Goal: Task Accomplishment & Management: Manage account settings

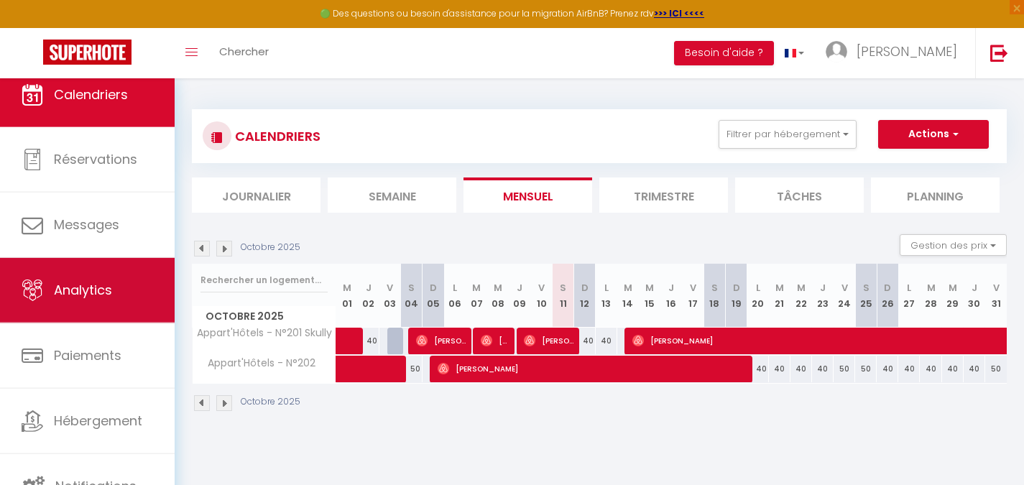
click at [87, 315] on link "Analytics" at bounding box center [87, 290] width 175 height 65
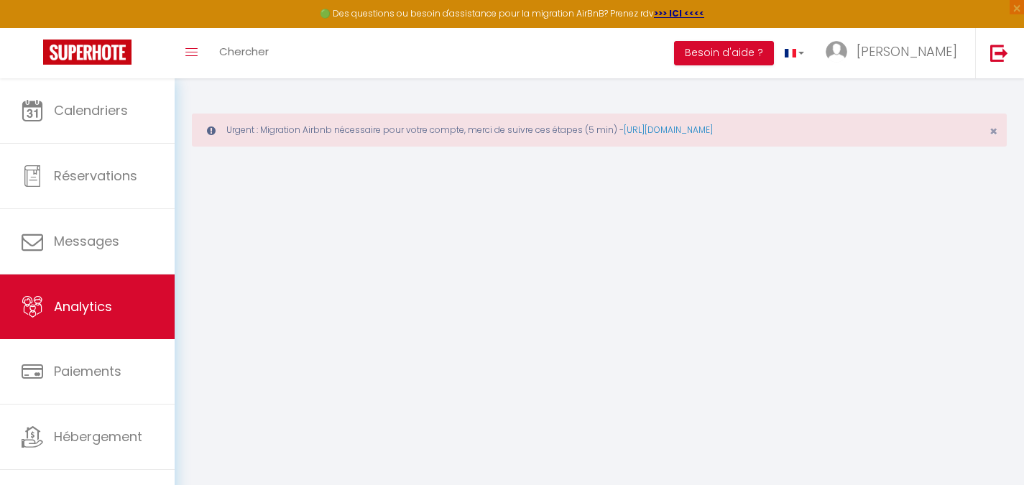
select select "2025"
select select "10"
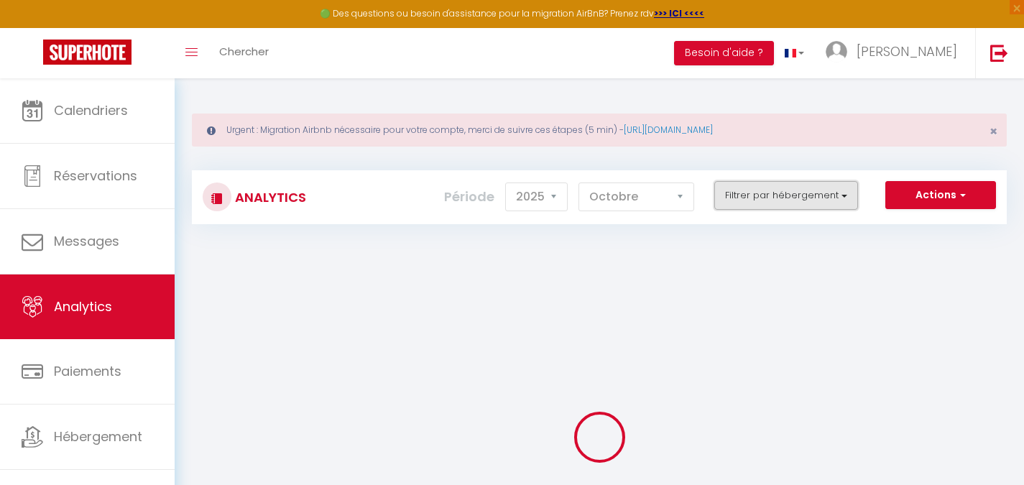
click at [784, 195] on button "Filtrer par hébergement" at bounding box center [786, 195] width 144 height 29
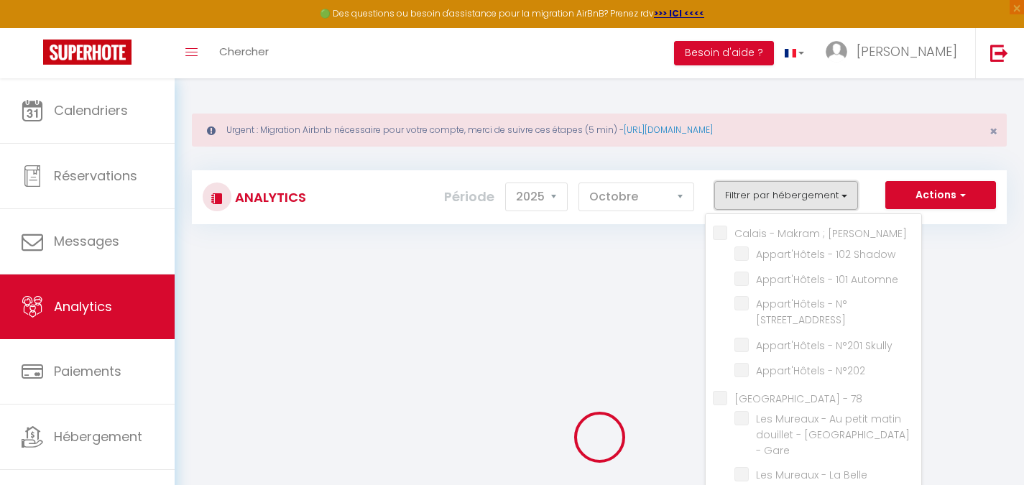
checkbox Catherine "false"
checkbox Shadow "false"
checkbox Automne "false"
checkbox terrace "false"
checkbox Skully "false"
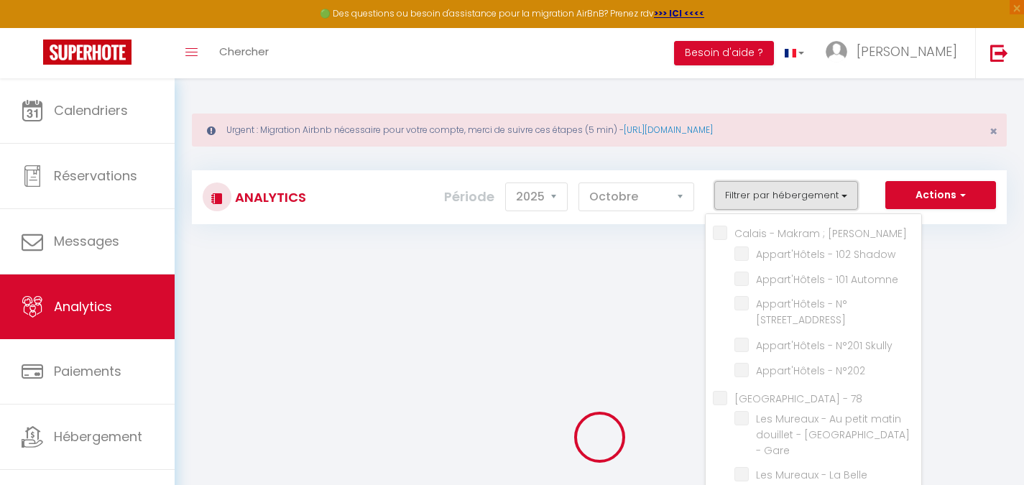
checkbox N°202 "false"
checkbox 78 "false"
checkbox Gare "false"
checkbox Centre "false"
checkbox 91 "false"
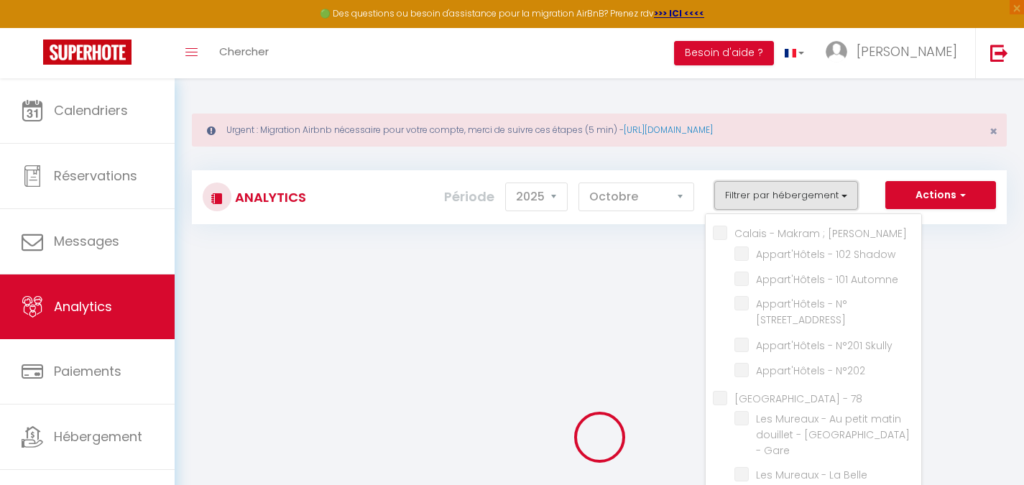
checkbox Parisienne "false"
checkbox Cyndie "false"
checkbox Etage "false"
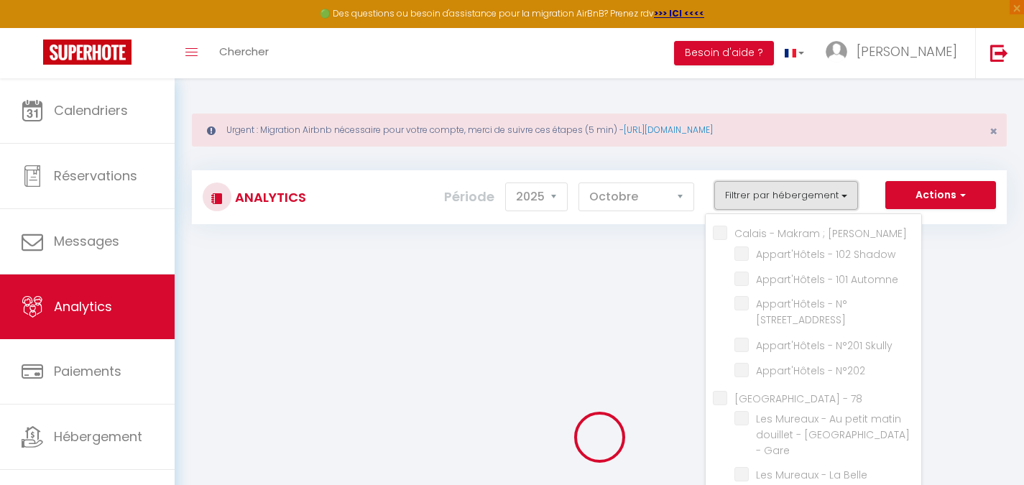
checkbox étage "false"
checkbox chambre "false"
checkbox Zen "false"
checkbox lounge "false"
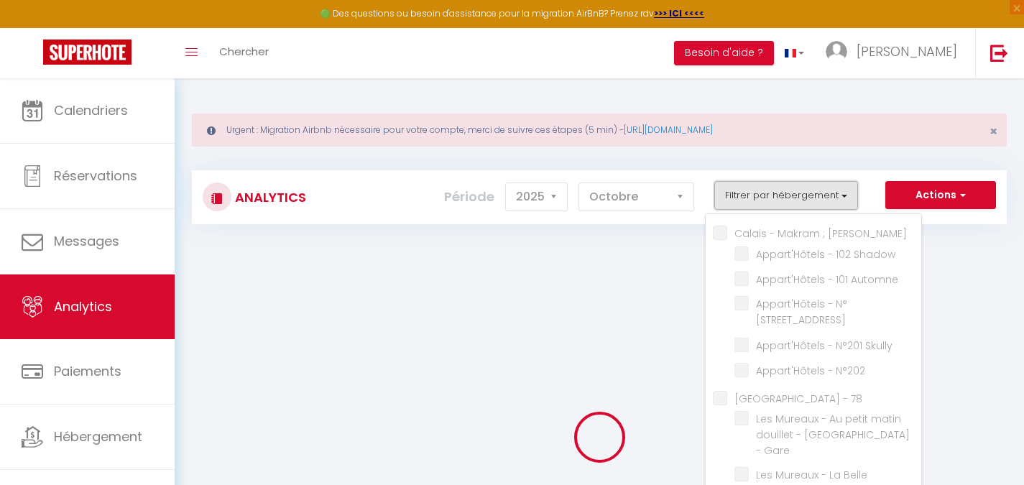
checkbox Zen "false"
checkbox input "false"
checkbox Aéroport "false"
checkbox center "false"
checkbox Center "false"
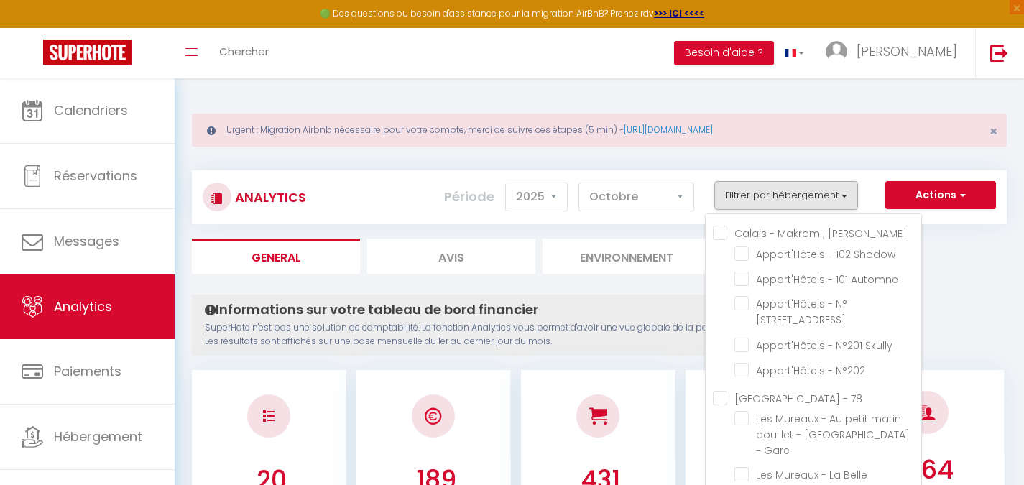
click at [721, 236] on Catherine "Calais - [PERSON_NAME] ; [PERSON_NAME]" at bounding box center [817, 232] width 208 height 14
checkbox Catherine "true"
checkbox Shadow "true"
checkbox Automne "true"
checkbox terrace "true"
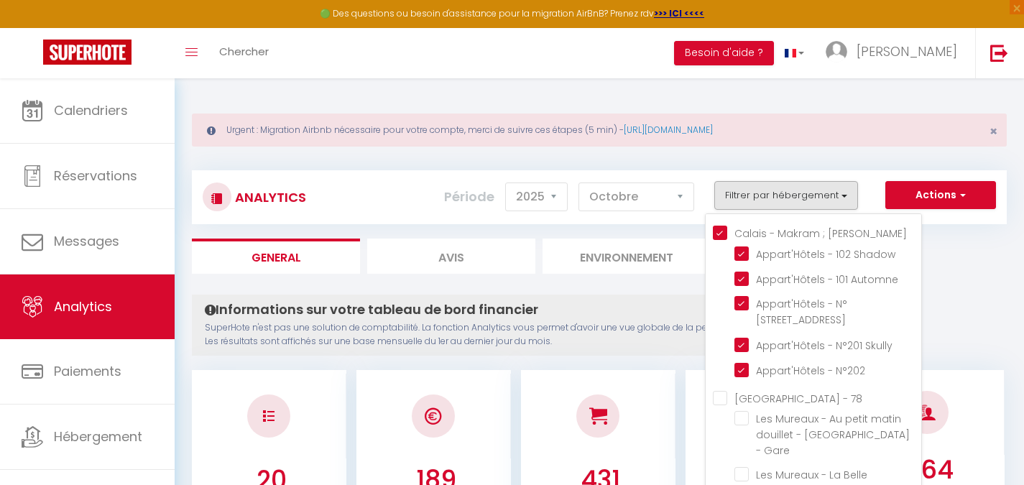
checkbox Skully "true"
checkbox N°202 "true"
checkbox Gare "false"
checkbox Centre "false"
checkbox Parisienne "false"
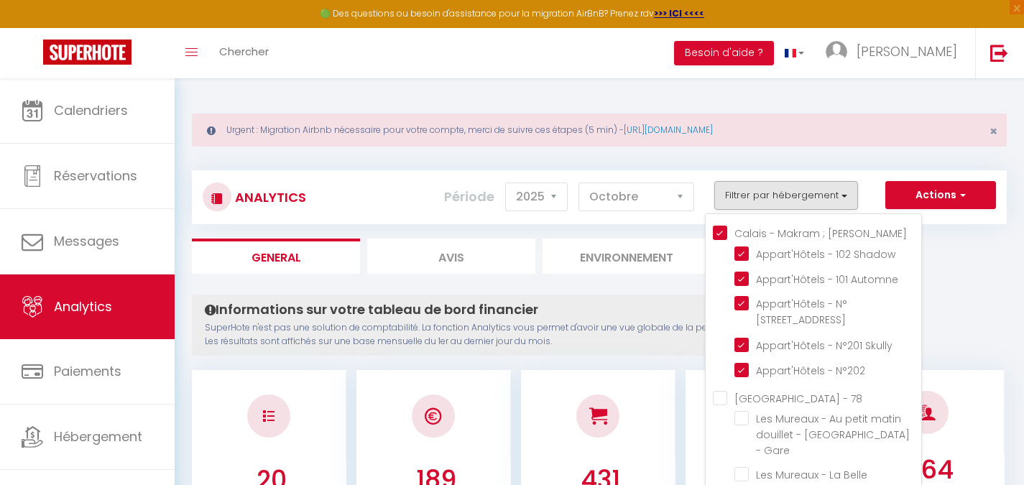
checkbox Etage "false"
checkbox étage "false"
checkbox chambre "false"
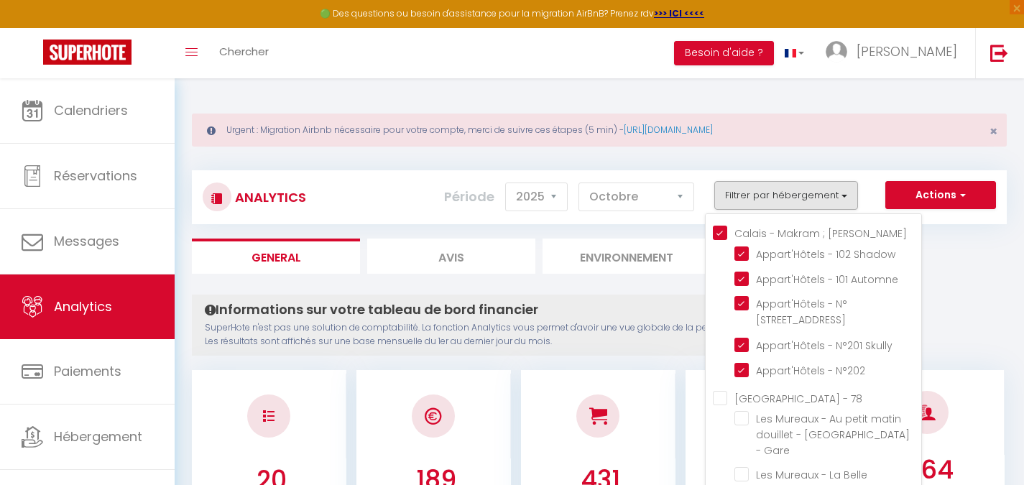
checkbox Zen "false"
checkbox lounge "false"
checkbox Zen "false"
checkbox Aéroport "false"
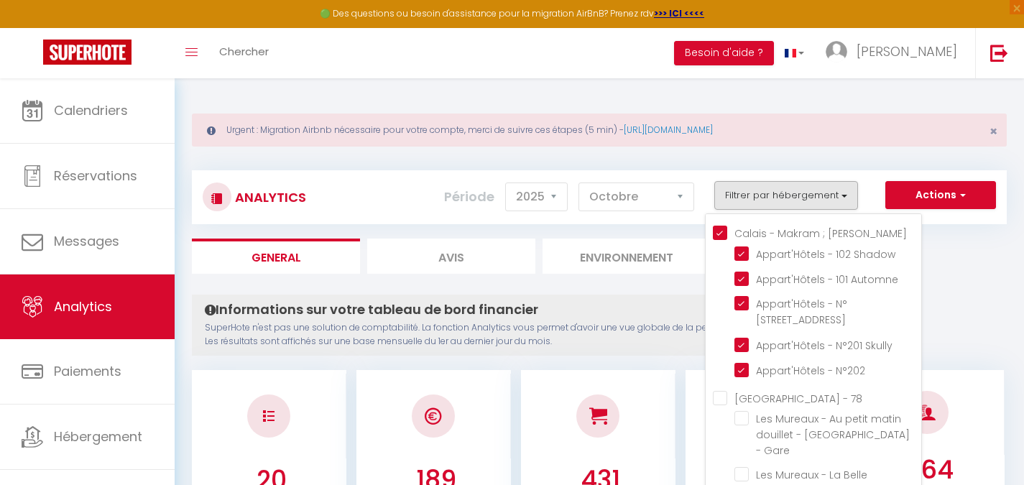
checkbox center "false"
checkbox Center "false"
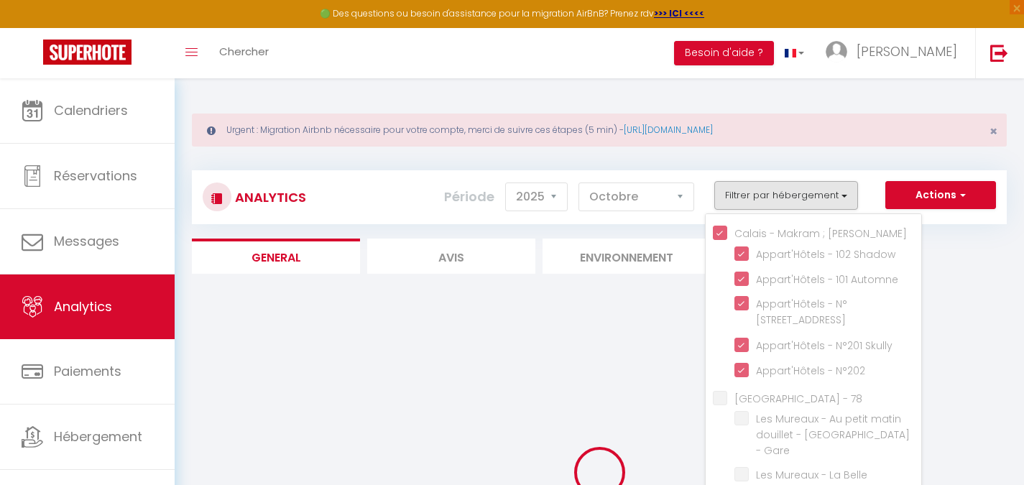
checkbox Gare "false"
checkbox Centre "false"
checkbox Parisienne "false"
checkbox Etage "false"
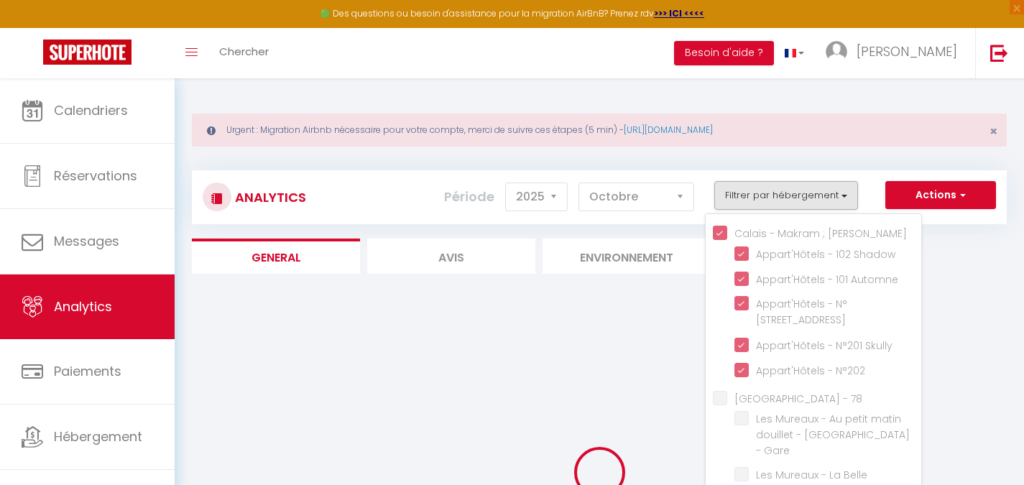
checkbox Etage "false"
checkbox étage "false"
checkbox chambre "false"
checkbox Zen "false"
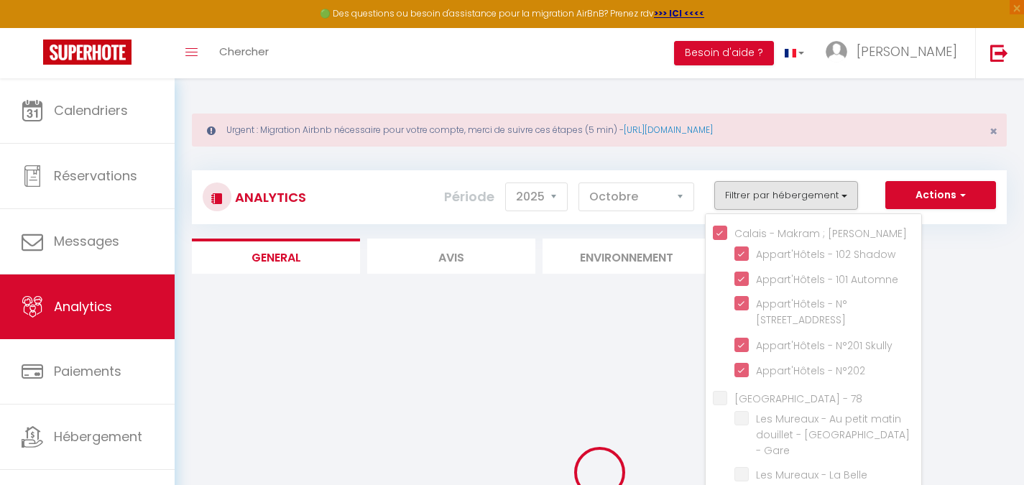
checkbox lounge "false"
checkbox Zen "false"
checkbox Aéroport "false"
checkbox center "false"
checkbox Center "false"
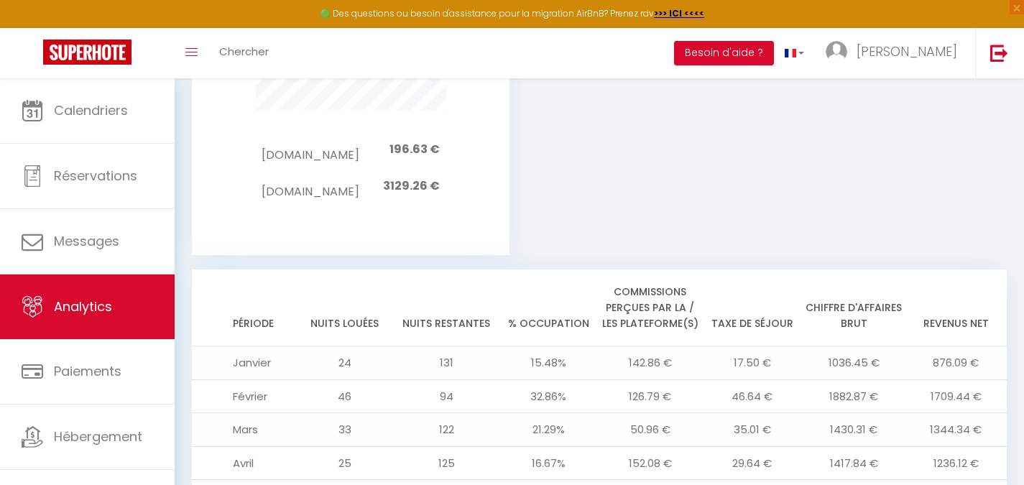
scroll to position [1701, 0]
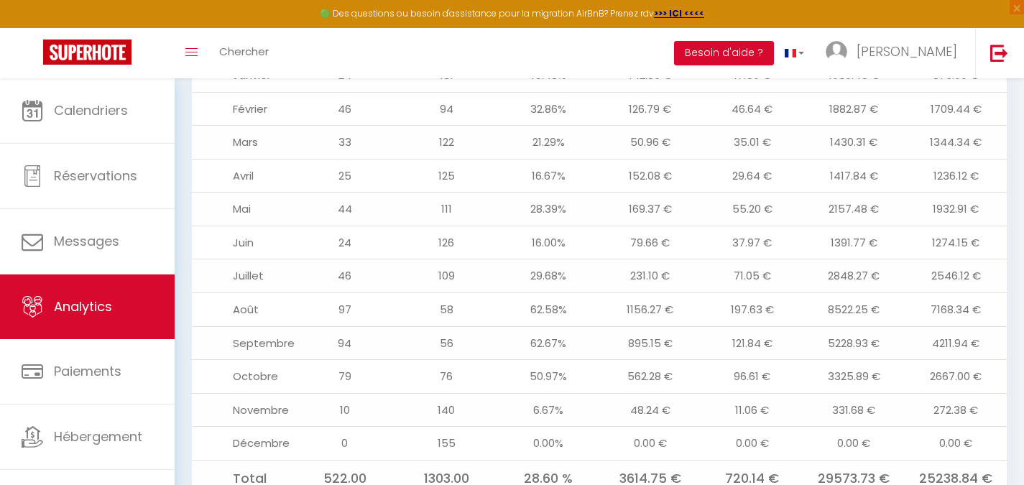
drag, startPoint x: 950, startPoint y: 333, endPoint x: 955, endPoint y: 341, distance: 10.0
click at [955, 360] on td "2667.00 €" at bounding box center [955, 377] width 102 height 34
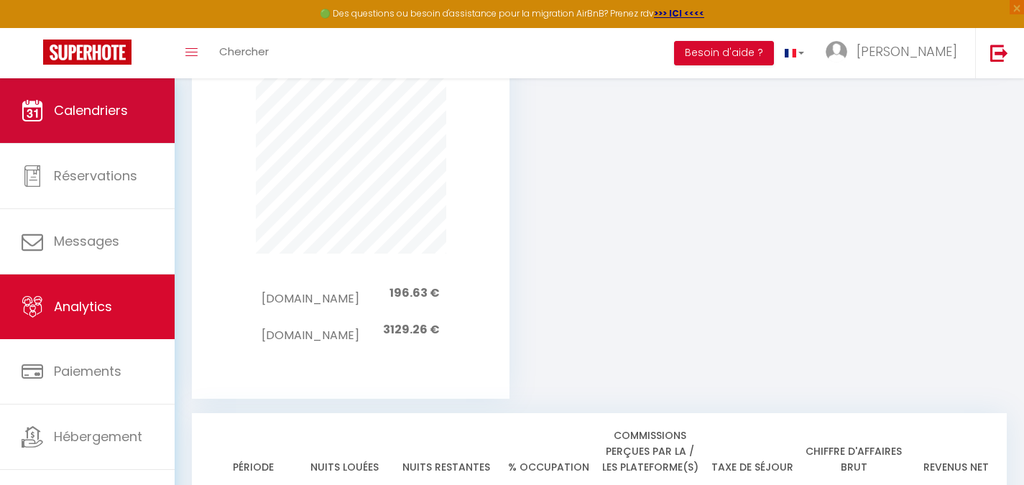
scroll to position [1198, 0]
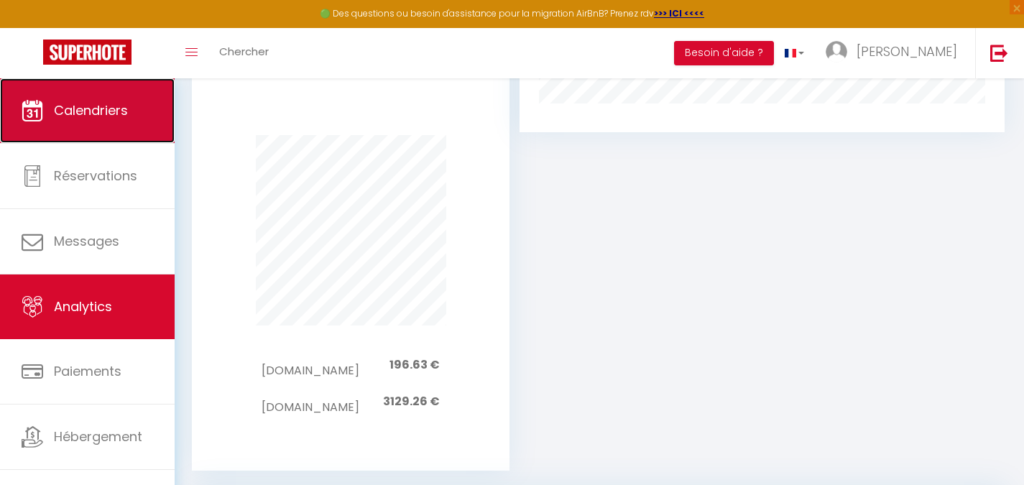
click at [131, 92] on link "Calendriers" at bounding box center [87, 110] width 175 height 65
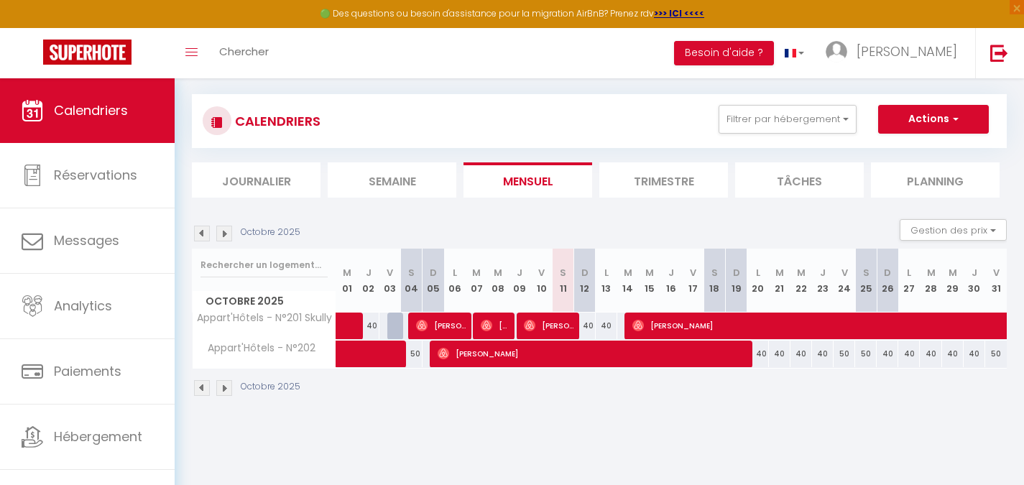
scroll to position [78, 0]
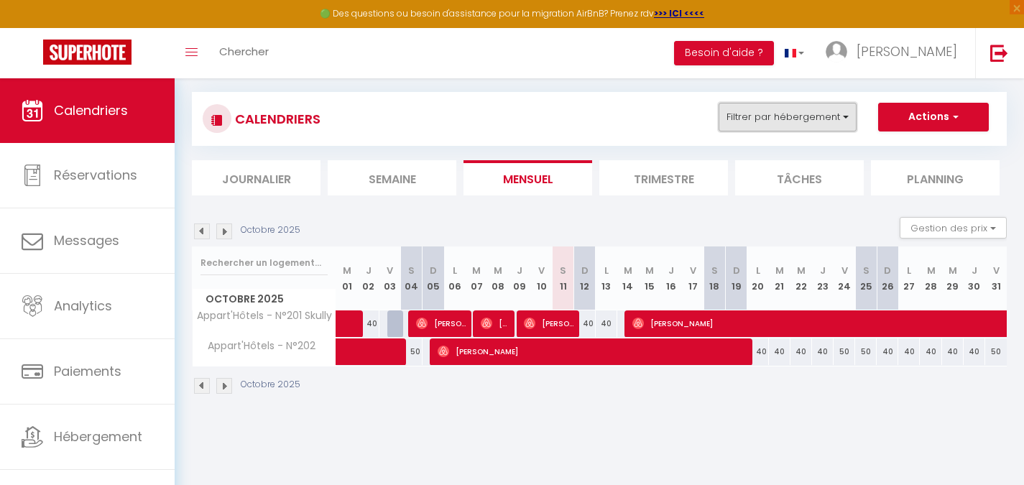
click at [774, 120] on button "Filtrer par hébergement" at bounding box center [787, 117] width 138 height 29
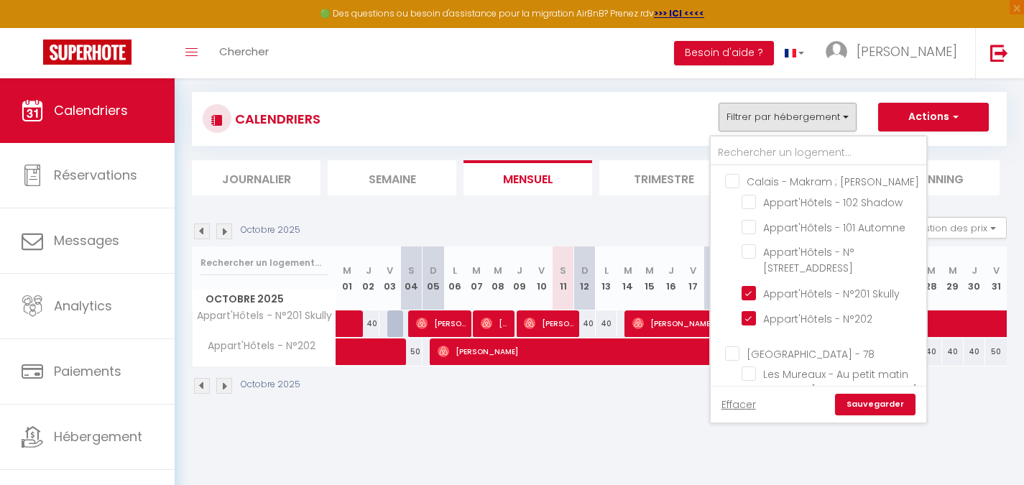
drag, startPoint x: 737, startPoint y: 177, endPoint x: 738, endPoint y: 185, distance: 8.7
click at [736, 177] on input "Calais - [PERSON_NAME] ; [PERSON_NAME]" at bounding box center [833, 180] width 216 height 14
checkbox input "true"
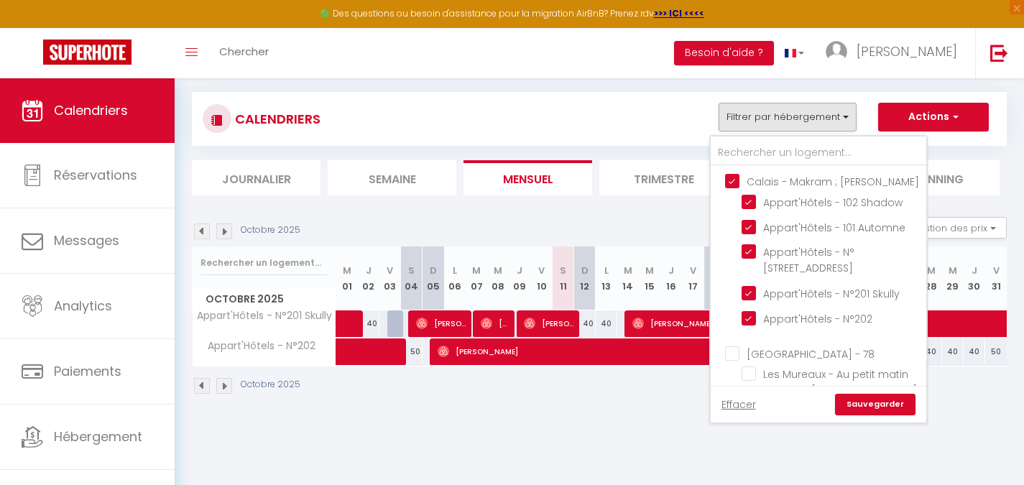
checkbox input "true"
checkbox input "false"
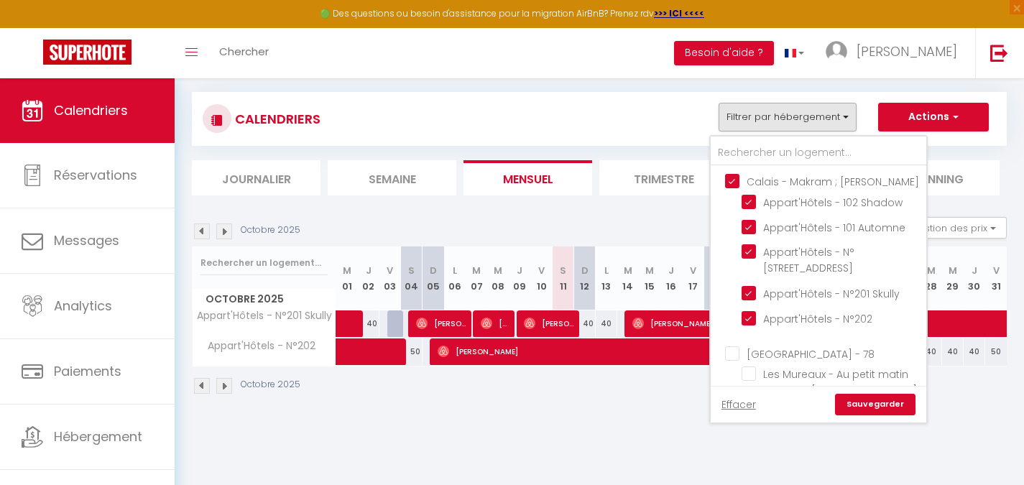
checkbox input "false"
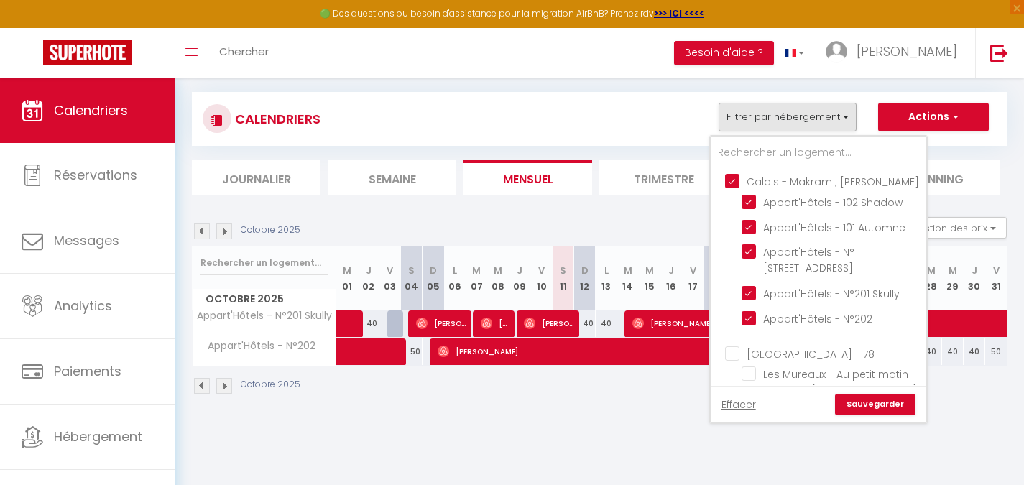
checkbox input "false"
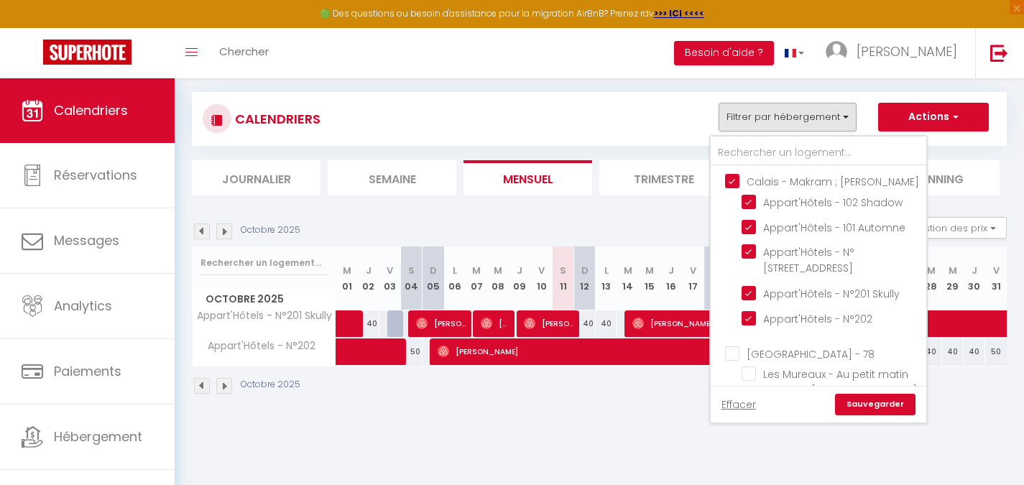
checkbox input "false"
click at [868, 404] on link "Sauvegarder" at bounding box center [875, 405] width 80 height 22
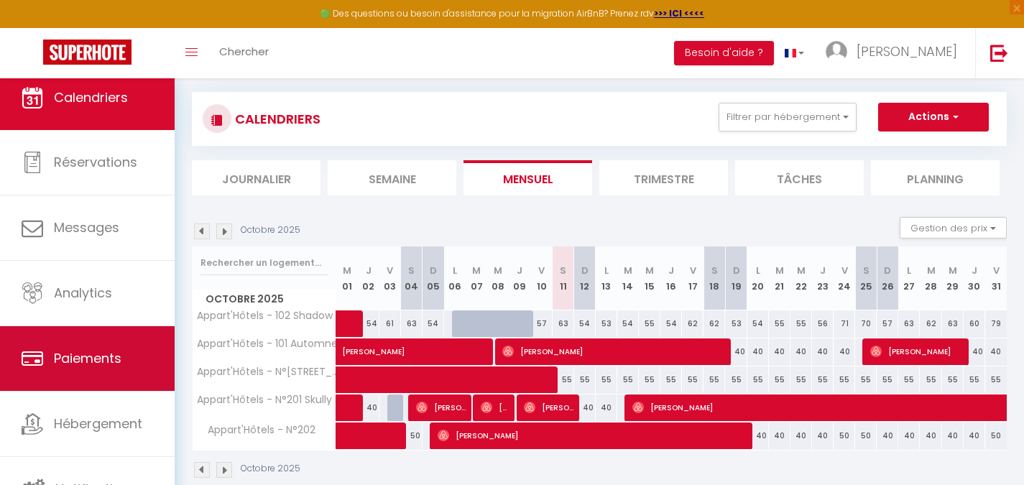
scroll to position [19, 0]
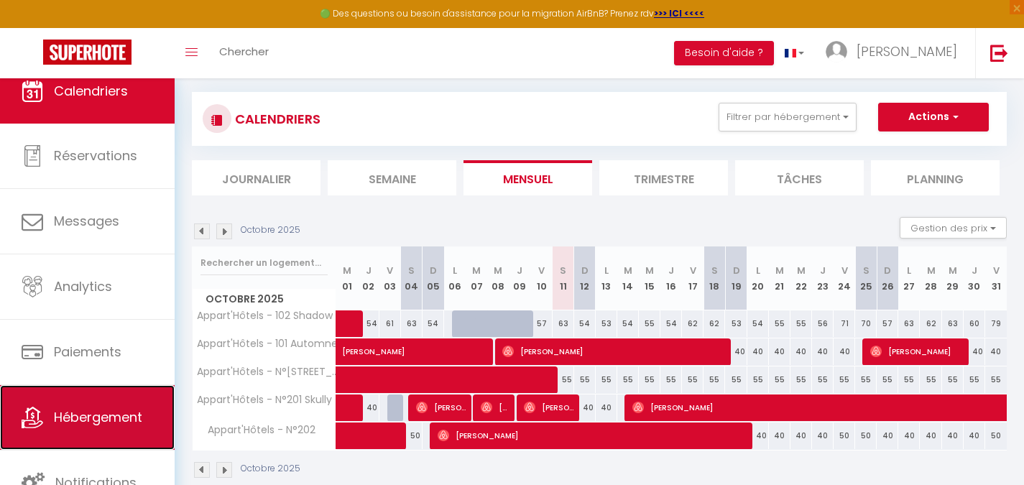
click at [115, 406] on link "Hébergement" at bounding box center [87, 417] width 175 height 65
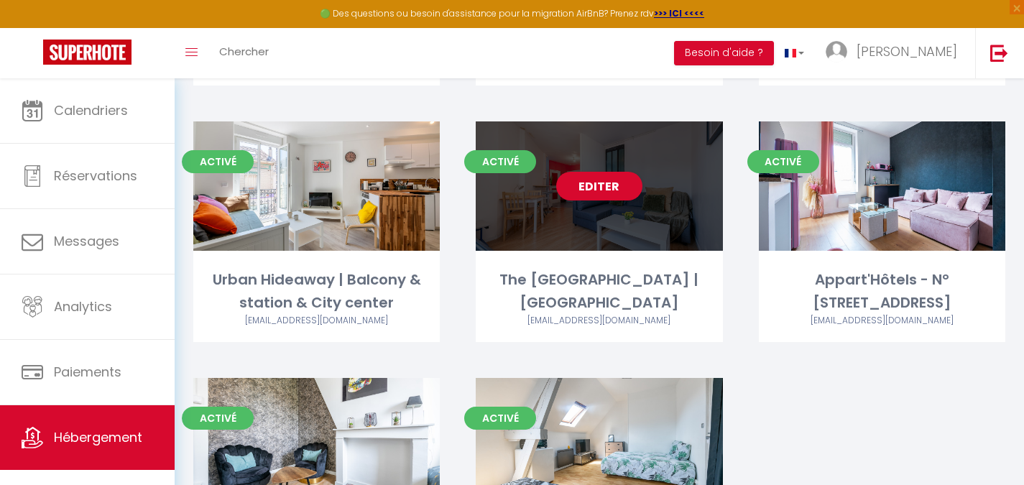
scroll to position [1509, 0]
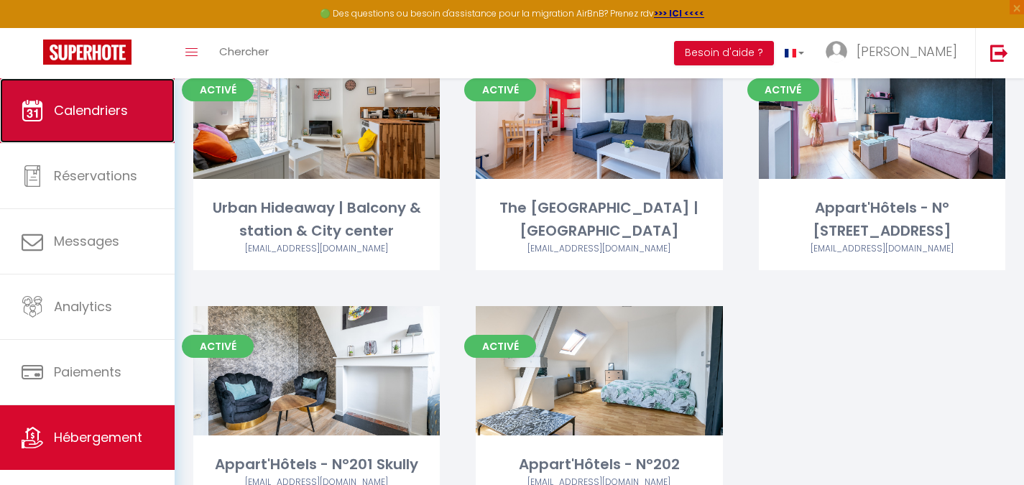
click at [90, 94] on link "Calendriers" at bounding box center [87, 110] width 175 height 65
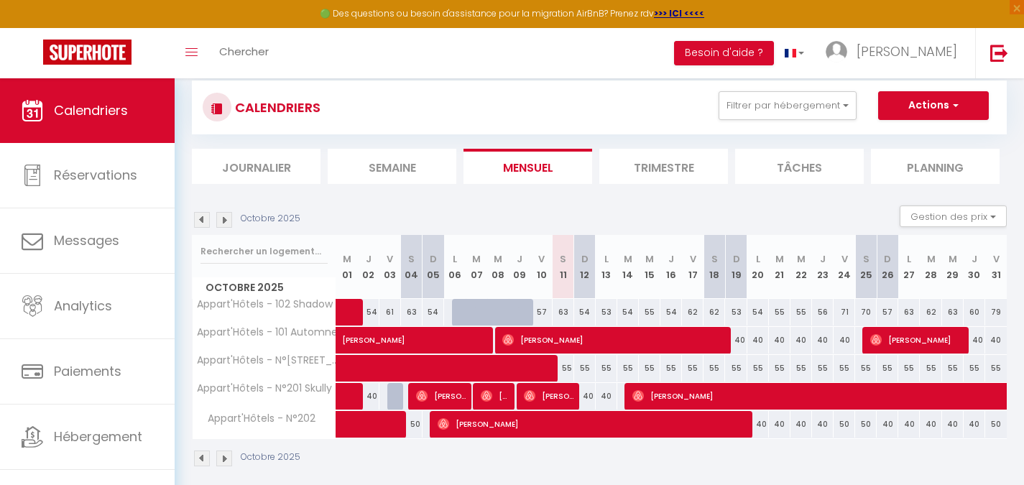
scroll to position [103, 0]
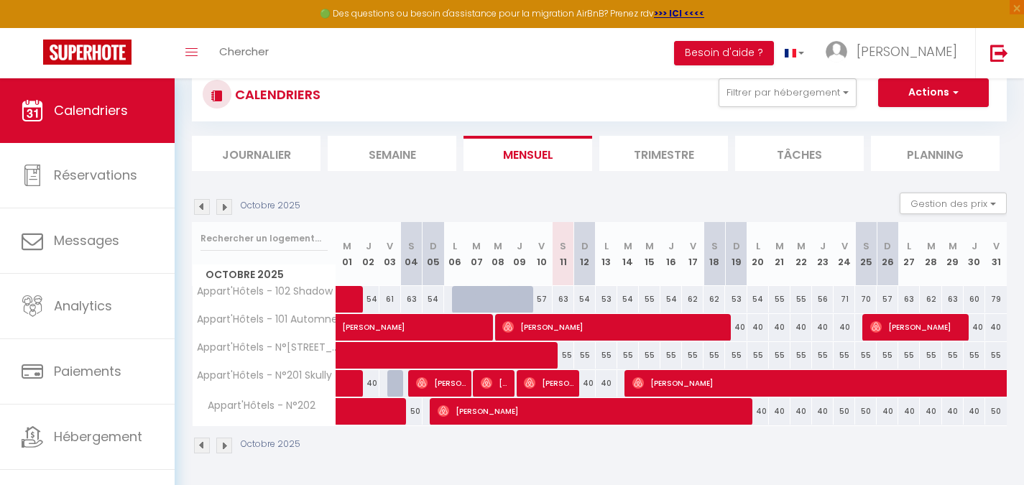
click at [562, 297] on div "63" at bounding box center [563, 299] width 22 height 27
type input "63"
type input "Sam 11 Octobre 2025"
type input "Dim 12 Octobre 2025"
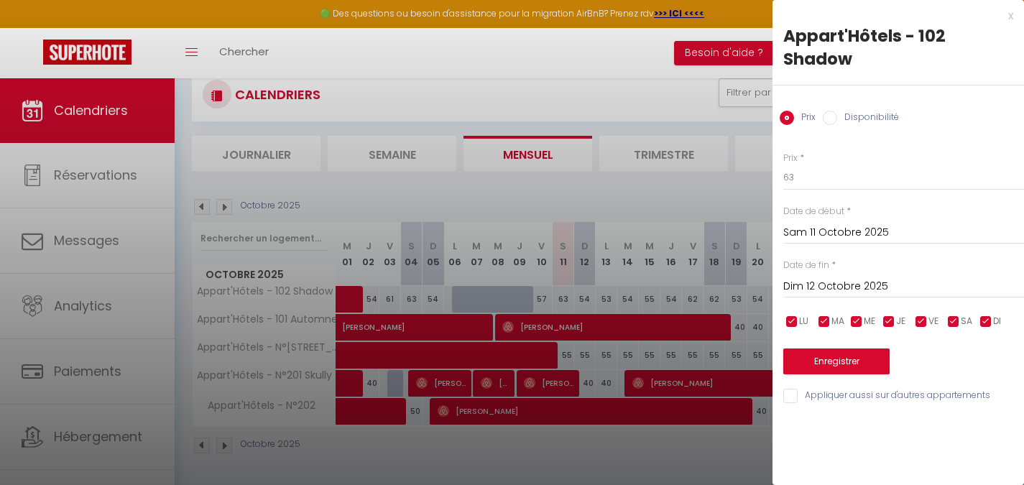
drag, startPoint x: 354, startPoint y: 223, endPoint x: 504, endPoint y: 365, distance: 206.8
click at [353, 223] on div at bounding box center [512, 242] width 1024 height 485
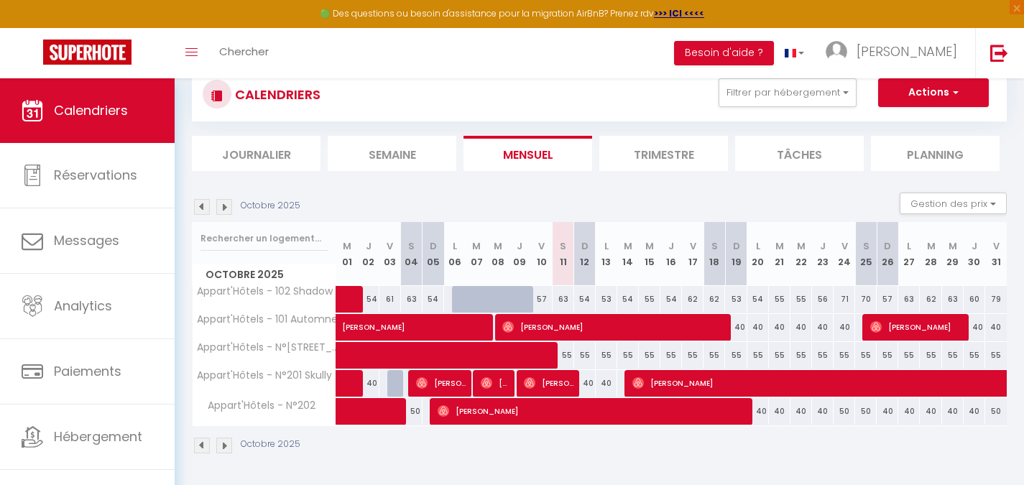
click at [565, 299] on div "63" at bounding box center [563, 299] width 22 height 27
type input "63"
type input "Sam 11 Octobre 2025"
type input "Dim 12 Octobre 2025"
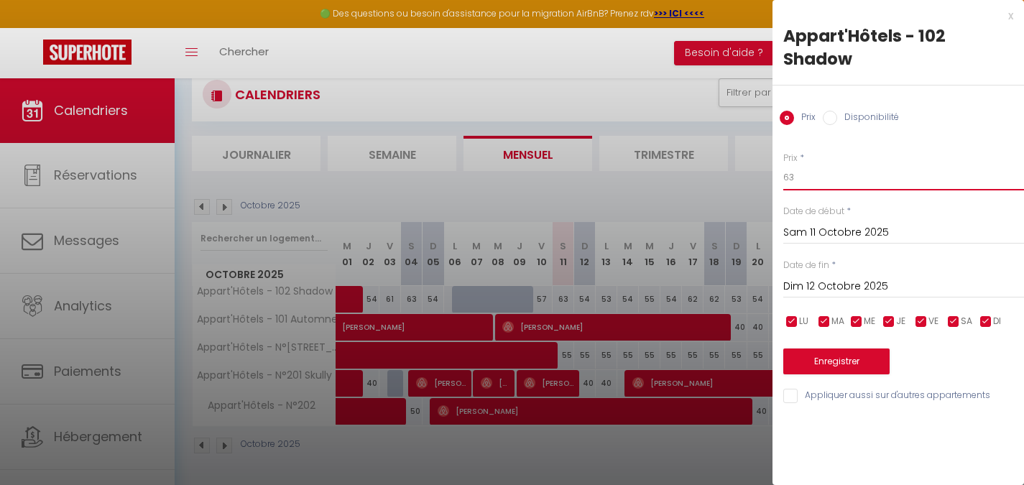
click at [831, 184] on input "63" at bounding box center [903, 178] width 241 height 26
type input "40"
click at [935, 286] on input "Dim 12 Octobre 2025" at bounding box center [903, 286] width 241 height 19
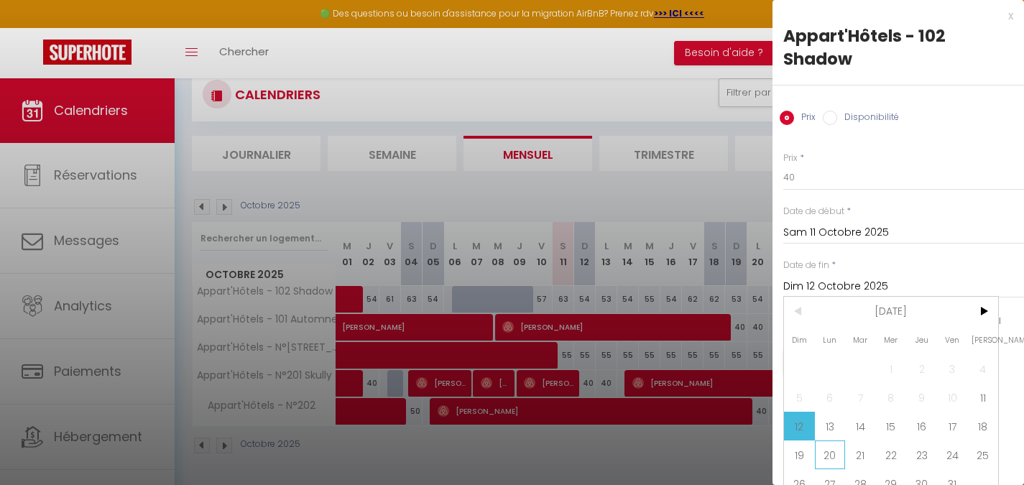
drag, startPoint x: 891, startPoint y: 429, endPoint x: 839, endPoint y: 464, distance: 63.2
click at [839, 464] on div "Dim Lun Mar Mer Jeu Ven Sam 1 2 3 4 5 6 7 8 9 10 11 12 13 14 15 16 17 18 19 20 …" at bounding box center [891, 397] width 214 height 201
click at [838, 462] on span "20" at bounding box center [830, 454] width 31 height 29
type input "Lun 20 Octobre 2025"
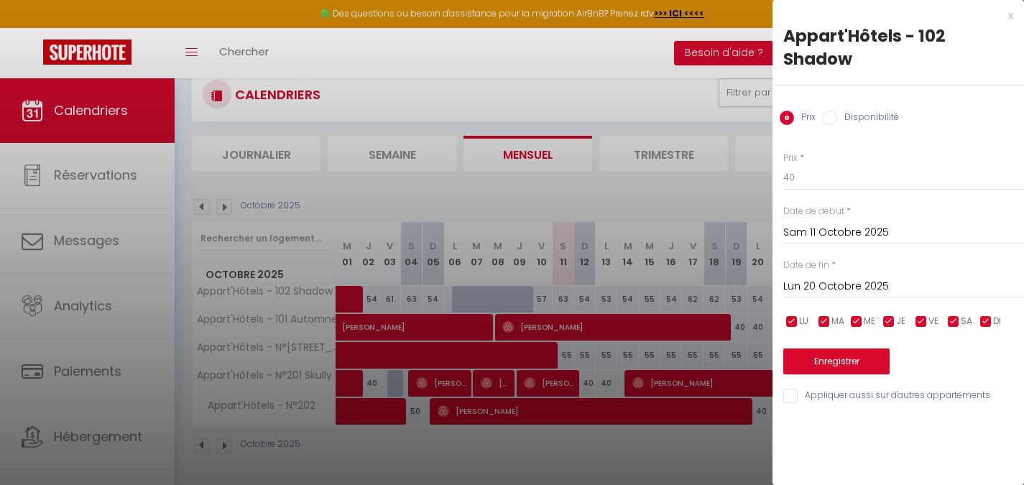
click at [851, 295] on input "Lun 20 Octobre 2025" at bounding box center [903, 286] width 241 height 19
click at [822, 351] on button "Enregistrer" at bounding box center [836, 361] width 106 height 26
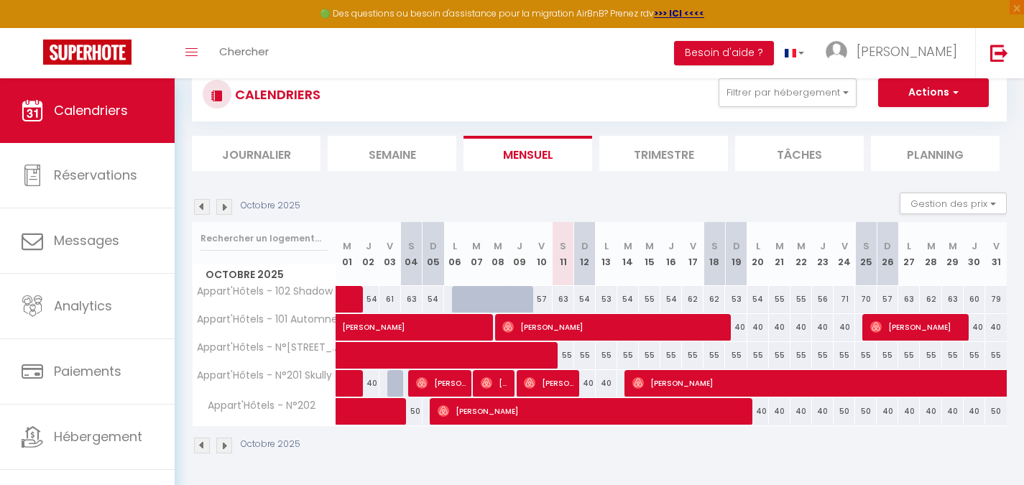
click at [565, 295] on div "63" at bounding box center [563, 299] width 22 height 27
type input "63"
type input "Dim 12 Octobre 2025"
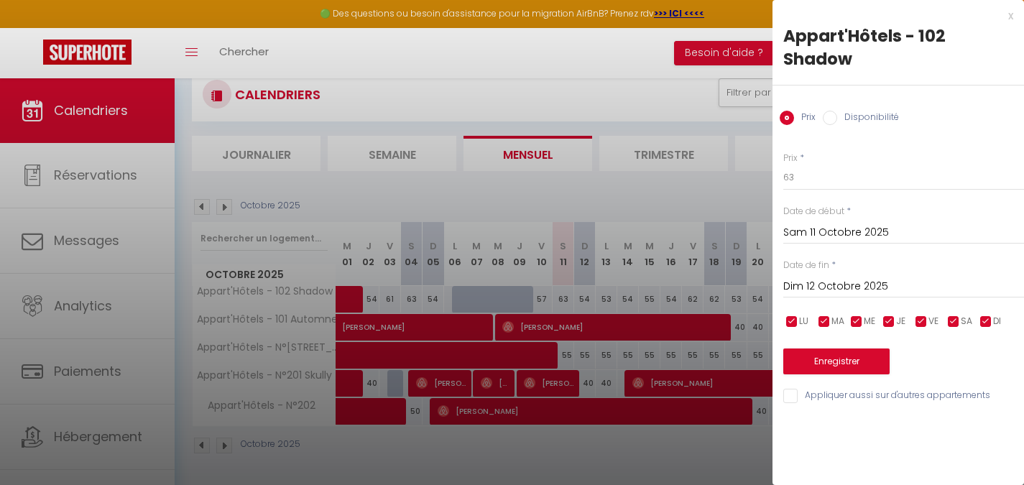
click at [820, 196] on div "Prix * 63 Statut * Disponible Indisponible Date de début * Sam 11 Octobre 2025 …" at bounding box center [897, 270] width 251 height 272
click at [820, 187] on input "63" at bounding box center [903, 178] width 241 height 26
type input "40"
click at [838, 284] on input "Dim 12 Octobre 2025" at bounding box center [903, 286] width 241 height 19
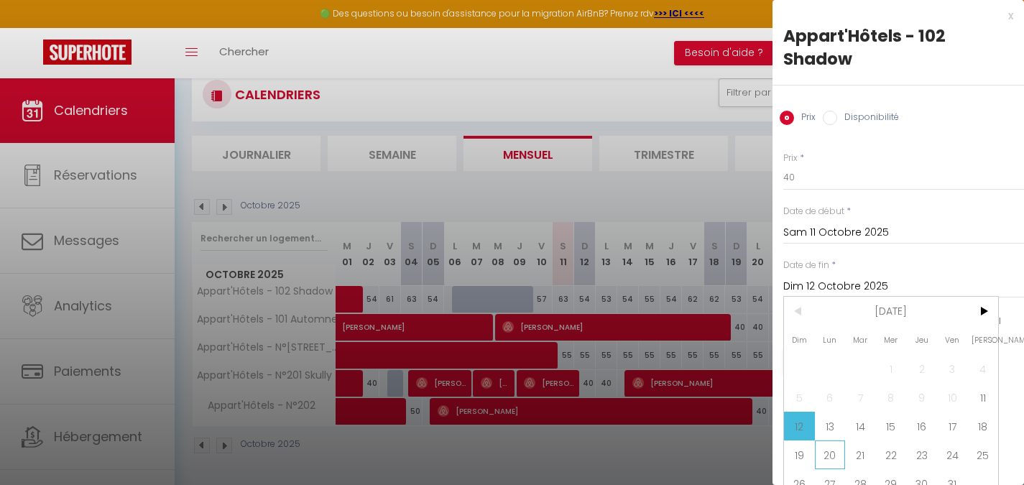
click at [833, 450] on span "20" at bounding box center [830, 454] width 31 height 29
type input "Lun 20 Octobre 2025"
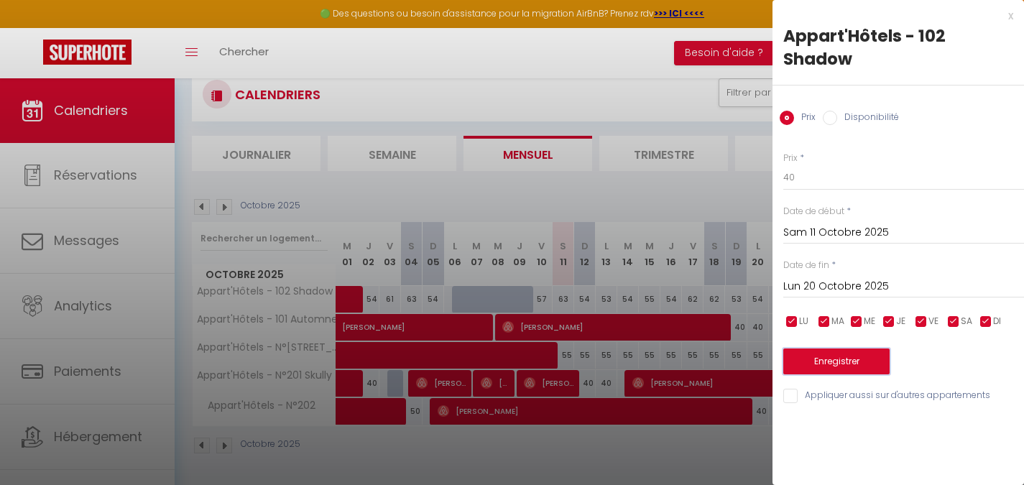
click at [851, 358] on button "Enregistrer" at bounding box center [836, 361] width 106 height 26
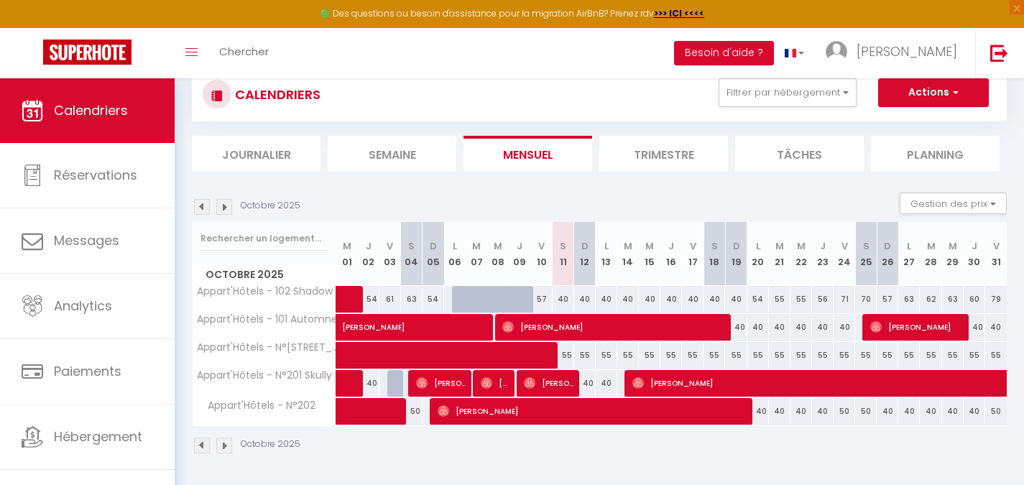
click at [760, 326] on div "40" at bounding box center [758, 327] width 22 height 27
type input "40"
type input "Lun 20 Octobre 2025"
type input "Mar 21 Octobre 2025"
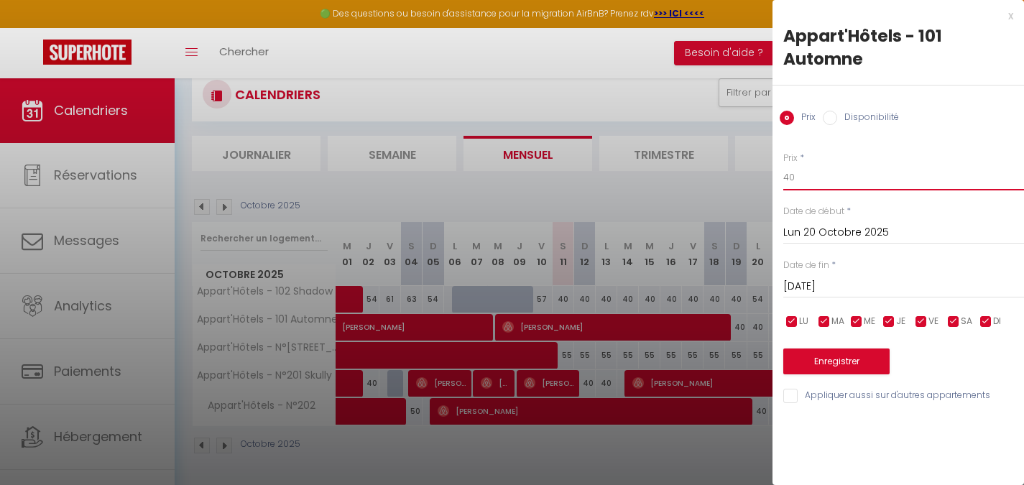
click at [822, 182] on input "40" at bounding box center [903, 178] width 241 height 26
type input "45"
click at [919, 290] on input "Mar 21 Octobre 2025" at bounding box center [903, 286] width 241 height 19
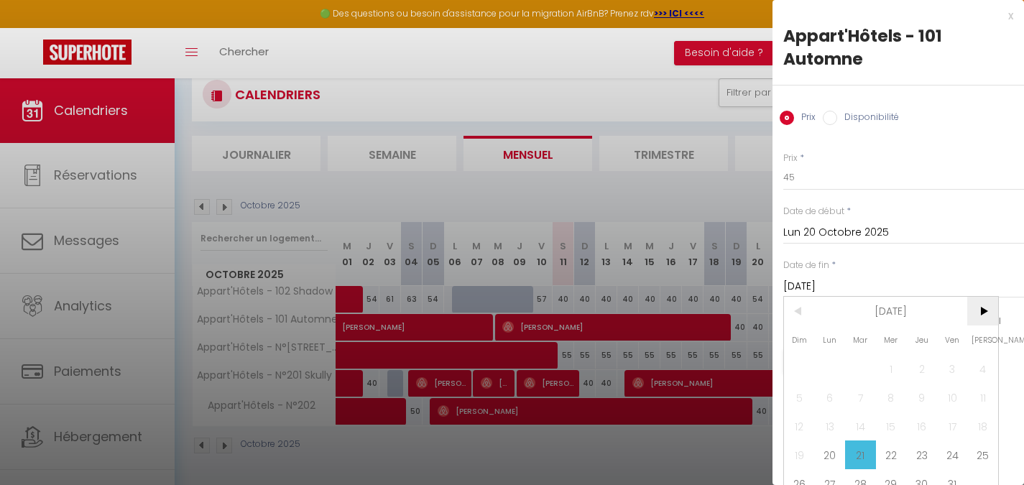
click at [976, 321] on span ">" at bounding box center [982, 311] width 31 height 29
click at [969, 367] on span "1" at bounding box center [982, 368] width 31 height 29
type input "Sam 01 Novembre 2025"
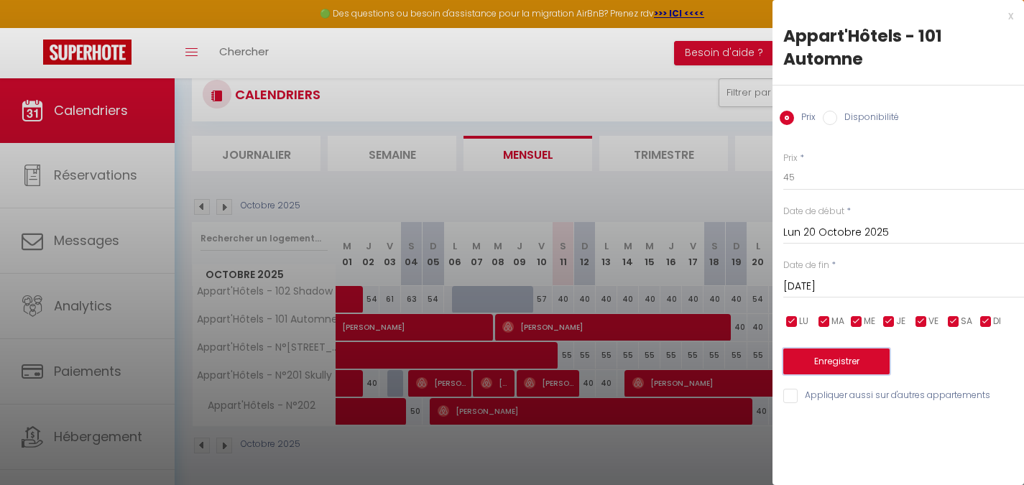
click at [869, 350] on button "Enregistrer" at bounding box center [836, 361] width 106 height 26
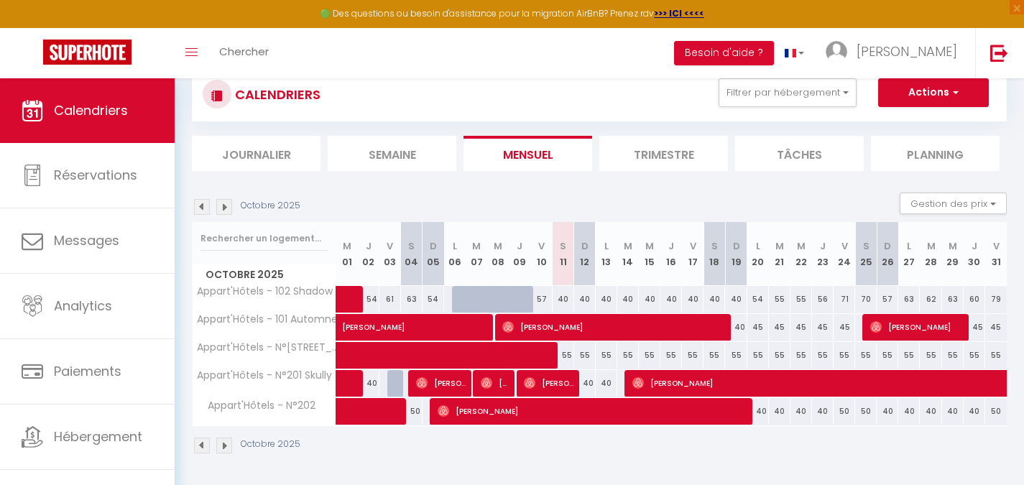
click at [590, 382] on div "40" at bounding box center [585, 383] width 22 height 27
type input "40"
type input "Dim 12 Octobre 2025"
type input "Lun 13 Octobre 2025"
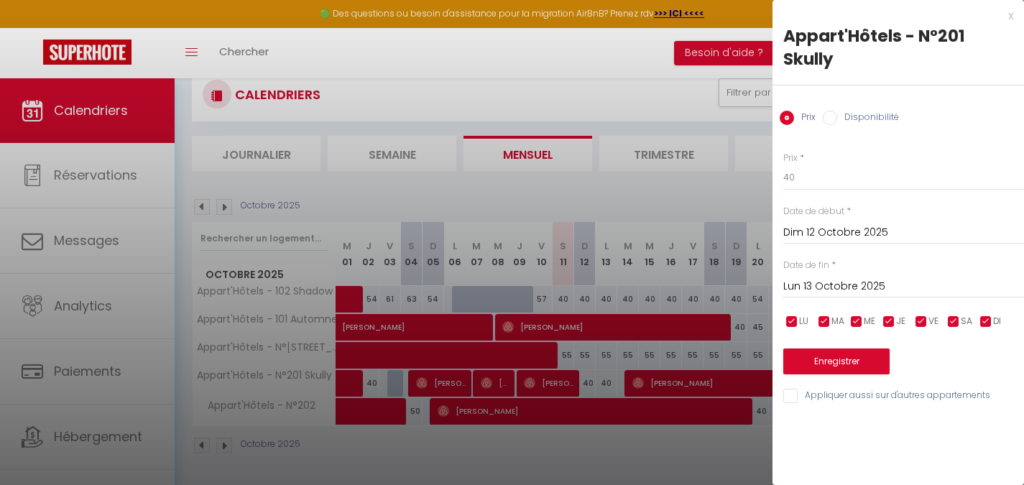
click at [858, 193] on div "Prix * 40 Statut * Disponible Indisponible Date de début * Dim 12 Octobre 2025 …" at bounding box center [897, 270] width 251 height 272
click at [858, 187] on input "40" at bounding box center [903, 178] width 241 height 26
type input "35"
click at [877, 260] on div "Date de fin * Lun 13 Octobre 2025 < Oct 2025 > Dim Lun Mar Mer Jeu Ven Sam 1 2 …" at bounding box center [903, 279] width 241 height 40
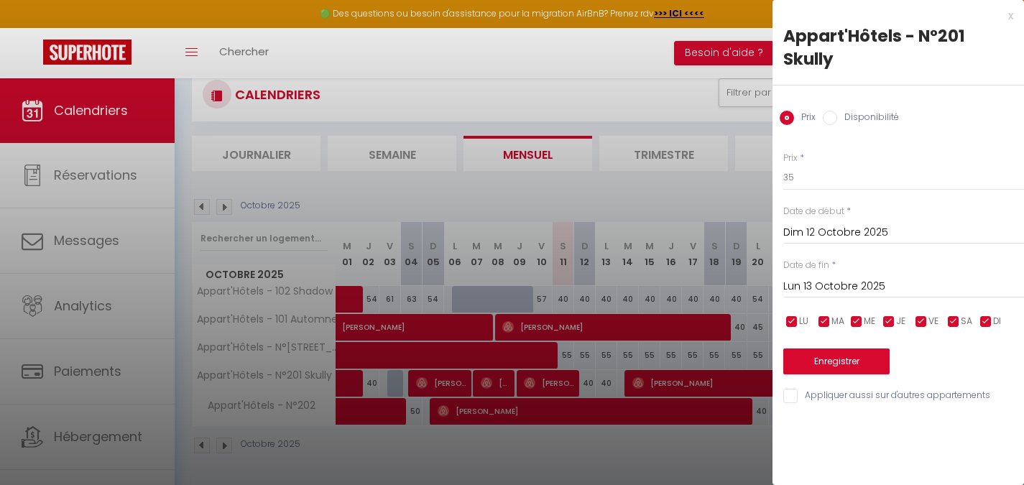
click at [877, 274] on div "Lun 13 Octobre 2025 < Oct 2025 > Dim Lun Mar Mer Jeu Ven Sam 1 2 3 4 5 6 7 8 9 …" at bounding box center [903, 285] width 241 height 26
click at [876, 278] on input "Lun 13 Octobre 2025" at bounding box center [903, 286] width 241 height 19
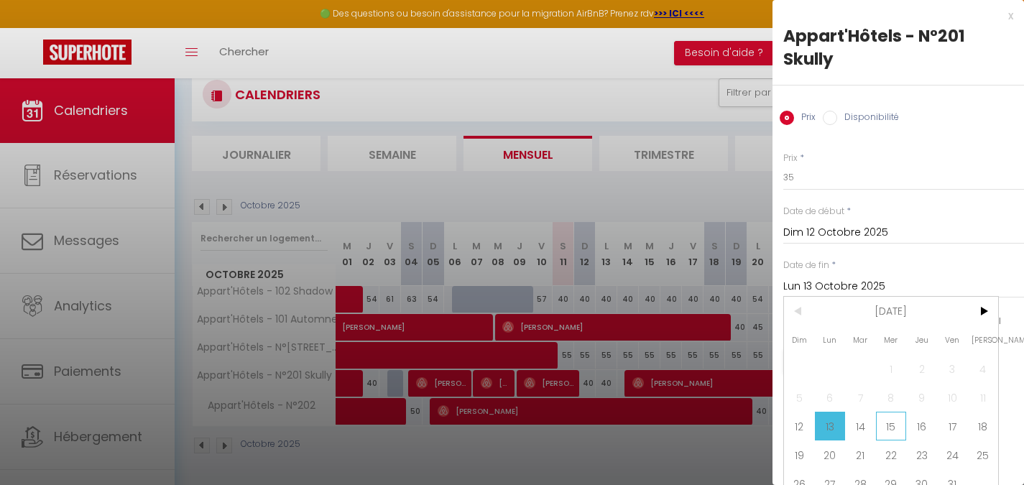
click at [877, 427] on span "15" at bounding box center [891, 426] width 31 height 29
type input "Mer 15 Octobre 2025"
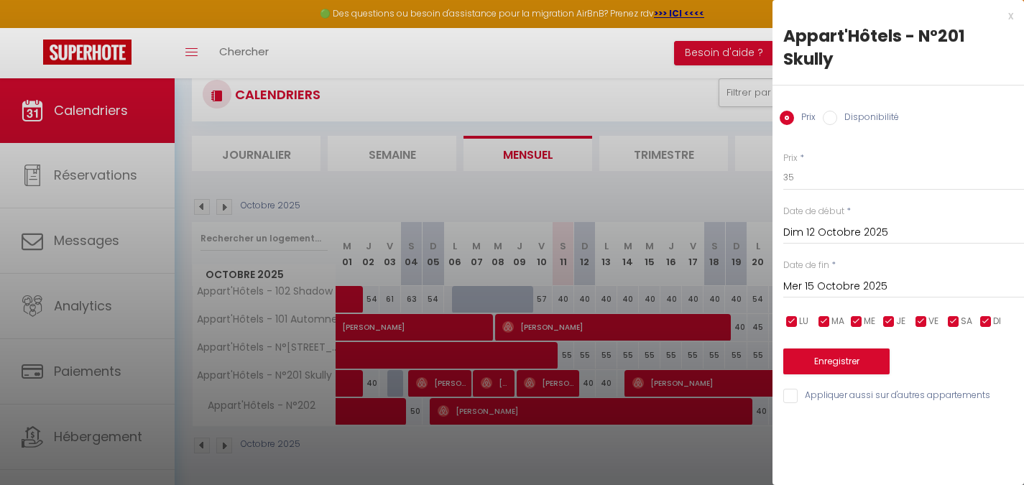
click at [832, 381] on div "Prix * 35 Statut * Disponible Indisponible Date de début * Dim 12 Octobre 2025 …" at bounding box center [897, 270] width 251 height 272
click at [831, 371] on button "Enregistrer" at bounding box center [836, 361] width 106 height 26
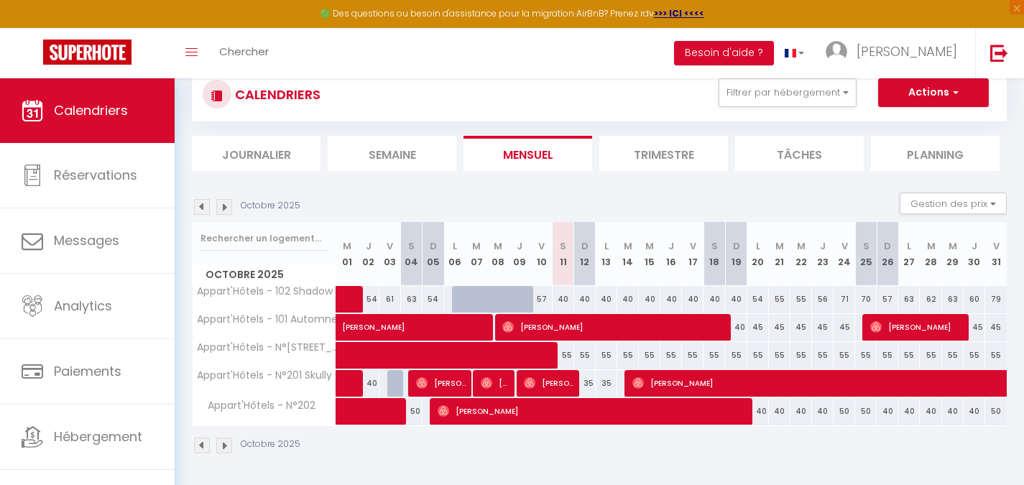
click at [760, 409] on div "40" at bounding box center [758, 411] width 22 height 27
type input "40"
type input "Lun 20 Octobre 2025"
type input "Mar 21 Octobre 2025"
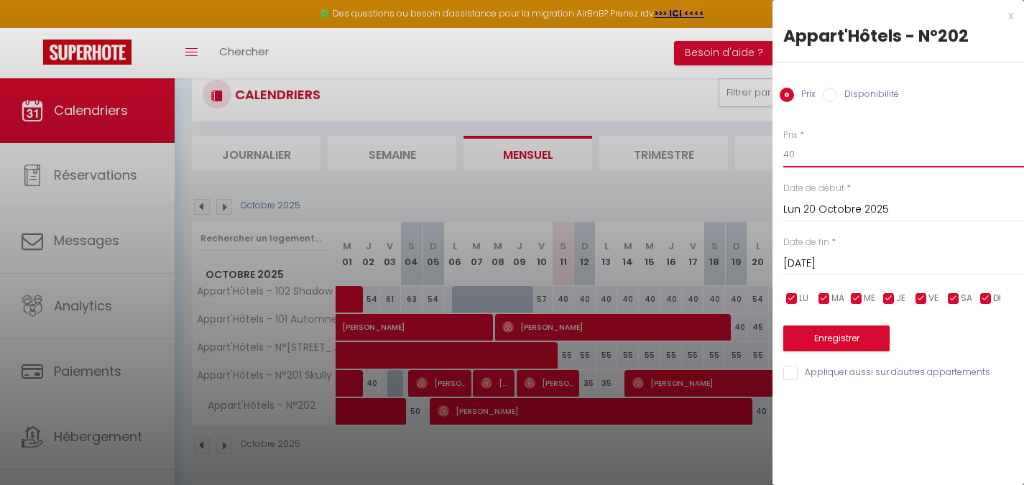
click at [845, 160] on input "40" at bounding box center [903, 155] width 241 height 26
type input "45"
click at [861, 258] on input "Mar 21 Octobre 2025" at bounding box center [903, 263] width 241 height 19
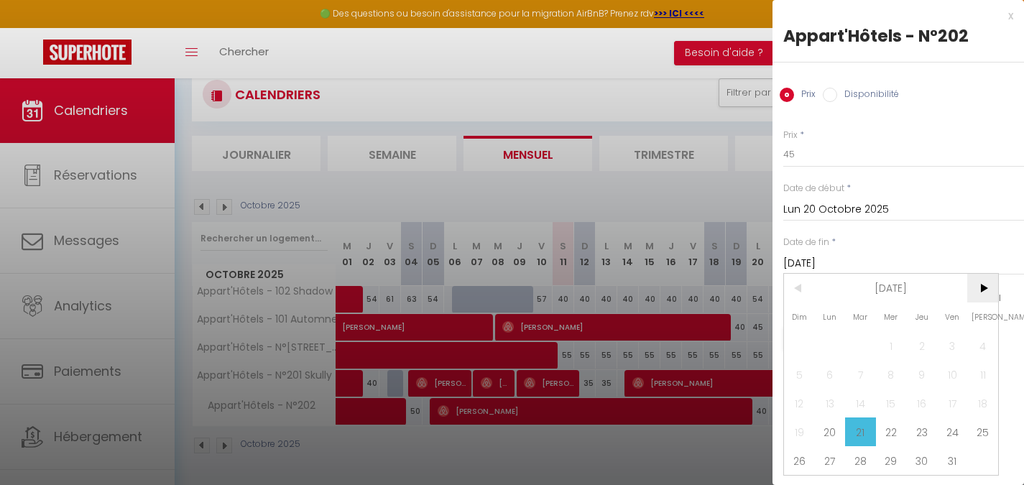
click at [984, 298] on span ">" at bounding box center [982, 288] width 31 height 29
click at [973, 347] on span "1" at bounding box center [982, 345] width 31 height 29
type input "Sam 01 Novembre 2025"
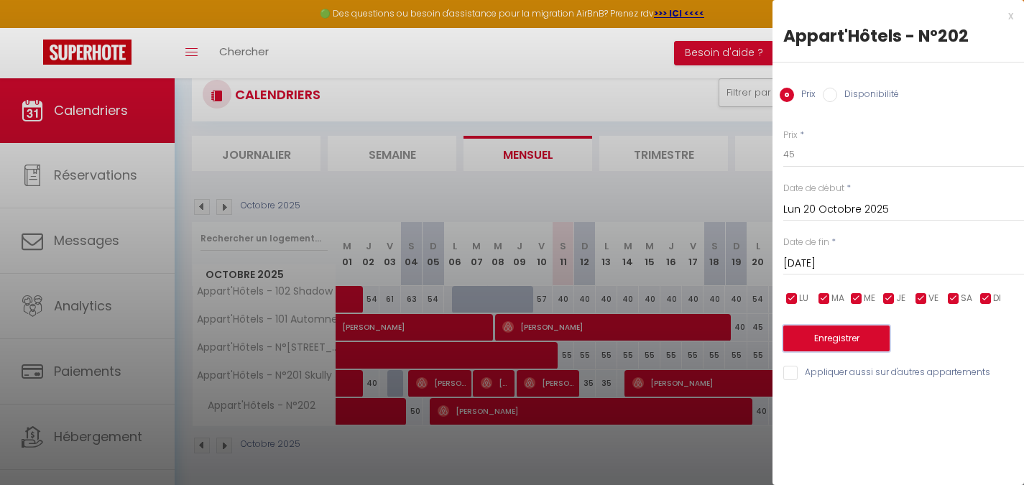
click at [814, 338] on button "Enregistrer" at bounding box center [836, 338] width 106 height 26
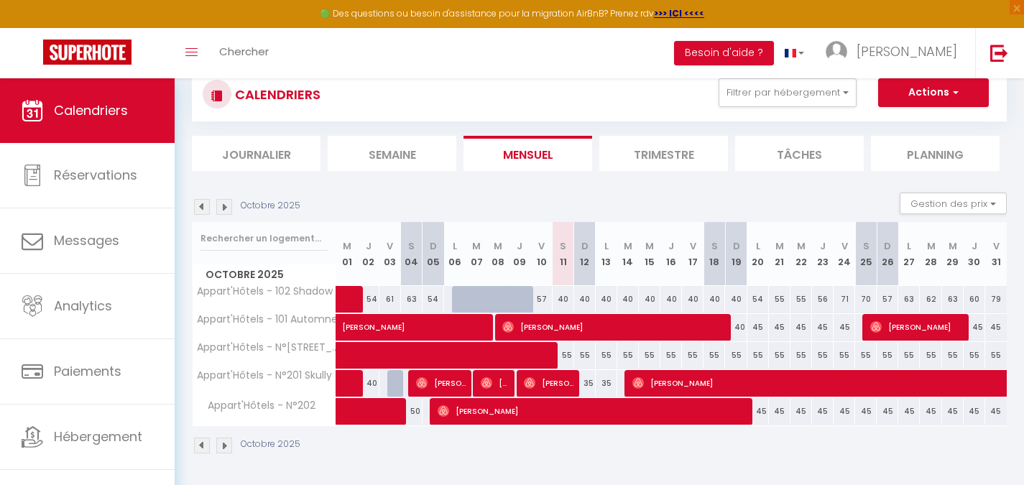
click at [756, 298] on div "54" at bounding box center [758, 299] width 22 height 27
type input "54"
type input "Lun 20 Octobre 2025"
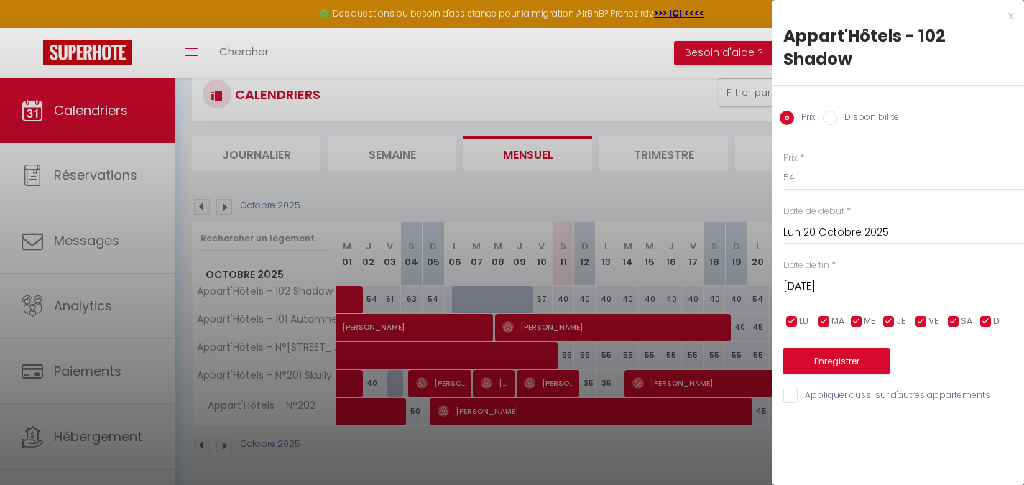
click at [856, 282] on input "Mar 21 Octobre 2025" at bounding box center [903, 286] width 241 height 19
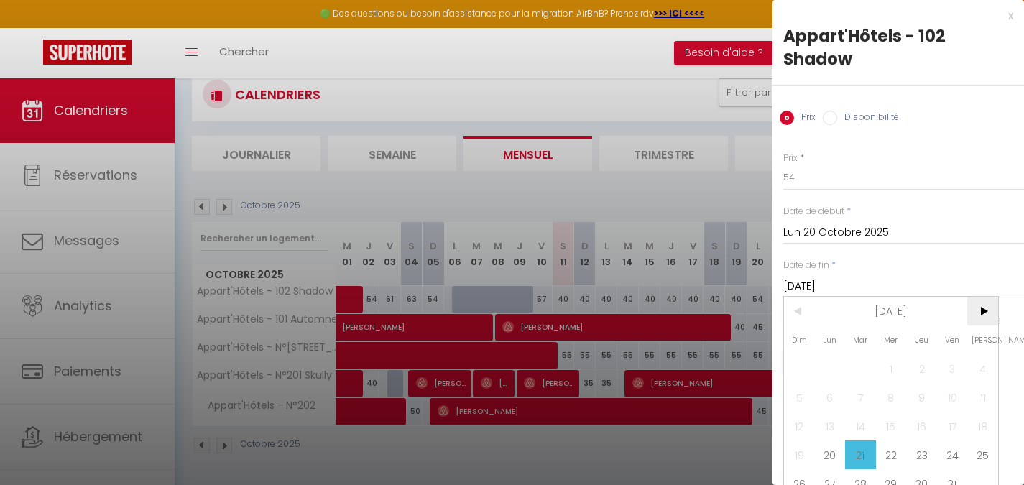
click at [972, 307] on span ">" at bounding box center [982, 311] width 31 height 29
click at [970, 362] on span "1" at bounding box center [982, 368] width 31 height 29
type input "Sam 01 Novembre 2025"
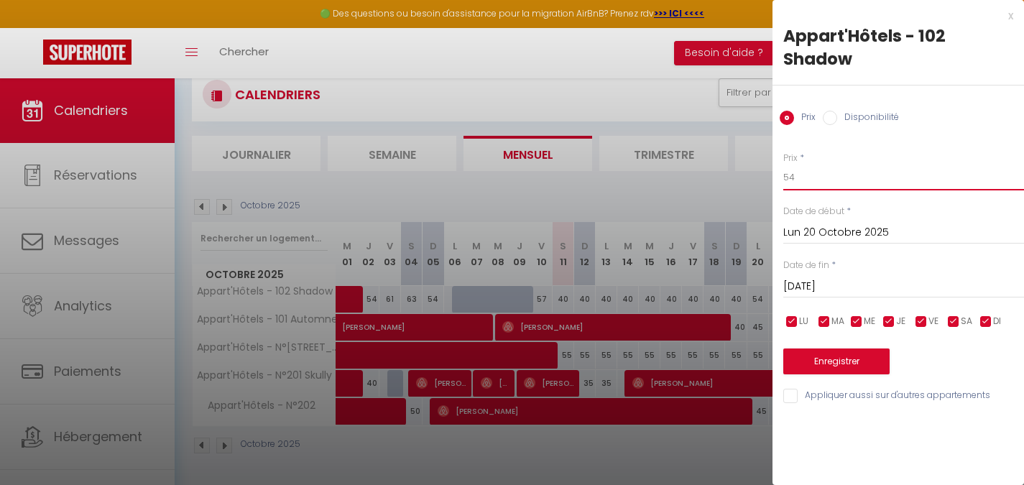
click at [830, 182] on input "54" at bounding box center [903, 178] width 241 height 26
type input "45"
click at [849, 359] on button "Enregistrer" at bounding box center [836, 361] width 106 height 26
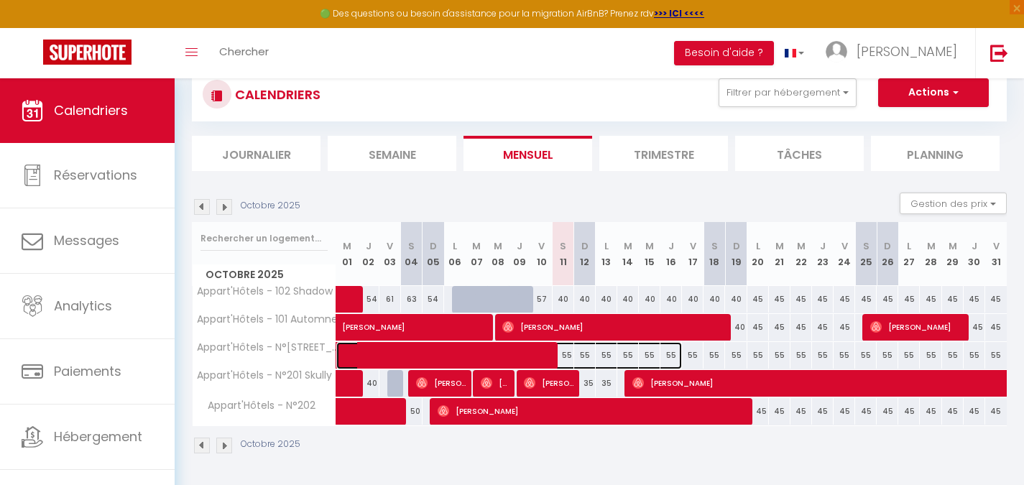
click at [583, 356] on span at bounding box center [516, 355] width 330 height 27
select select "OK"
select select "0"
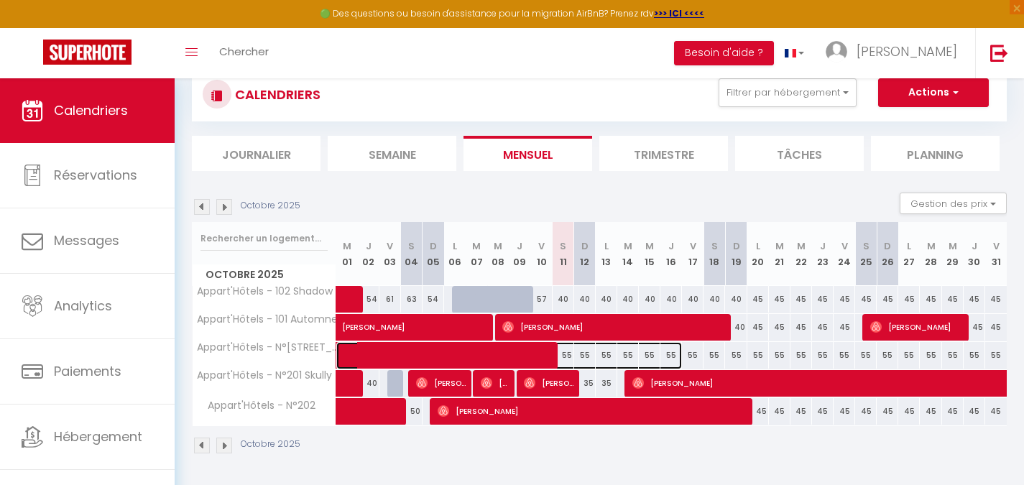
select select "1"
select select
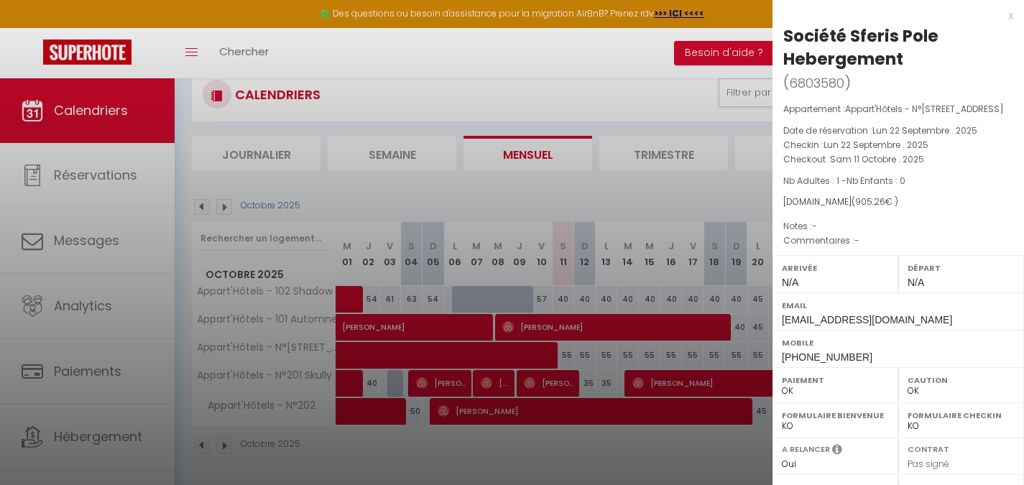
click at [637, 339] on div at bounding box center [512, 242] width 1024 height 485
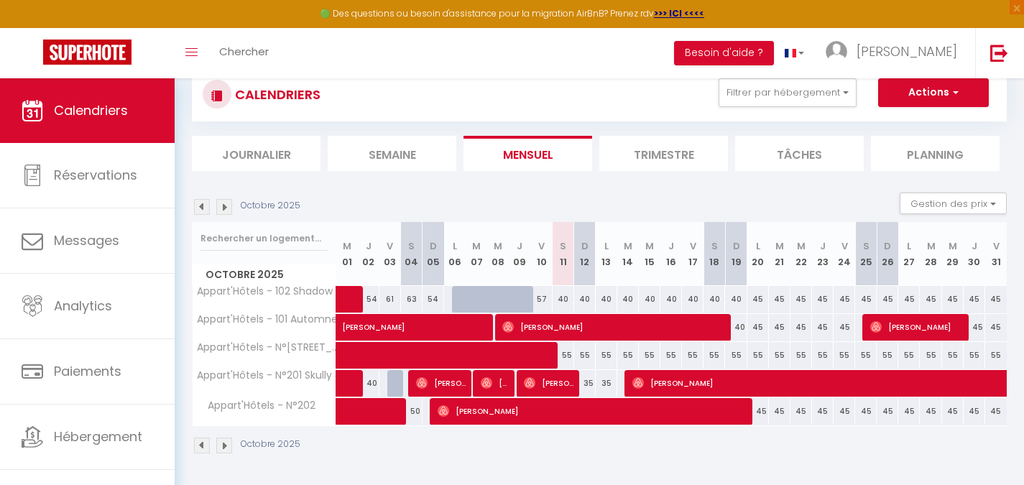
click at [667, 200] on div "Octobre 2025 Gestion des prix Nb Nuits minimum Règles Disponibilité" at bounding box center [599, 207] width 815 height 29
click at [586, 353] on span at bounding box center [516, 355] width 330 height 27
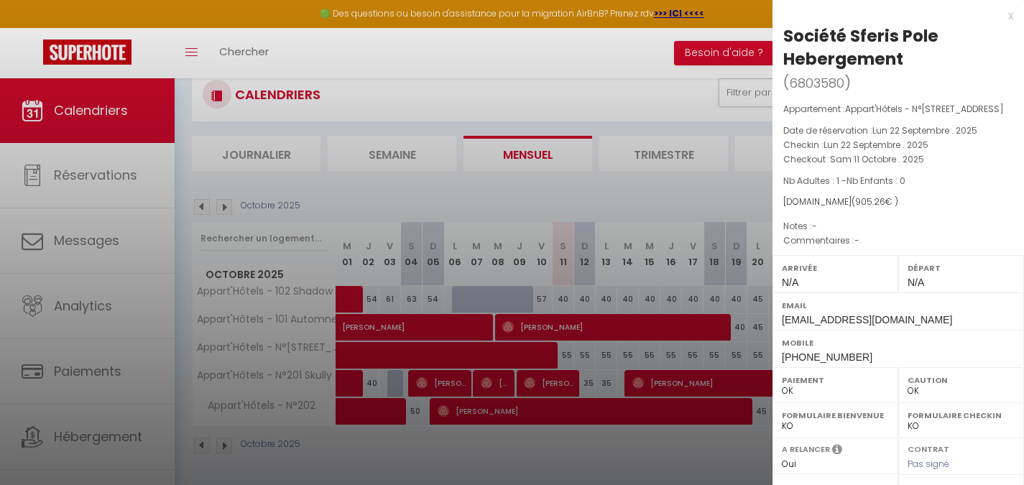
click at [586, 353] on div at bounding box center [512, 242] width 1024 height 485
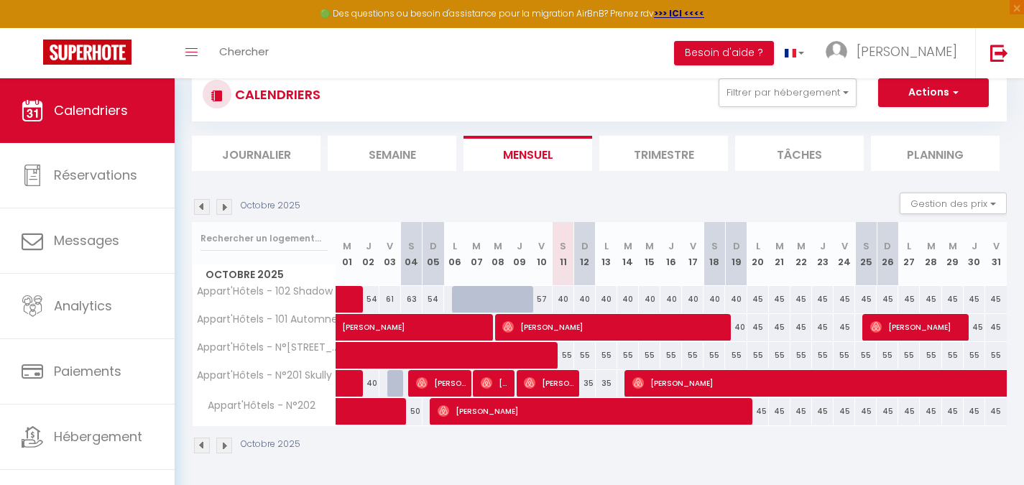
click at [609, 357] on body "🟢 Des questions ou besoin d'assistance pour la migration AirBnB? Prenez rdv >>>…" at bounding box center [512, 231] width 1024 height 510
click at [609, 357] on span at bounding box center [516, 355] width 330 height 27
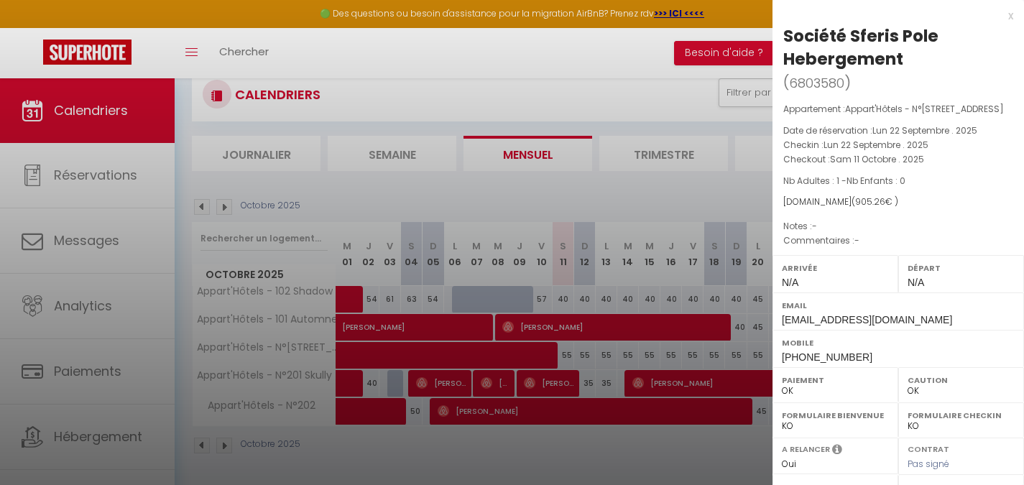
click at [623, 356] on div at bounding box center [512, 242] width 1024 height 485
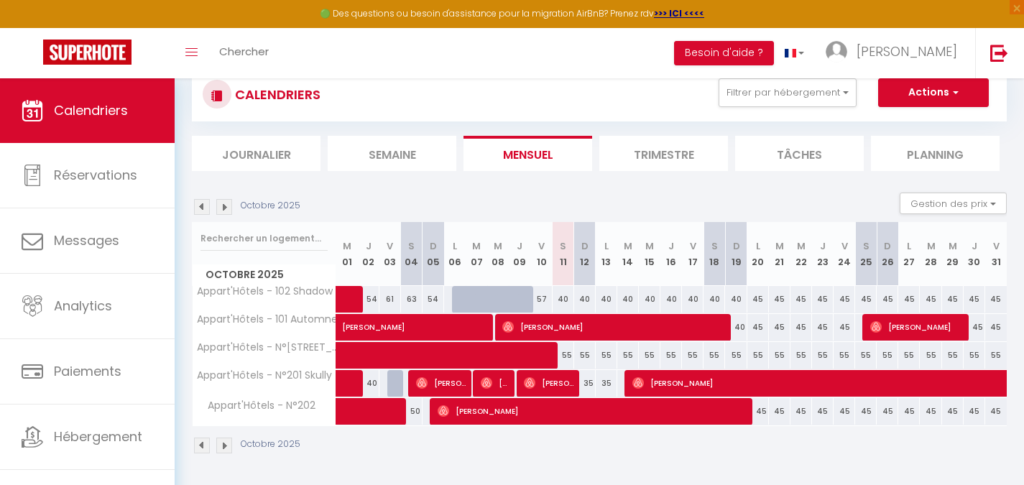
click at [710, 356] on div "55" at bounding box center [714, 355] width 22 height 27
type input "55"
type input "Sam 18 Octobre 2025"
type input "Dim 19 Octobre 2025"
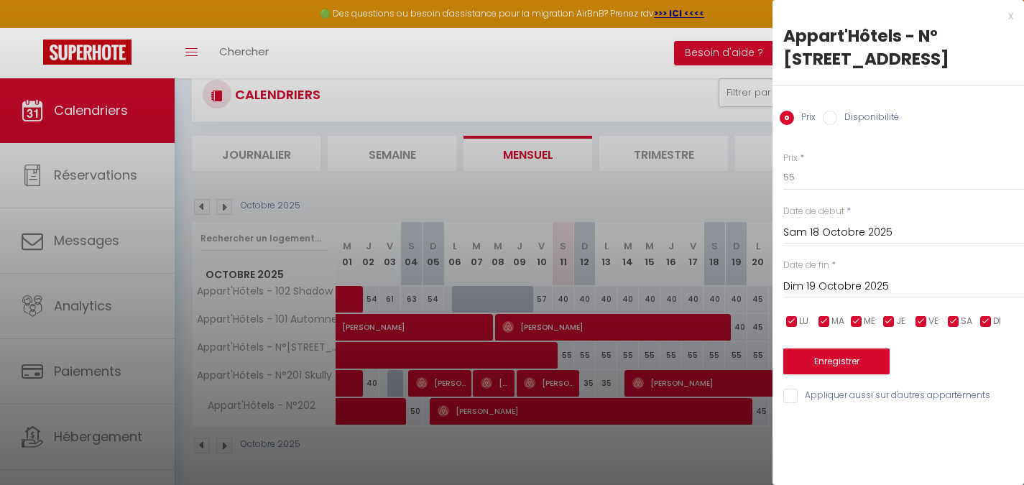
click at [816, 223] on input "Sam 18 Octobre 2025" at bounding box center [903, 232] width 241 height 19
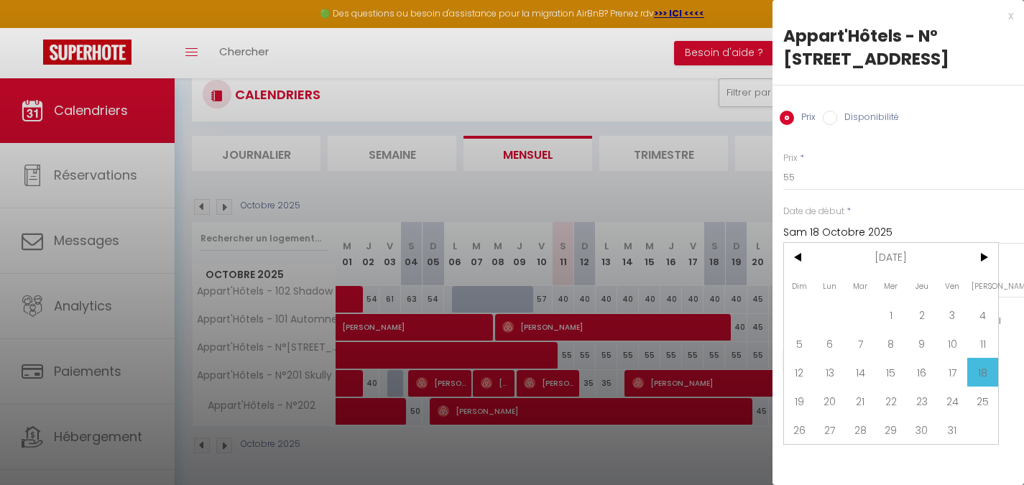
drag, startPoint x: 975, startPoint y: 348, endPoint x: 891, endPoint y: 312, distance: 90.7
click at [973, 349] on span "11" at bounding box center [982, 343] width 31 height 29
type input "Sam 11 Octobre 2025"
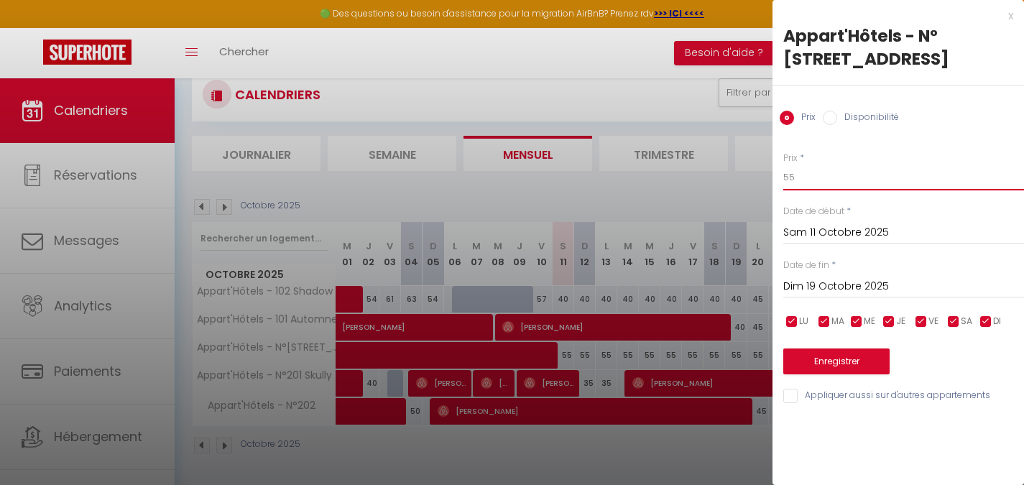
click at [810, 180] on input "55" at bounding box center [903, 178] width 241 height 26
type input "50"
click at [838, 282] on input "Dim 19 Octobre 2025" at bounding box center [903, 286] width 241 height 19
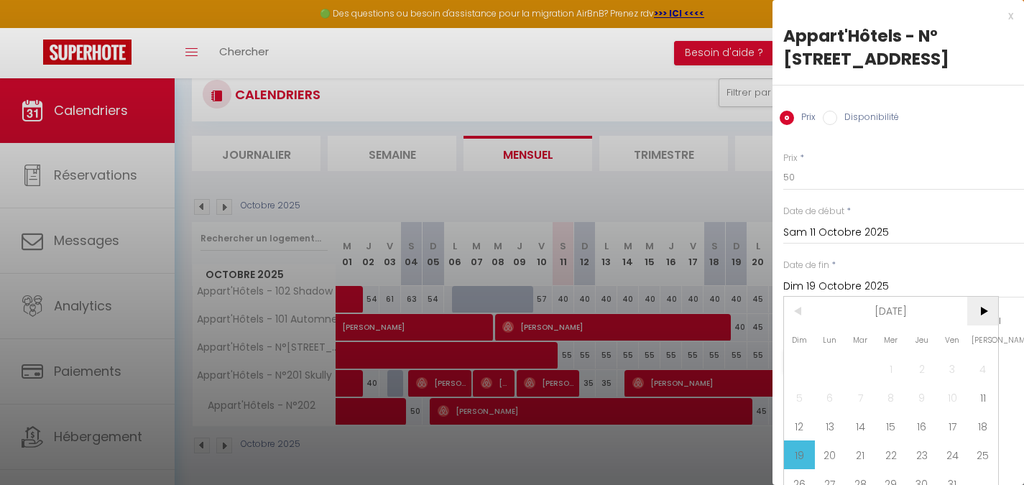
click at [992, 319] on span ">" at bounding box center [982, 311] width 31 height 29
click at [976, 357] on span "1" at bounding box center [982, 368] width 31 height 29
type input "Sam 01 Novembre 2025"
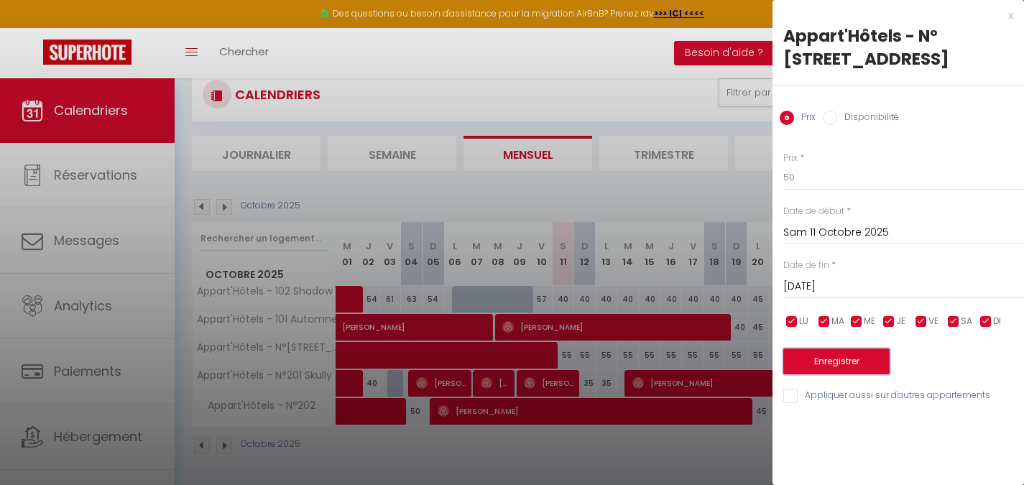
click at [869, 356] on button "Enregistrer" at bounding box center [836, 361] width 106 height 26
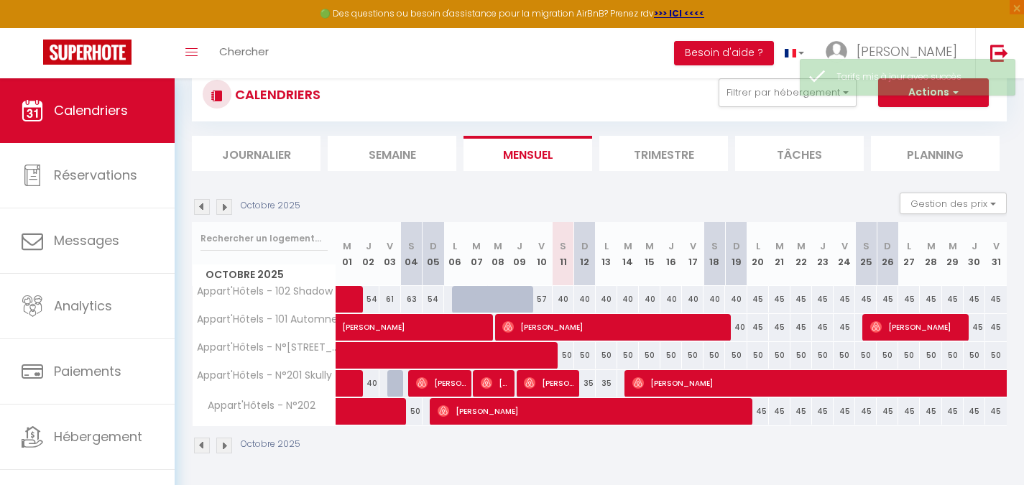
click at [693, 356] on div "50" at bounding box center [693, 355] width 22 height 27
type input "50"
type input "Ven 17 Octobre 2025"
type input "Sam 18 Octobre 2025"
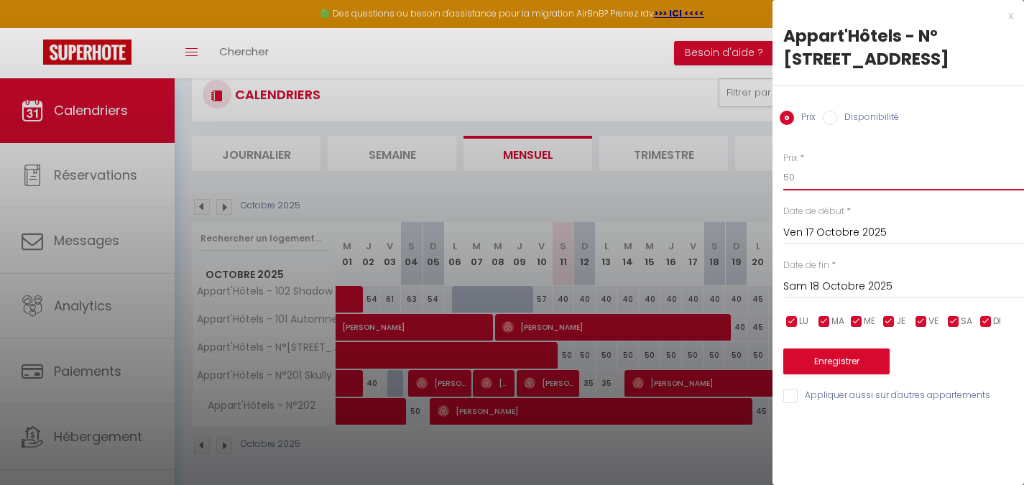
click at [823, 191] on div "Prix * 50 Statut * Disponible Indisponible Date de début * Ven 17 Octobre 2025 …" at bounding box center [897, 270] width 251 height 272
click at [821, 189] on input "50" at bounding box center [903, 178] width 241 height 26
type input "55"
drag, startPoint x: 840, startPoint y: 261, endPoint x: 841, endPoint y: 277, distance: 15.8
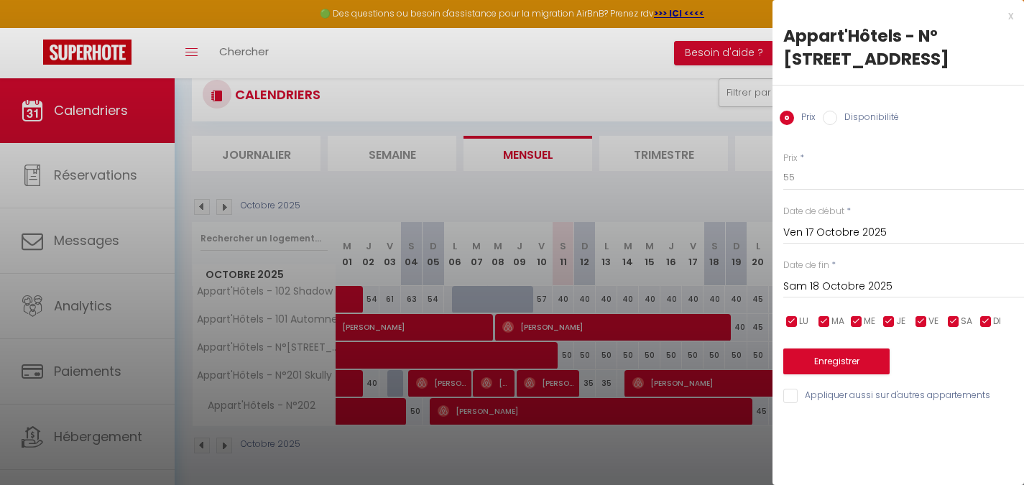
click at [840, 267] on div "Date de fin * Sam 18 Octobre 2025 < Oct 2025 > Dim Lun Mar Mer Jeu Ven Sam 1 2 …" at bounding box center [903, 279] width 241 height 40
click at [843, 281] on input "Sam 18 Octobre 2025" at bounding box center [903, 286] width 241 height 19
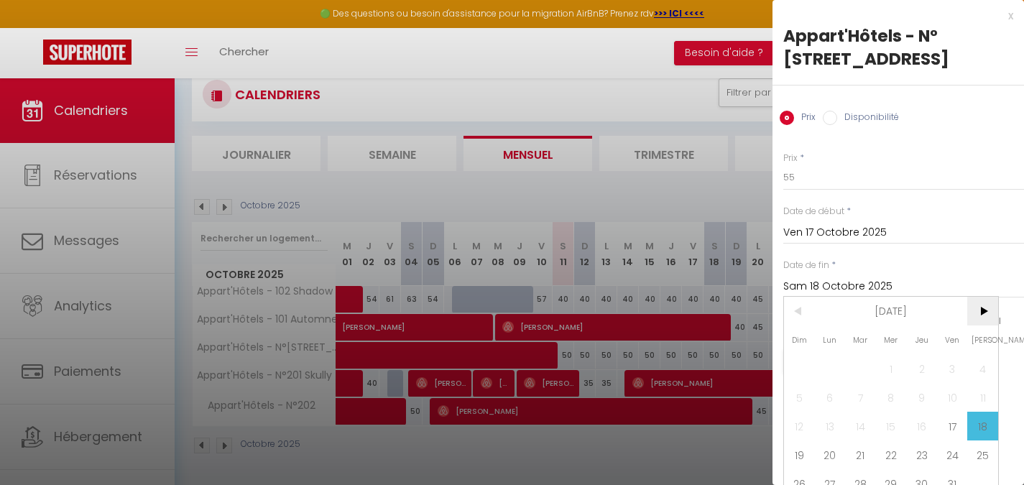
click at [987, 318] on span ">" at bounding box center [982, 311] width 31 height 29
click at [987, 369] on span "1" at bounding box center [982, 368] width 31 height 29
type input "Sam 01 Novembre 2025"
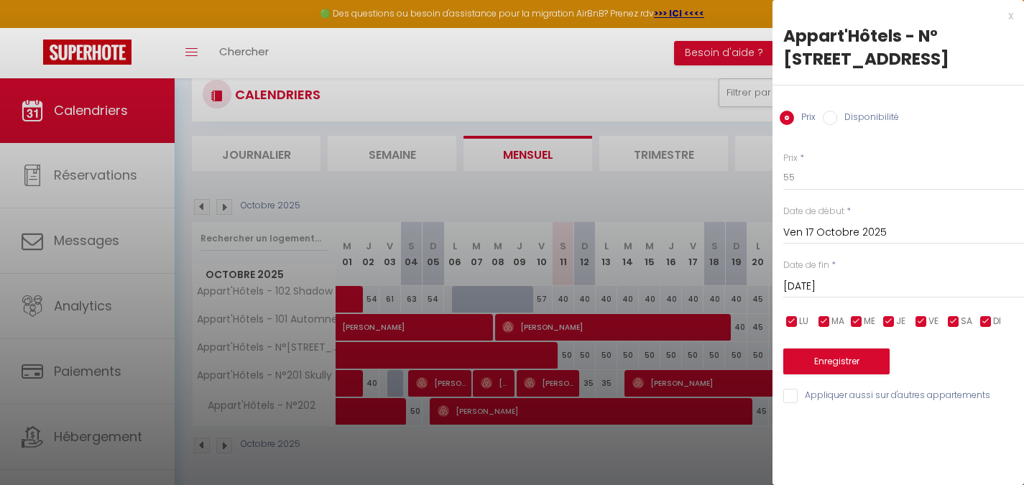
click at [864, 226] on input "Ven 17 Octobre 2025" at bounding box center [903, 232] width 241 height 19
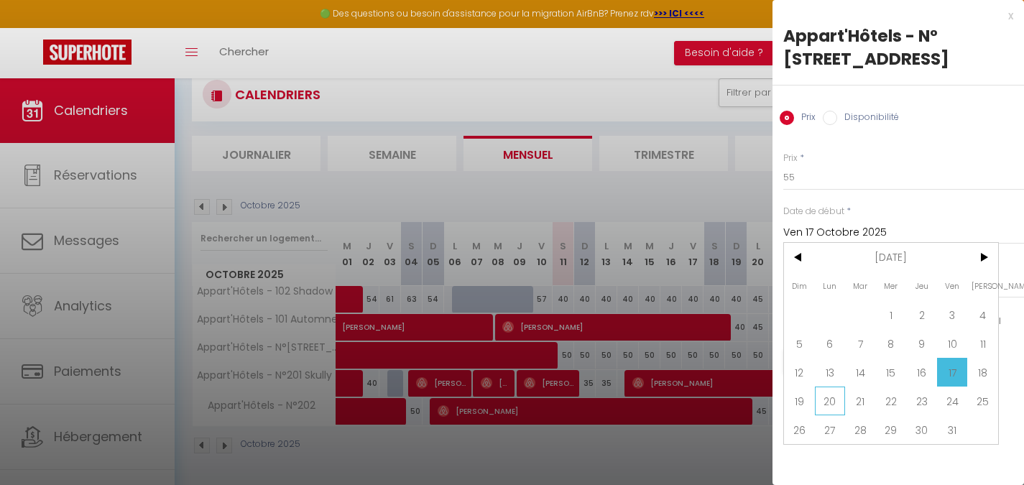
click at [834, 407] on span "20" at bounding box center [830, 400] width 31 height 29
type input "Lun 20 Octobre 2025"
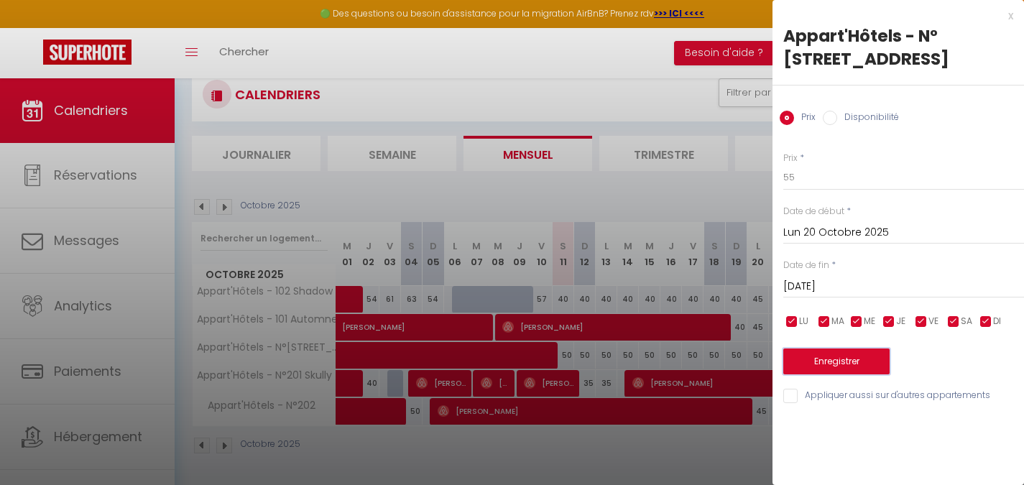
click at [851, 355] on button "Enregistrer" at bounding box center [836, 361] width 106 height 26
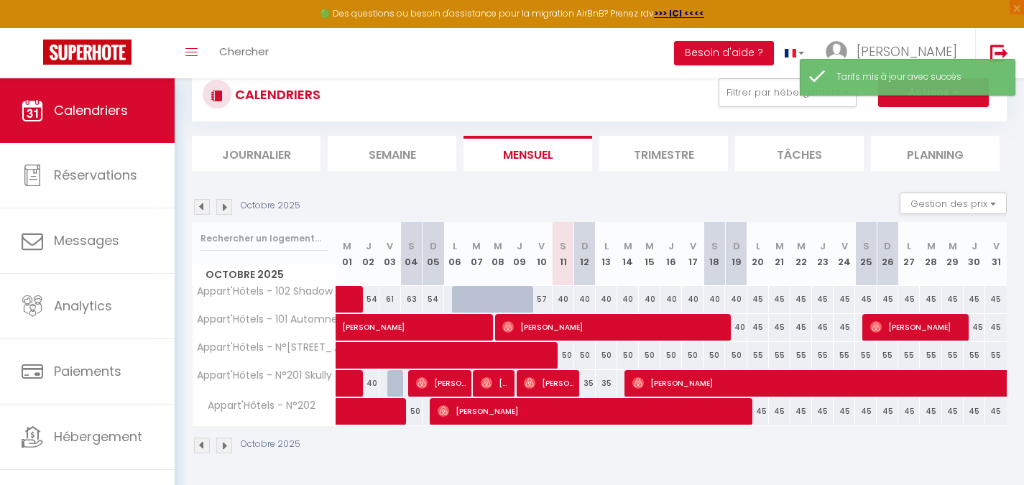
click at [698, 47] on div "Toggle menubar Chercher BUTTON Besoin d'aide ? Yannis Paramètres Équipe" at bounding box center [558, 53] width 909 height 50
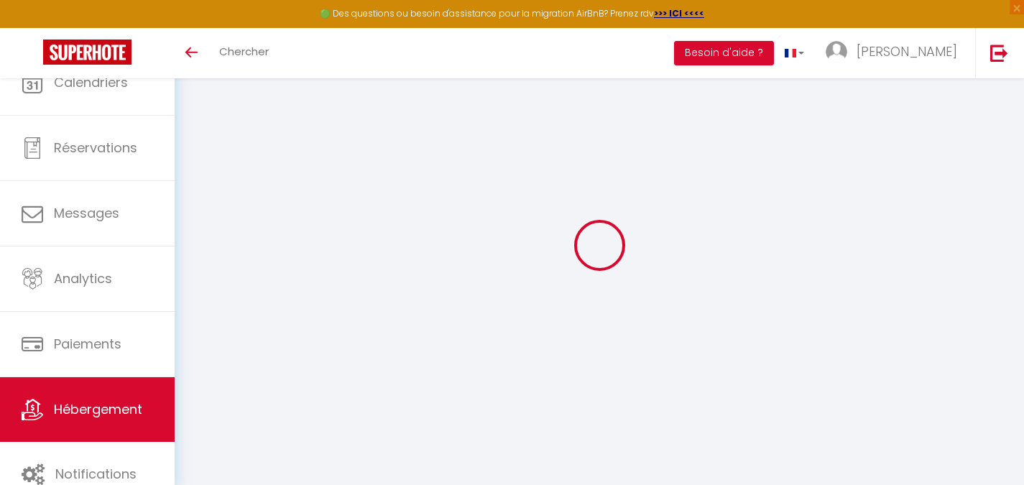
select select "3"
select select "2"
select select "1"
select select "28"
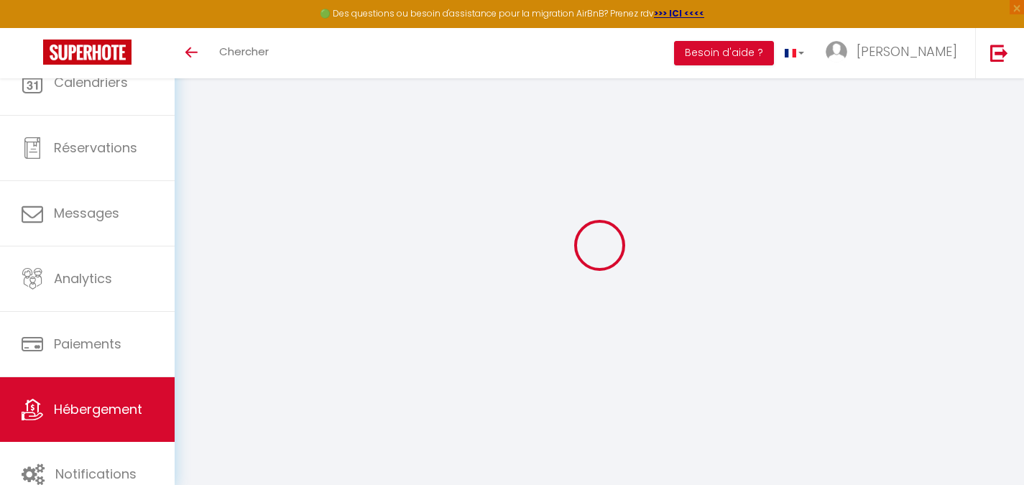
type input "Appart'Hôtels - 102 Shadow"
type input "Catherine"
select select "2"
select select "0"
type input "50"
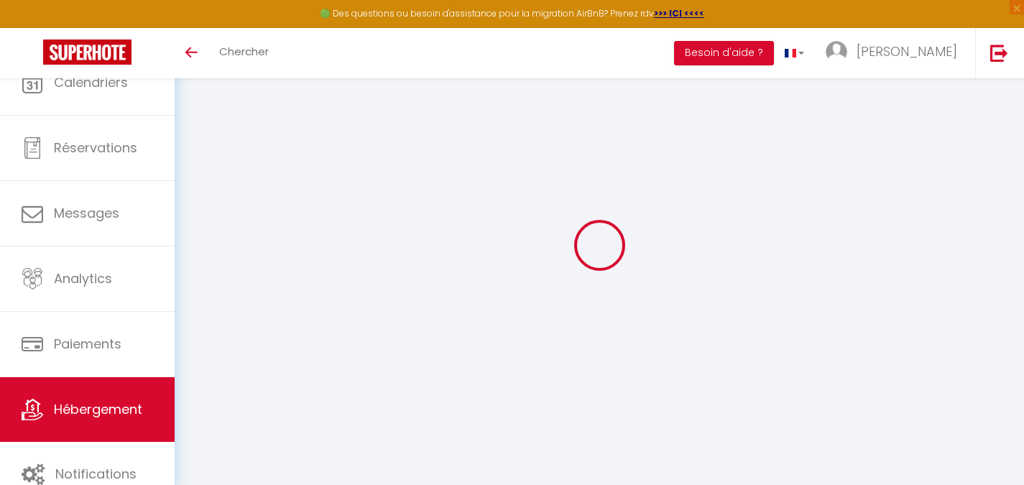
select select
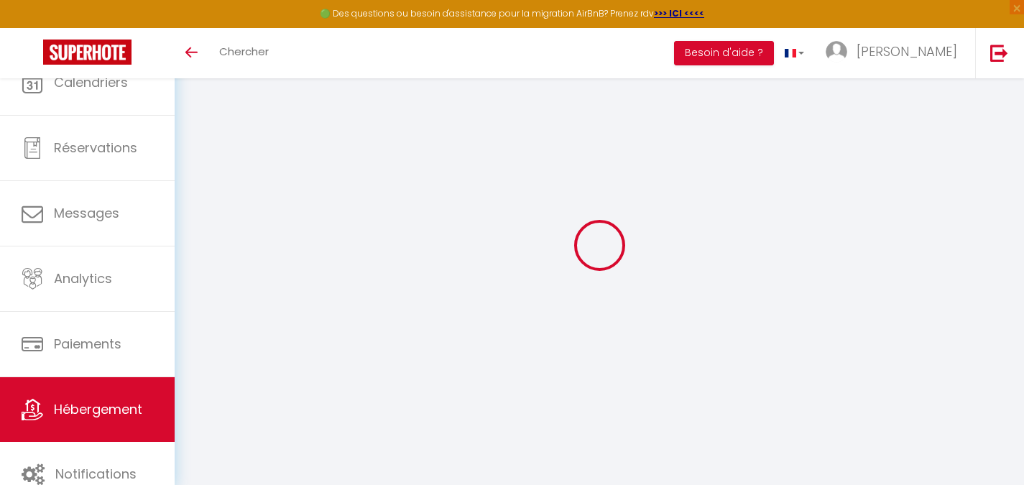
type input "27 Rue Monseigneur Piedfort"
type input "62100"
type input "Calais"
type input "[EMAIL_ADDRESS][DOMAIN_NAME]"
select select
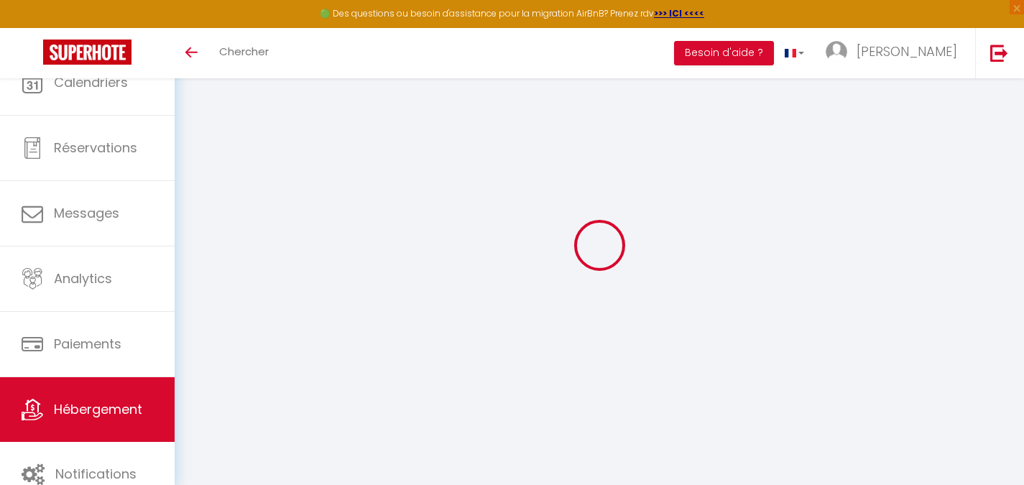
checkbox input "false"
type input "0"
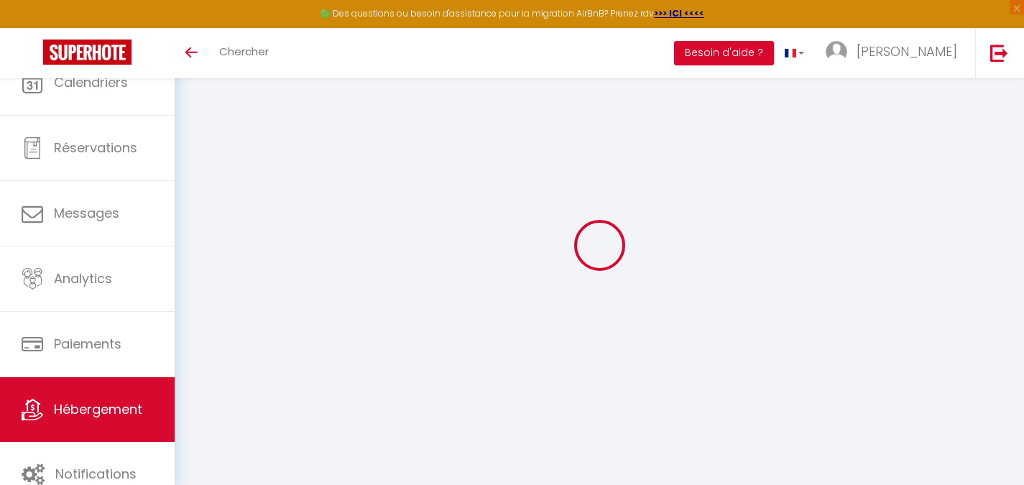
type input "0"
select select
type input "brain.conciergerie@gmail.com"
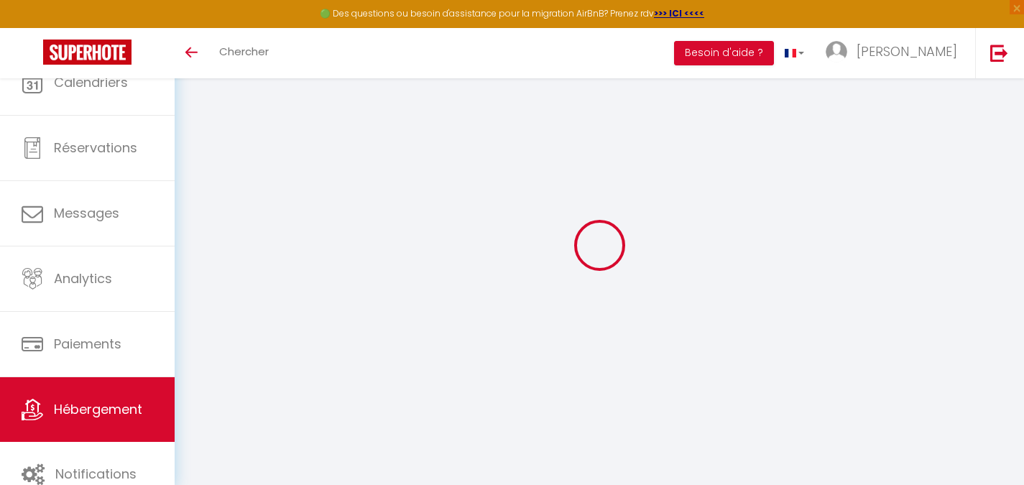
checkbox input "true"
select select
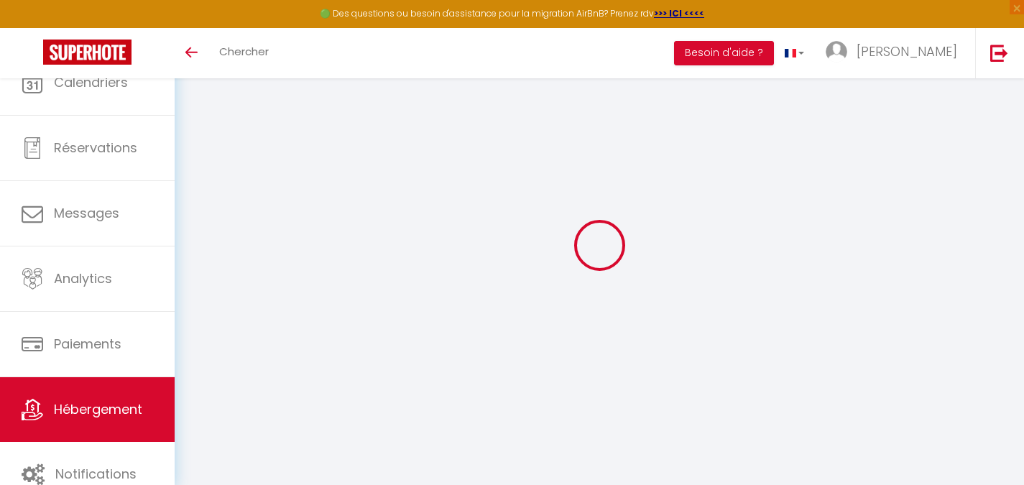
select select
checkbox input "false"
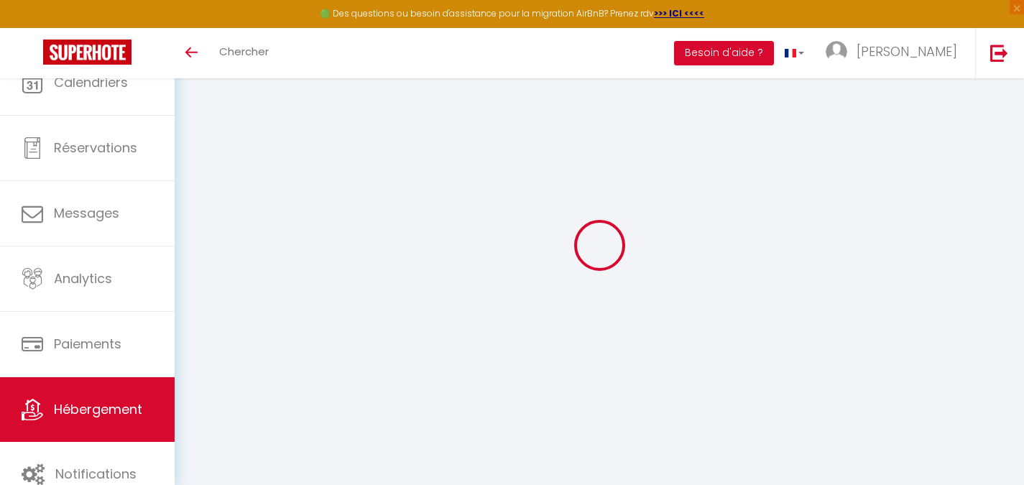
checkbox input "false"
select select
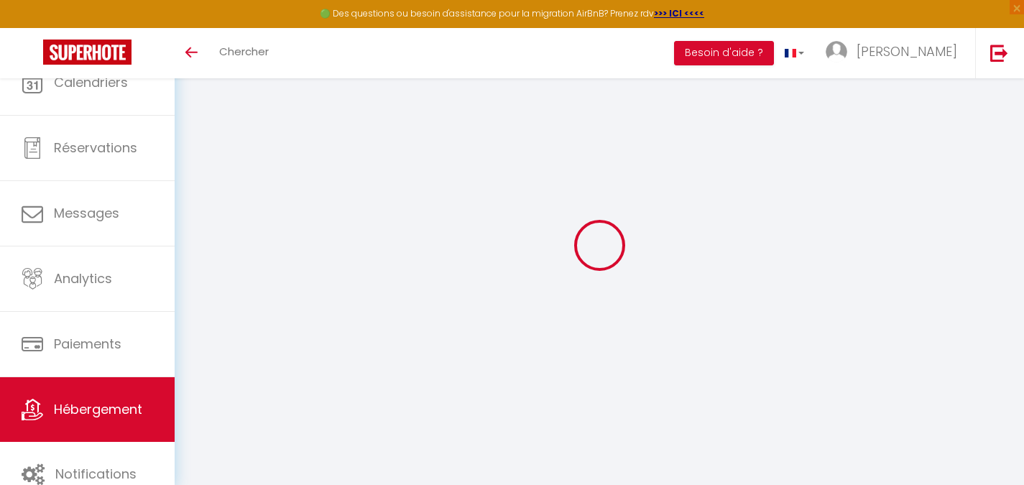
select select
checkbox input "false"
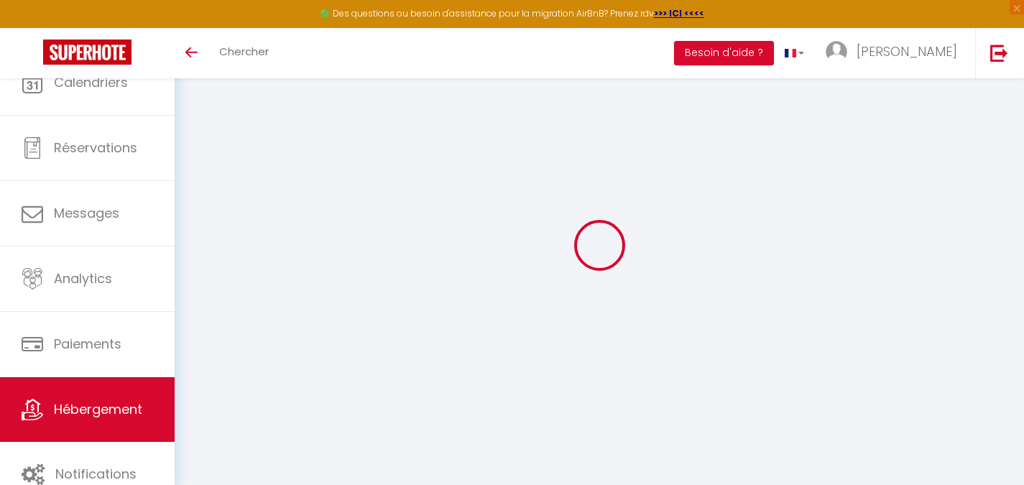
checkbox input "false"
select select
checkbox input "false"
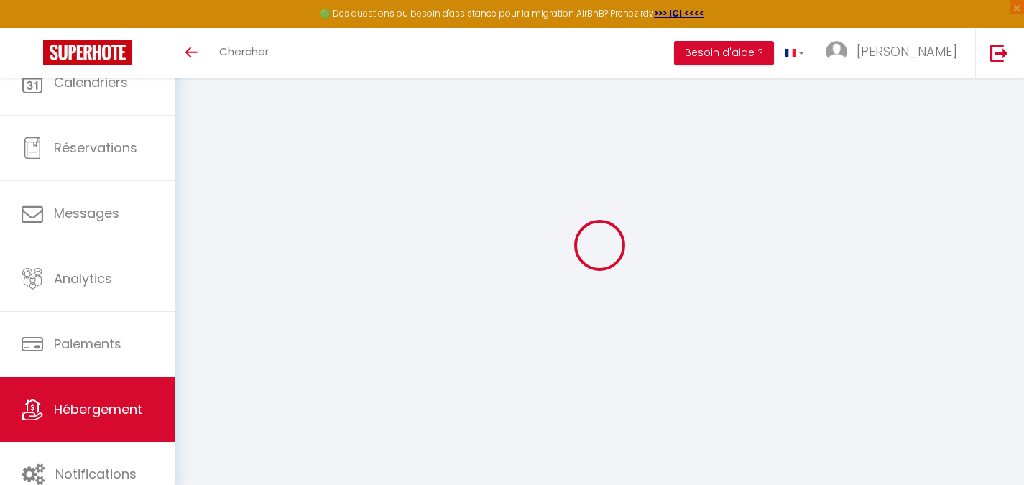
checkbox input "false"
select select
checkbox input "false"
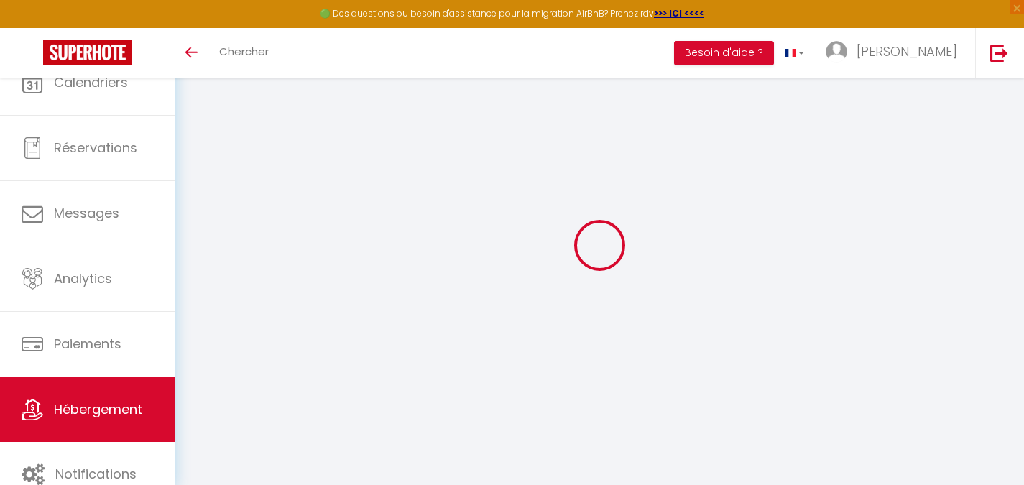
checkbox input "false"
select select
checkbox input "false"
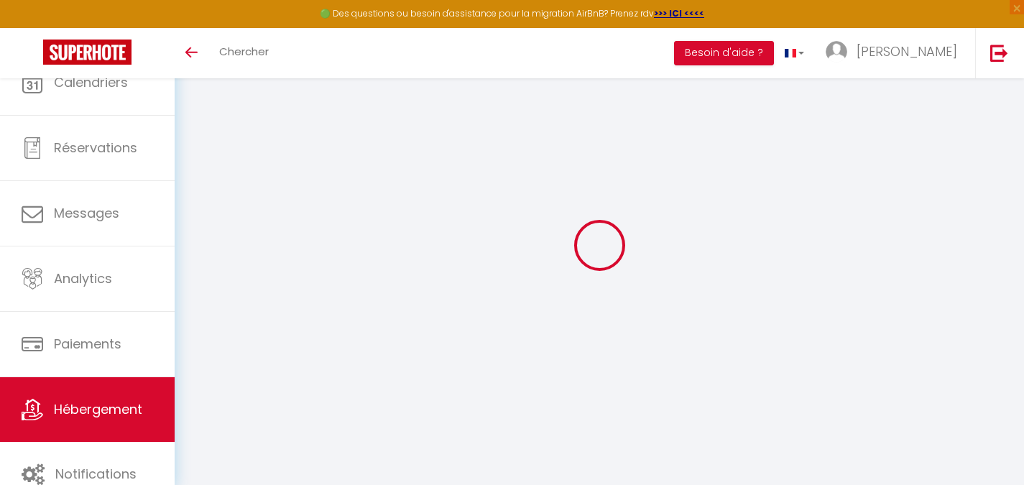
checkbox input "false"
select select "17:00"
select select
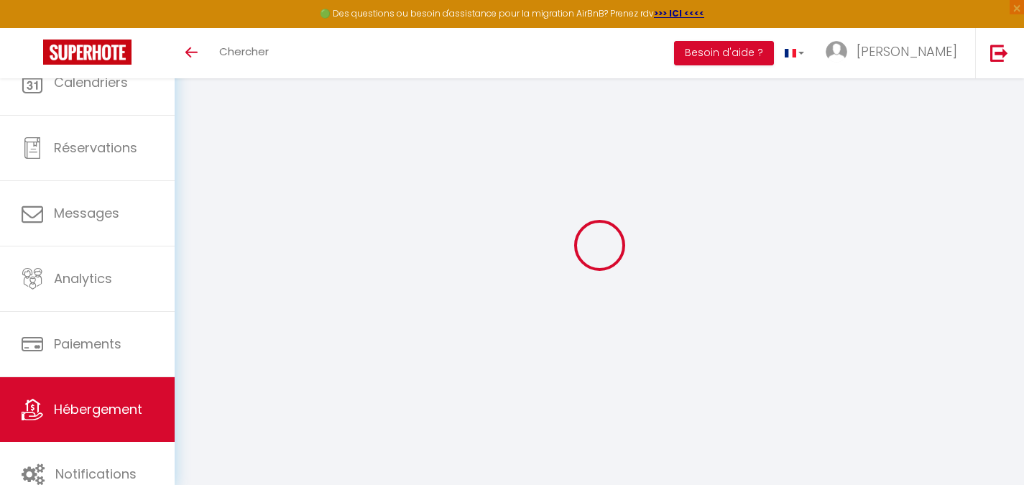
select select "11:00"
select select "30"
select select "120"
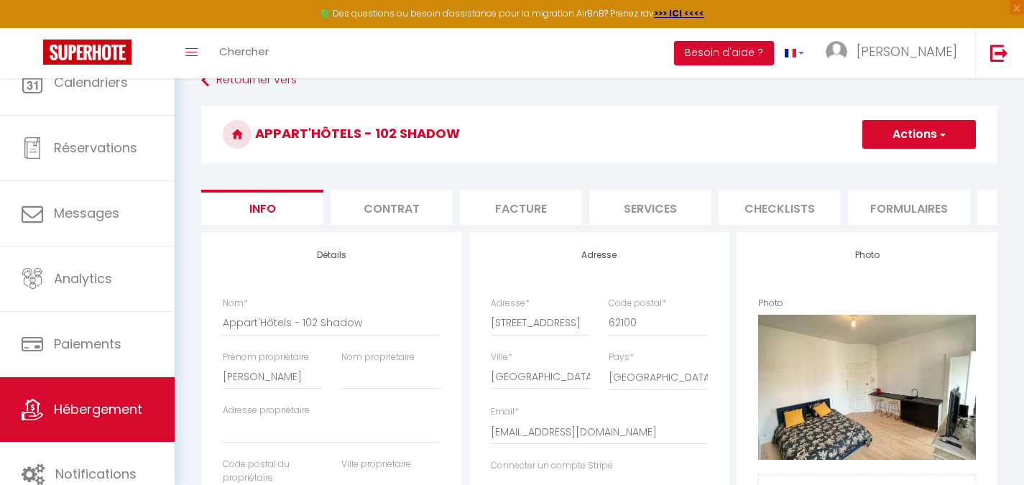
select select
checkbox input "false"
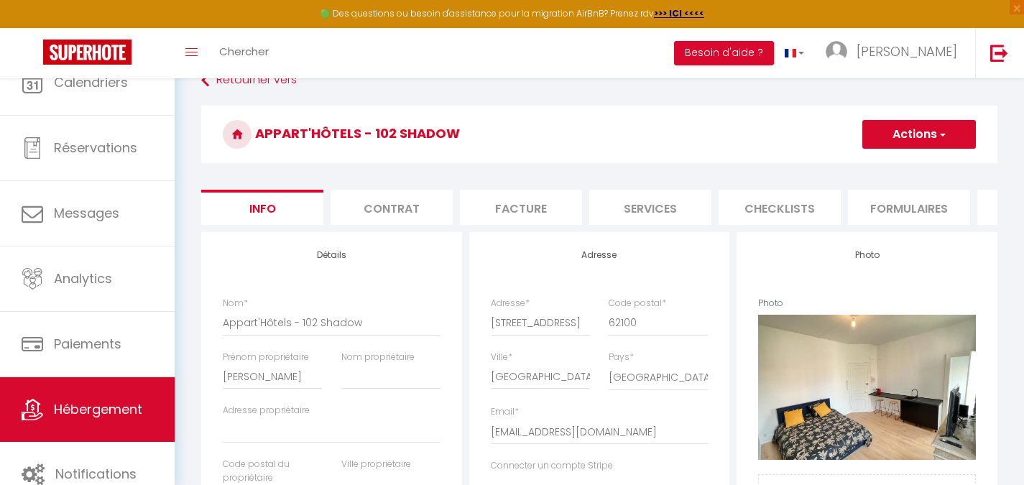
checkbox input "false"
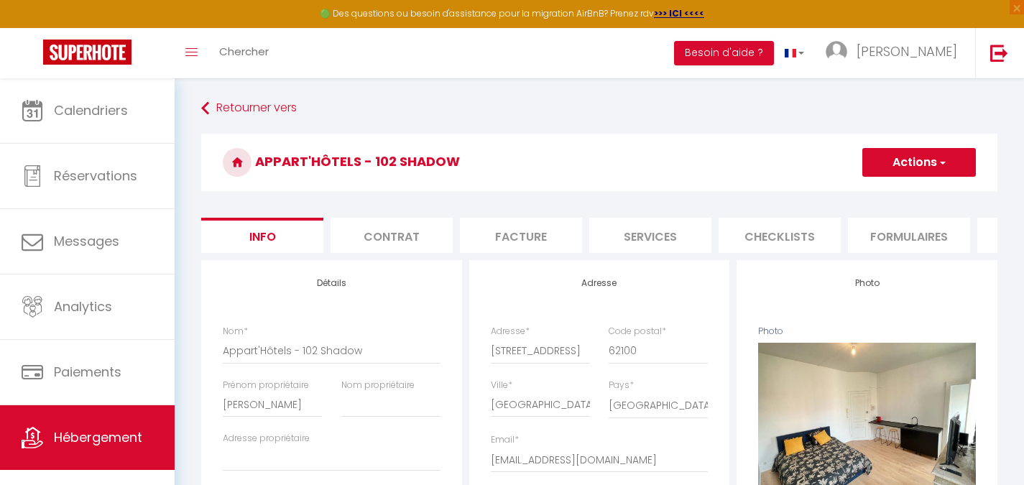
click at [626, 233] on li "Services" at bounding box center [650, 235] width 122 height 35
select select
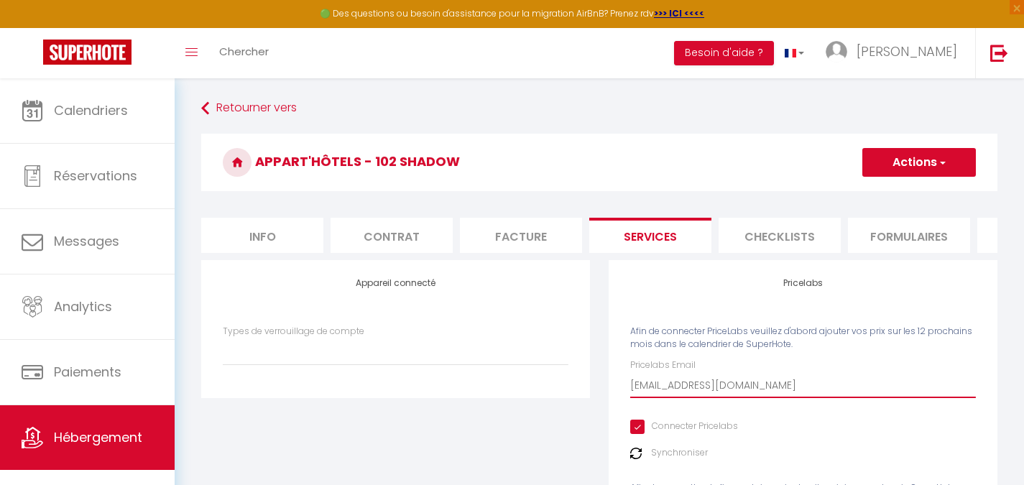
click at [685, 387] on input "brain.conciergerie@gmail.com" at bounding box center [803, 385] width 346 height 26
type input "b"
select select
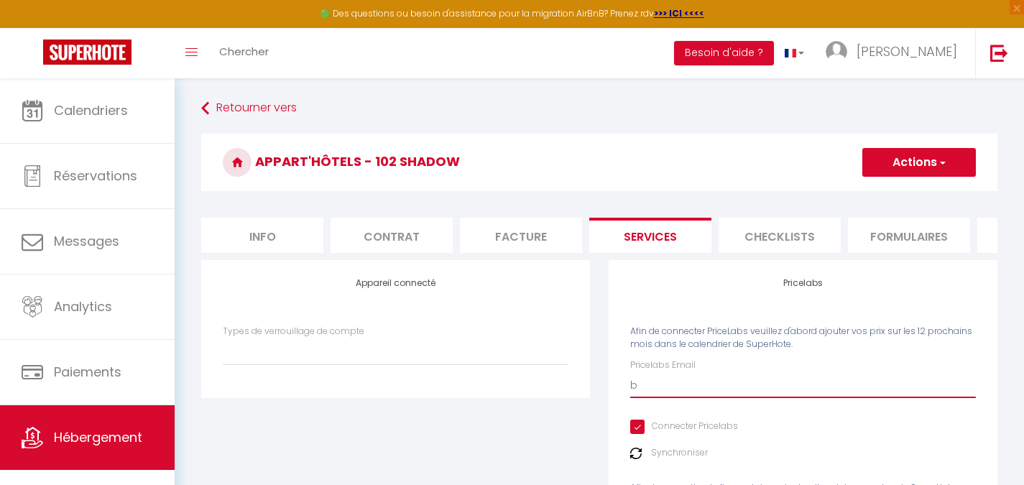
type input "br"
select select
type input "bra"
select select
type input "brai"
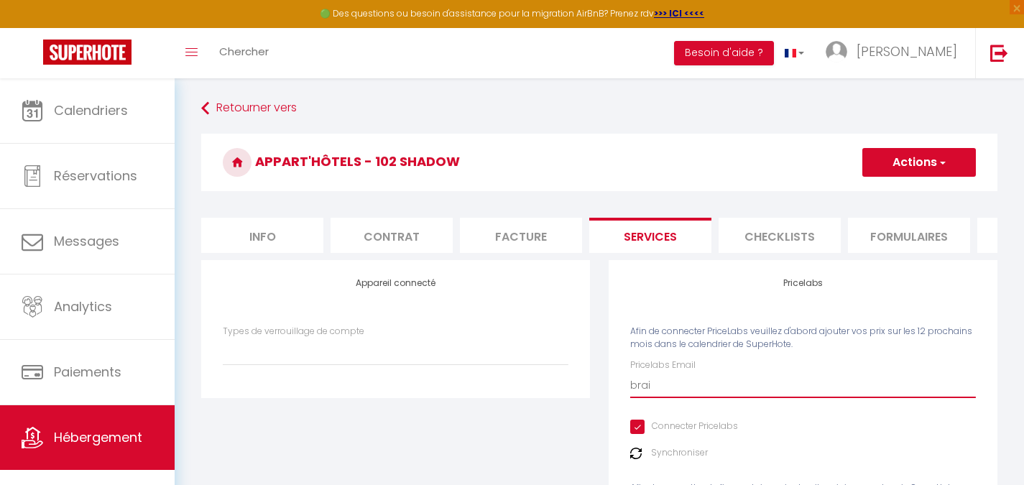
select select
type input "brain"
select select
type input "braint"
select select
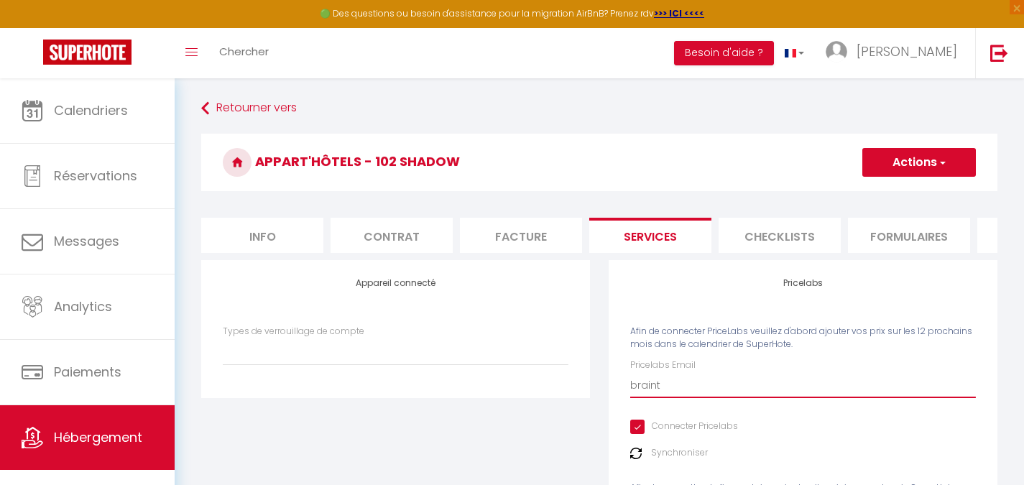
type input "brainte"
select select
type input "braintec"
select select
type input "braintech"
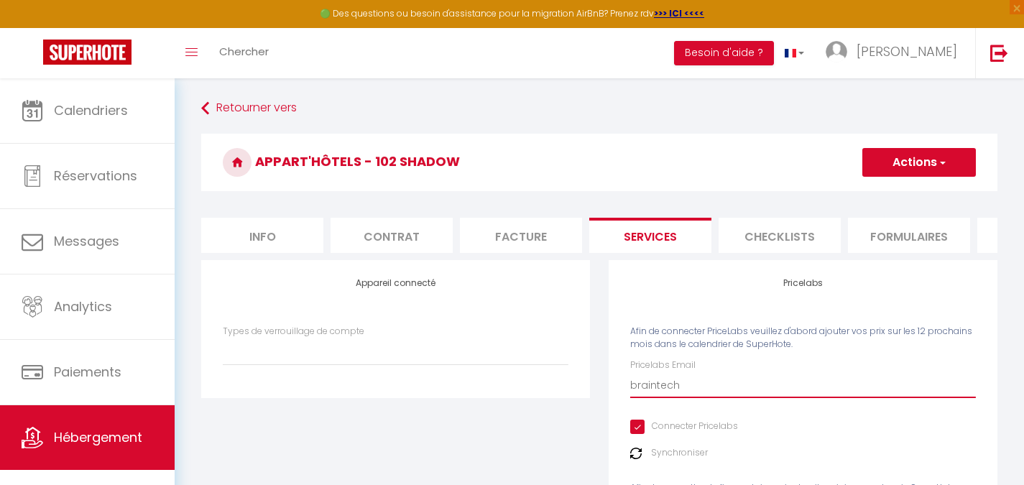
select select
type input "braintec"
select select
type input "brainte"
select select
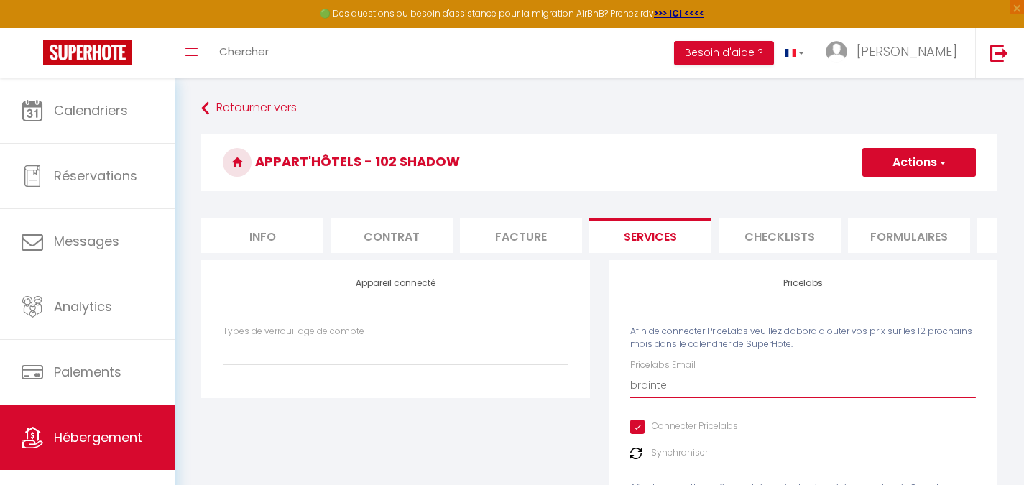
type input "braint"
select select
type input "brain"
select select
type input "braino"
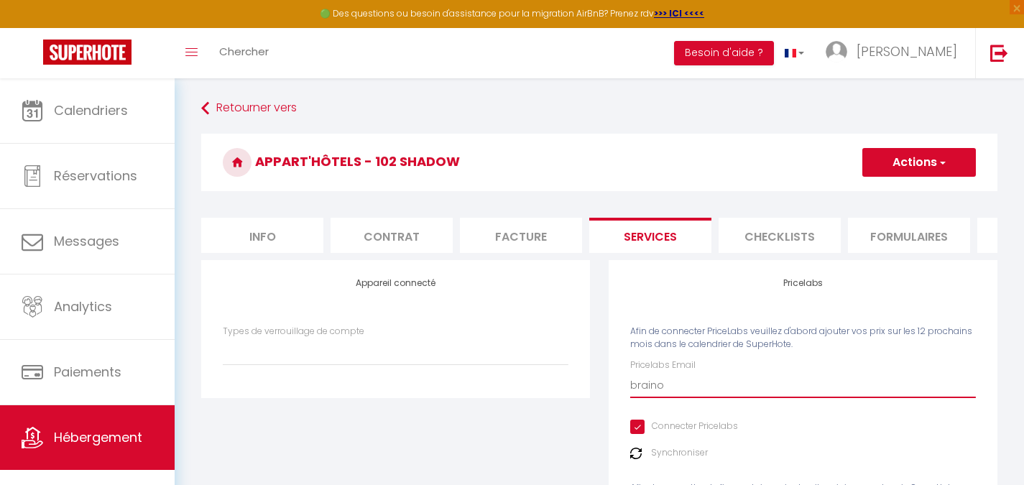
select select
type input "brain"
select select
type input "brainc"
select select
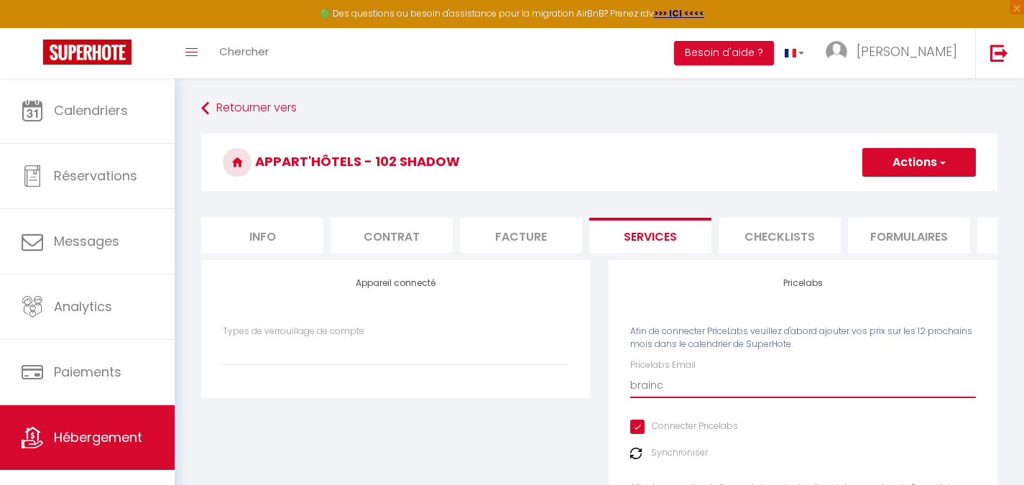
type input "brainco"
select select
type input "braincoa"
select select
type input "braincoah"
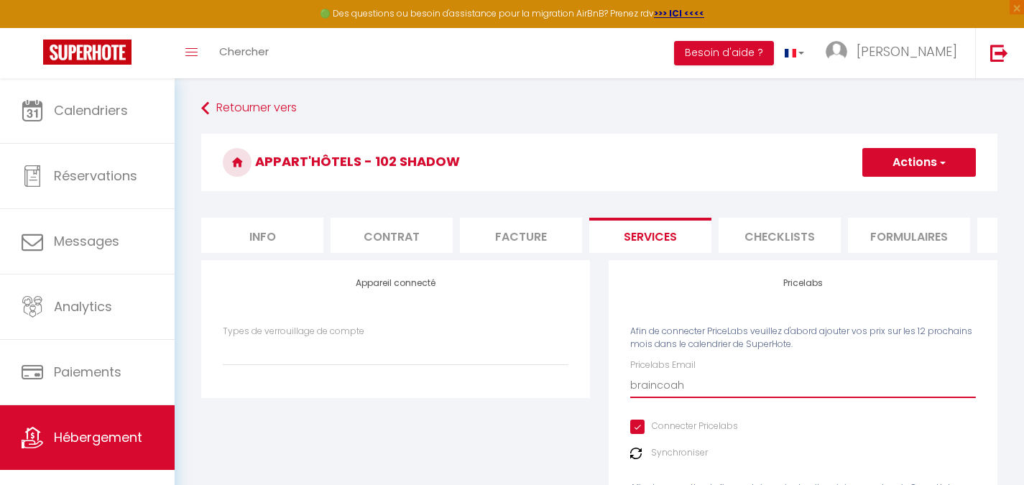
select select
type input "braincoahc"
select select
type input "braincoah"
select select
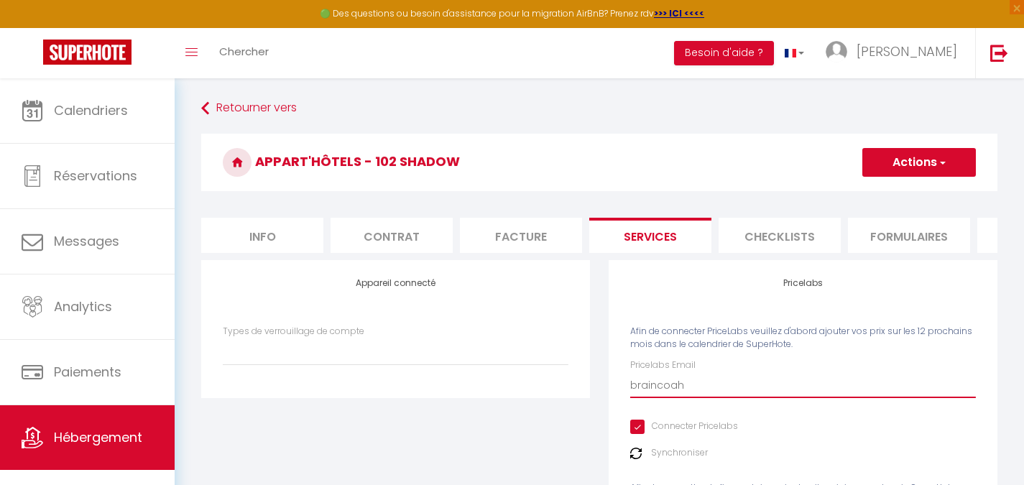
type input "braincoa"
select select
type input "braincoac"
select select
type input "braincoach"
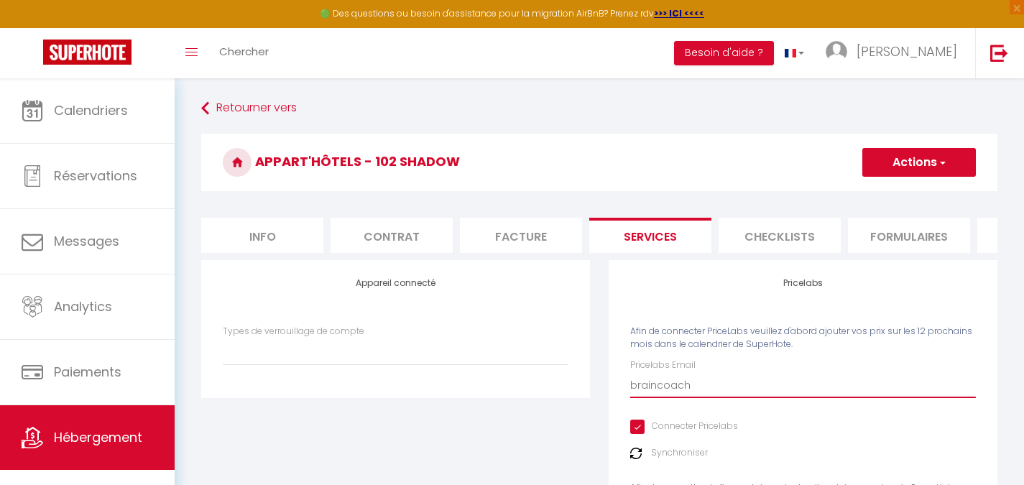
select select
type input "braincoachi"
select select
type input "braincoachin"
select select
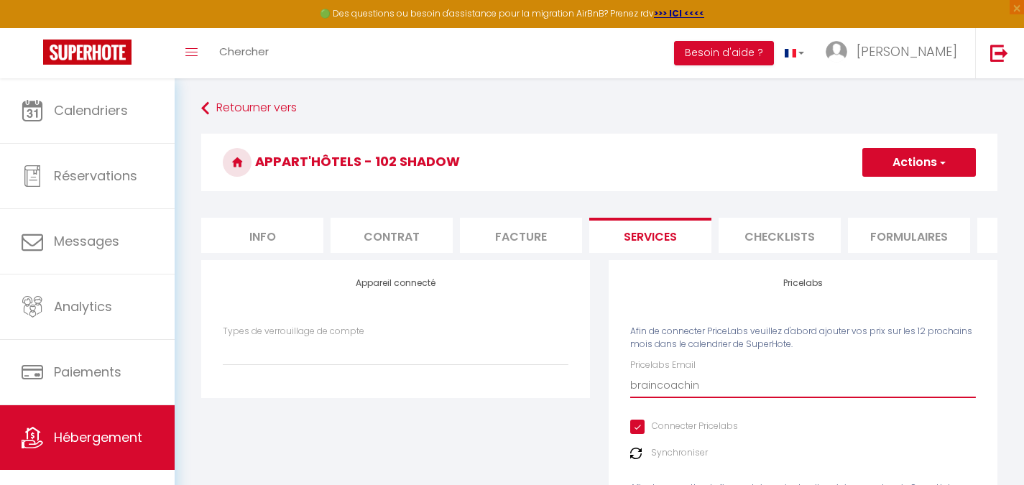
type input "braincoaching"
select select
type input "braincoachinga"
select select
type input "braincoachingai"
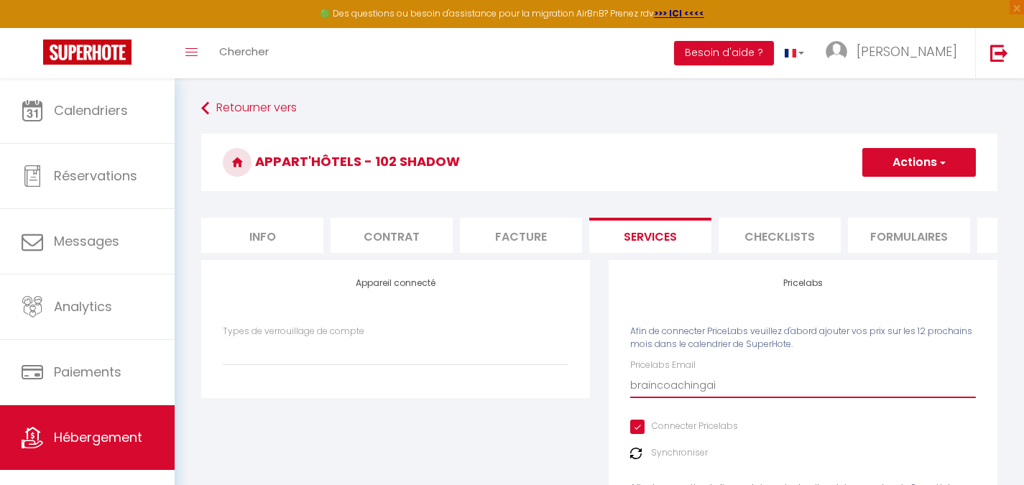
select select
type input "braincoachingair"
select select
type input "braincoachingairb"
select select
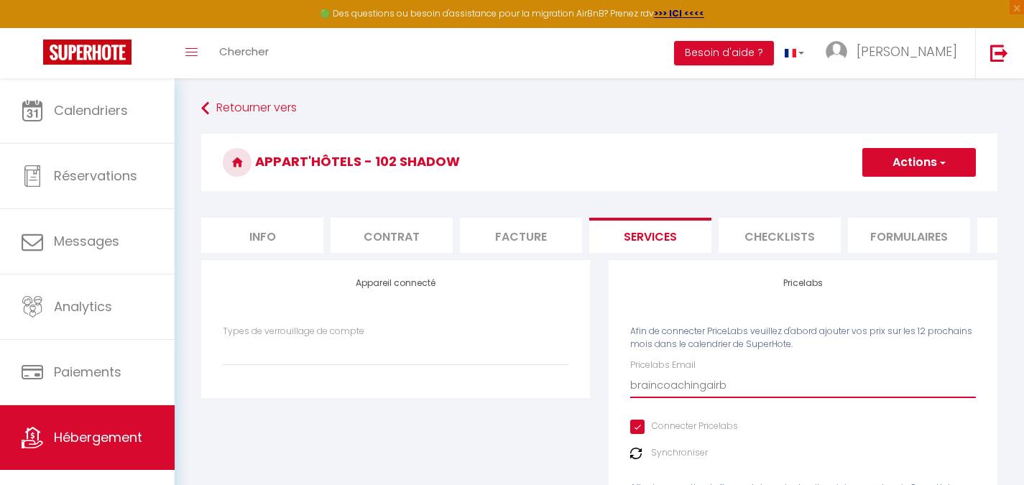
type input "braincoachingairbn"
select select
type input "braincoachingairbnb"
select select
type input "braincoachingairbnb@"
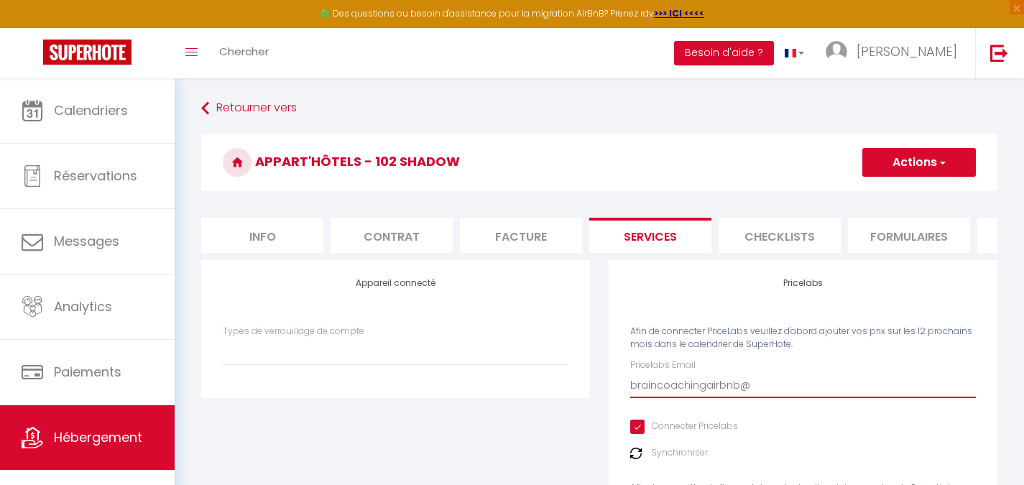
select select
type input "braincoachingairbnb@g"
select select
type input "braincoachingairbnb@gm"
select select
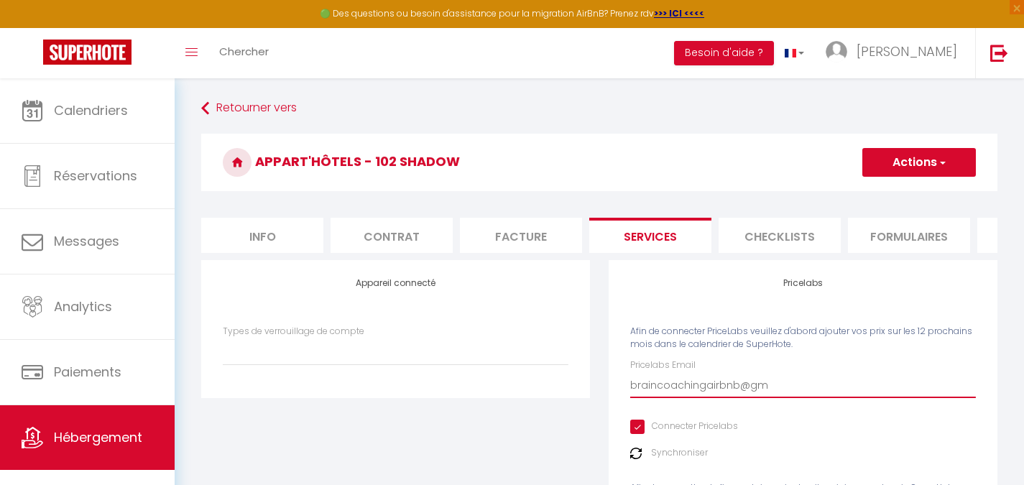
type input "braincoachingairbnb@gma"
select select
type input "braincoachingairbnb@gmai"
select select
type input "braincoachingairbnb@gmail"
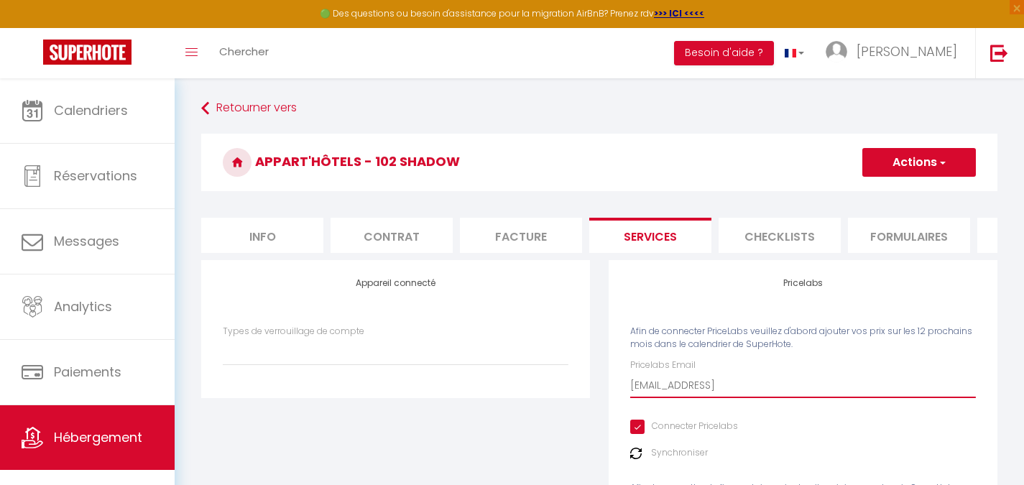
select select
type input "braincoachingairbnb@gmail0"
select select
type input "braincoachingairbnb@gmail"
select select
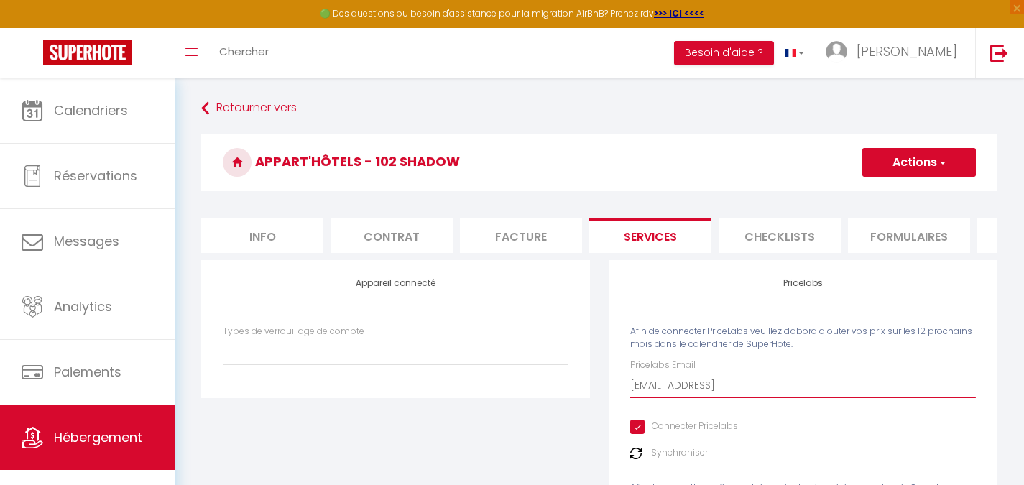
type input "braincoachingairbnb@gmail."
select select
type input "braincoachingairbnb@gmail.2"
select select
type input "braincoachingairbnb@gmail."
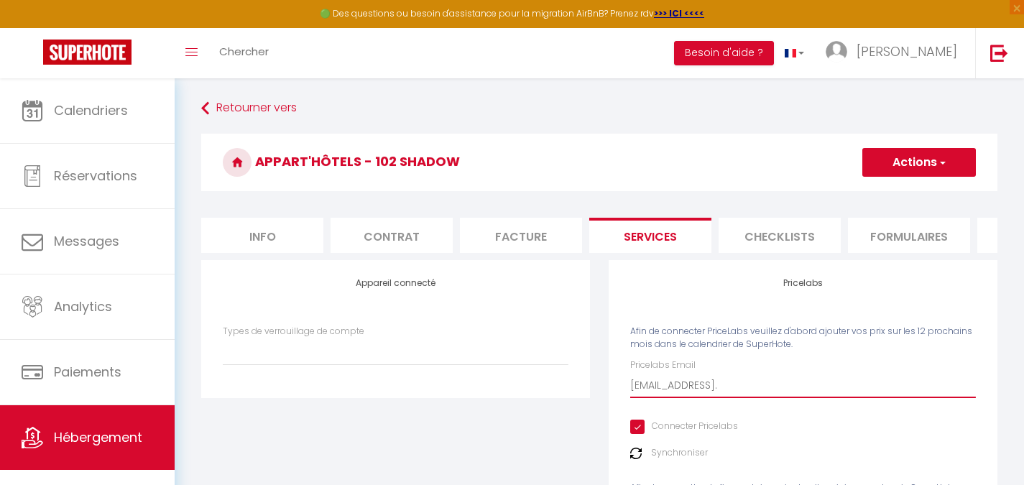
select select
type input "braincoachingairbnb@gmail.c"
select select
type input "braincoachingairbnb@gmail.co"
select select
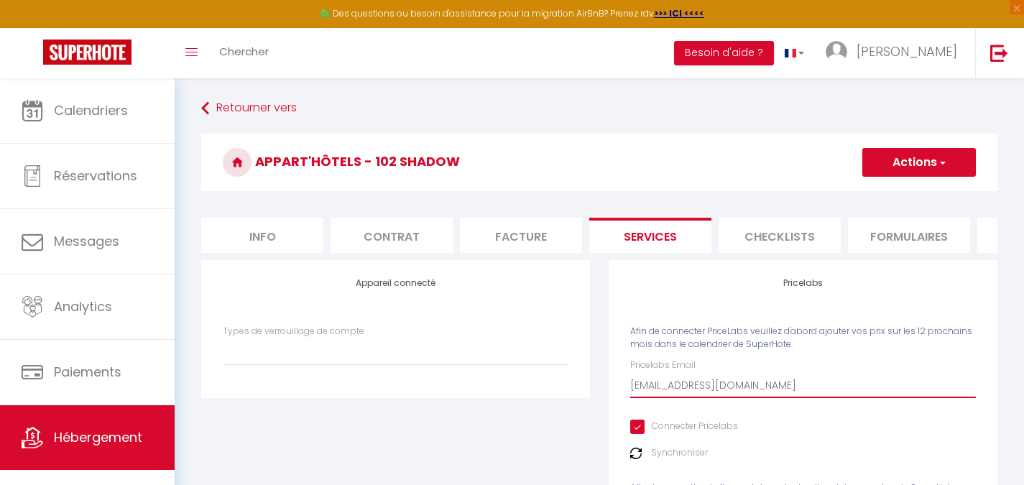
type input "[EMAIL_ADDRESS][DOMAIN_NAME]"
select select
click at [741, 397] on input "[EMAIL_ADDRESS][DOMAIN_NAME]" at bounding box center [803, 385] width 346 height 26
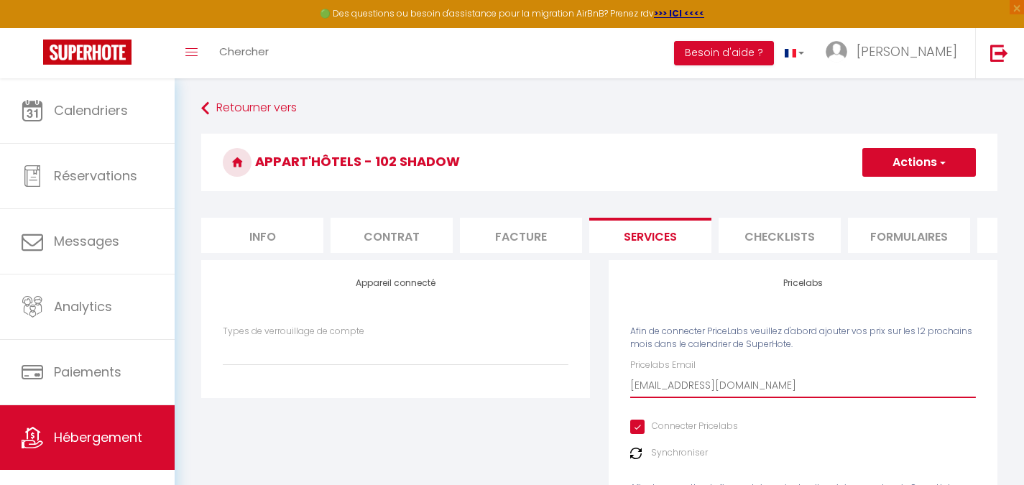
type input "[EMAIL_ADDRESS][DOMAIN_NAME]"
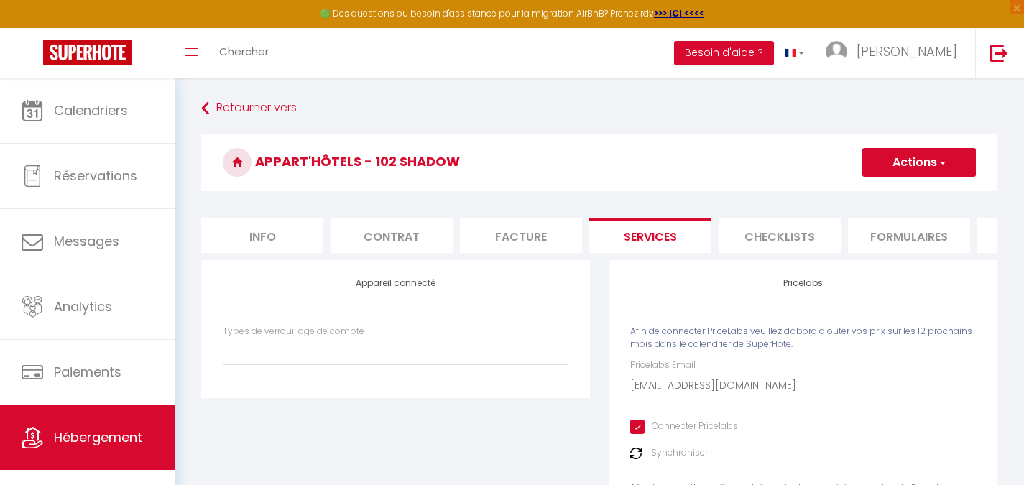
click at [884, 183] on h3 "Appart'Hôtels - 102 Shadow" at bounding box center [599, 162] width 796 height 57
click at [896, 165] on button "Actions" at bounding box center [919, 162] width 114 height 29
click at [897, 187] on link "Enregistrer" at bounding box center [918, 194] width 114 height 19
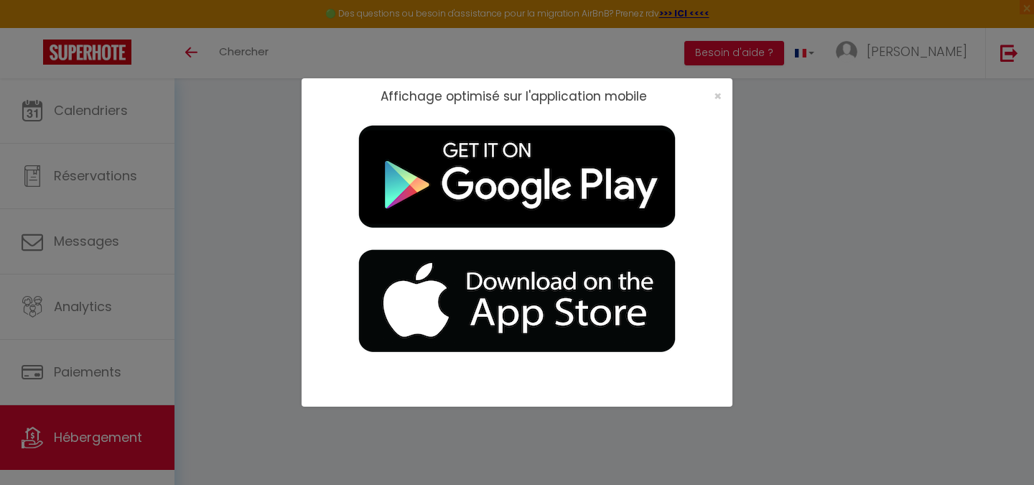
drag, startPoint x: 50, startPoint y: 101, endPoint x: 46, endPoint y: 51, distance: 49.8
click at [50, 99] on div "Affichage optimisé sur l'application mobile ×" at bounding box center [517, 242] width 1034 height 485
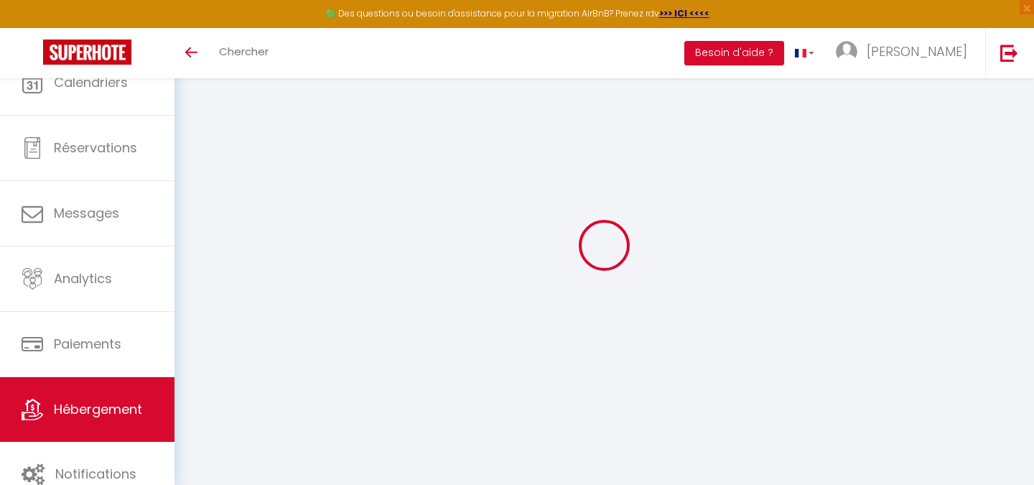
select select "3"
select select "2"
select select "1"
select select "28"
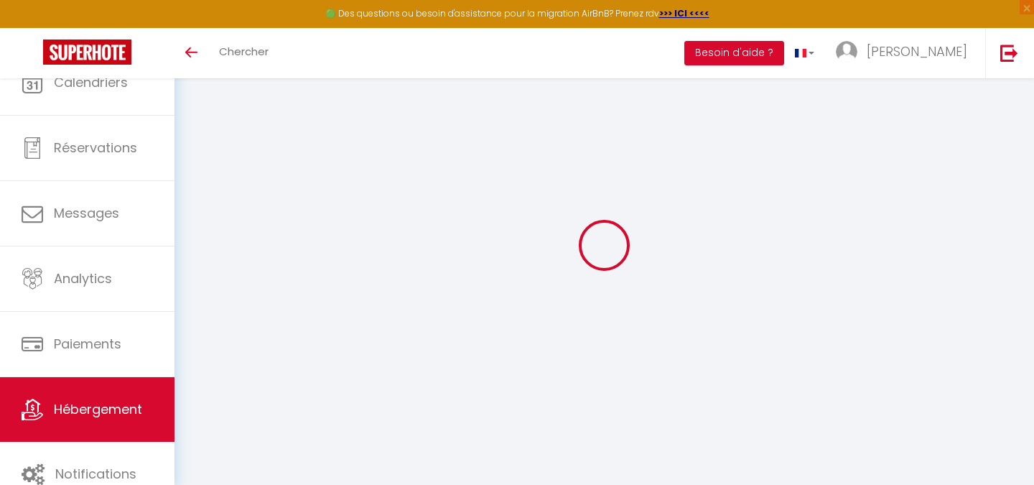
select select
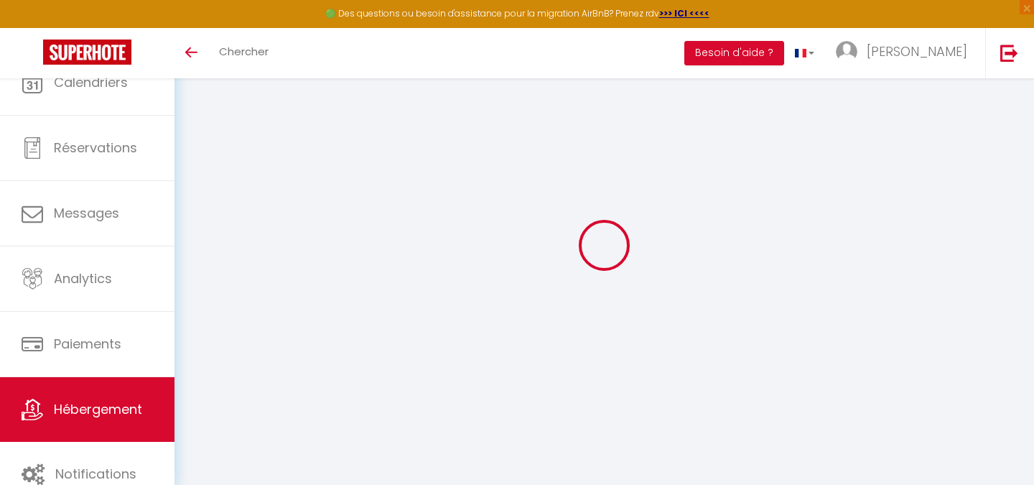
select select
checkbox input "false"
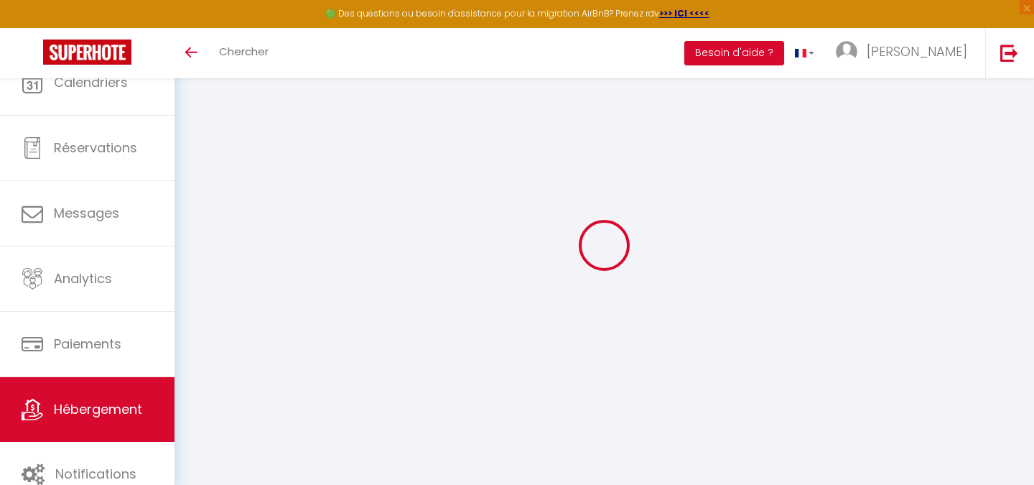
select select
type input "Appart'Hôtels - 101 Automne"
type input "Catherine"
select select "2"
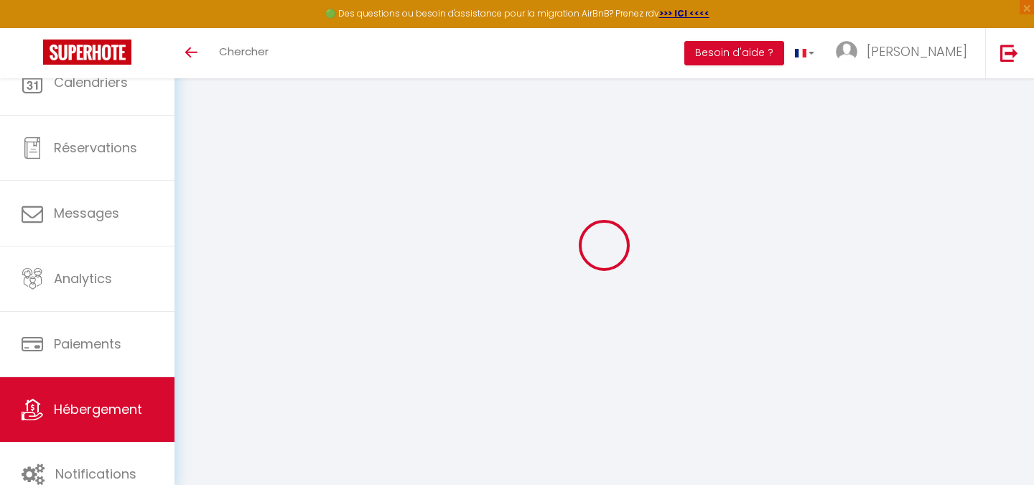
select select "0"
type input "50"
select select
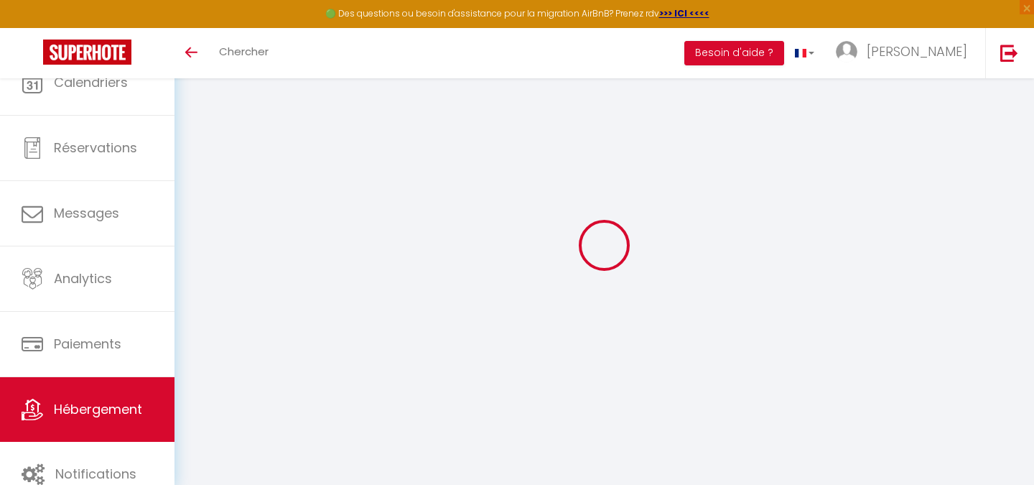
select select
type input "27 Rue Monseigneur Piedfort"
type input "62100"
type input "[GEOGRAPHIC_DATA]"
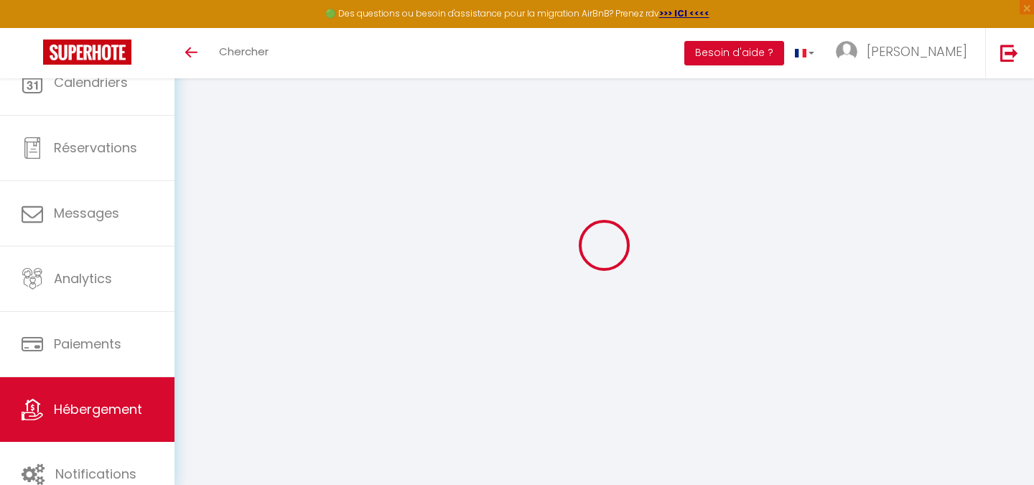
type input "[EMAIL_ADDRESS][DOMAIN_NAME]"
select select
checkbox input "false"
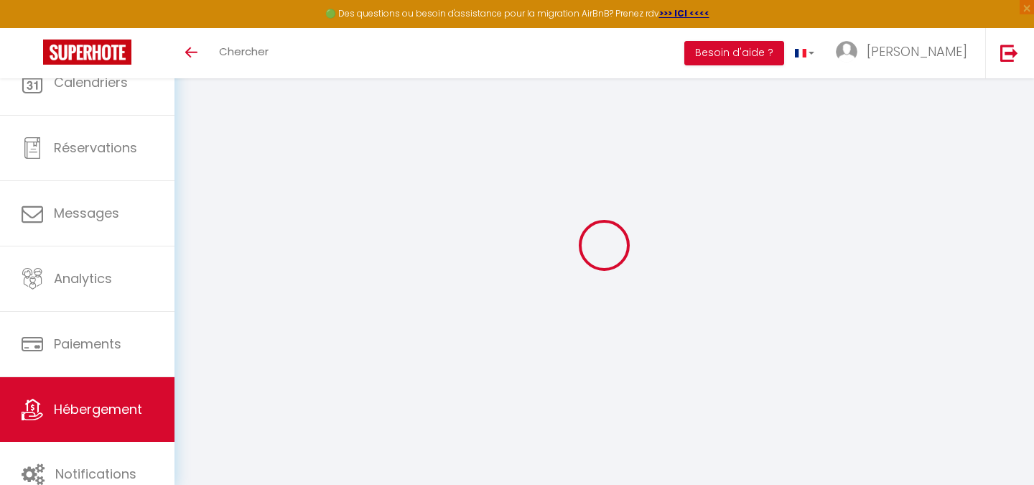
checkbox input "false"
type input "0"
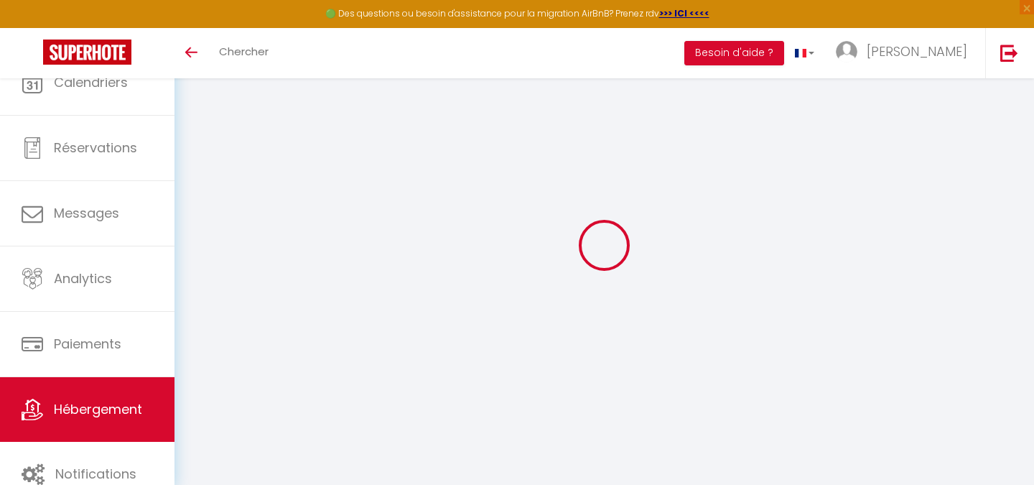
select select
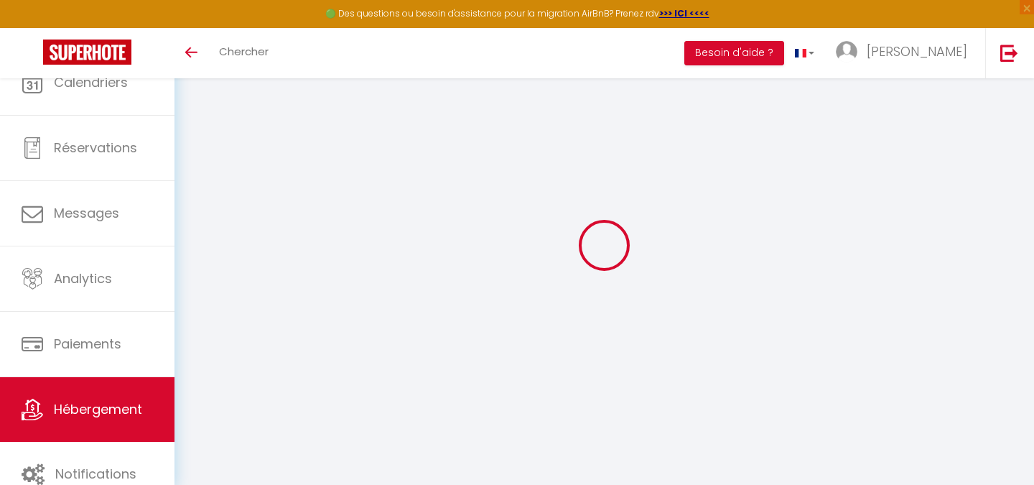
select select
checkbox input "false"
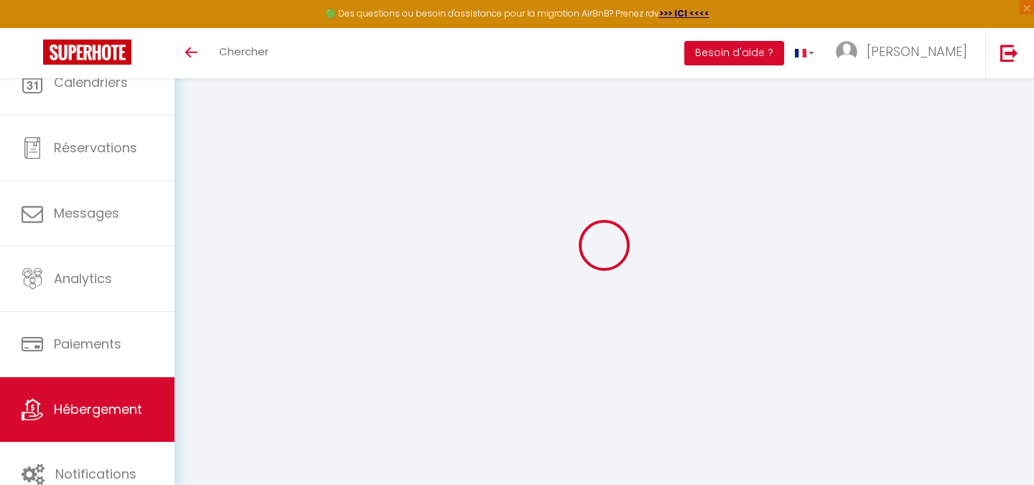
select select
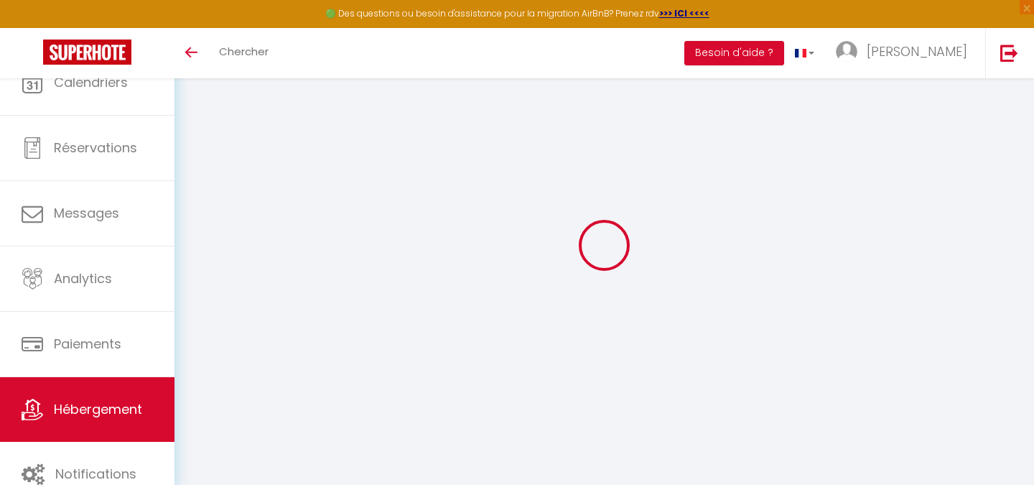
select select
checkbox input "false"
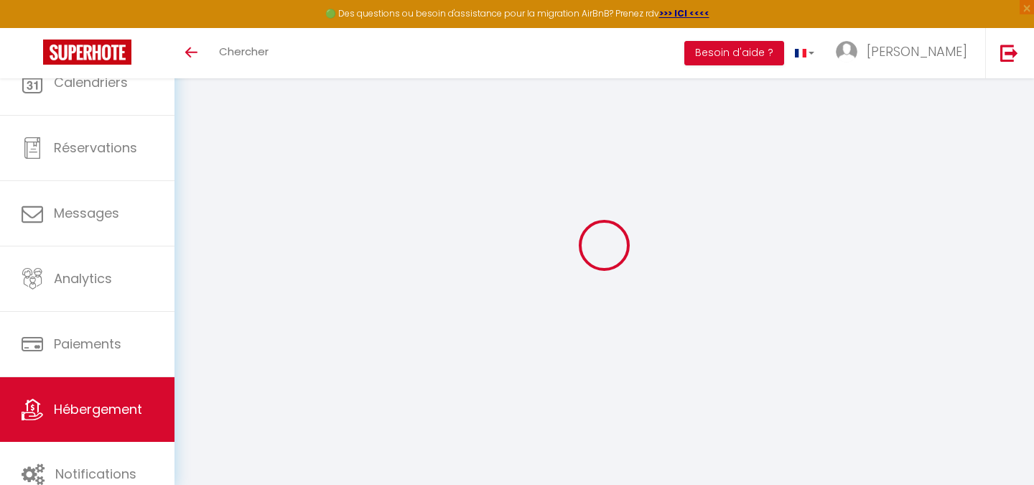
select select
checkbox input "false"
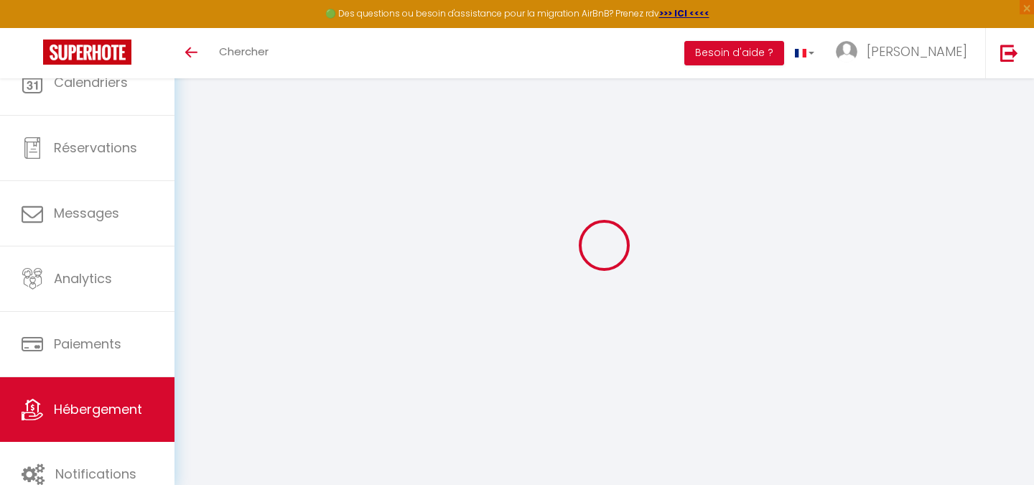
select select
checkbox input "false"
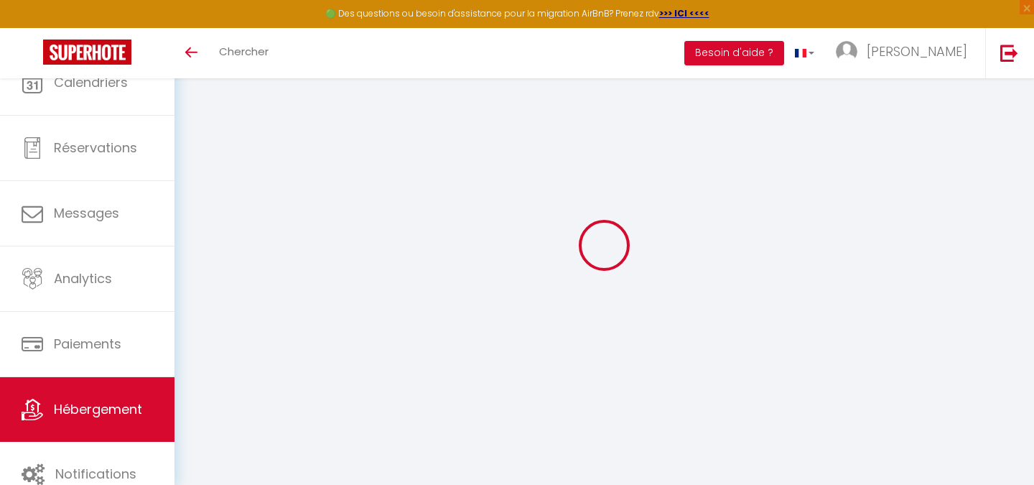
select select
checkbox input "false"
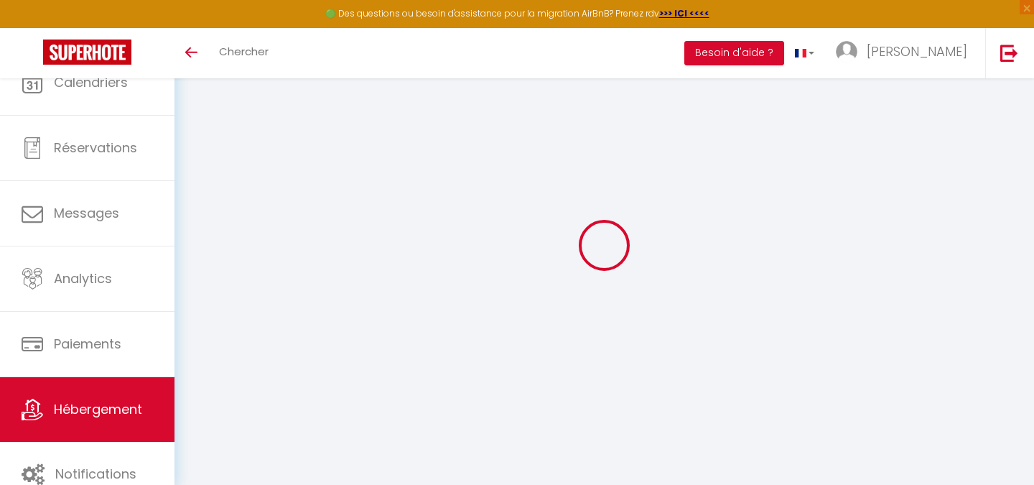
select select "15:00"
select select
select select "11:00"
select select "30"
select select "120"
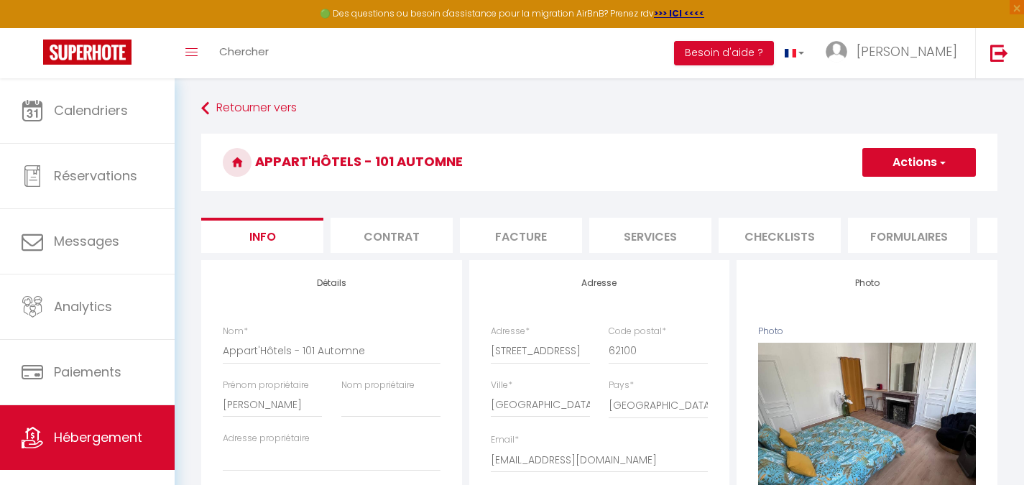
click at [621, 236] on li "Services" at bounding box center [650, 235] width 122 height 35
select select
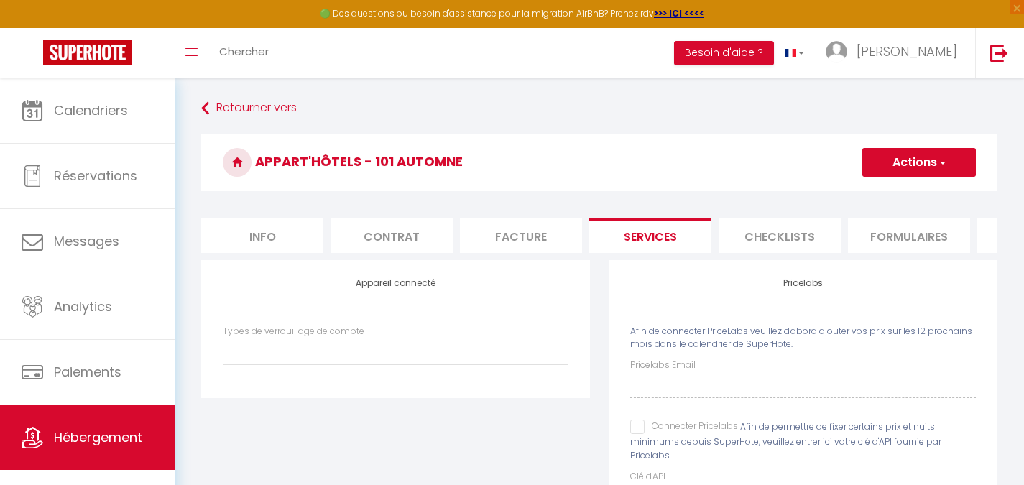
click at [640, 447] on span "Afin de permettre de fixer certains prix et nuits minimums depuis SuperHote, ve…" at bounding box center [785, 440] width 311 height 41
click at [640, 434] on input "Connecter Pricelabs" at bounding box center [684, 427] width 108 height 14
checkbox input "true"
select select
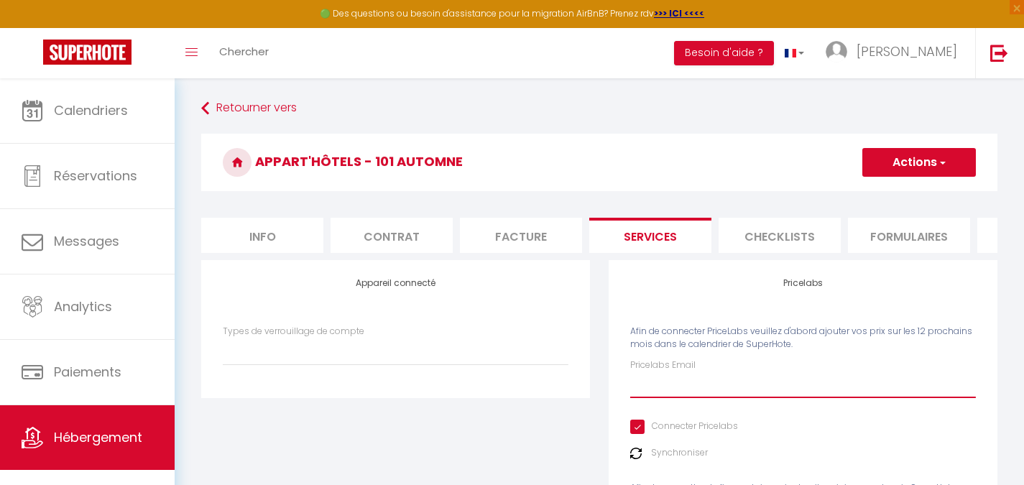
click at [663, 388] on input "Pricelabs Email" at bounding box center [803, 385] width 346 height 26
paste input "[EMAIL_ADDRESS][DOMAIN_NAME]"
type input "[EMAIL_ADDRESS][DOMAIN_NAME]"
select select
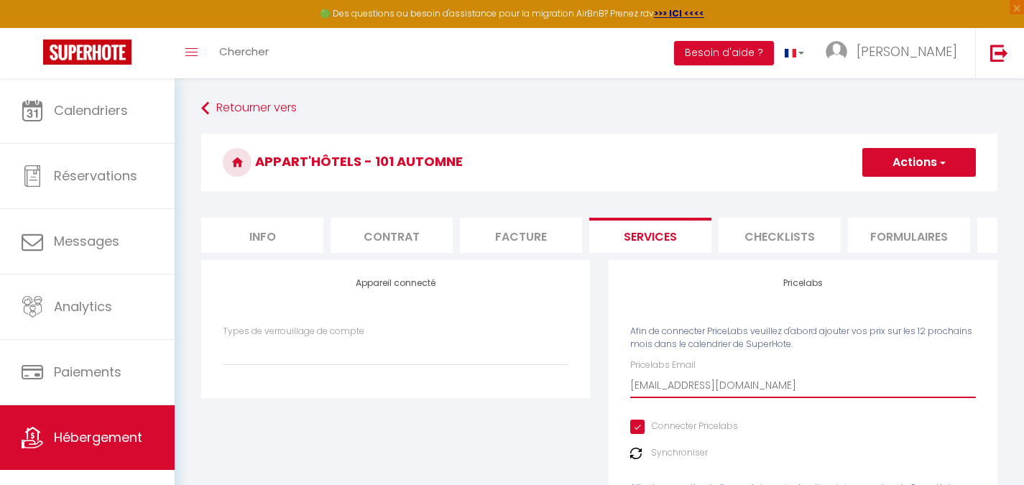
type input "[EMAIL_ADDRESS][DOMAIN_NAME]"
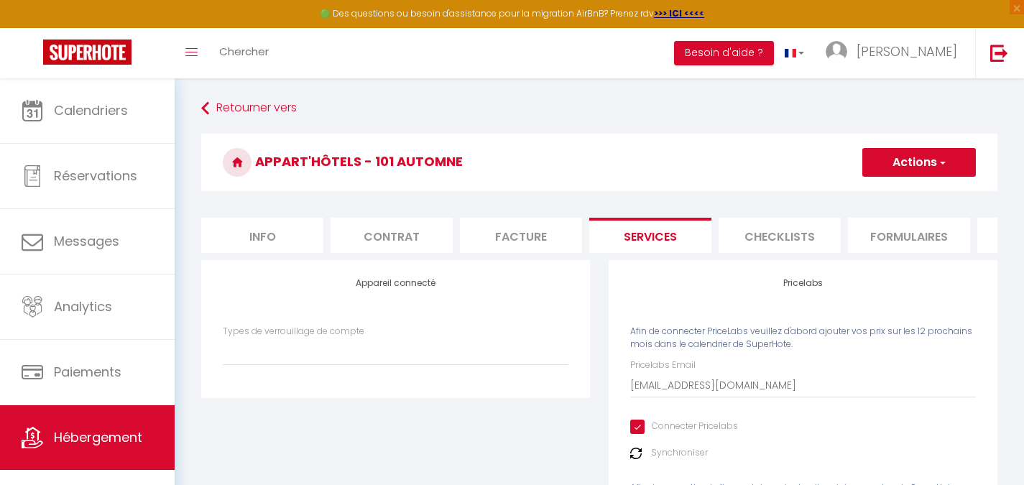
click at [904, 156] on button "Actions" at bounding box center [919, 162] width 114 height 29
click at [903, 177] on h3 "Appart'Hôtels - 101 Automne" at bounding box center [599, 162] width 796 height 57
click at [910, 164] on button "Actions" at bounding box center [919, 162] width 114 height 29
click at [912, 195] on link "Enregistrer" at bounding box center [918, 194] width 114 height 19
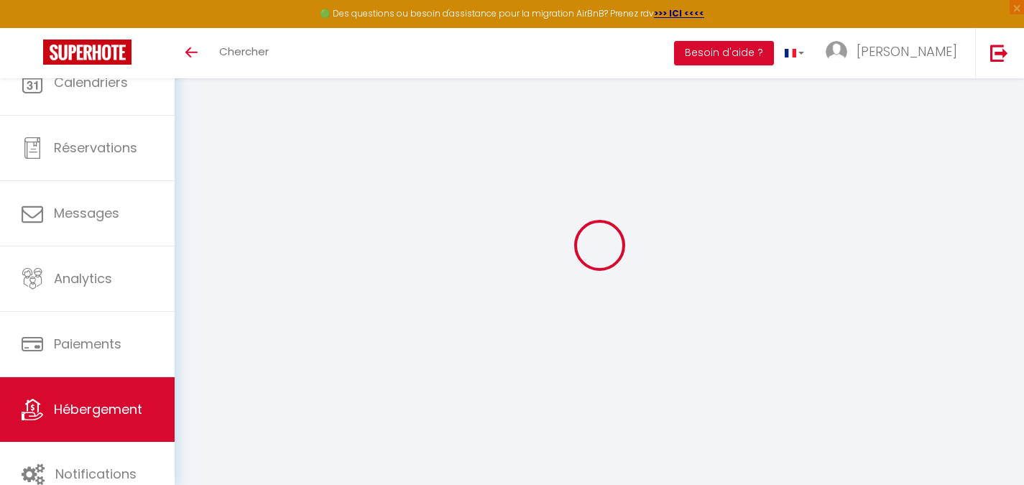
select select "4"
select select "2"
select select "1"
select select "28"
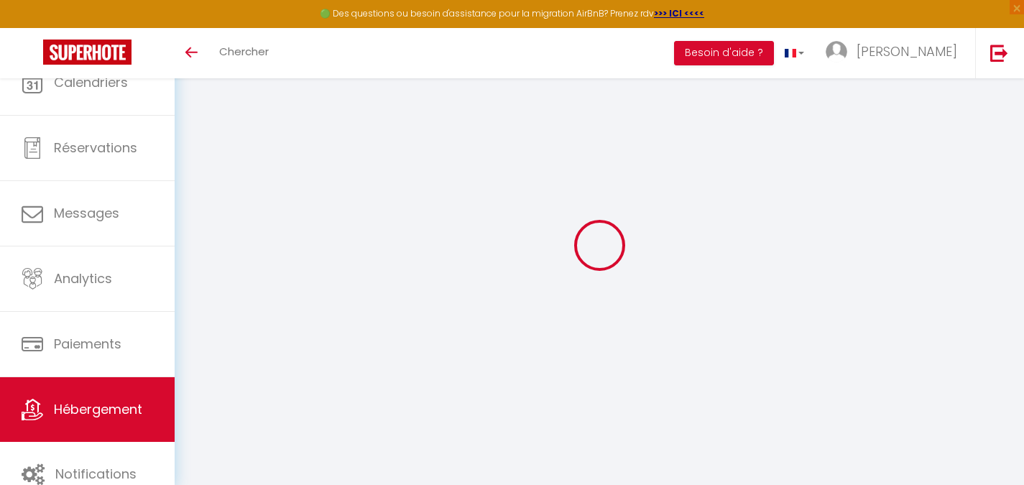
select select
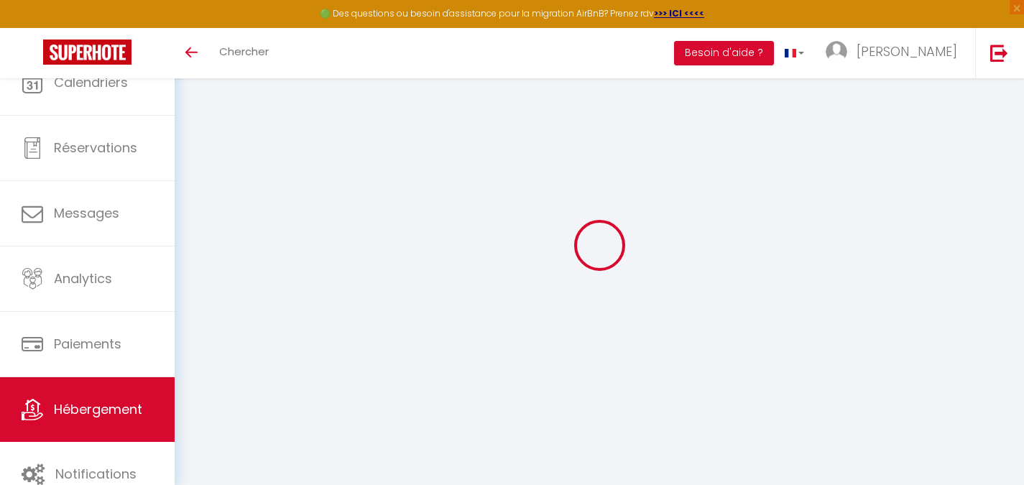
select select
checkbox input "false"
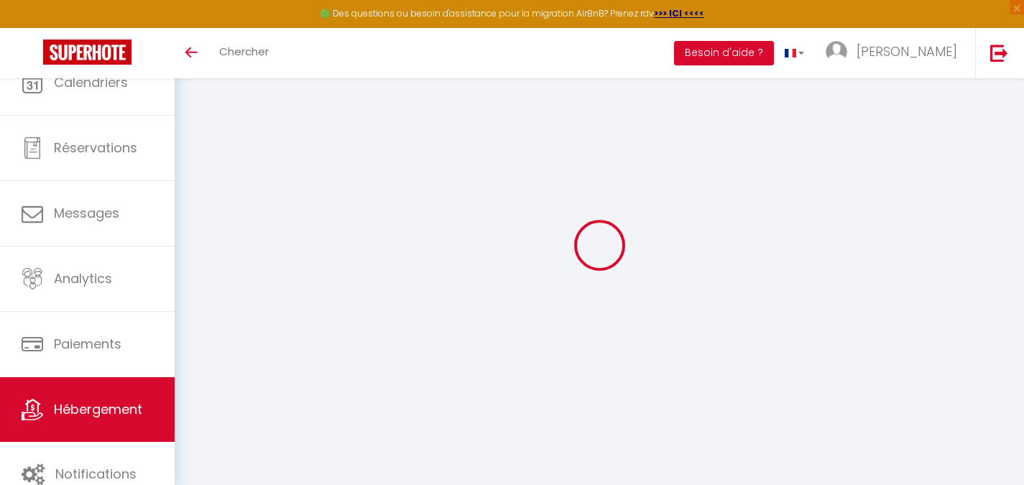
select select
checkbox input "false"
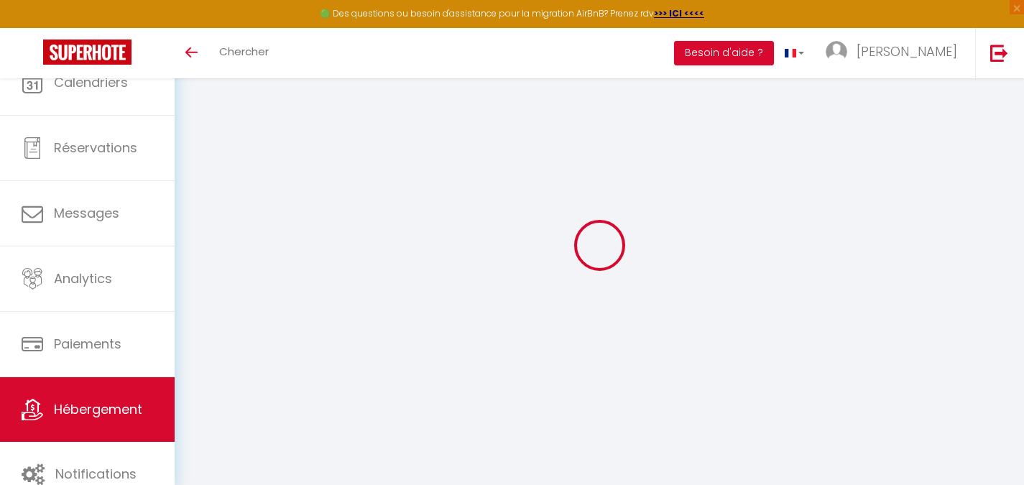
select select
checkbox input "false"
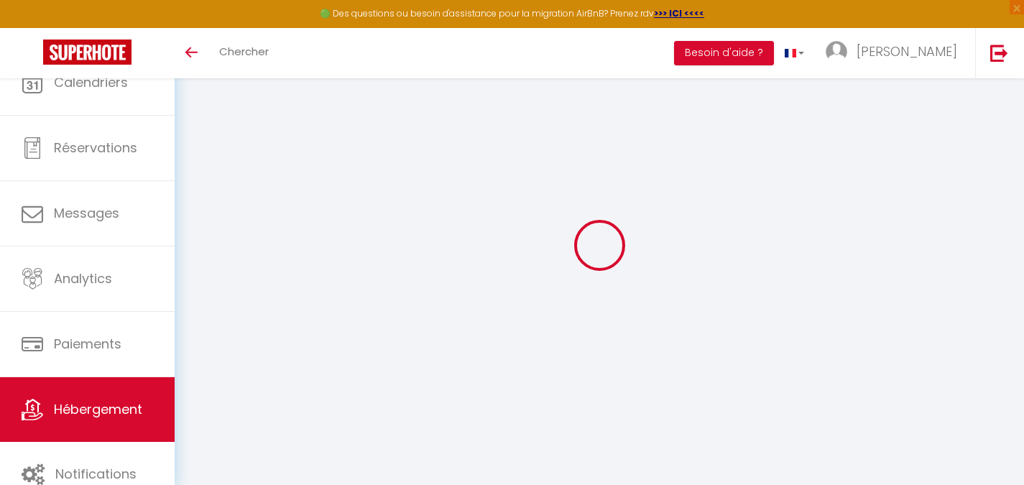
select select
checkbox input "false"
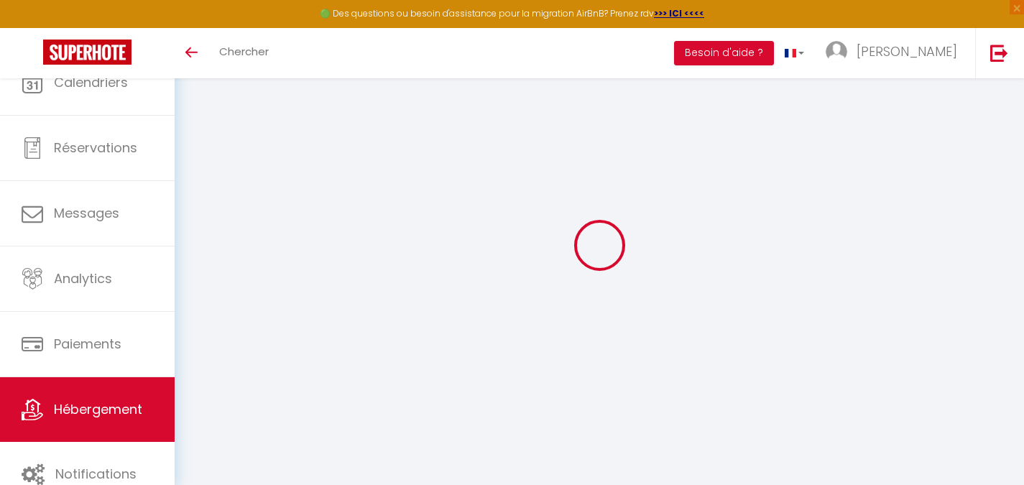
select select
checkbox input "false"
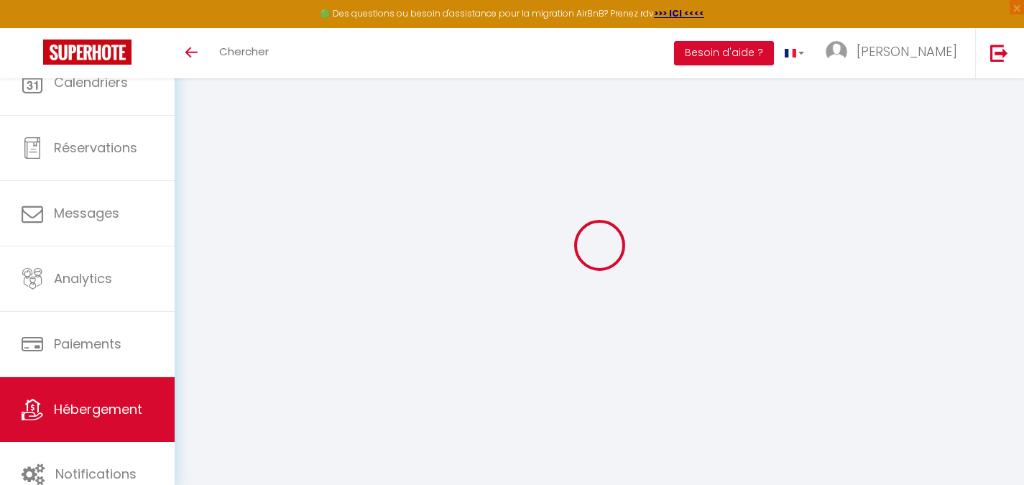
select select "14:00"
select select
select select "11:00"
select select "30"
select select "120"
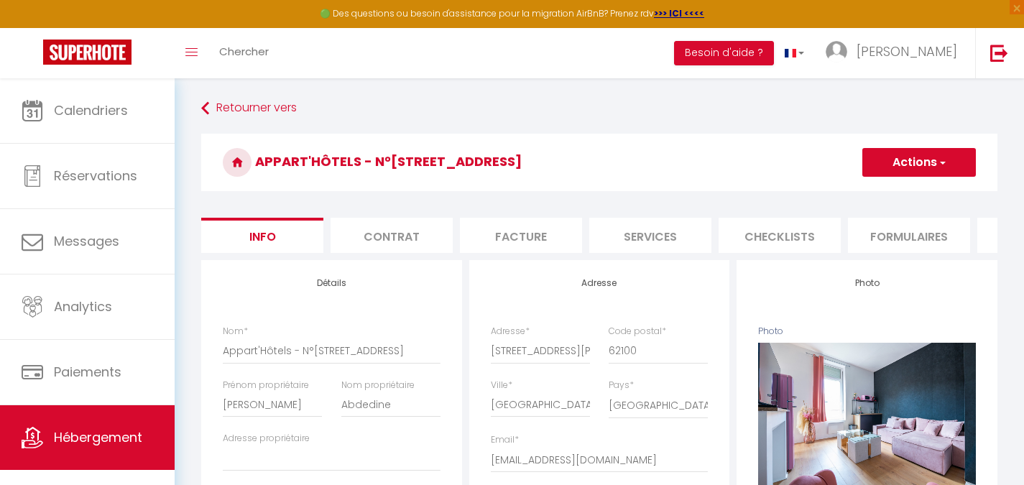
click at [670, 233] on li "Services" at bounding box center [650, 235] width 122 height 35
select select
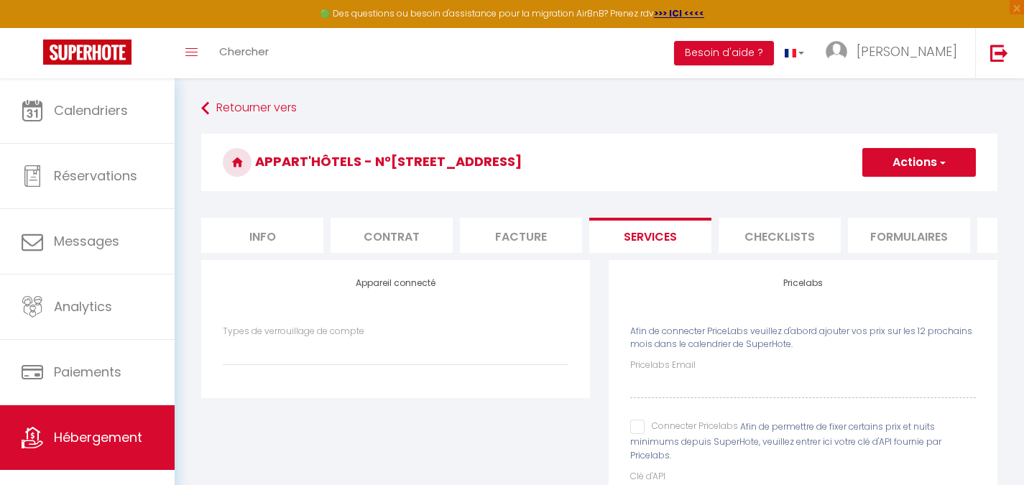
click at [639, 435] on div "Connecter Pricelabs" at bounding box center [684, 428] width 108 height 16
click at [631, 447] on span "Afin de permettre de fixer certains prix et nuits minimums depuis SuperHote, ve…" at bounding box center [785, 440] width 311 height 41
click at [639, 434] on input "Connecter Pricelabs" at bounding box center [684, 427] width 108 height 14
checkbox input "true"
select select
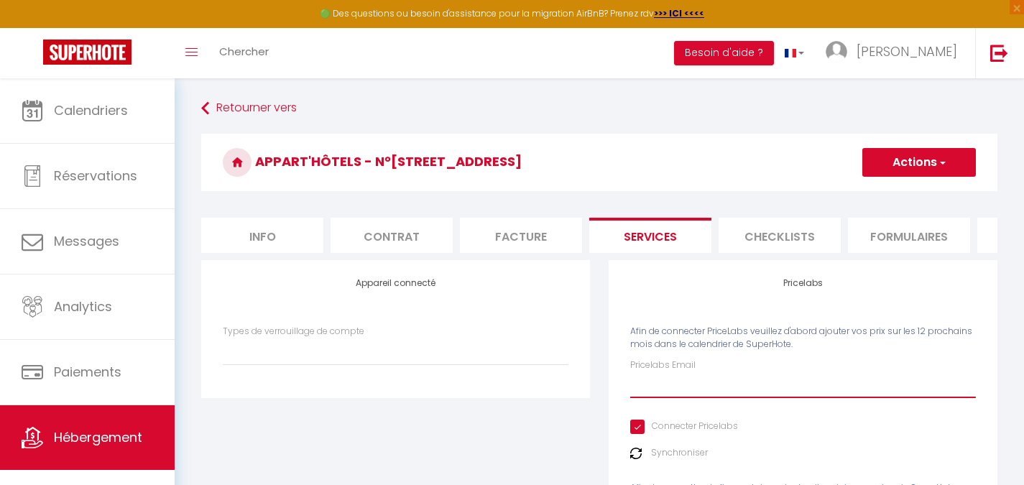
click at [653, 386] on input "Pricelabs Email" at bounding box center [803, 385] width 346 height 26
paste input "[EMAIL_ADDRESS][DOMAIN_NAME]"
type input "[EMAIL_ADDRESS][DOMAIN_NAME]"
select select
type input "[EMAIL_ADDRESS][DOMAIN_NAME]"
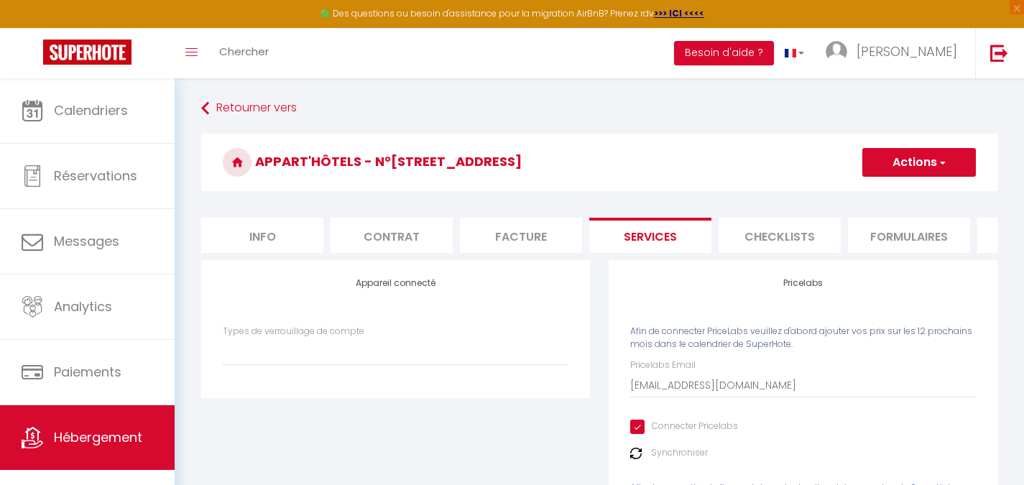
click at [898, 158] on button "Actions" at bounding box center [919, 162] width 114 height 29
click at [897, 182] on ul "Enregistrer" at bounding box center [918, 193] width 115 height 27
click at [918, 165] on button "Actions" at bounding box center [919, 162] width 114 height 29
click at [891, 190] on link "Enregistrer" at bounding box center [918, 194] width 114 height 19
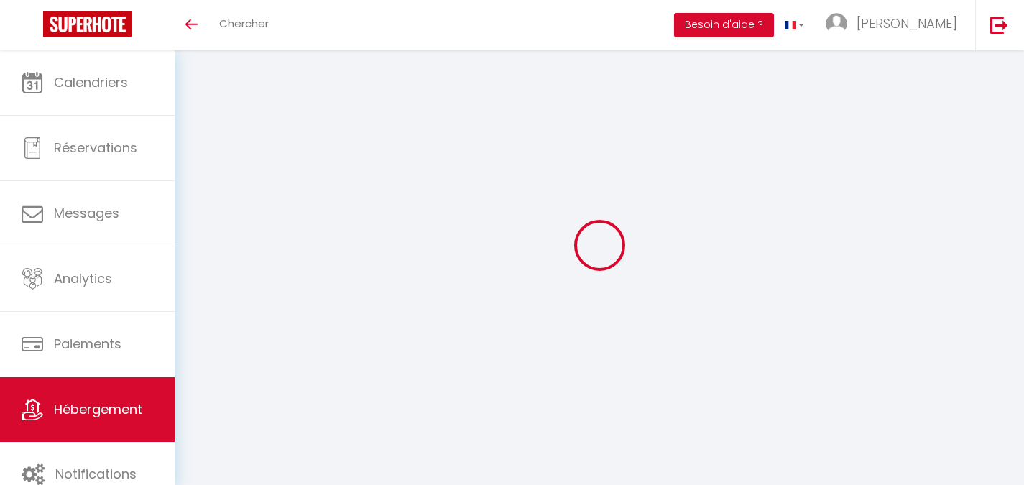
select select "3"
select select "2"
select select "1"
select select "28"
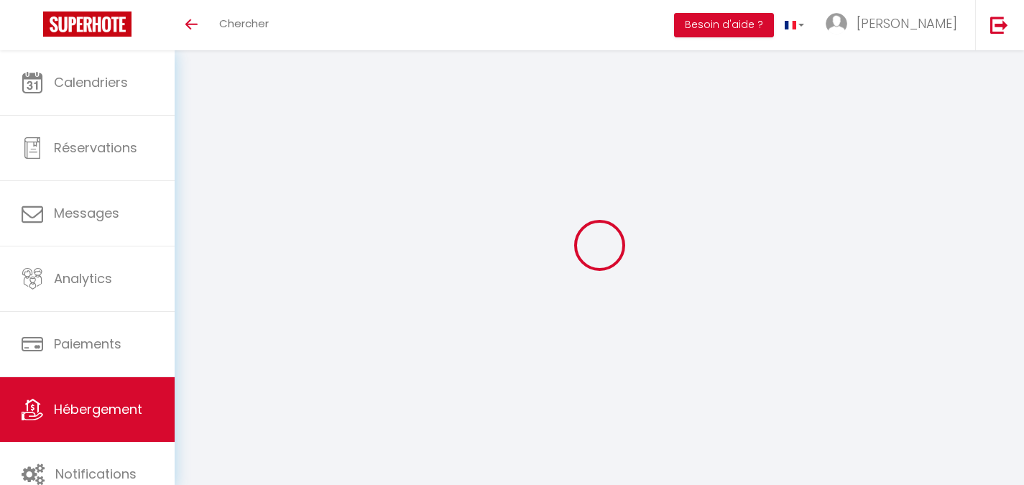
select select
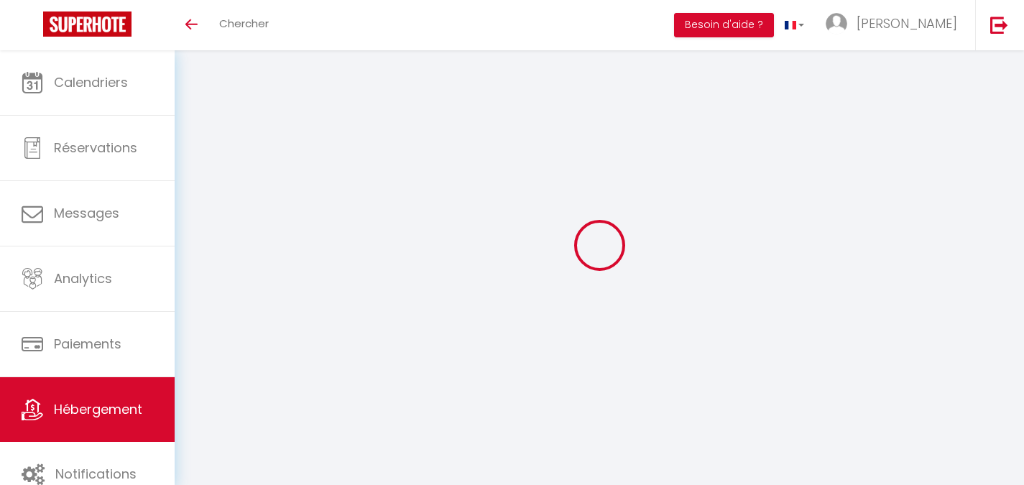
select select
checkbox input "false"
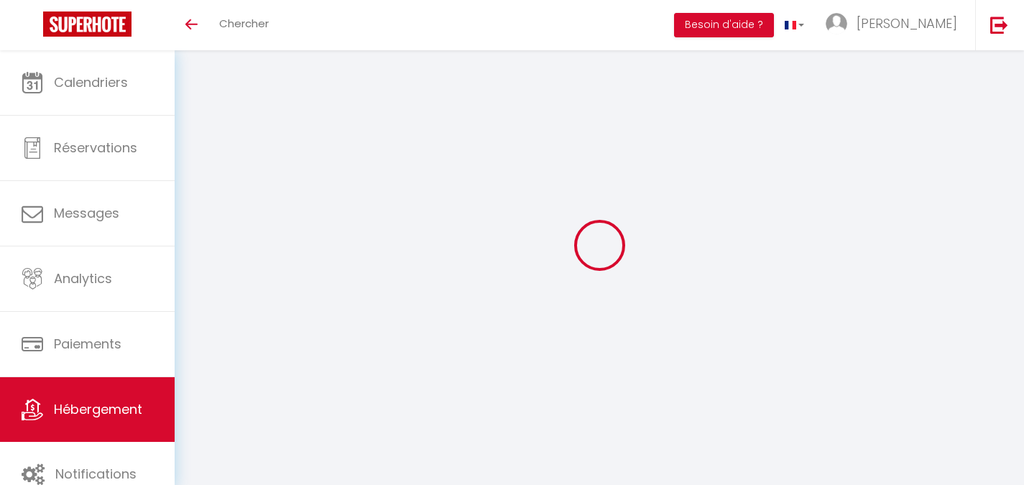
select select
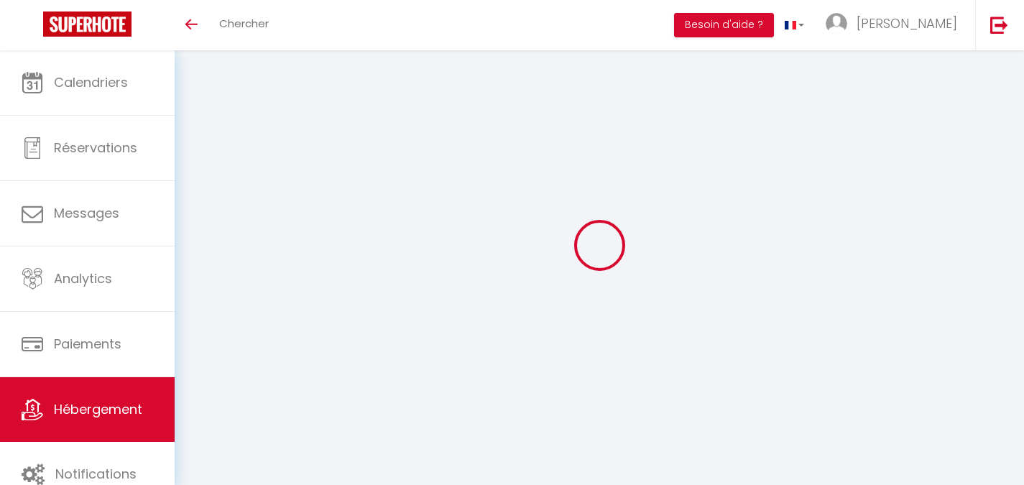
select select
checkbox input "false"
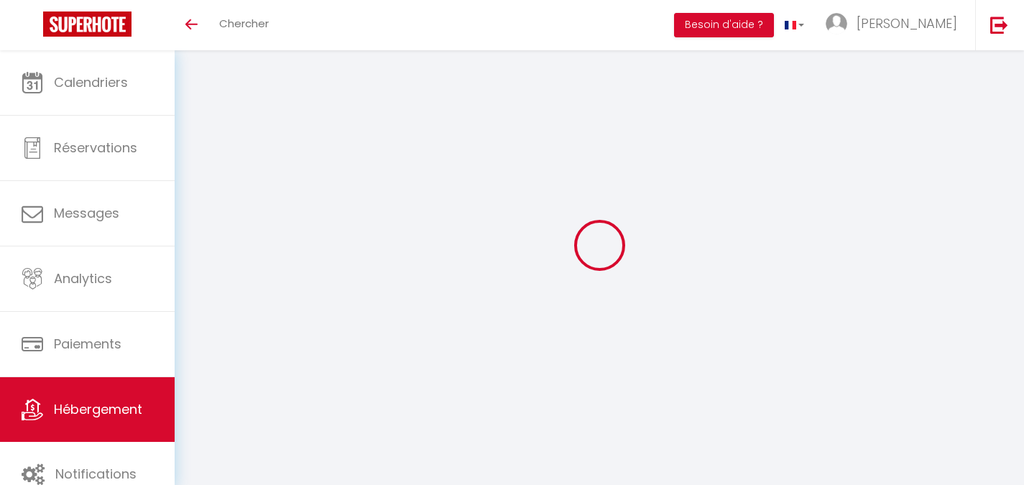
checkbox input "false"
select select
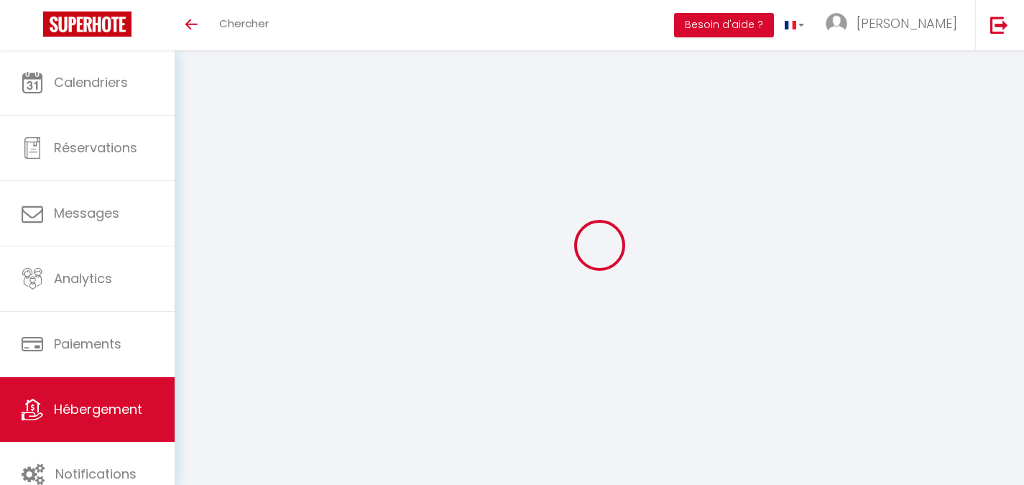
select select
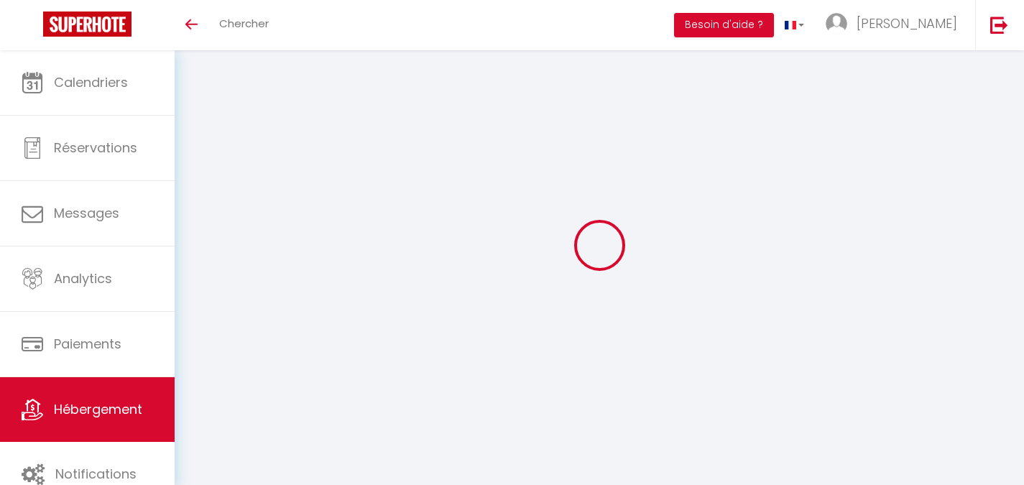
checkbox input "false"
select select
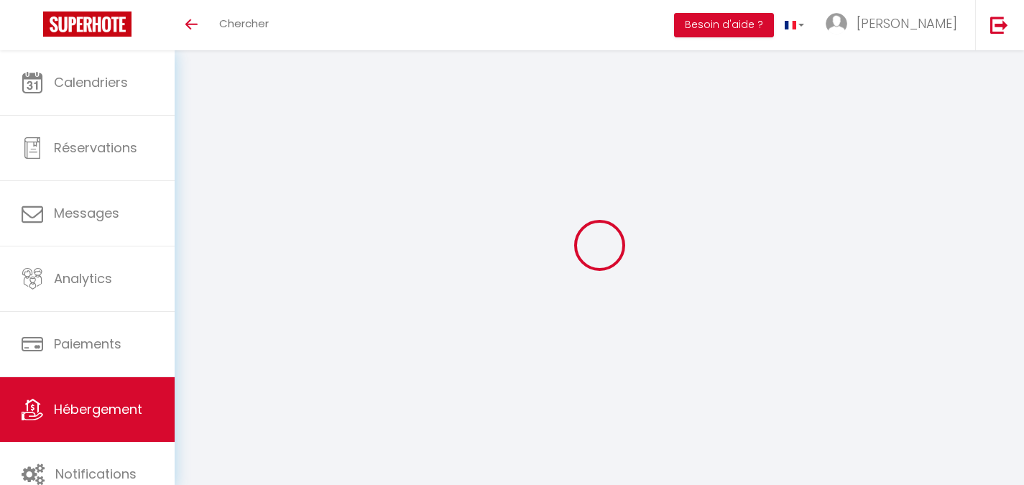
select select
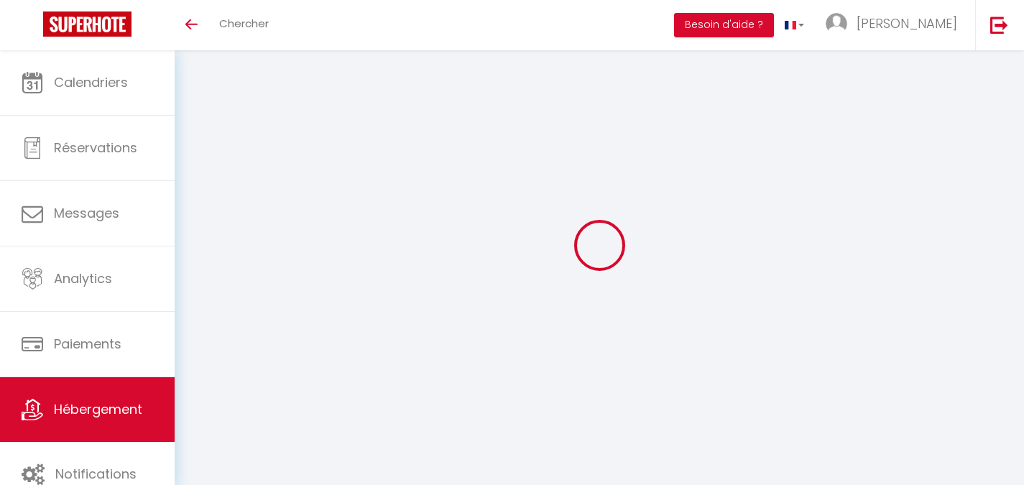
select select
checkbox input "false"
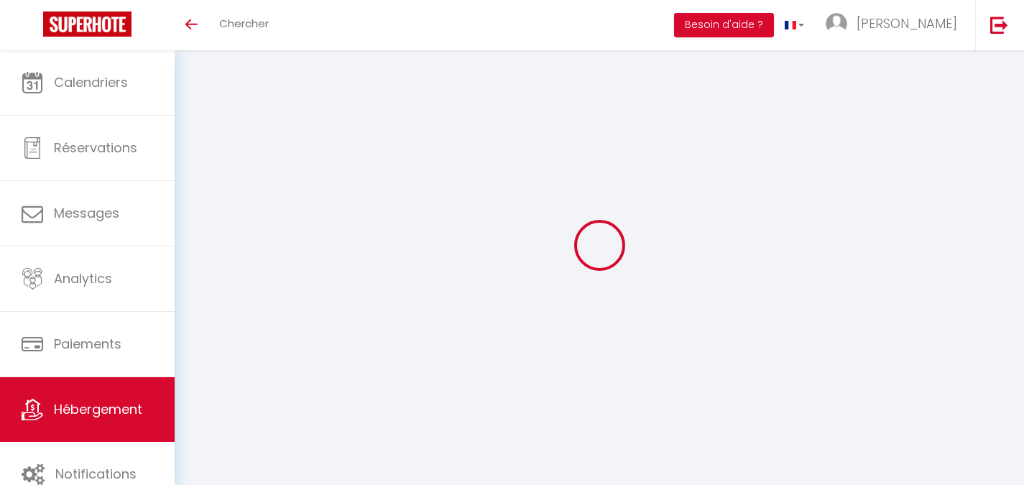
checkbox input "false"
select select
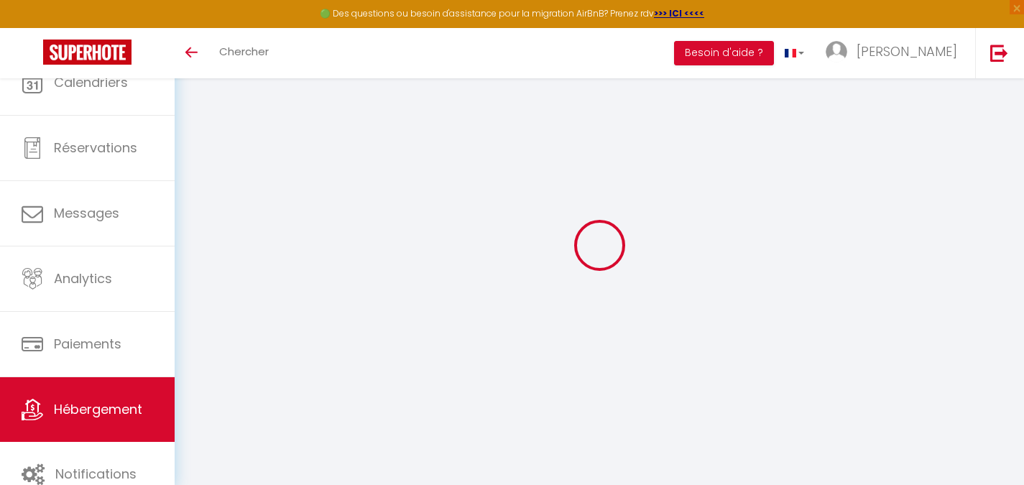
type input "Appart'Hôtels - N°202"
type input "[PERSON_NAME]"
type input "Abdedine"
select select "2"
select select "0"
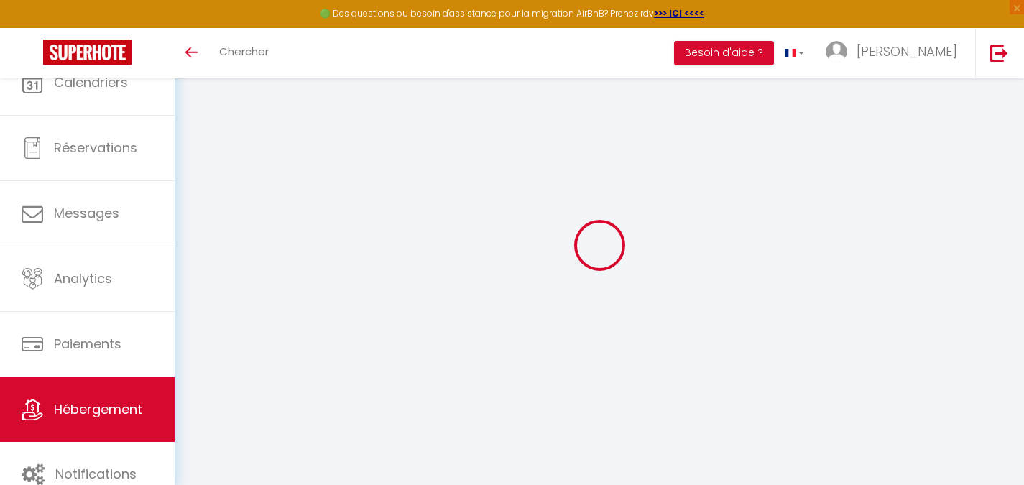
type input "30"
select select
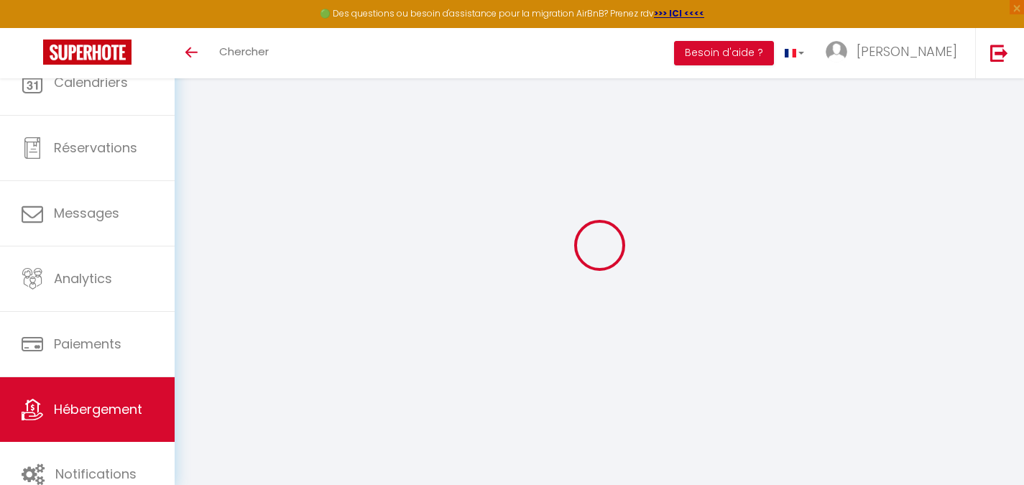
select select
type input "[STREET_ADDRESS][PERSON_NAME]"
type input "62100"
type input "[GEOGRAPHIC_DATA]"
type input "[EMAIL_ADDRESS][DOMAIN_NAME]"
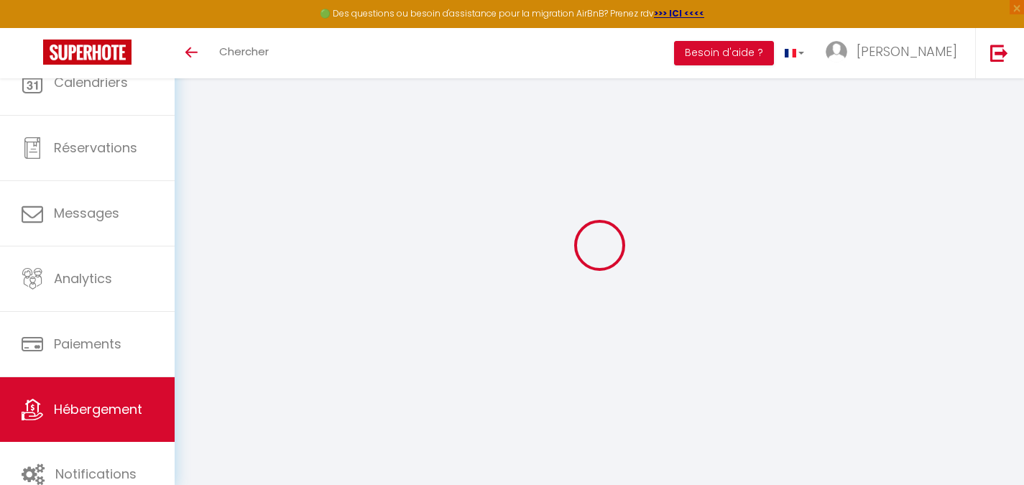
select select
checkbox input "false"
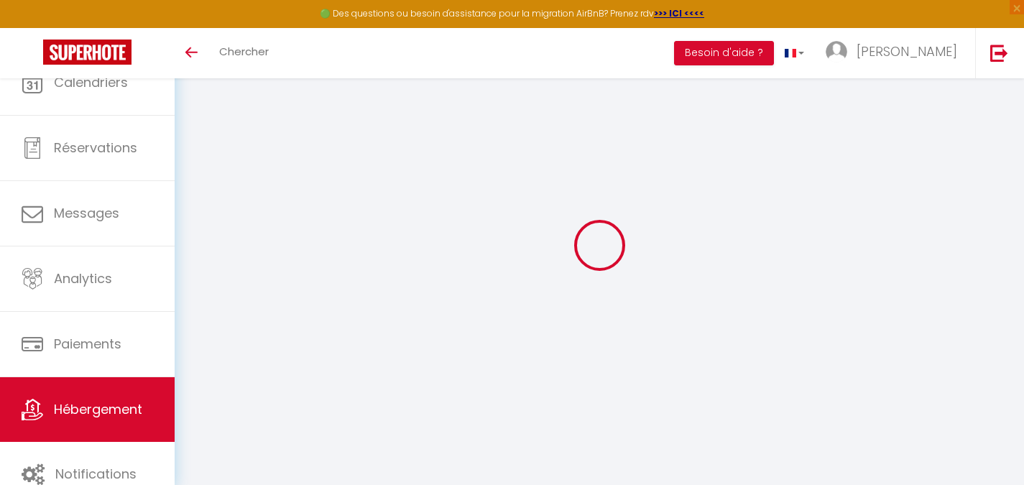
type input "0"
select select
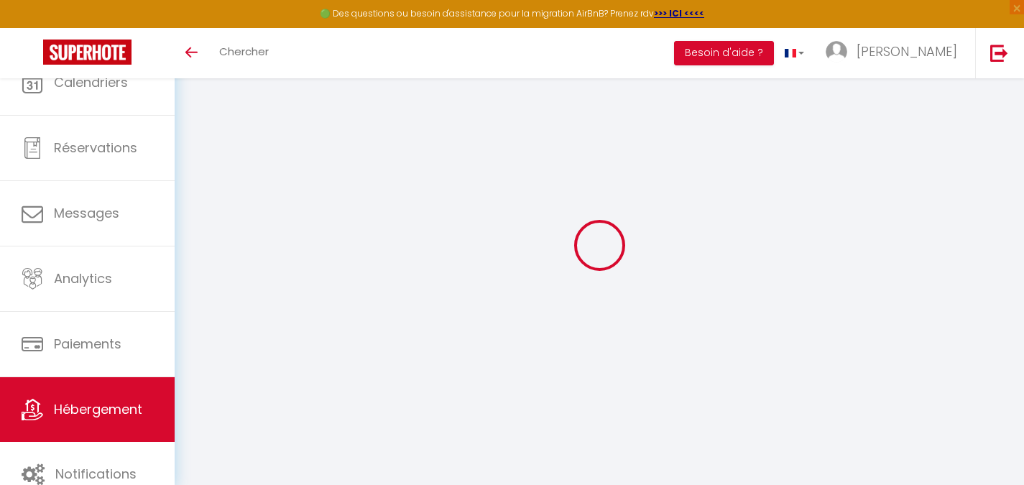
select select
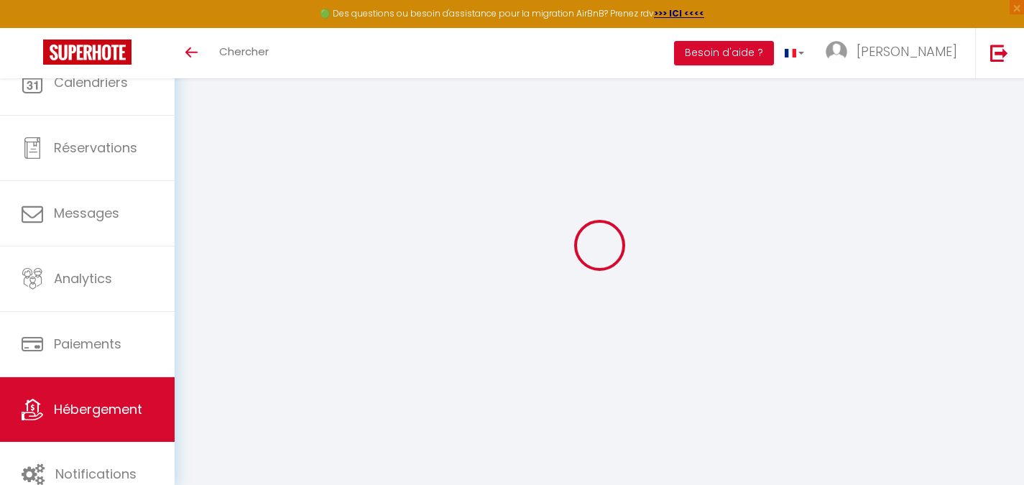
checkbox input "false"
select select
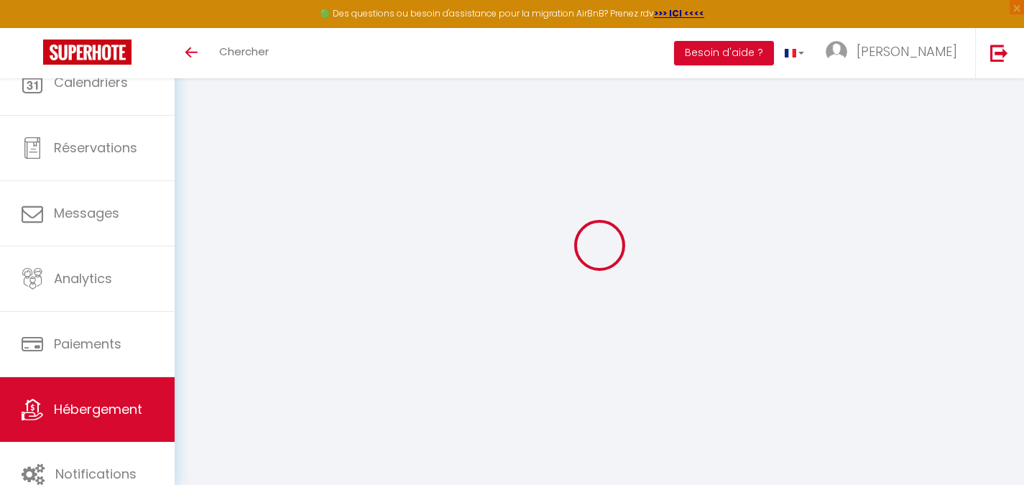
select select
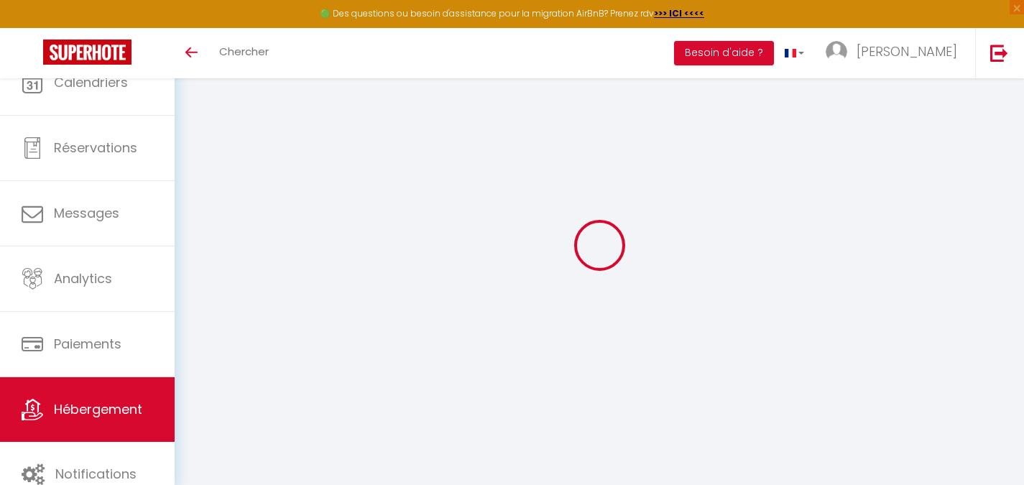
checkbox input "false"
select select
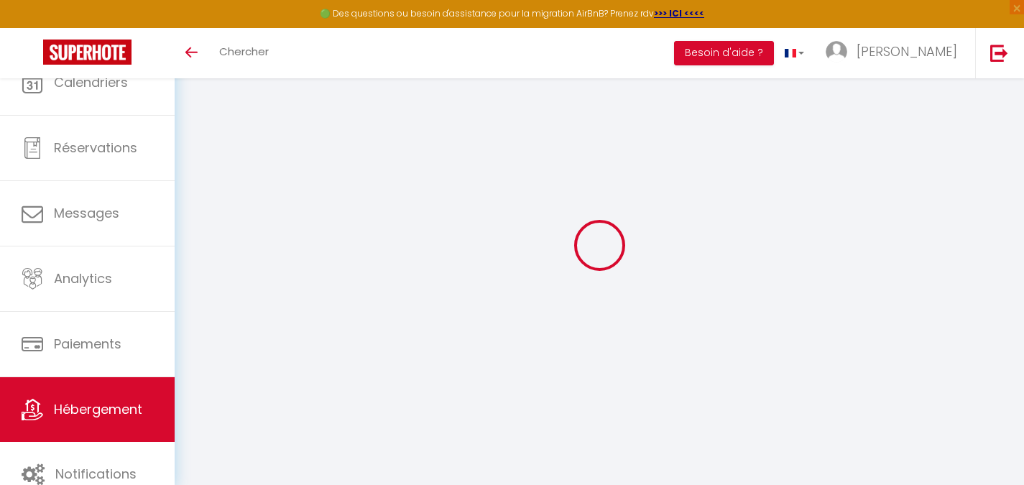
checkbox input "false"
select select "14:00"
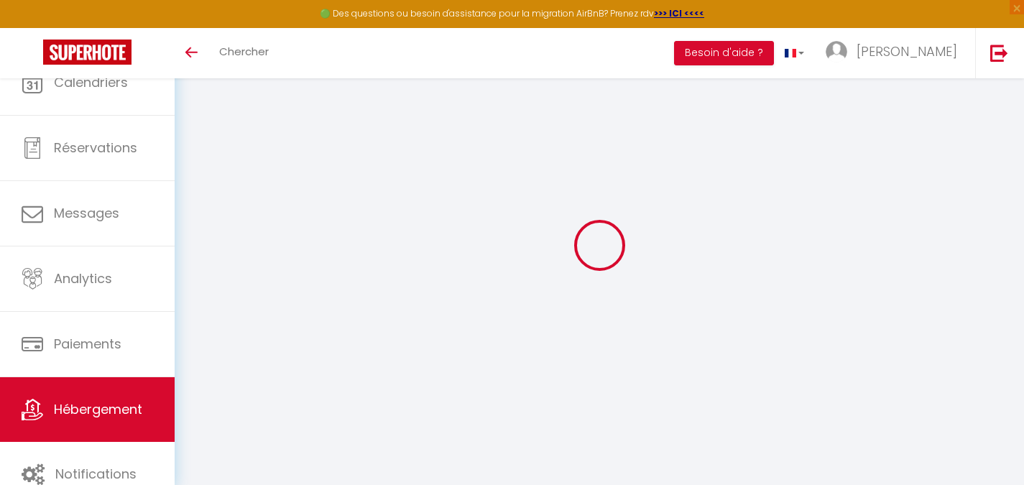
select select
select select "11:00"
select select "30"
select select "120"
select select
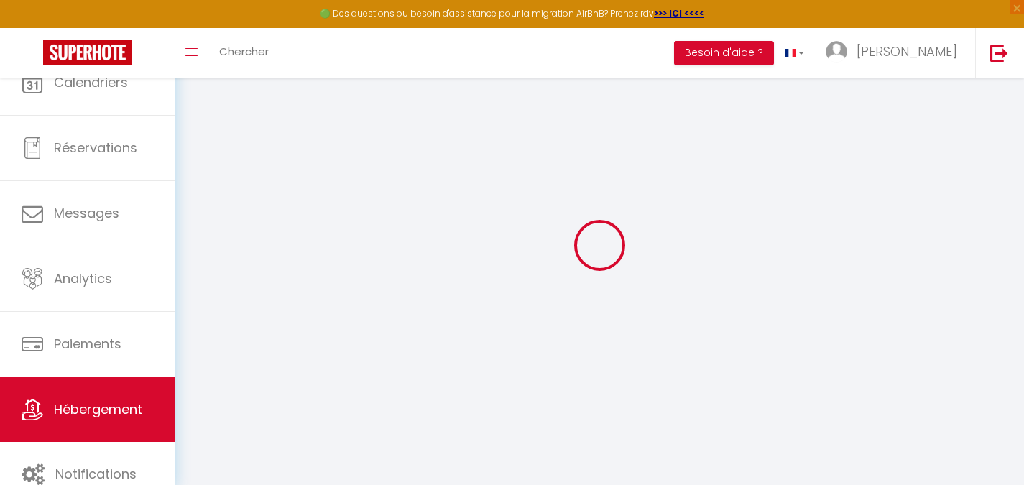
select select
checkbox input "false"
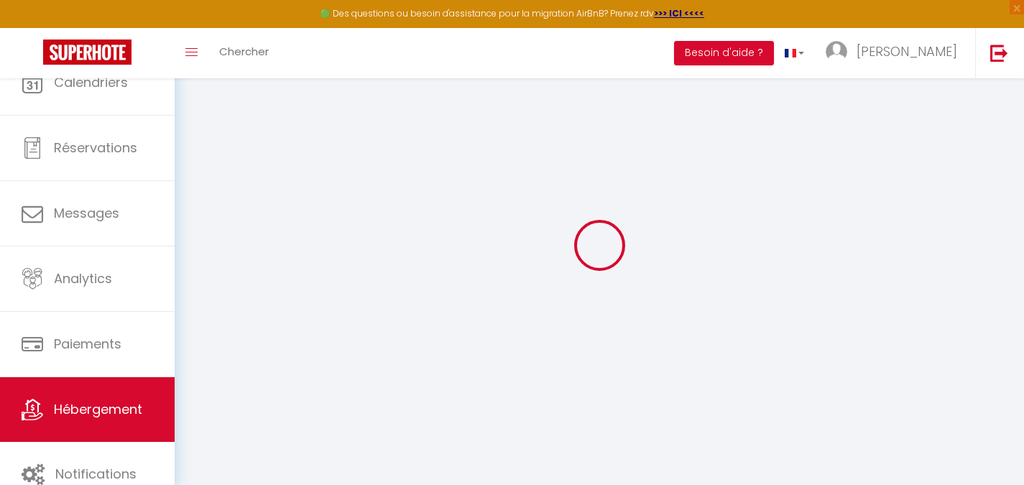
select select
checkbox input "false"
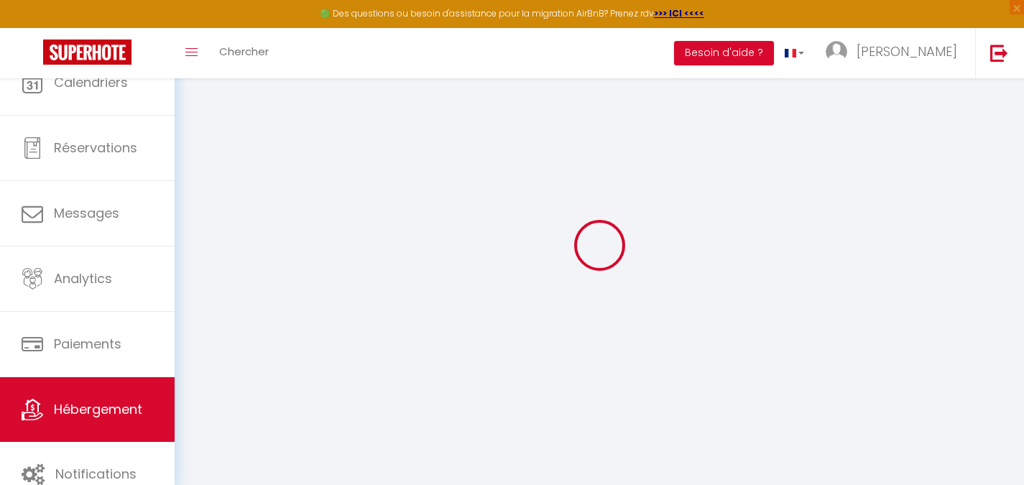
checkbox input "false"
select select
checkbox input "false"
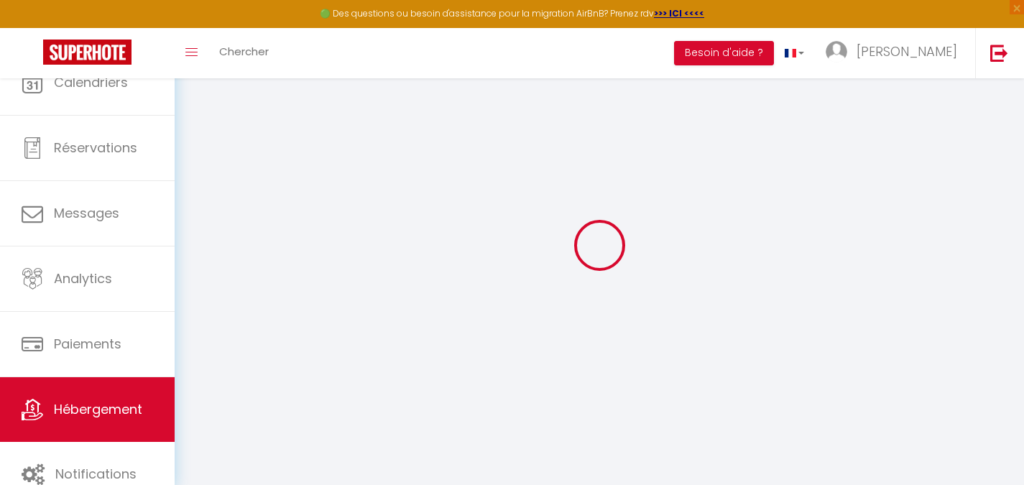
checkbox input "false"
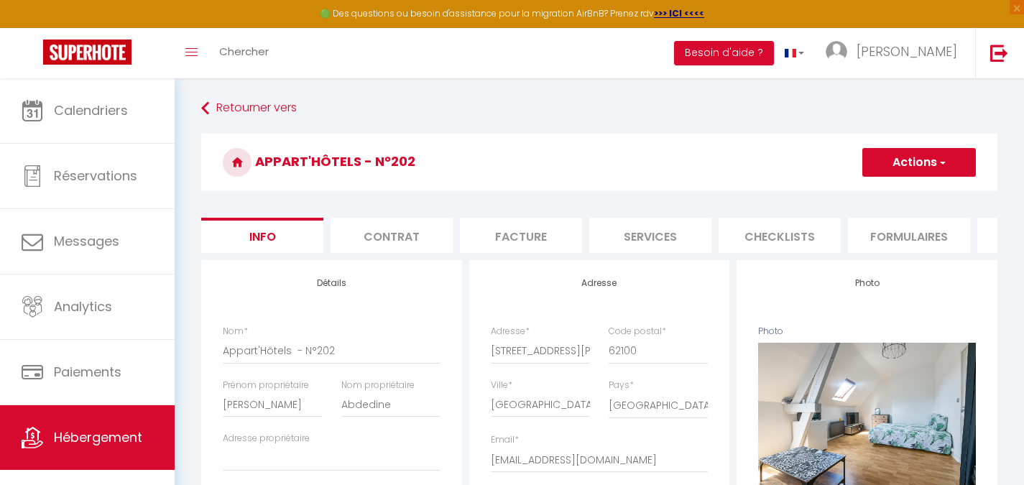
click at [659, 240] on li "Services" at bounding box center [650, 235] width 122 height 35
select select
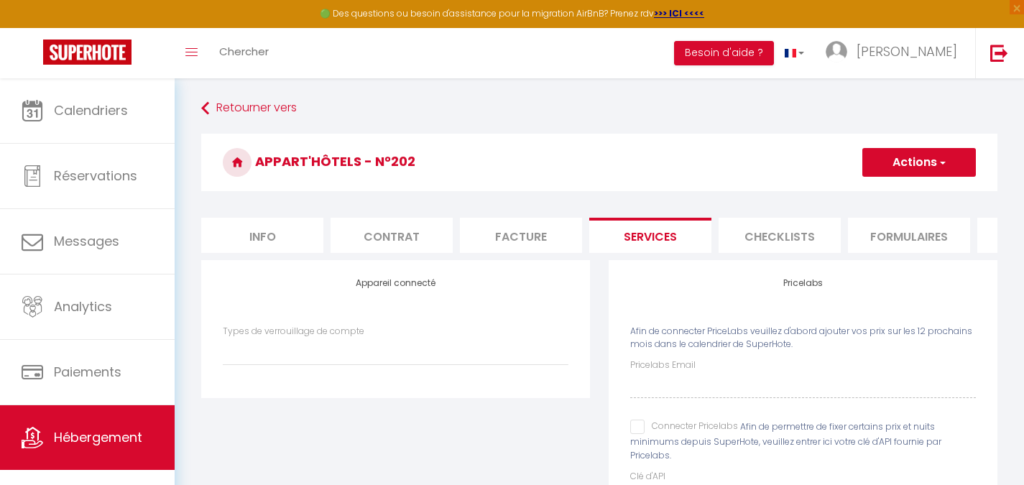
click at [638, 446] on div "Pricelabs Email Connecter Pricelabs Afin de permettre de fixer certains prix et…" at bounding box center [803, 433] width 346 height 150
click at [662, 413] on div "Pricelabs Email Connecter Pricelabs Afin de permettre de fixer certains prix et…" at bounding box center [803, 433] width 346 height 150
click at [639, 434] on input "Connecter Pricelabs" at bounding box center [684, 427] width 108 height 14
checkbox input "true"
select select
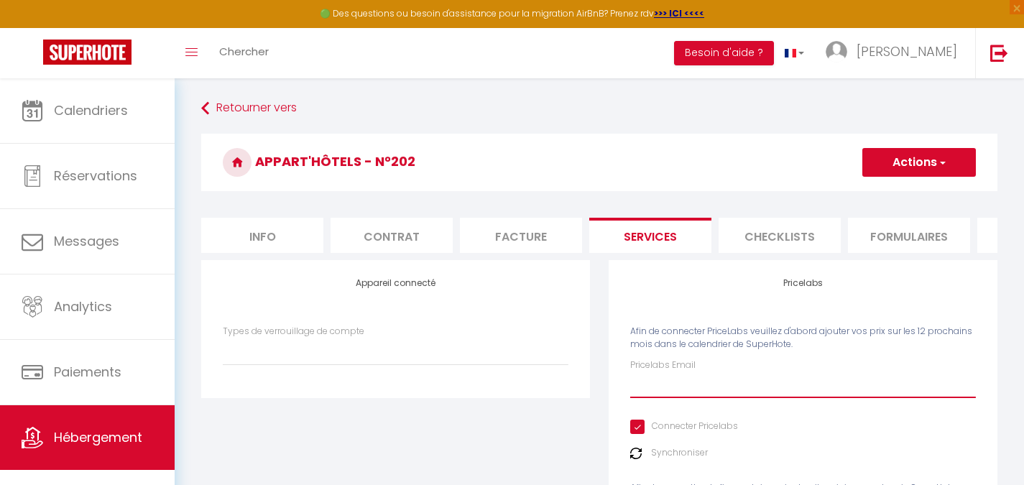
drag, startPoint x: 659, startPoint y: 398, endPoint x: 706, endPoint y: 384, distance: 49.3
click at [659, 398] on input "Pricelabs Email" at bounding box center [803, 385] width 346 height 26
paste input "[EMAIL_ADDRESS][DOMAIN_NAME]"
type input "[EMAIL_ADDRESS][DOMAIN_NAME]"
select select
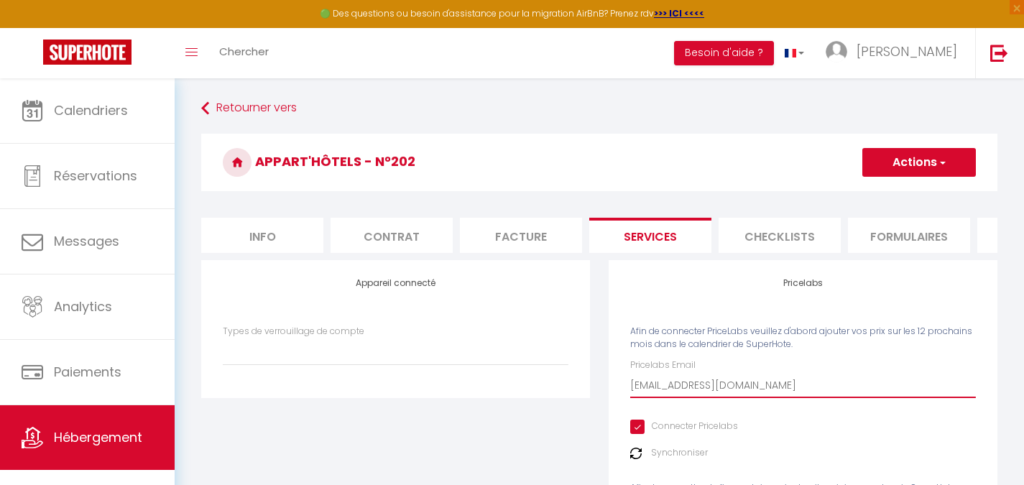
type input "[EMAIL_ADDRESS][DOMAIN_NAME]"
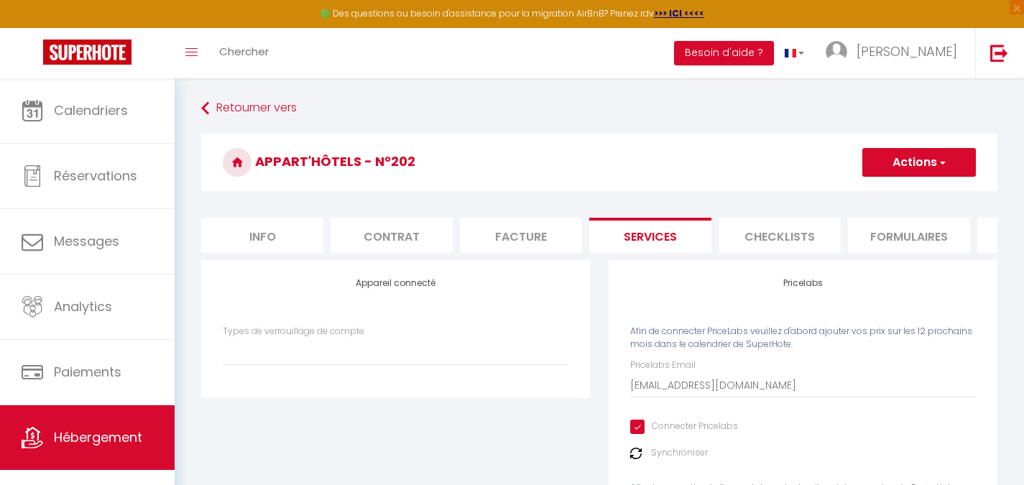
click at [911, 171] on button "Actions" at bounding box center [919, 162] width 114 height 29
click at [911, 192] on link "Enregistrer" at bounding box center [918, 194] width 114 height 19
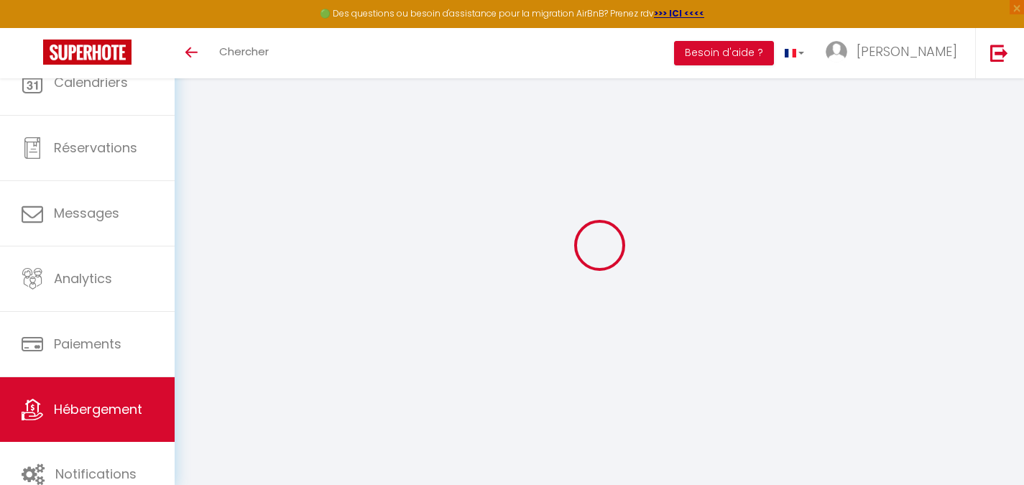
select select "2"
select select "1"
select select "28"
select select
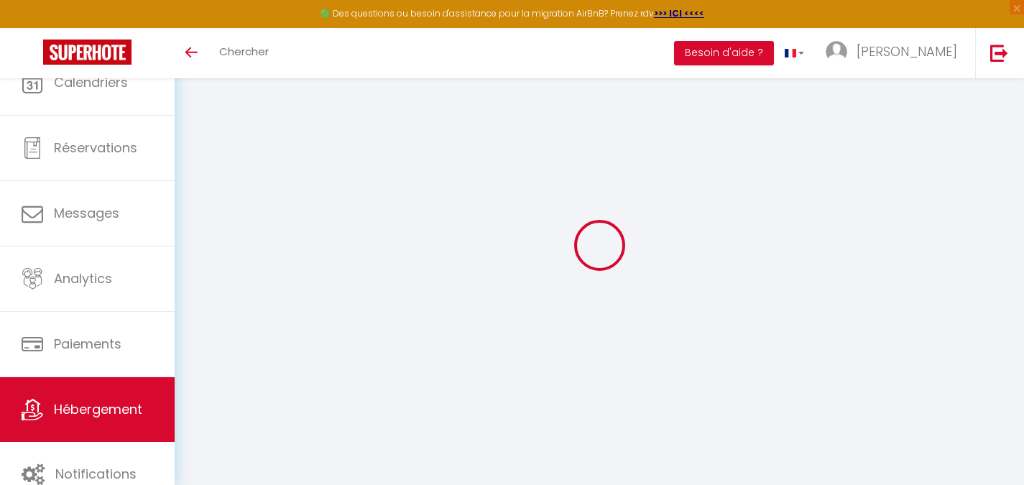
checkbox input "false"
select select
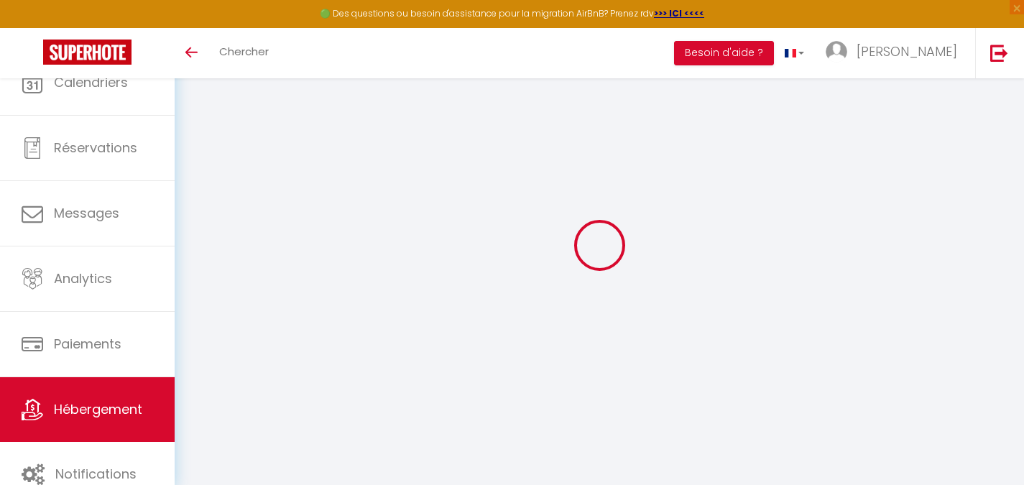
checkbox input "false"
select select
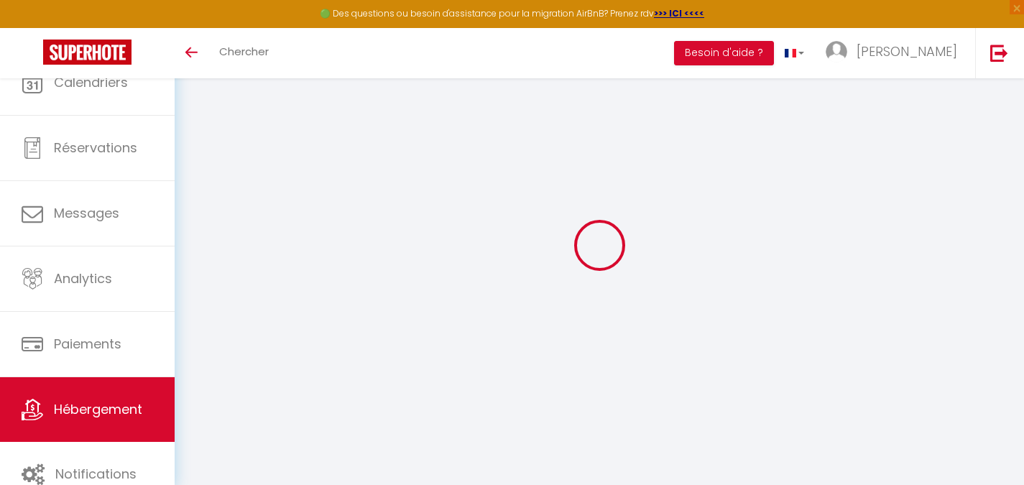
checkbox input "false"
select select "14:00"
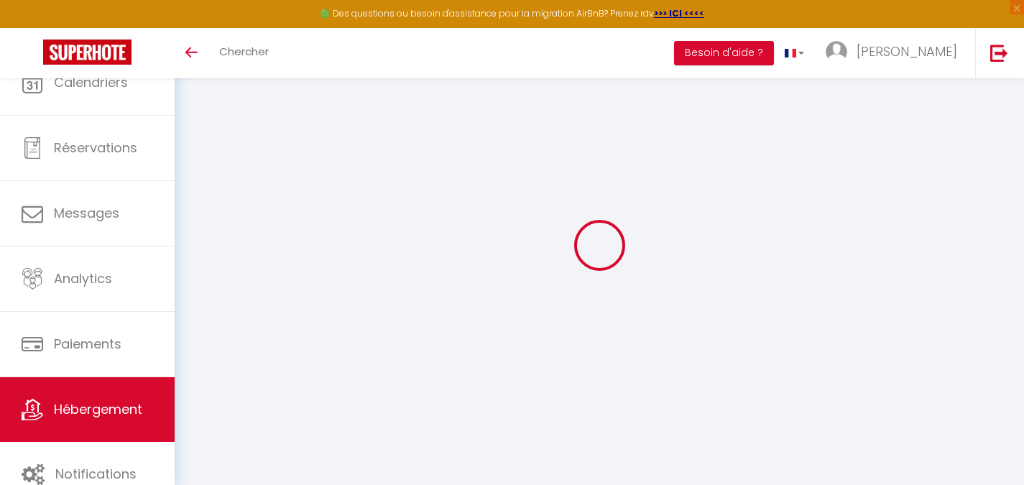
select select
select select "11:00"
select select "30"
select select "120"
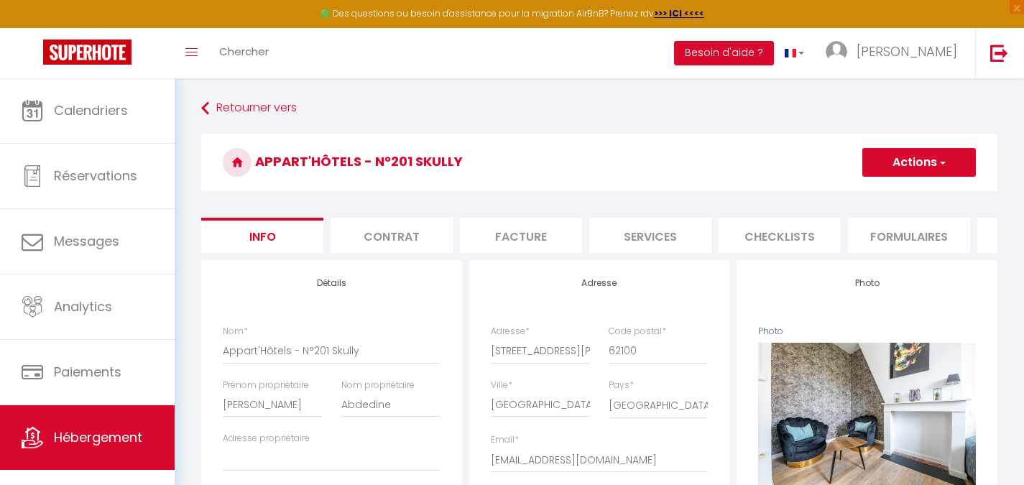
click at [686, 240] on li "Services" at bounding box center [650, 235] width 122 height 35
select select
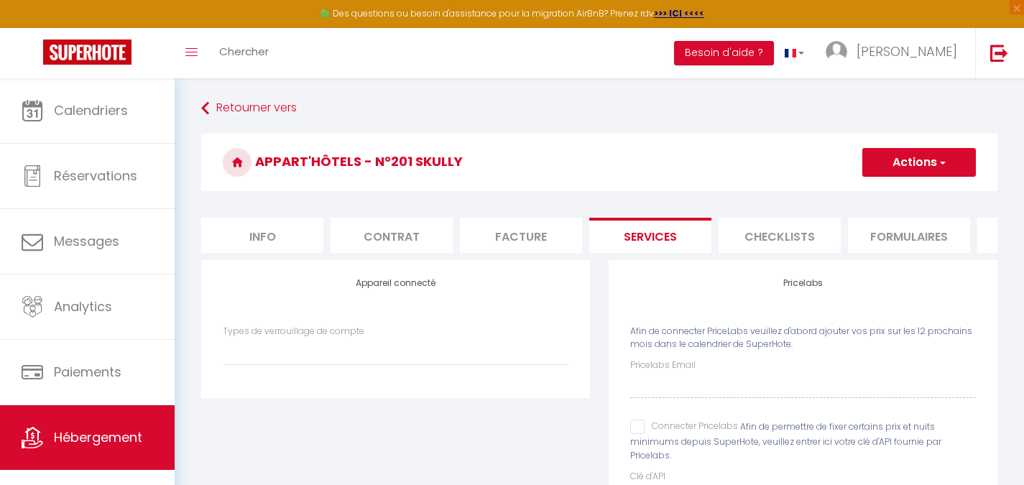
drag, startPoint x: 642, startPoint y: 409, endPoint x: 642, endPoint y: 431, distance: 21.6
click at [643, 413] on div "Pricelabs Email Connecter Pricelabs Afin de permettre de fixer certains prix et…" at bounding box center [803, 433] width 346 height 150
click at [644, 428] on div "Pricelabs Email Connecter Pricelabs Afin de permettre de fixer certains prix et…" at bounding box center [803, 433] width 346 height 150
drag, startPoint x: 631, startPoint y: 440, endPoint x: 652, endPoint y: 407, distance: 39.1
click at [630, 434] on input "Connecter Pricelabs" at bounding box center [684, 427] width 108 height 14
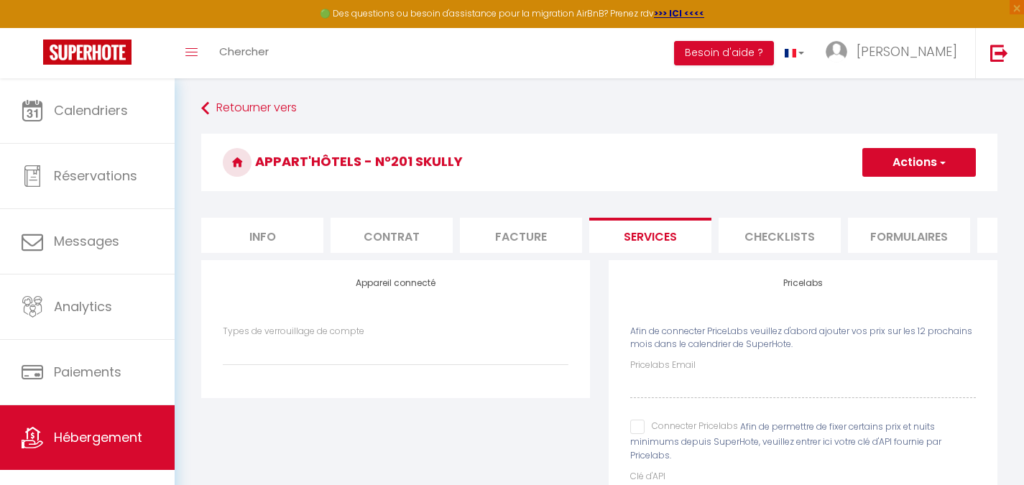
checkbox input "true"
select select
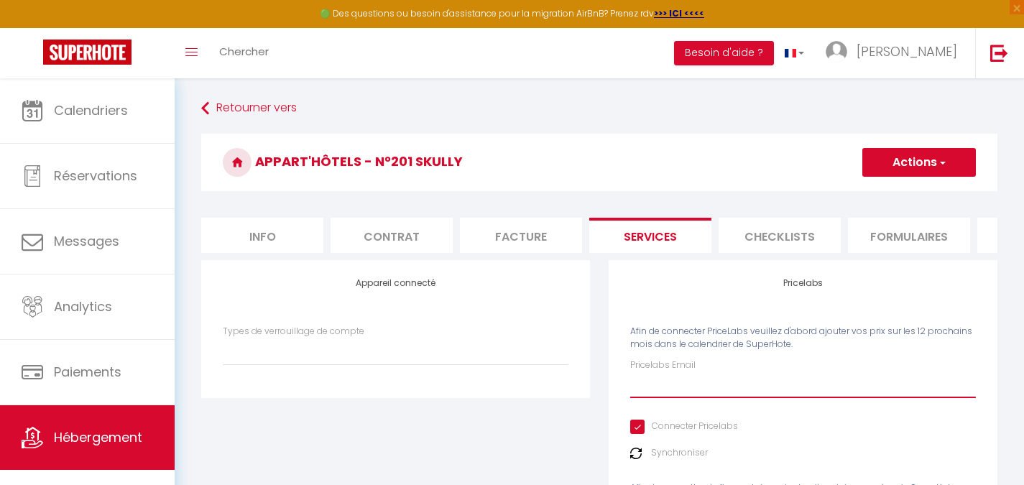
click at [654, 398] on input "Pricelabs Email" at bounding box center [803, 385] width 346 height 26
paste input "[EMAIL_ADDRESS][DOMAIN_NAME]"
type input "[EMAIL_ADDRESS][DOMAIN_NAME]"
select select
type input "[EMAIL_ADDRESS][DOMAIN_NAME]"
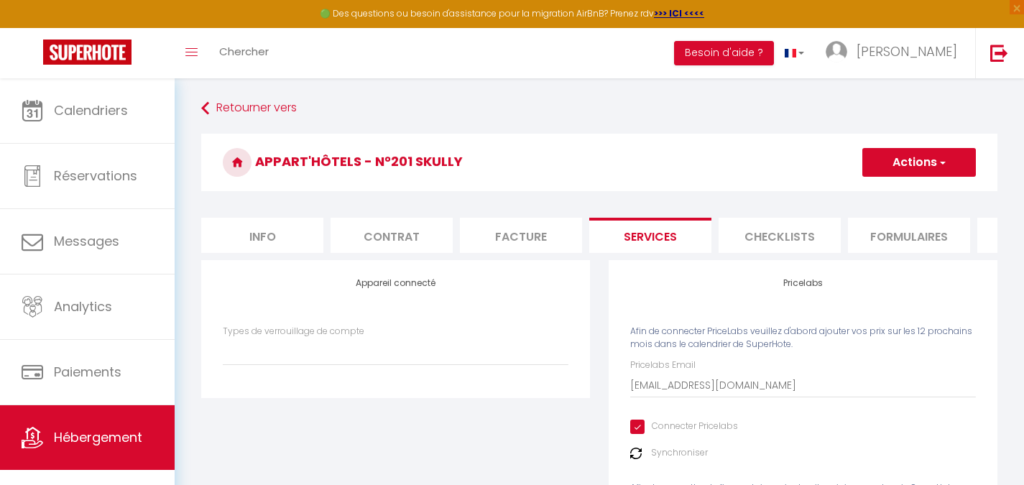
click at [898, 175] on button "Actions" at bounding box center [919, 162] width 114 height 29
click at [879, 193] on link "Enregistrer" at bounding box center [918, 194] width 114 height 19
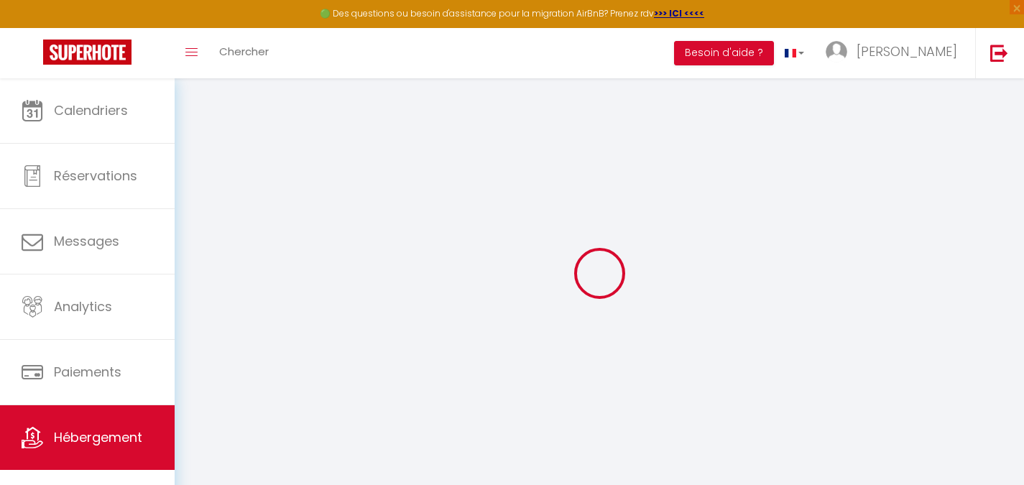
drag, startPoint x: 568, startPoint y: 57, endPoint x: 540, endPoint y: 57, distance: 27.3
drag, startPoint x: 540, startPoint y: 57, endPoint x: 681, endPoint y: 9, distance: 149.0
click at [529, 58] on div "Toggle menubar Chercher BUTTON Besoin d'aide ? Yannis Paramètres Équipe" at bounding box center [558, 53] width 909 height 50
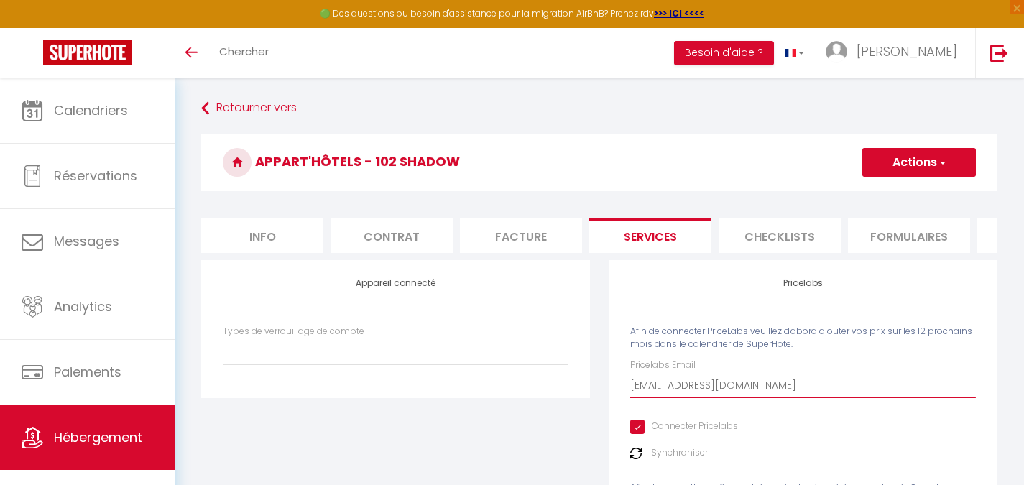
click at [741, 398] on input "[EMAIL_ADDRESS][DOMAIN_NAME]" at bounding box center [803, 385] width 346 height 26
paste input "coachingairbnb"
type input "[EMAIL_ADDRESS][DOMAIN_NAME]"
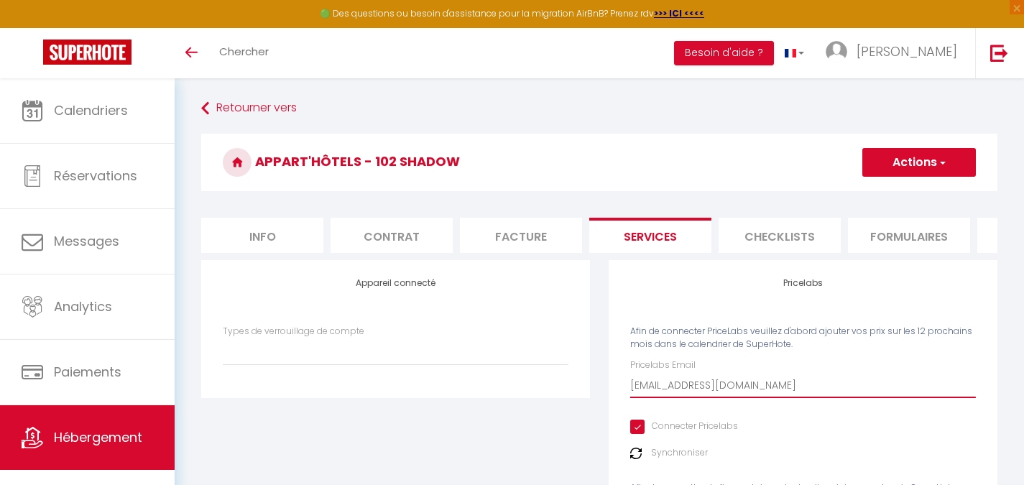
select select
type input "[EMAIL_ADDRESS][DOMAIN_NAME]"
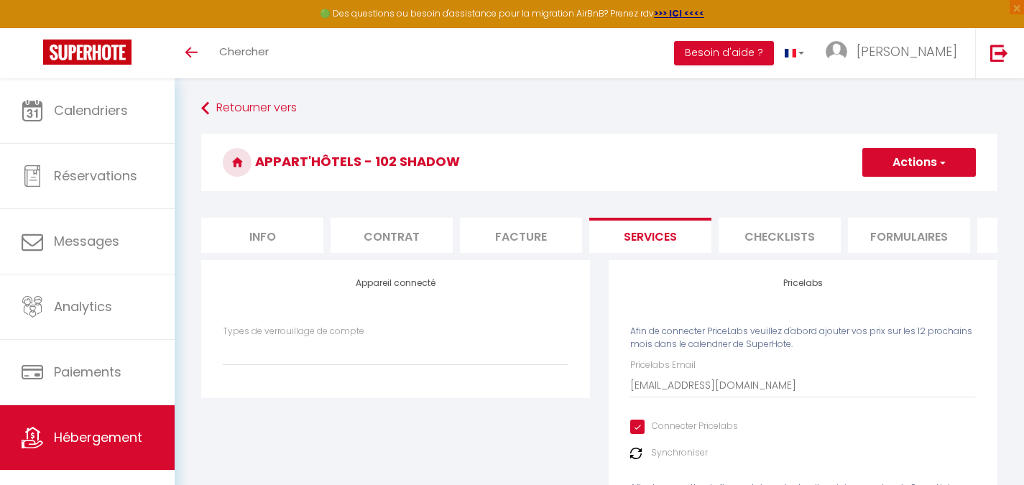
click at [885, 175] on button "Actions" at bounding box center [919, 162] width 114 height 29
click at [884, 195] on link "Enregistrer" at bounding box center [918, 194] width 114 height 19
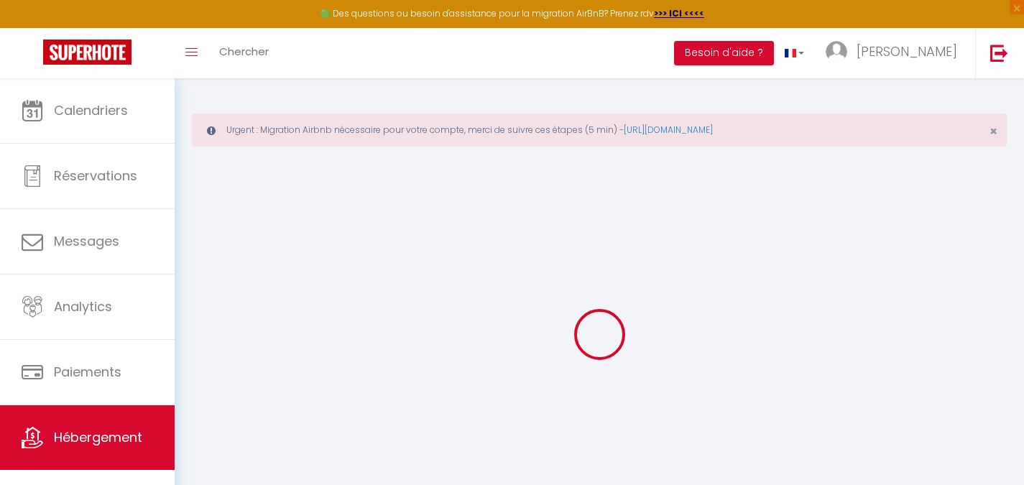
select select
type input "[EMAIL_ADDRESS][DOMAIN_NAME]"
checkbox input "true"
select select
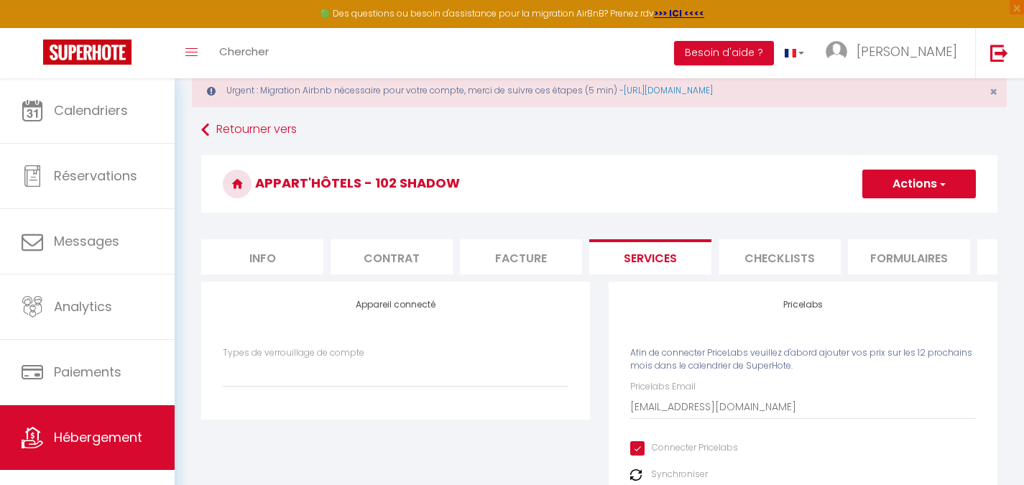
scroll to position [72, 0]
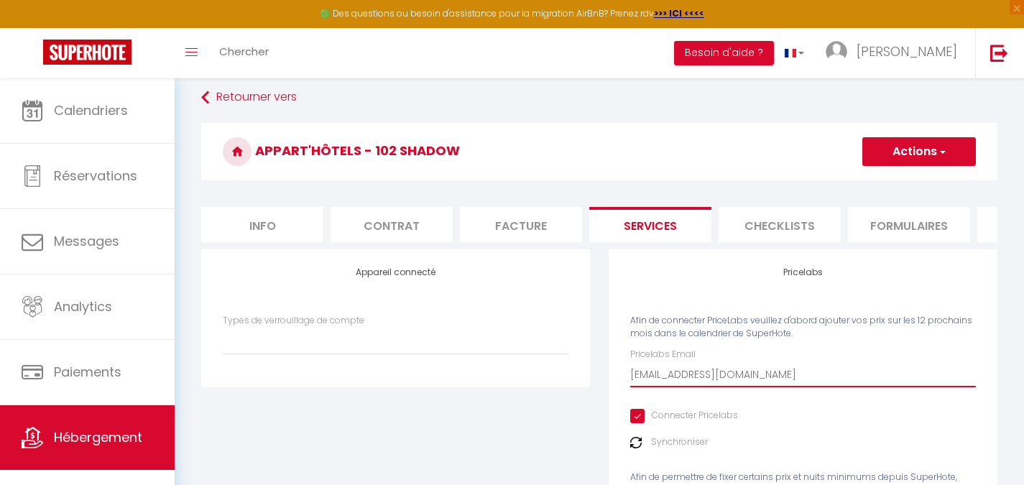
click at [637, 381] on input "[EMAIL_ADDRESS][DOMAIN_NAME]" at bounding box center [803, 374] width 346 height 26
paste input "coachingairbnb"
type input "[EMAIL_ADDRESS][DOMAIN_NAME]"
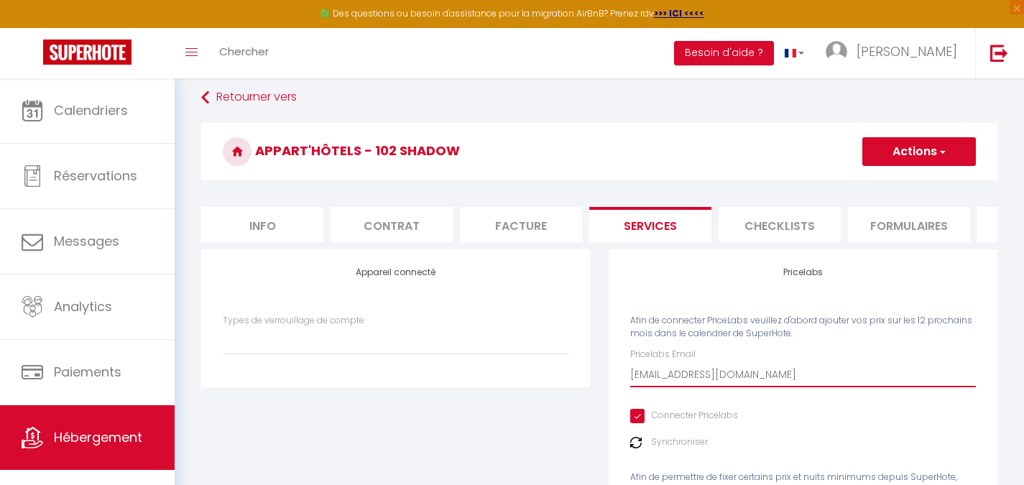
select select
type input "[EMAIL_ADDRESS][DOMAIN_NAME]"
click at [899, 150] on button "Actions" at bounding box center [919, 151] width 114 height 29
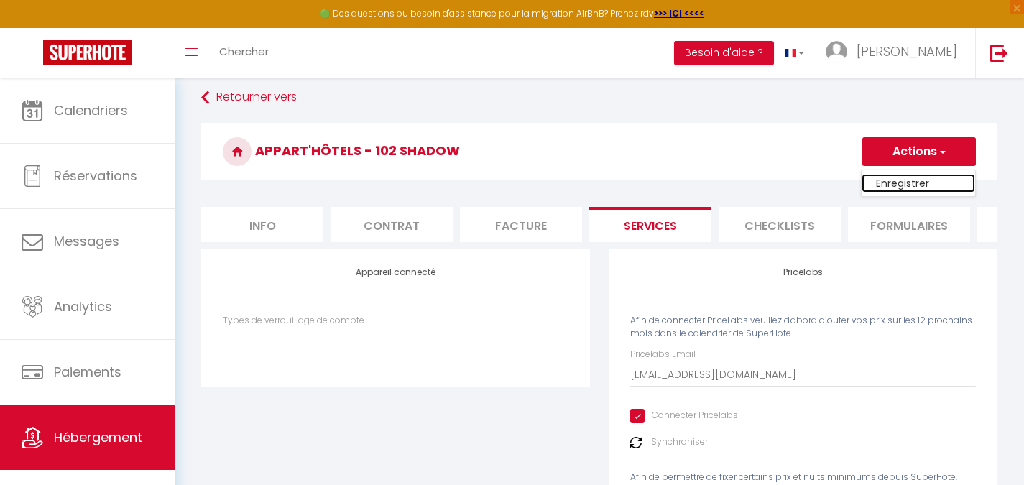
click at [899, 176] on link "Enregistrer" at bounding box center [918, 183] width 114 height 19
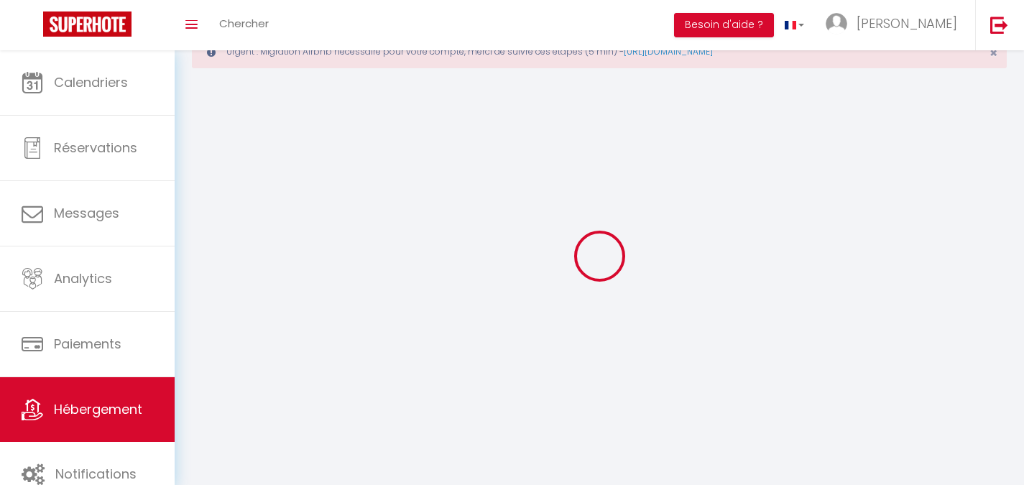
scroll to position [78, 0]
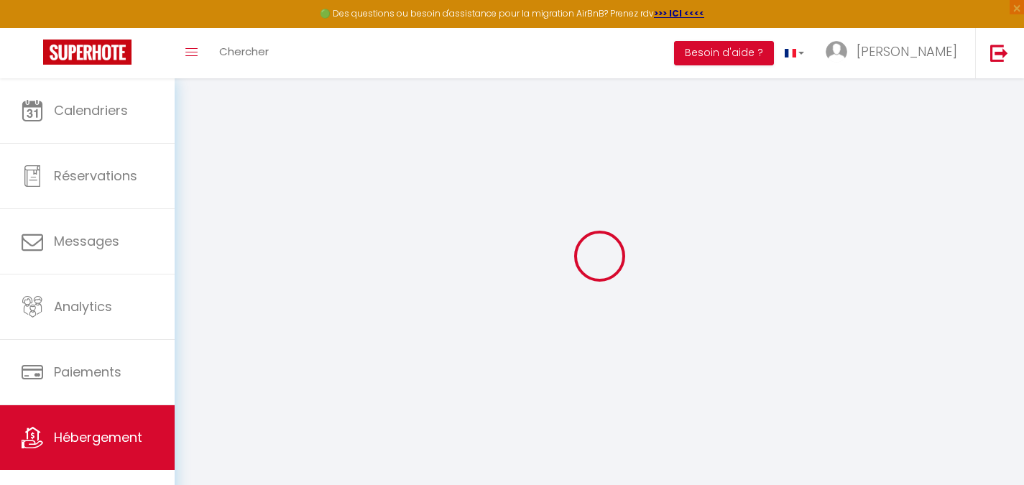
select select
type input "[EMAIL_ADDRESS][DOMAIN_NAME]"
checkbox input "true"
select select
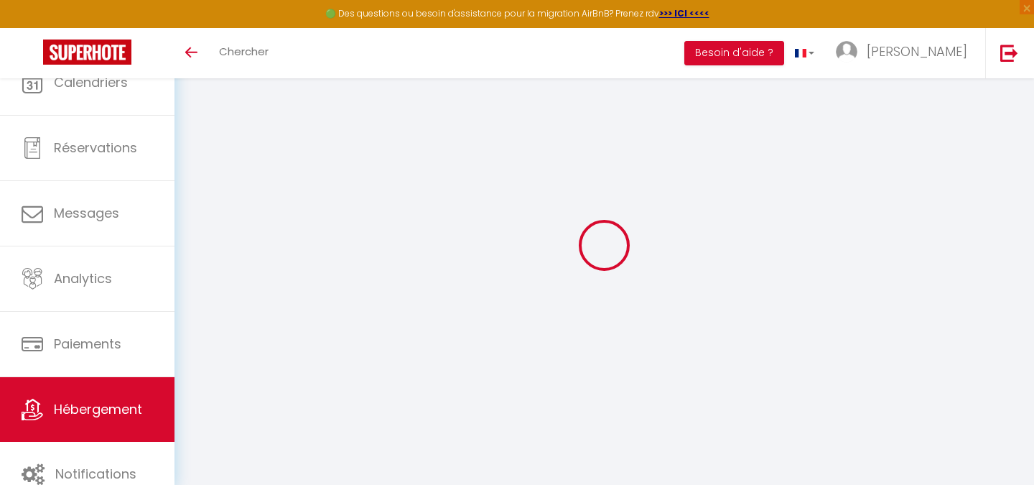
select select
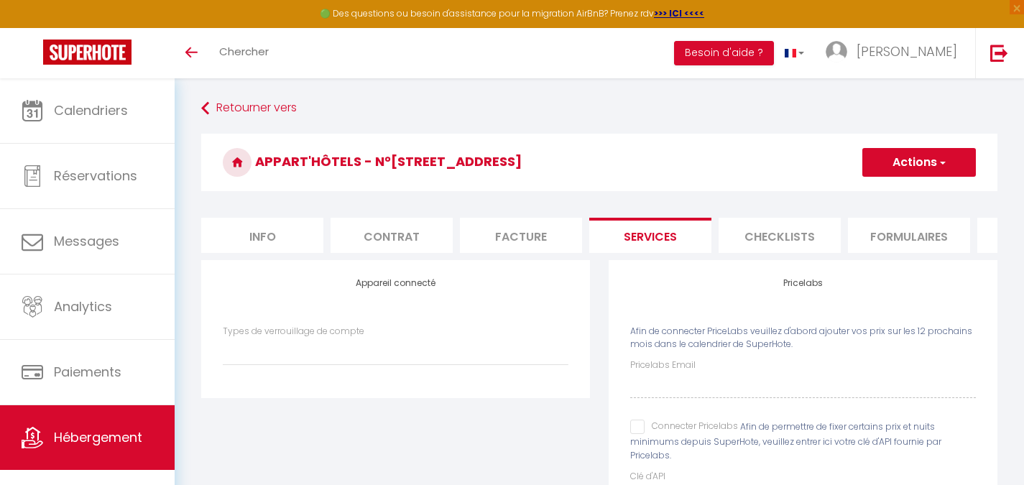
click at [644, 434] on input "Connecter Pricelabs" at bounding box center [684, 427] width 108 height 14
checkbox input "true"
select select
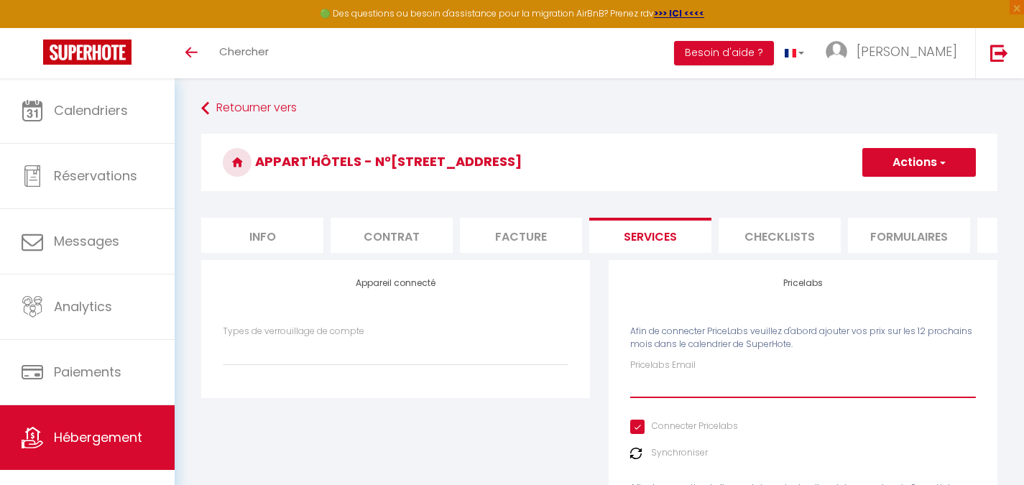
drag, startPoint x: 658, startPoint y: 392, endPoint x: 665, endPoint y: 384, distance: 11.2
click at [658, 392] on input "Pricelabs Email" at bounding box center [803, 385] width 346 height 26
paste input "[EMAIL_ADDRESS][DOMAIN_NAME]"
type input "[EMAIL_ADDRESS][DOMAIN_NAME]"
select select
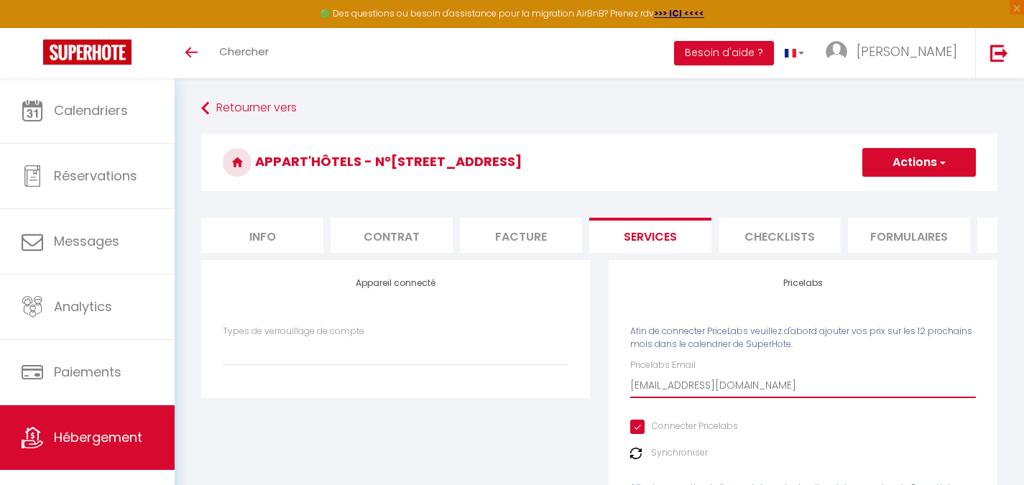
type input "[EMAIL_ADDRESS][DOMAIN_NAME]"
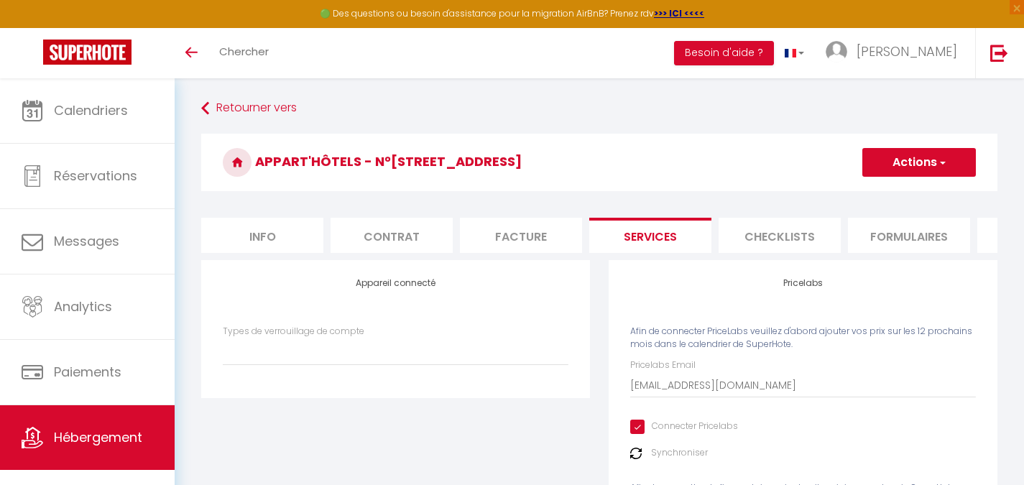
click at [916, 157] on button "Actions" at bounding box center [919, 162] width 114 height 29
click at [919, 184] on ul "Enregistrer" at bounding box center [918, 193] width 115 height 27
click at [918, 168] on button "Actions" at bounding box center [919, 162] width 114 height 29
click at [915, 189] on link "Enregistrer" at bounding box center [918, 194] width 114 height 19
click at [945, 170] on button "Actions" at bounding box center [919, 162] width 114 height 29
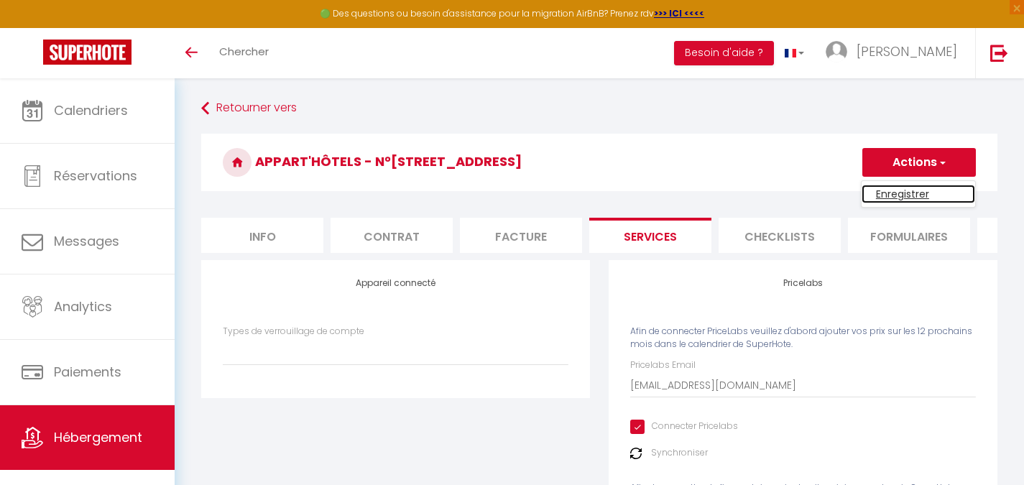
click at [930, 188] on link "Enregistrer" at bounding box center [918, 194] width 114 height 19
click at [904, 253] on ul "Info Contrat Facture Services Checklists Formulaires Plateformes Paramètres web…" at bounding box center [599, 235] width 796 height 35
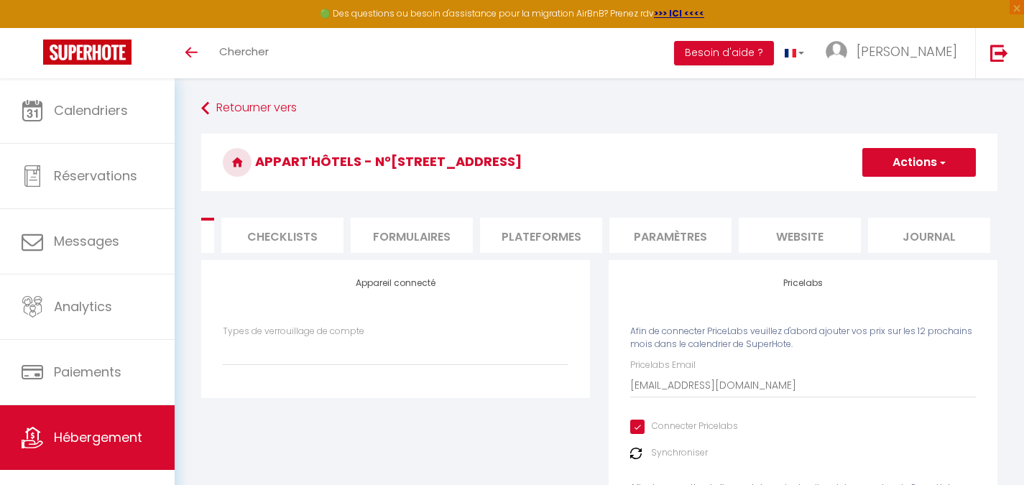
click at [742, 241] on li "website" at bounding box center [799, 235] width 122 height 35
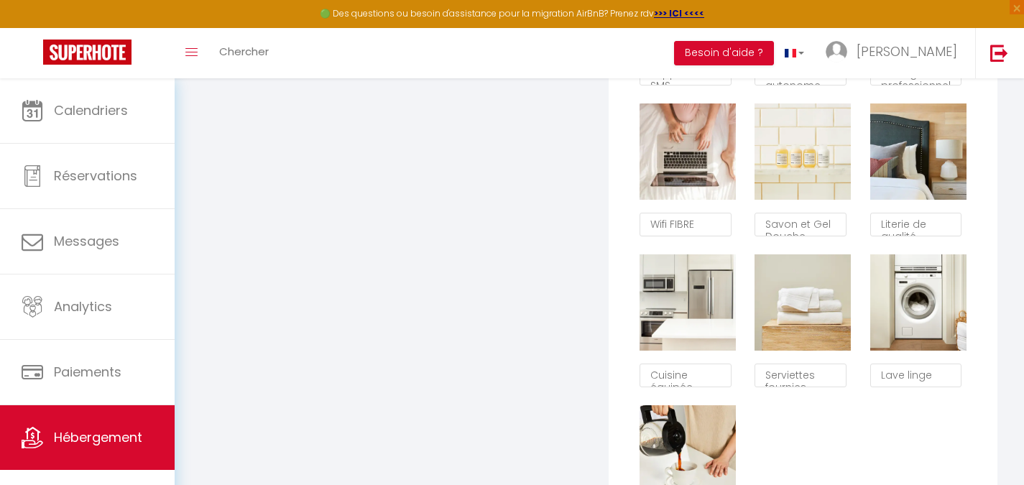
scroll to position [1293, 0]
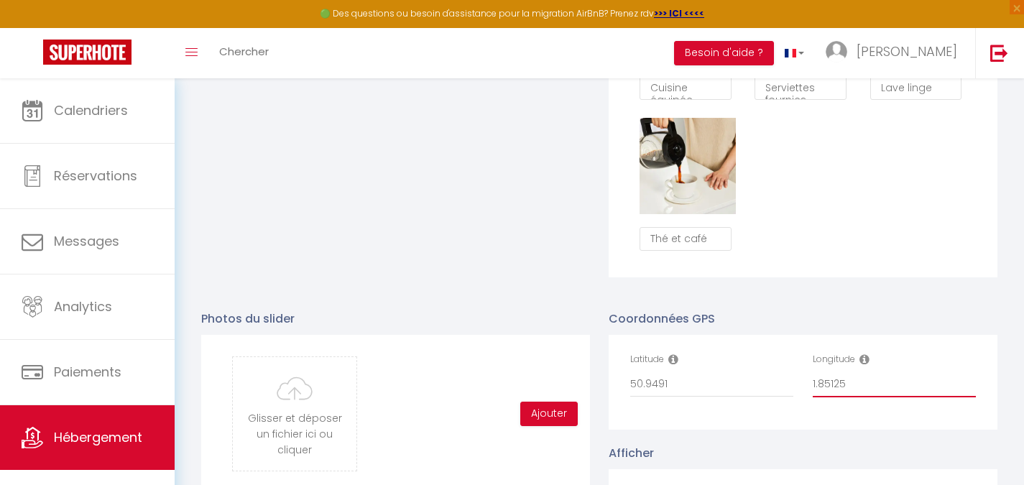
click at [874, 393] on input "1.85125" at bounding box center [893, 384] width 163 height 26
paste input "11570"
type input "1.85111570"
checkbox input "true"
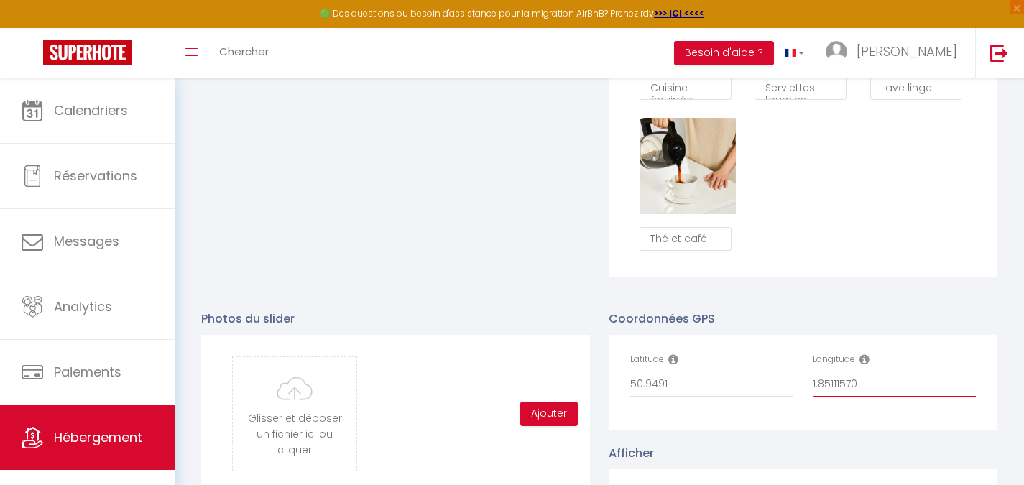
checkbox input "false"
type input "1.85111570"
click at [767, 397] on input "50.9491" at bounding box center [711, 384] width 163 height 26
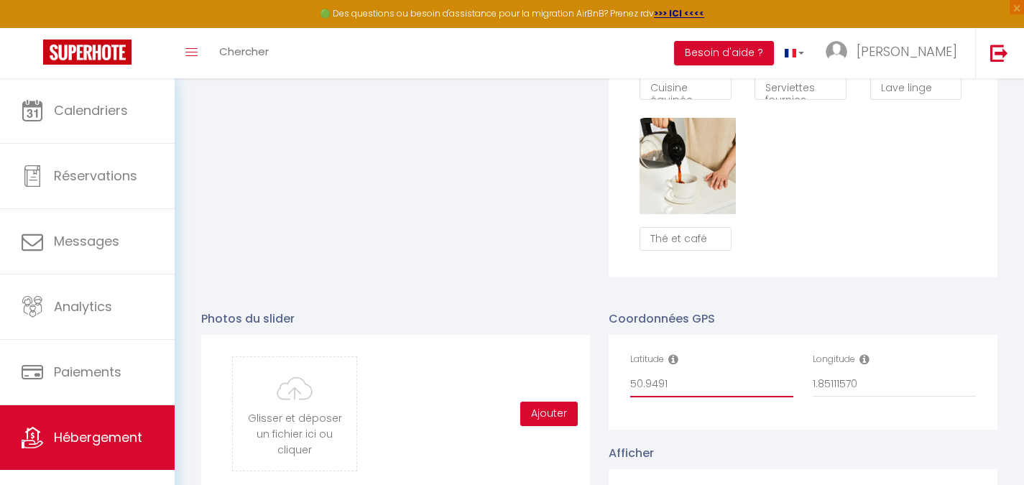
paste input "7663"
type input "50.94917663"
checkbox input "true"
checkbox input "false"
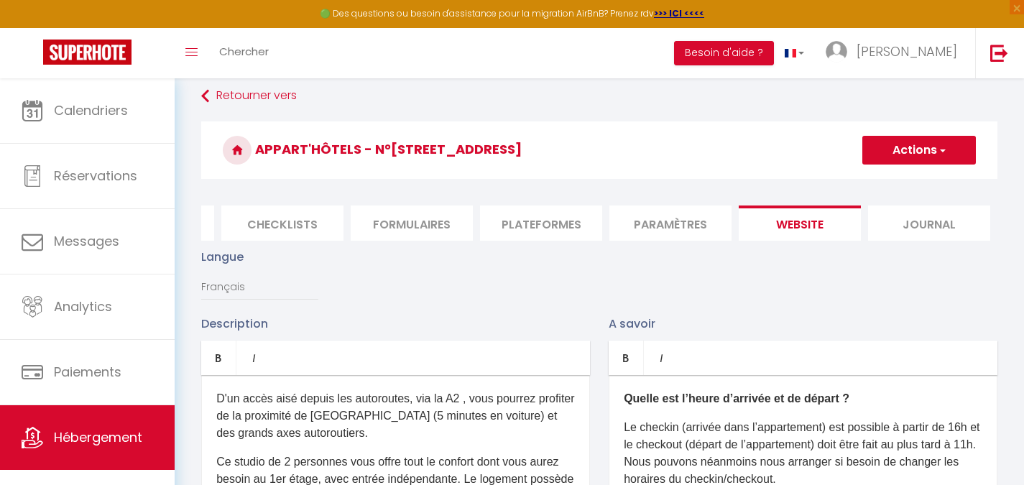
scroll to position [0, 0]
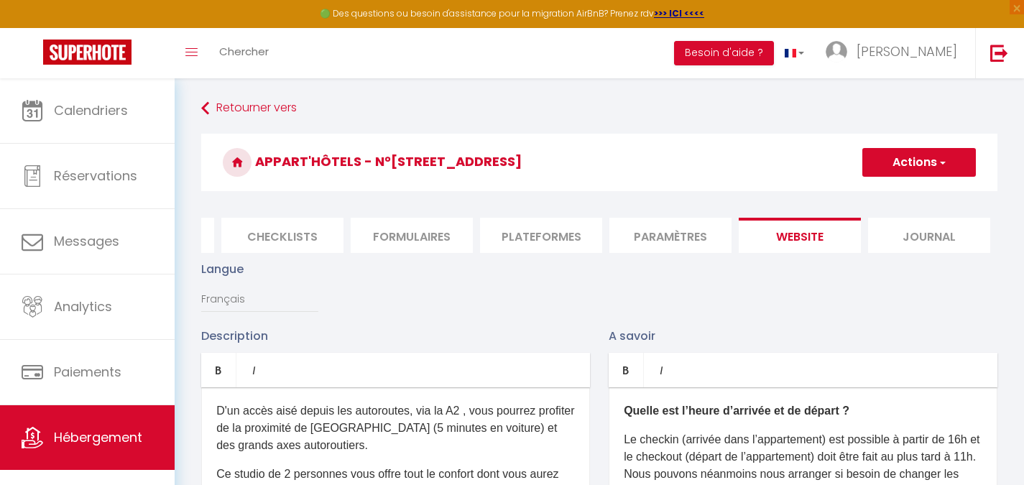
type input "50.94917663"
click at [881, 168] on button "Actions" at bounding box center [919, 162] width 114 height 29
click at [891, 196] on input "Enregistrer" at bounding box center [902, 194] width 53 height 14
checkbox input "true"
checkbox input "false"
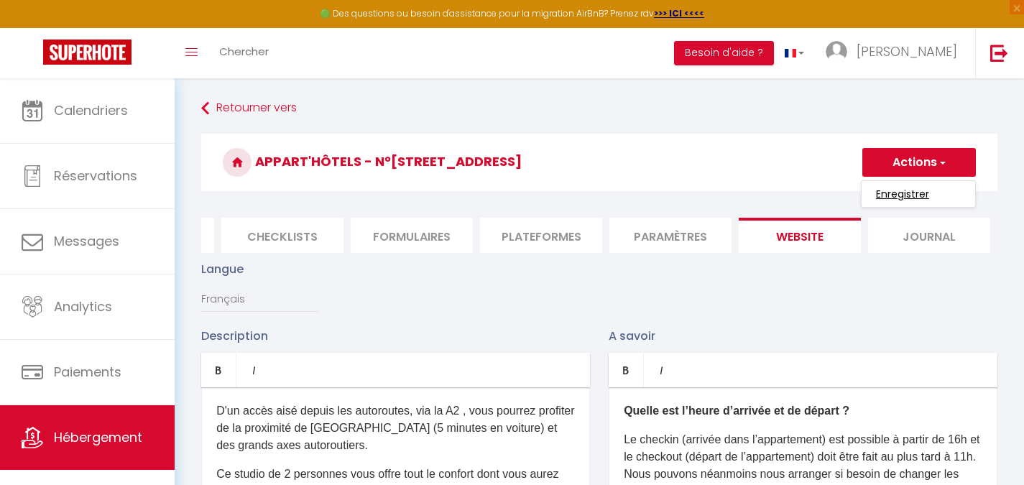
checkbox input "false"
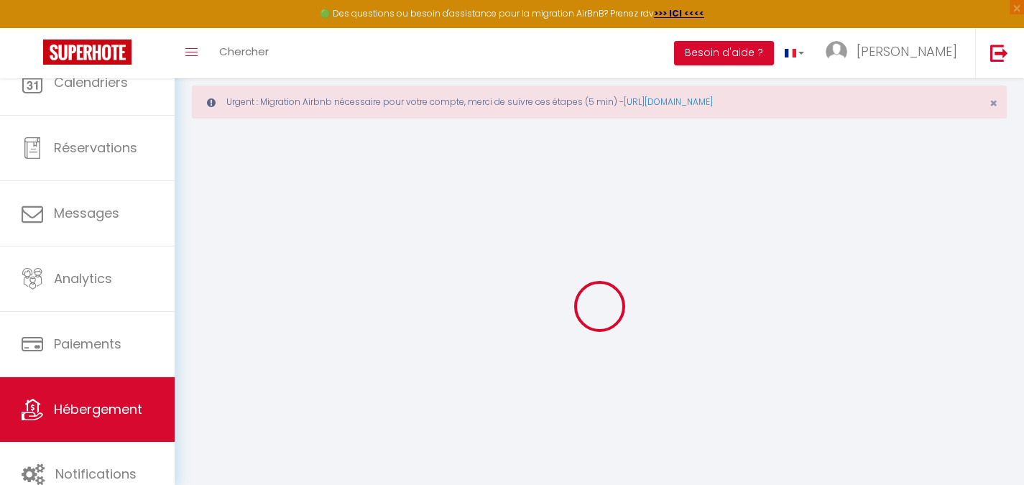
type input "Oups ! Les dates sélectionnées sont indisponibles."
type textarea "Malheureusement les dates sélectionnées sont indisponibles. Nous vous invitons …"
type input "50.94917663"
type input "1.85111570"
checkbox input "true"
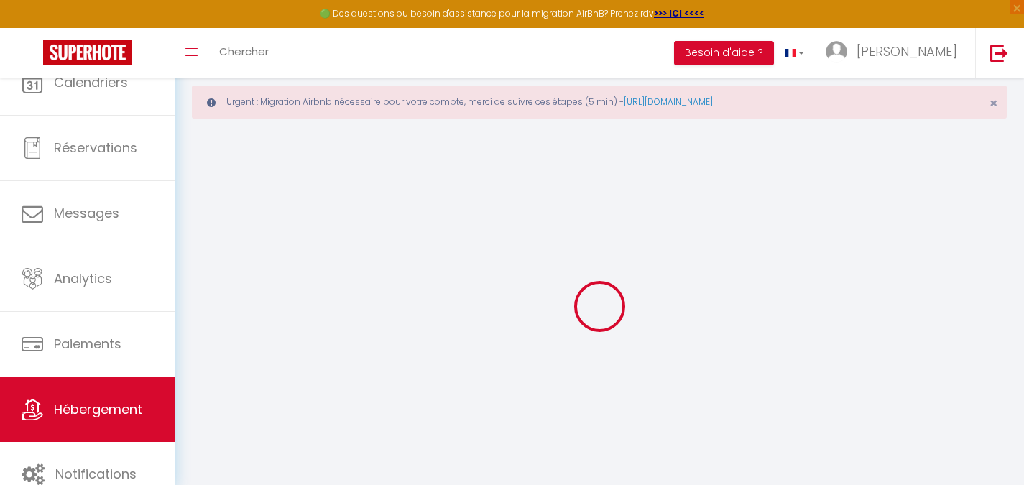
checkbox input "false"
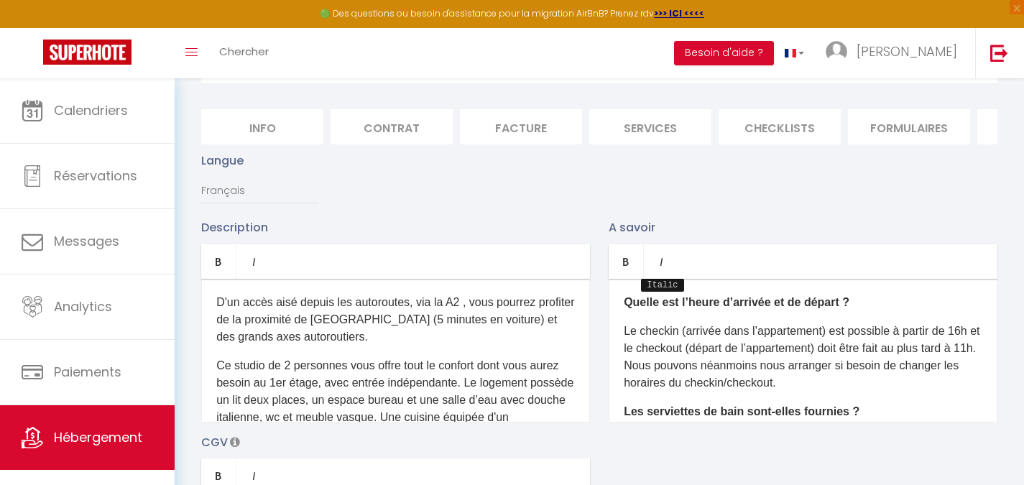
scroll to position [166, 0]
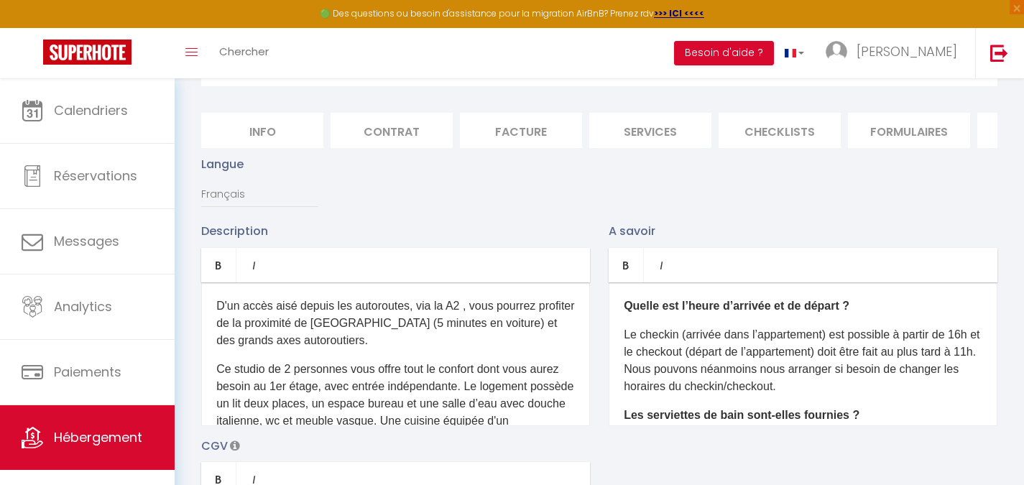
click at [631, 139] on li "Services" at bounding box center [650, 130] width 122 height 35
select select
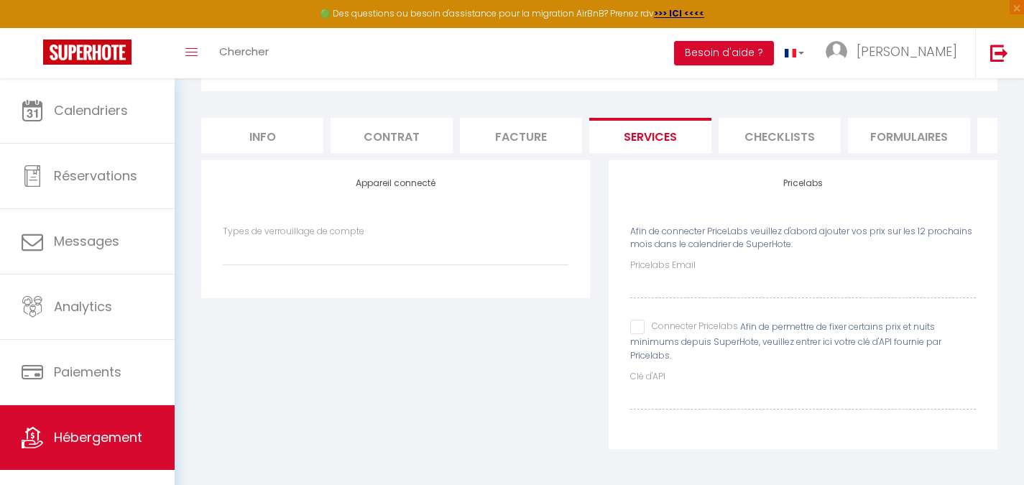
scroll to position [172, 0]
click at [626, 325] on div "Pricelabs Afin de connecter PriceLabs veuillez d'abord ajouter vos prix sur les…" at bounding box center [802, 304] width 389 height 288
click at [646, 329] on input "Connecter Pricelabs" at bounding box center [684, 327] width 108 height 14
checkbox input "true"
select select
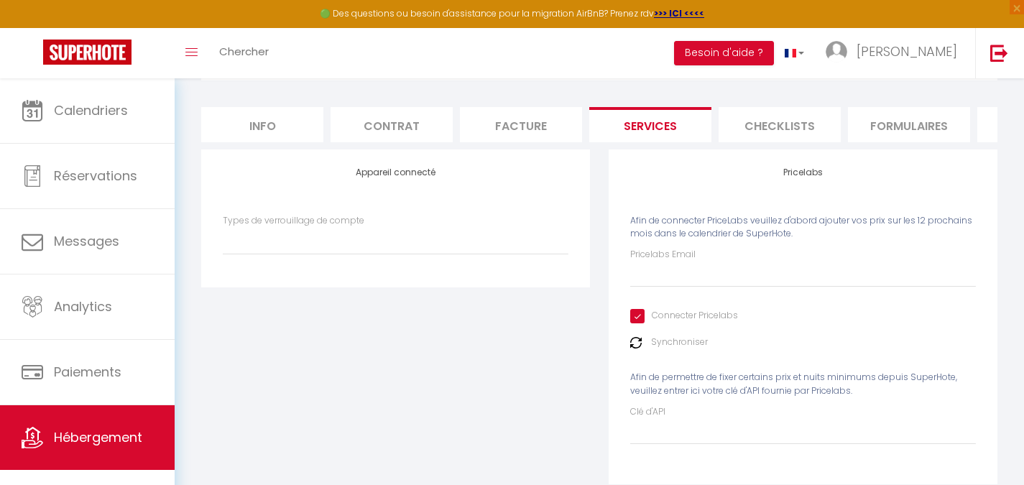
click at [652, 306] on div "Pricelabs Email Connecter Pricelabs Synchroniser Afin de permettre de fixer cer…" at bounding box center [803, 346] width 346 height 196
click at [662, 287] on input "Pricelabs Email" at bounding box center [803, 274] width 346 height 26
paste input "[EMAIL_ADDRESS][DOMAIN_NAME]"
type input "[EMAIL_ADDRESS][DOMAIN_NAME]"
select select
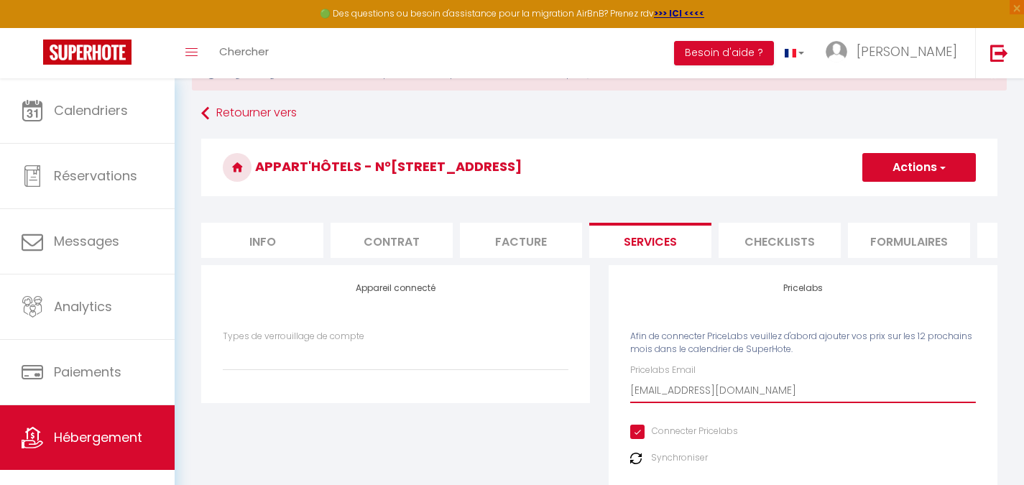
scroll to position [0, 0]
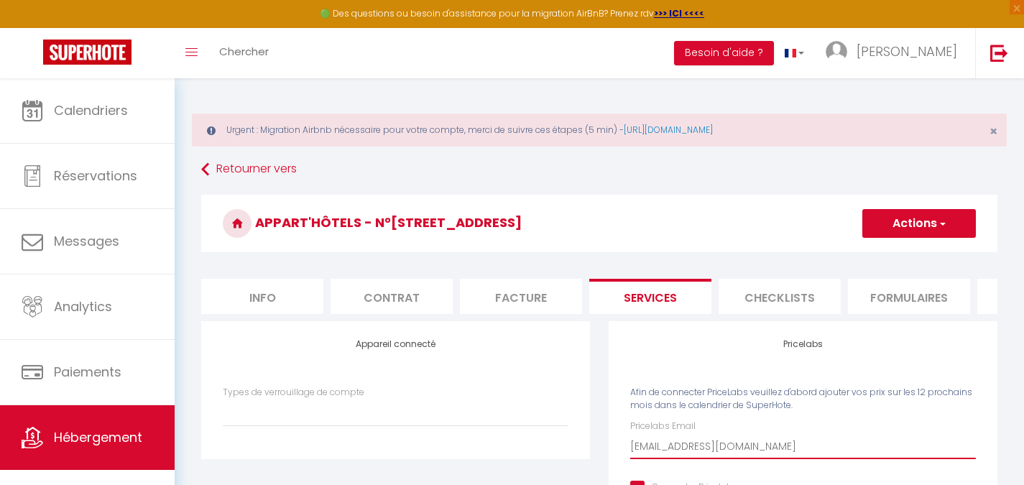
type input "[EMAIL_ADDRESS][DOMAIN_NAME]"
click at [874, 228] on button "Actions" at bounding box center [919, 223] width 114 height 29
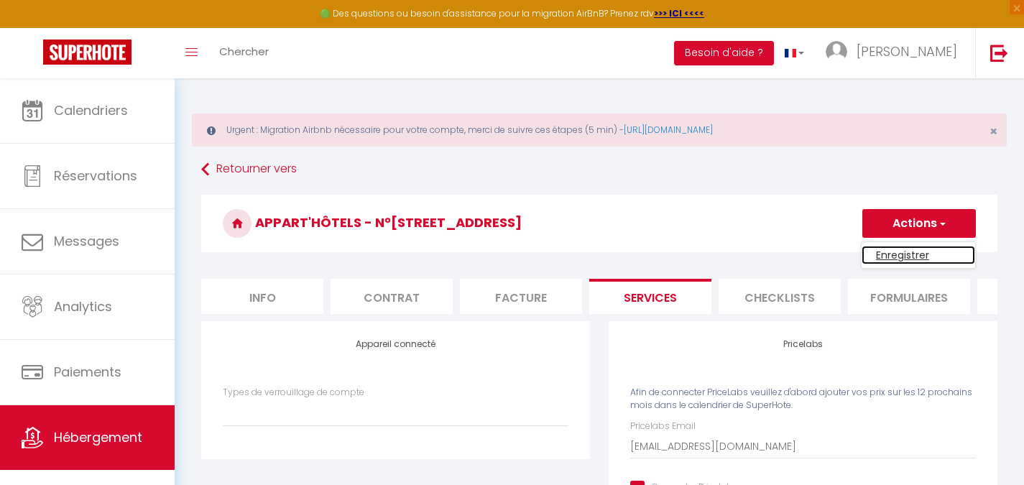
click at [889, 258] on link "Enregistrer" at bounding box center [918, 255] width 114 height 19
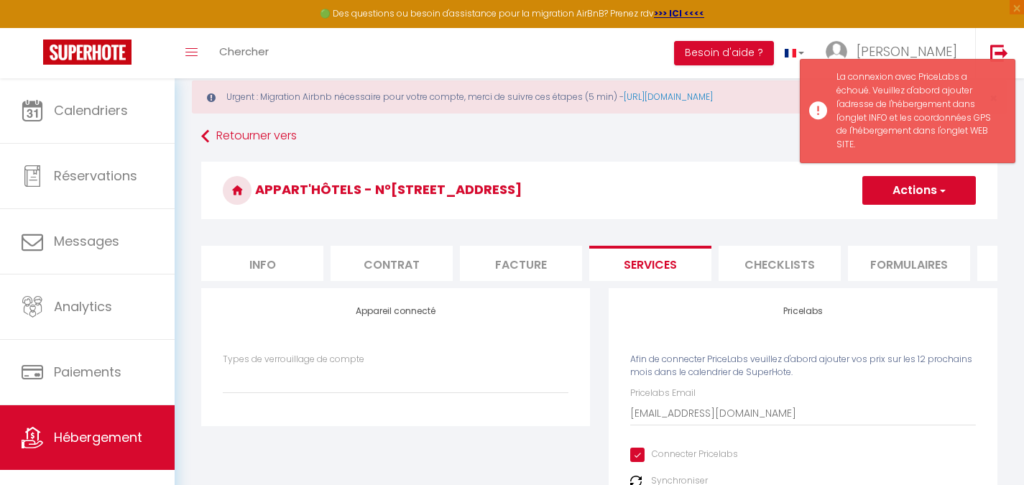
scroll to position [144, 0]
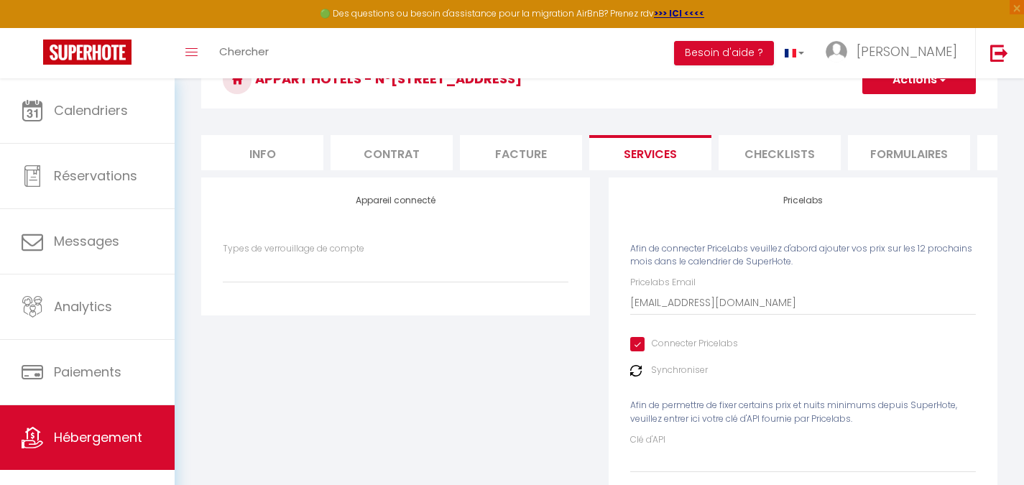
click at [889, 184] on form "Appart'Hôtels - N°103 Pinky terrace Actions Enregistrer Info Contrat Facture Se…" at bounding box center [599, 291] width 796 height 480
click at [792, 162] on li "website" at bounding box center [799, 152] width 122 height 35
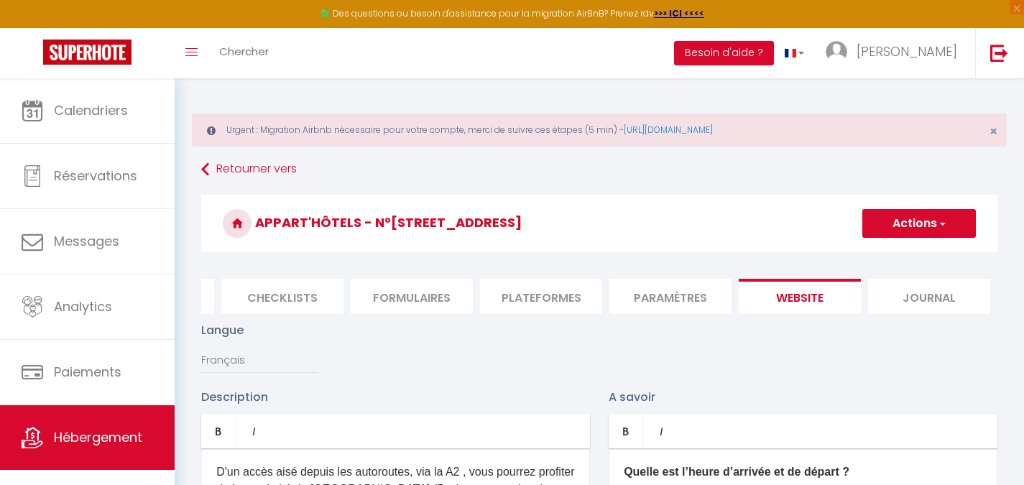
click at [906, 232] on button "Actions" at bounding box center [919, 223] width 114 height 29
click at [903, 251] on input "Enregistrer" at bounding box center [902, 255] width 53 height 14
checkbox input "true"
checkbox input "false"
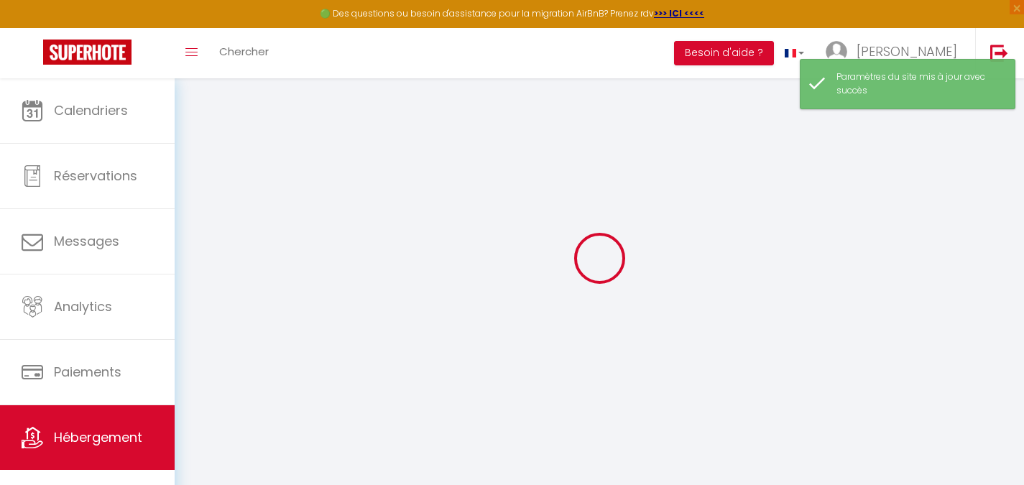
scroll to position [78, 0]
type input "Oups ! Les dates sélectionnées sont indisponibles."
type textarea "Malheureusement les dates sélectionnées sont indisponibles. Nous vous invitons …"
type input "50.94917663"
type input "1.85111570"
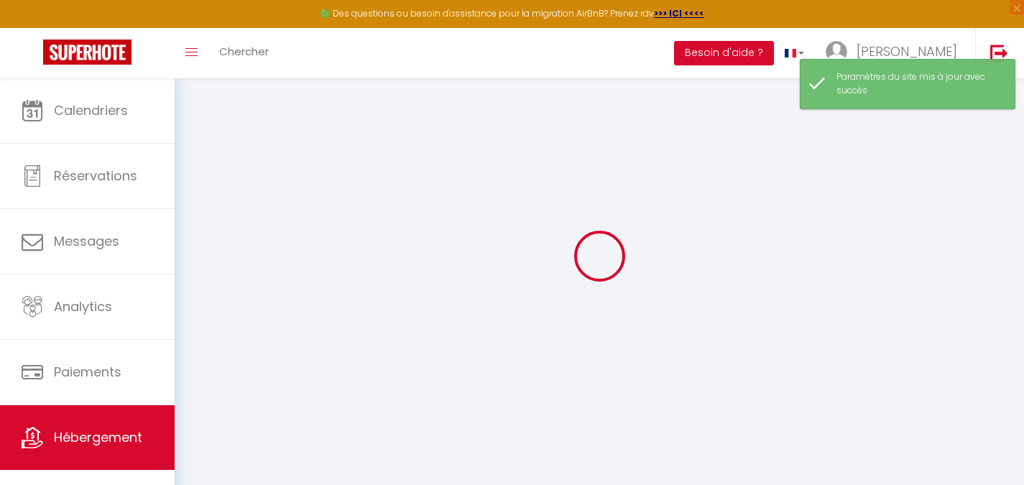
checkbox input "true"
checkbox input "false"
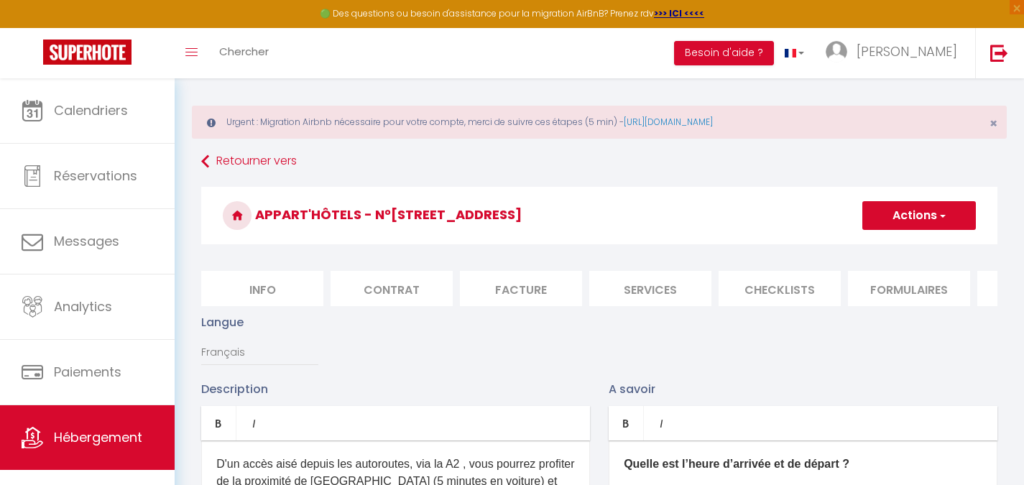
scroll to position [0, 0]
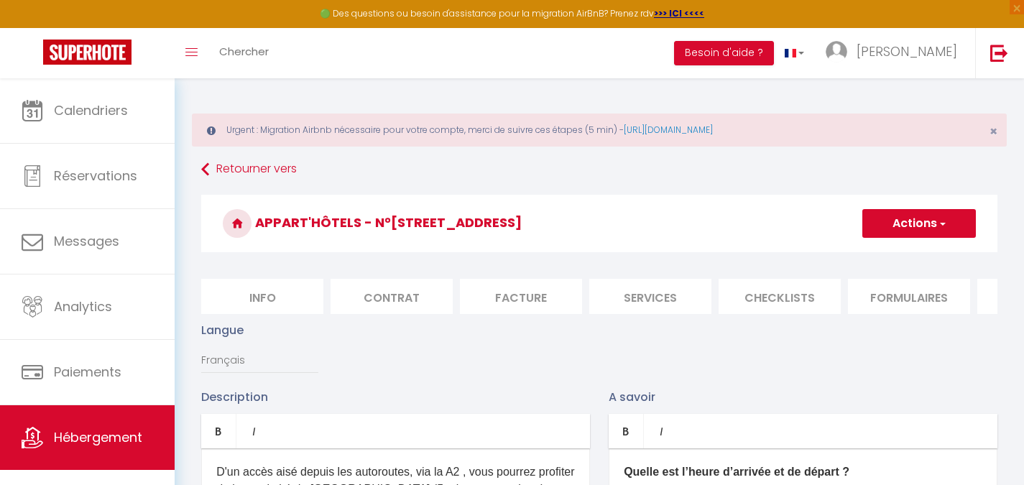
click at [379, 308] on li "Contrat" at bounding box center [391, 296] width 122 height 35
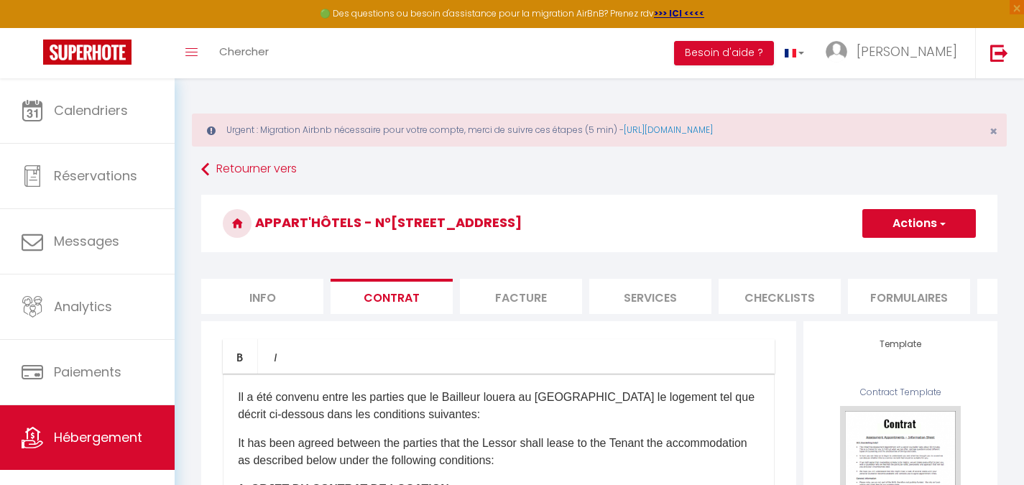
click at [599, 309] on li "Services" at bounding box center [650, 296] width 122 height 35
select select
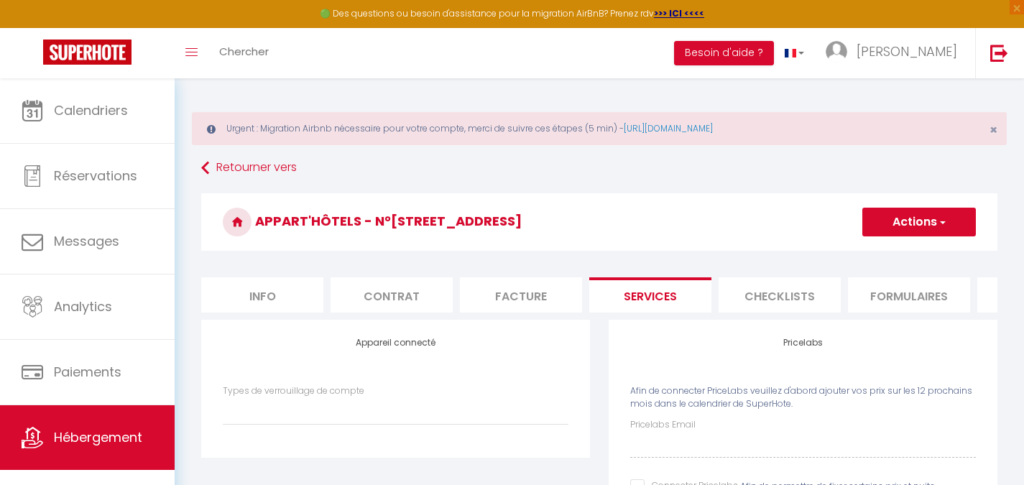
scroll to position [172, 0]
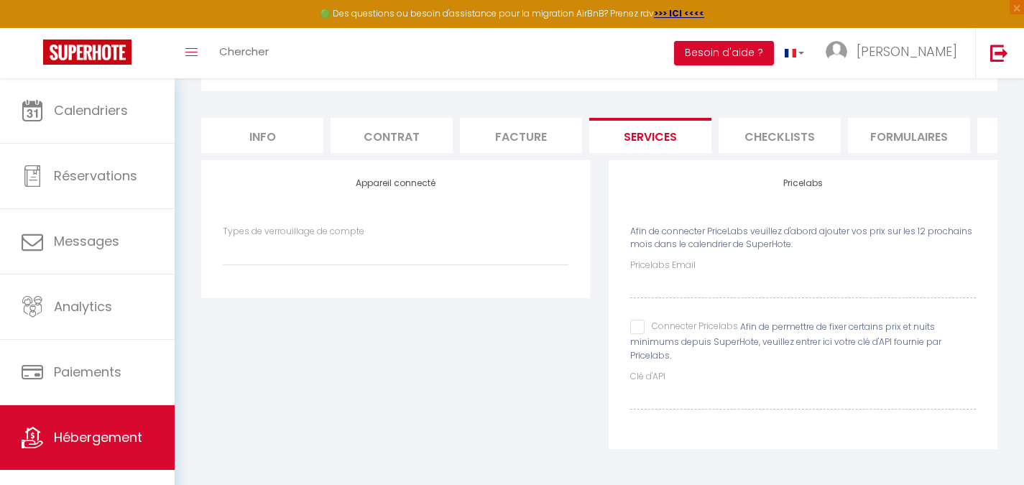
click at [626, 335] on div "Pricelabs Afin de connecter PriceLabs veuillez d'abord ajouter vos prix sur les…" at bounding box center [802, 304] width 389 height 288
click at [634, 331] on input "Connecter Pricelabs" at bounding box center [684, 327] width 108 height 14
checkbox input "true"
select select
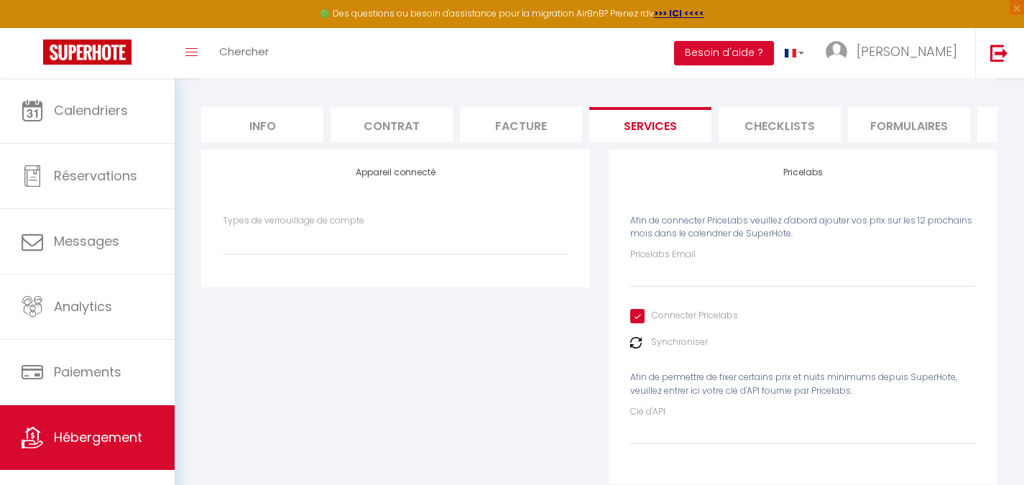
click at [667, 299] on div "Pricelabs Email Connecter Pricelabs Synchroniser Afin de permettre de fixer cer…" at bounding box center [803, 346] width 346 height 196
click at [671, 287] on input "Pricelabs Email" at bounding box center [803, 274] width 346 height 26
paste input "braincoachingairbnb@gmail.com"
type input "braincoachingairbnb@gmail.com"
select select
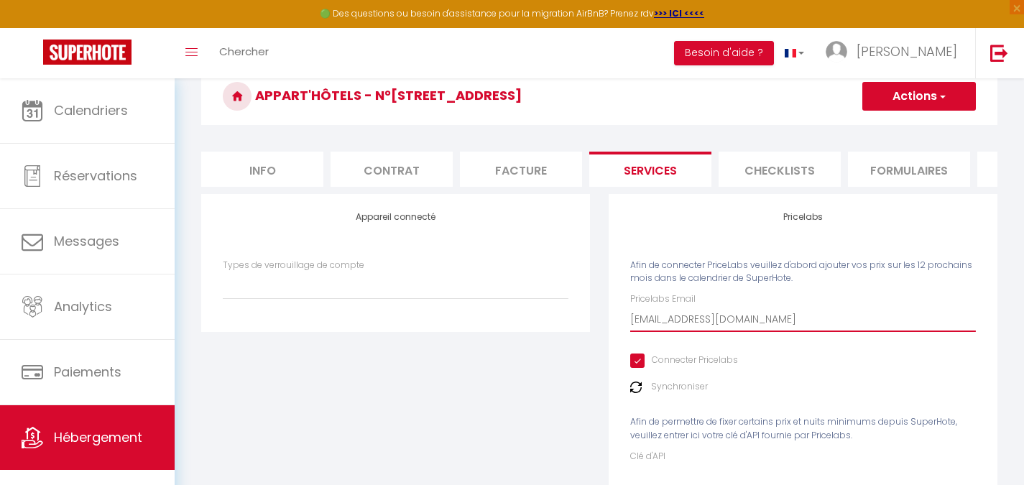
scroll to position [100, 0]
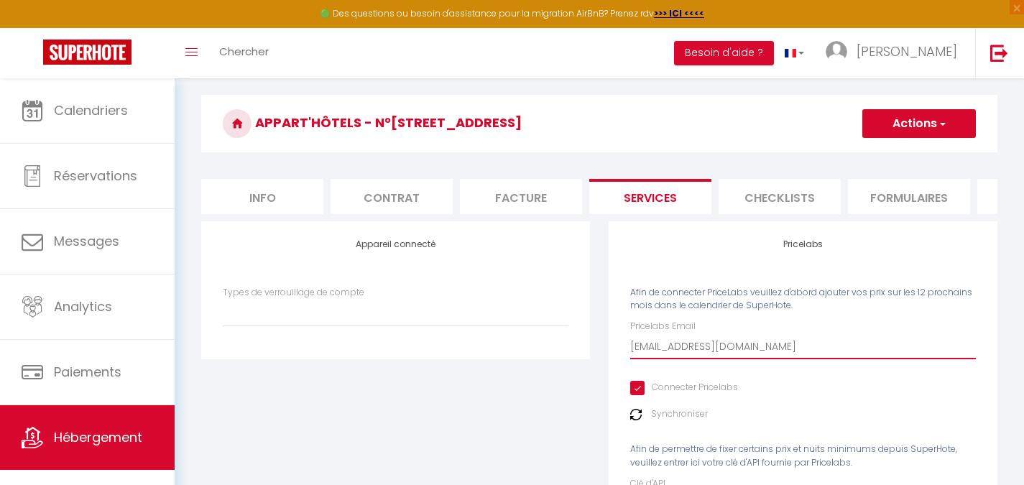
type input "braincoachingairbnb@gmail.com"
click at [882, 142] on h3 "Appart'Hôtels - N°[STREET_ADDRESS]" at bounding box center [599, 123] width 796 height 57
click at [886, 139] on h3 "Appart'Hôtels - N°[STREET_ADDRESS]" at bounding box center [599, 123] width 796 height 57
click at [894, 129] on button "Actions" at bounding box center [919, 123] width 114 height 29
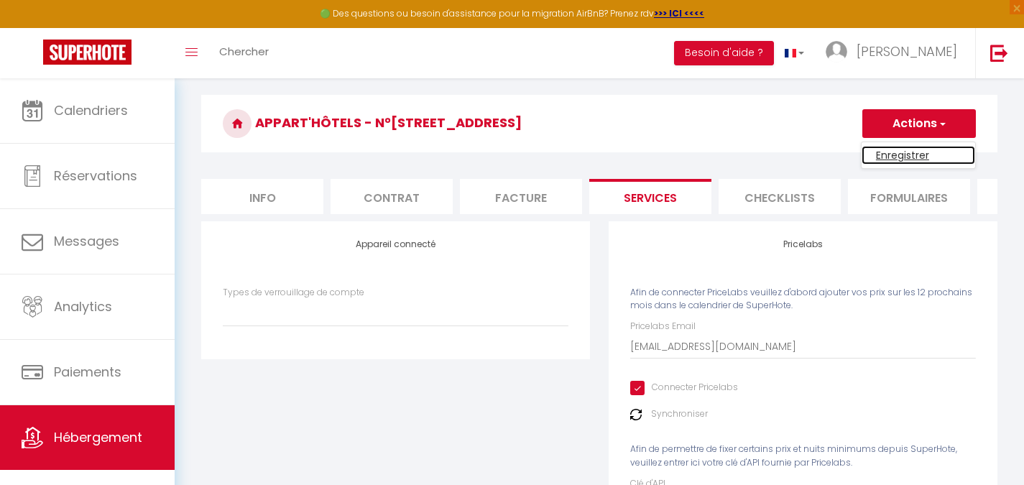
click at [897, 149] on link "Enregistrer" at bounding box center [918, 155] width 114 height 19
select select
checkbox input "false"
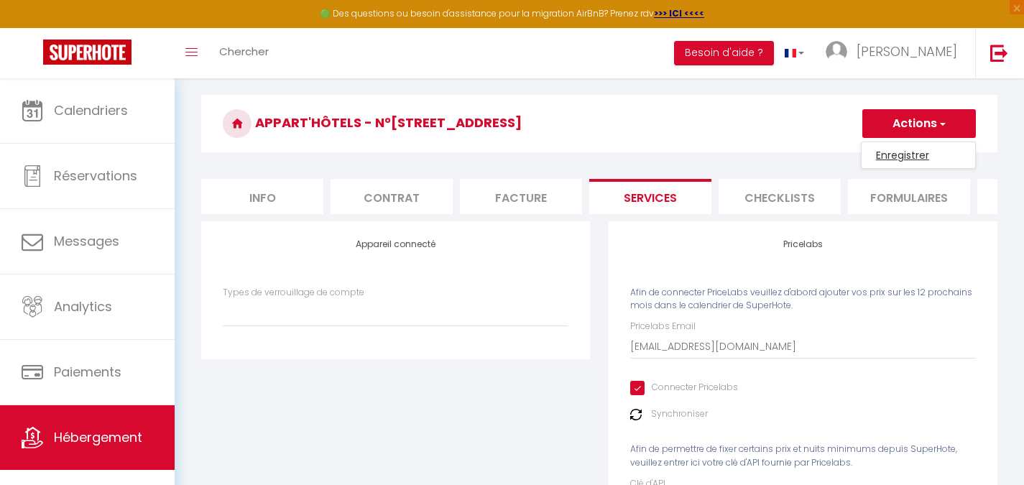
checkbox input "false"
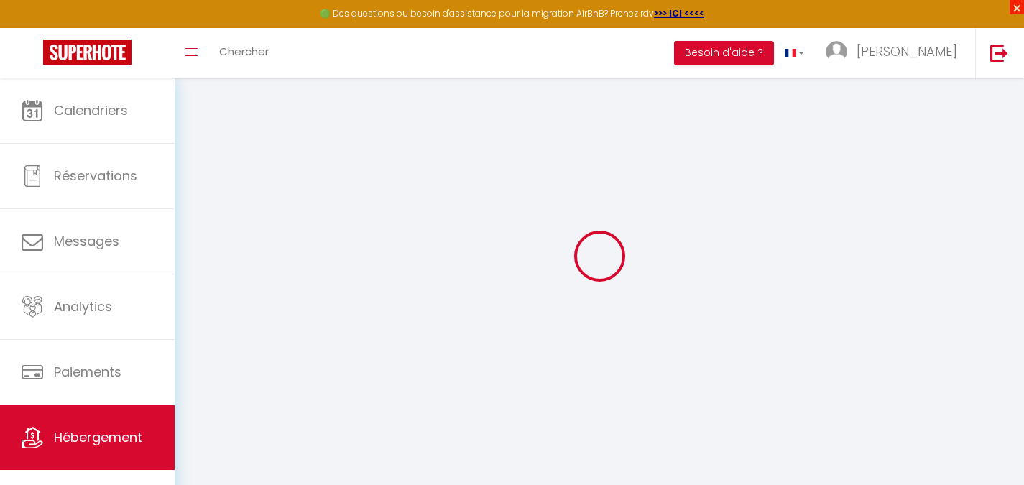
scroll to position [78, 0]
select select
checkbox input "false"
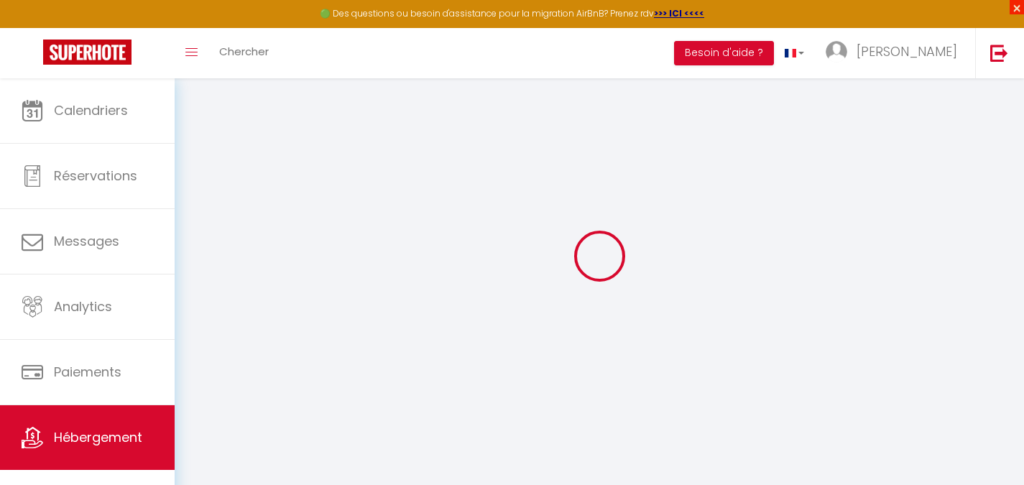
checkbox input "false"
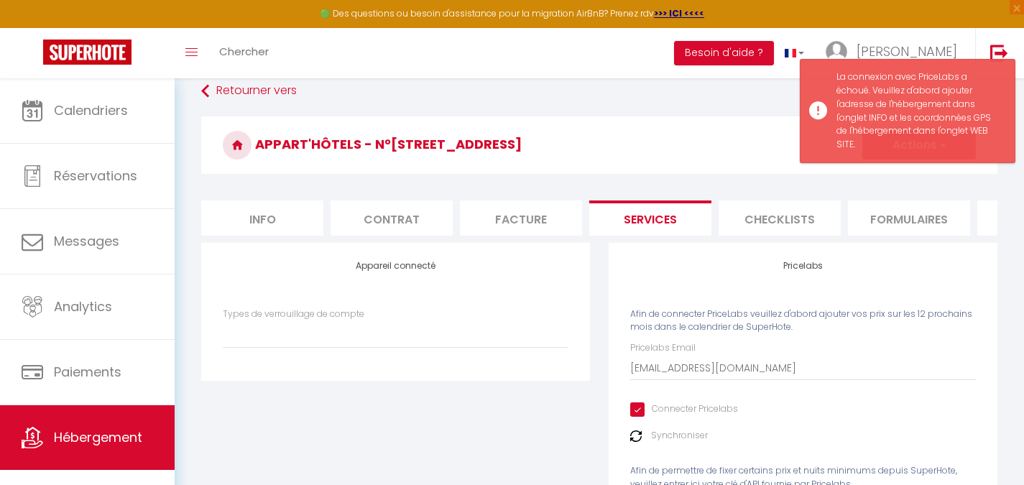
drag, startPoint x: 646, startPoint y: 152, endPoint x: 629, endPoint y: 147, distance: 17.8
drag, startPoint x: 629, startPoint y: 147, endPoint x: 320, endPoint y: 220, distance: 317.3
click at [320, 220] on li "Info" at bounding box center [262, 217] width 122 height 35
select select
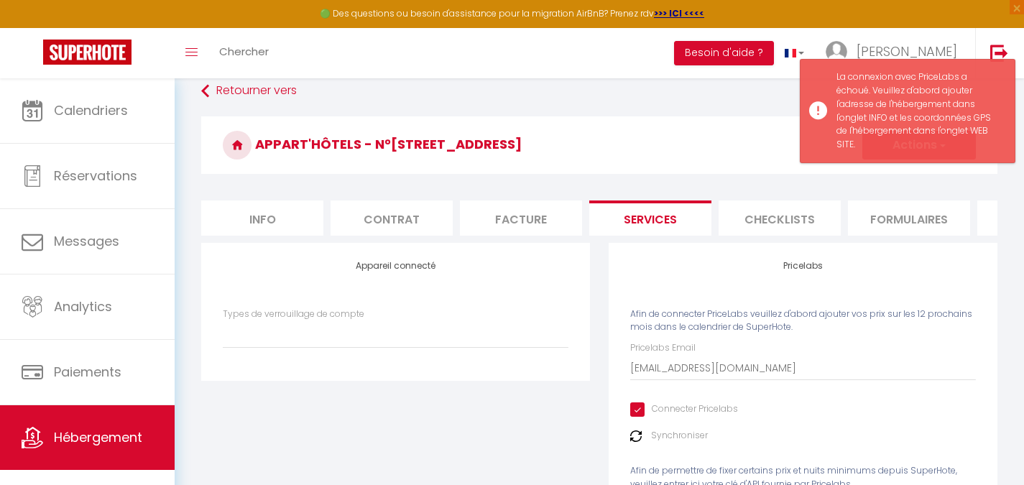
checkbox input "false"
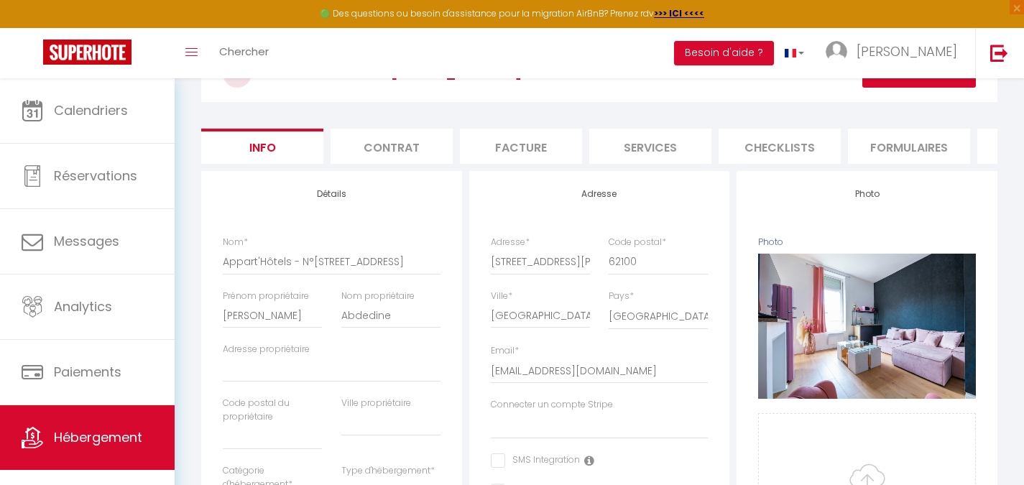
scroll to position [222, 0]
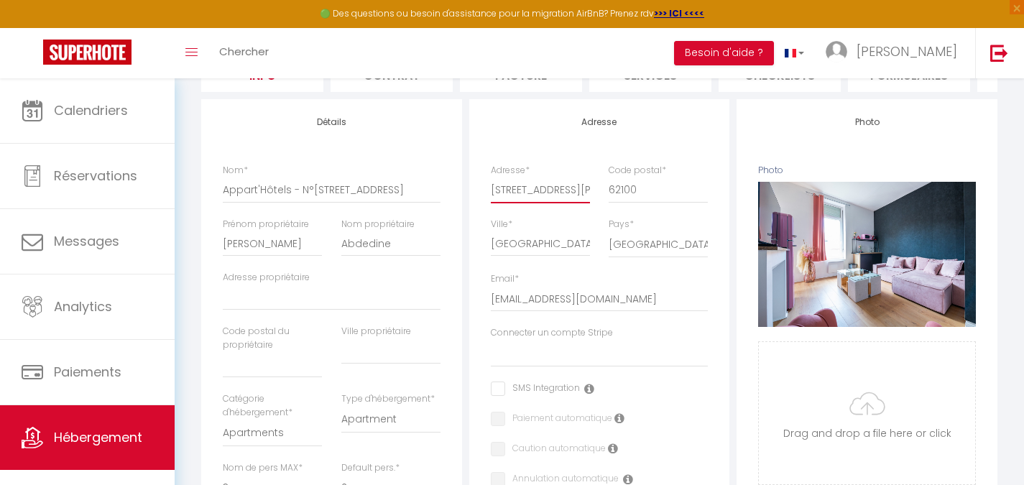
click at [567, 203] on input "[STREET_ADDRESS][PERSON_NAME]" at bounding box center [540, 190] width 99 height 26
click at [369, 302] on input "Adresse propriétaire" at bounding box center [332, 297] width 218 height 26
paste input "[STREET_ADDRESS][PERSON_NAME]"
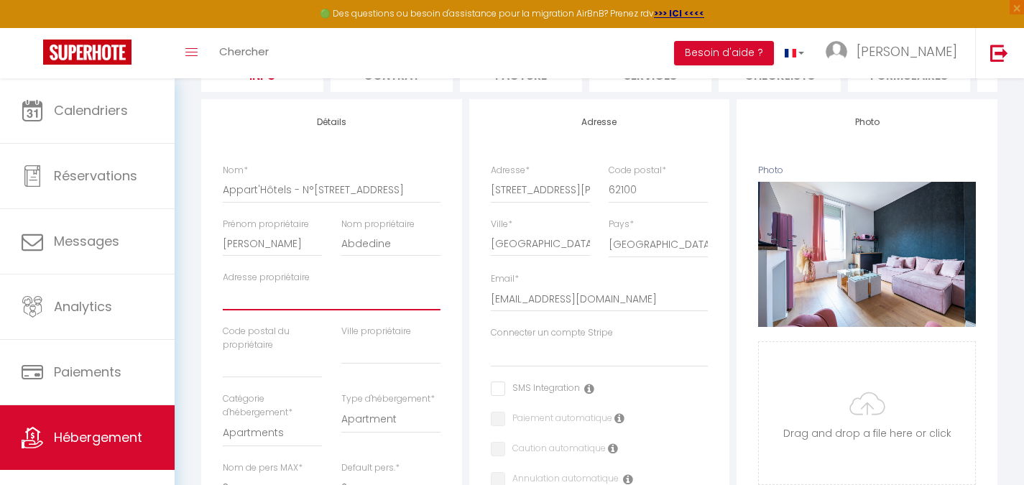
type input "[STREET_ADDRESS][PERSON_NAME]"
select select
checkbox input "false"
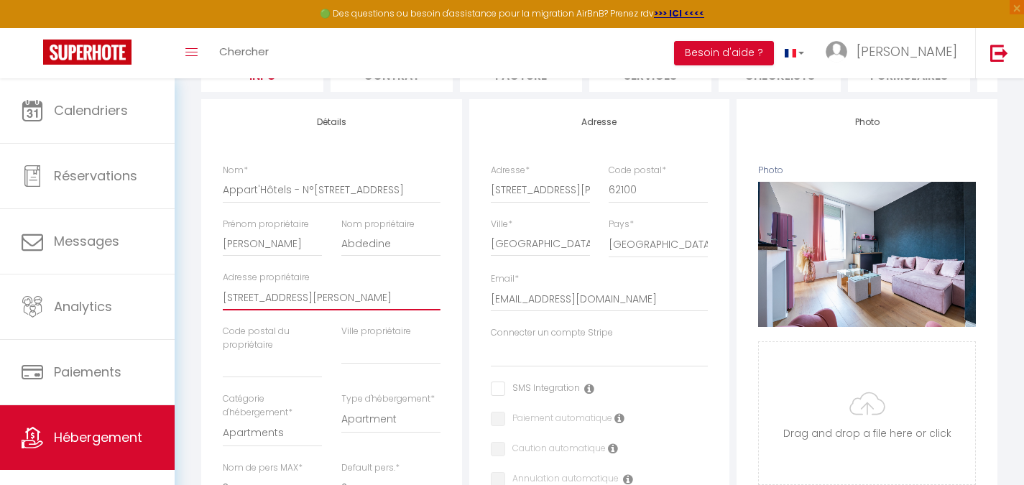
checkbox input "false"
type input "[STREET_ADDRESS][PERSON_NAME]"
click at [527, 270] on div "Ville * Calais" at bounding box center [540, 245] width 118 height 55
click at [532, 253] on input "[GEOGRAPHIC_DATA]" at bounding box center [540, 244] width 99 height 26
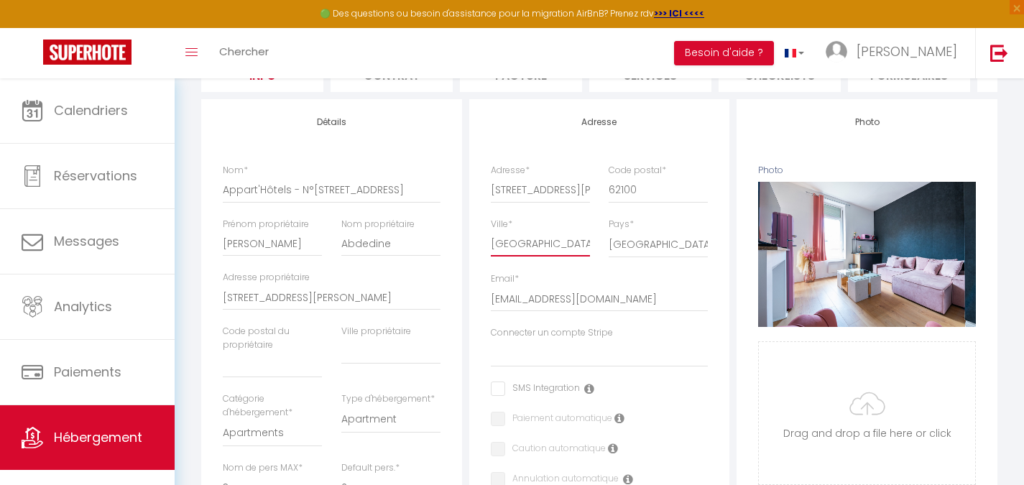
click at [532, 253] on input "[GEOGRAPHIC_DATA]" at bounding box center [540, 244] width 99 height 26
click at [318, 376] on input "text" at bounding box center [272, 365] width 99 height 26
click at [446, 371] on div "Ville propriétaire" at bounding box center [390, 359] width 118 height 68
click at [424, 359] on input "text" at bounding box center [390, 351] width 99 height 26
paste input "[GEOGRAPHIC_DATA]"
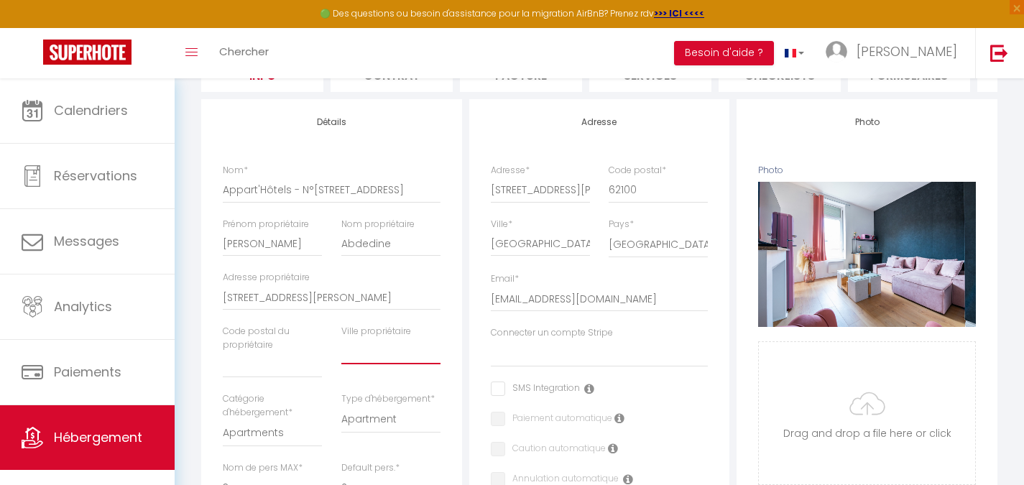
type input "[GEOGRAPHIC_DATA]"
select select
checkbox input "false"
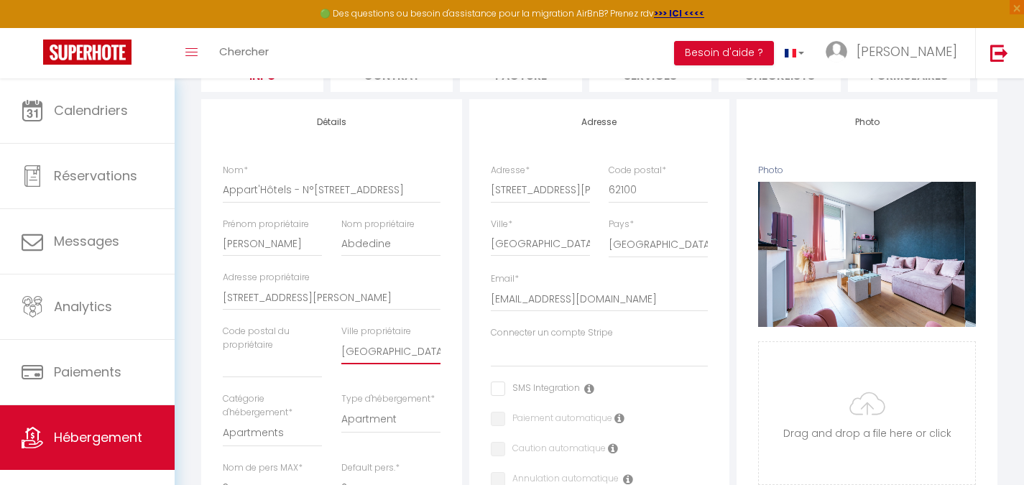
checkbox input "false"
type input "[GEOGRAPHIC_DATA]"
click at [654, 177] on label "Code postal *" at bounding box center [636, 171] width 57 height 14
click at [654, 187] on input "62100" at bounding box center [657, 190] width 99 height 26
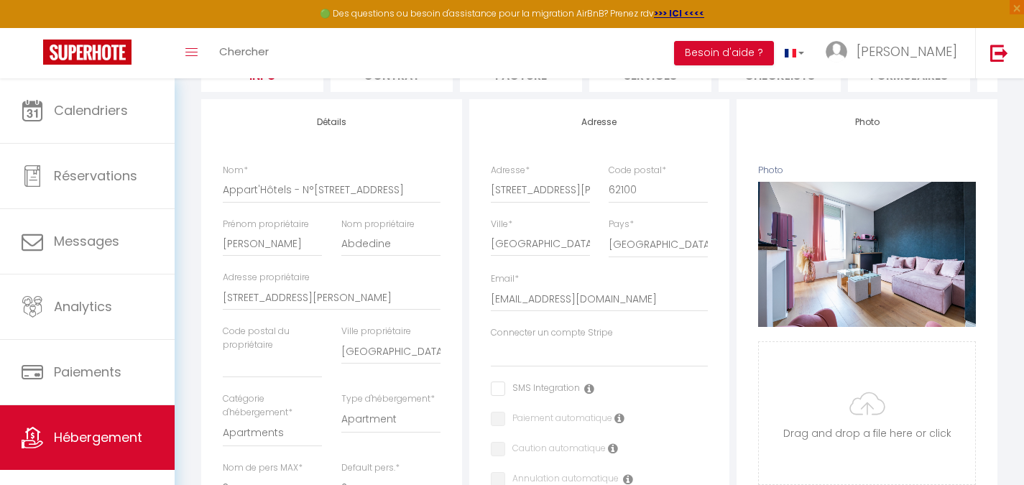
click at [654, 177] on label "Code postal *" at bounding box center [636, 171] width 57 height 14
click at [654, 187] on input "62100" at bounding box center [657, 190] width 99 height 26
click at [660, 203] on input "62100" at bounding box center [657, 190] width 99 height 26
click at [284, 377] on input "text" at bounding box center [272, 365] width 99 height 26
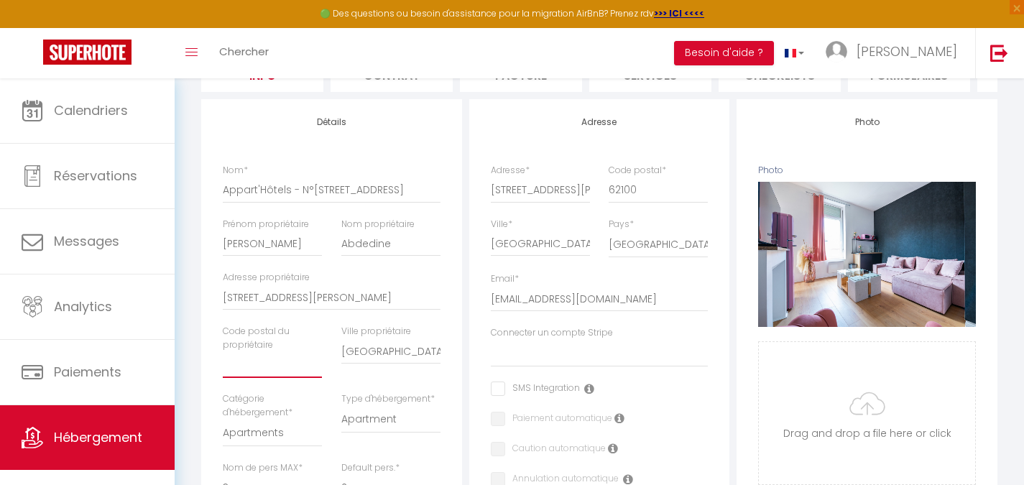
paste input "62100"
type input "62100"
select select
checkbox input "false"
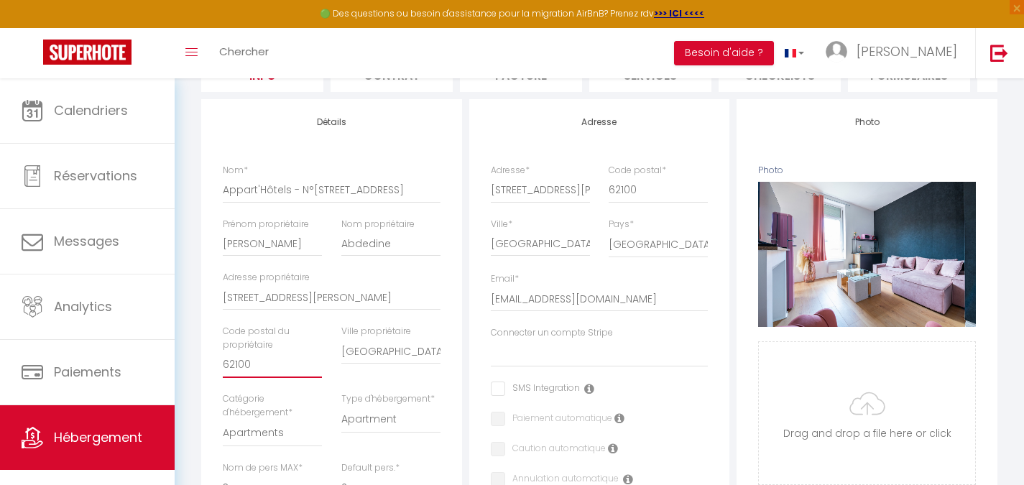
checkbox input "false"
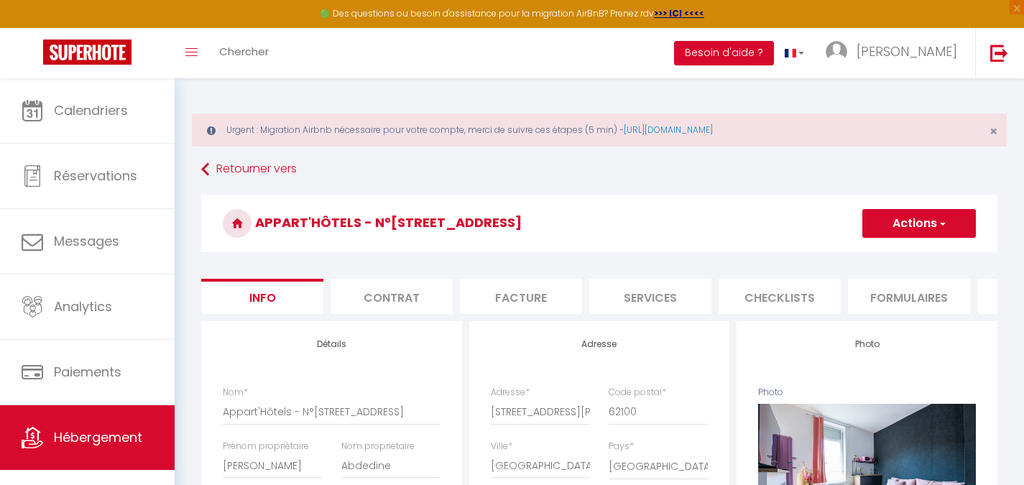
type input "62100"
click at [876, 226] on button "Actions" at bounding box center [919, 223] width 114 height 29
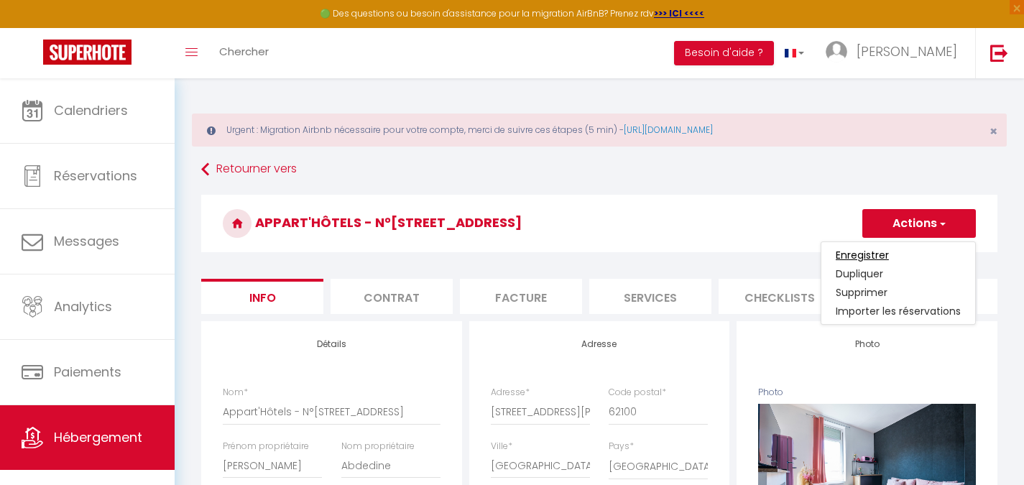
click at [847, 251] on input "Enregistrer" at bounding box center [861, 255] width 53 height 14
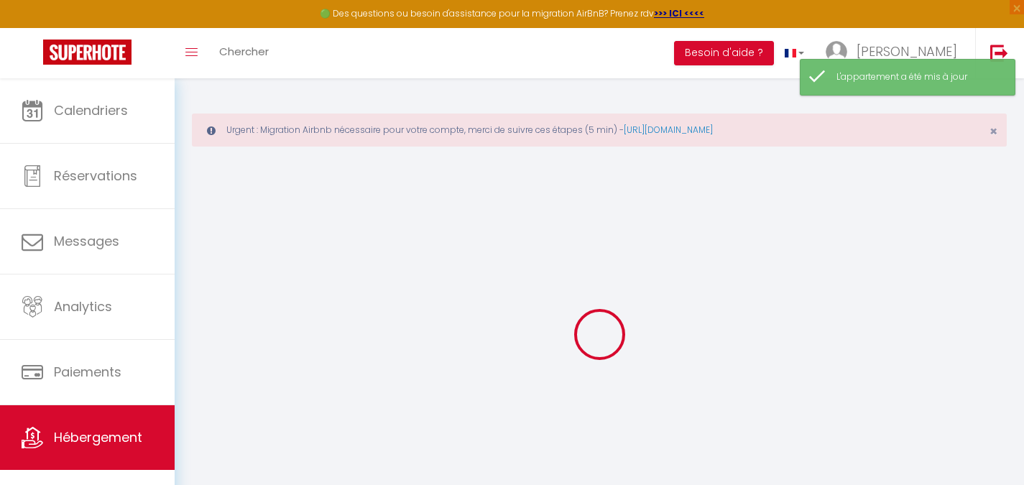
drag, startPoint x: 588, startPoint y: 190, endPoint x: 587, endPoint y: 181, distance: 9.4
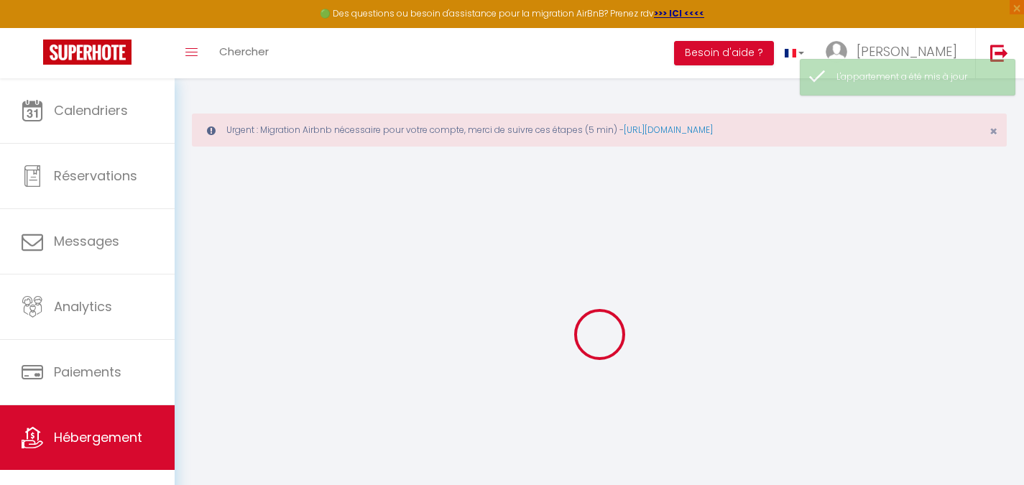
select select
select select "14:00"
select select
select select "11:00"
select select "30"
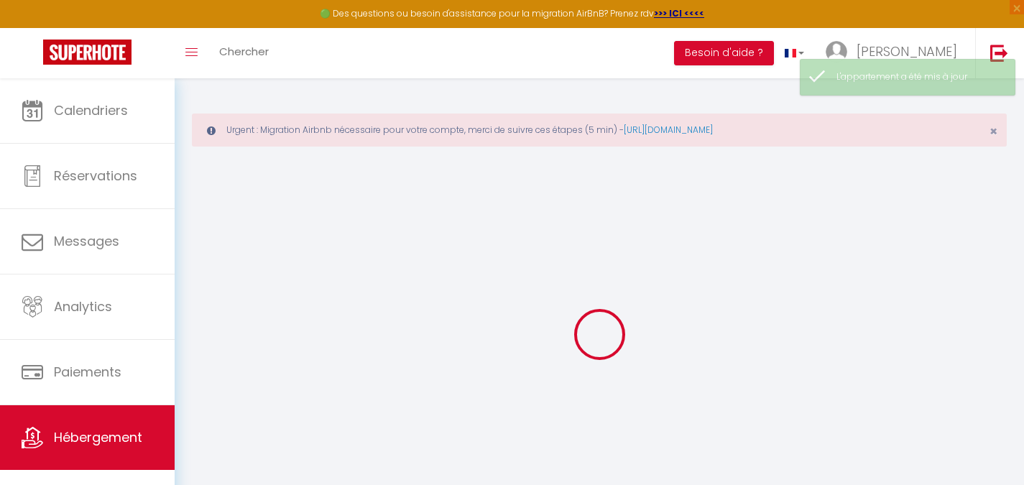
select select "120"
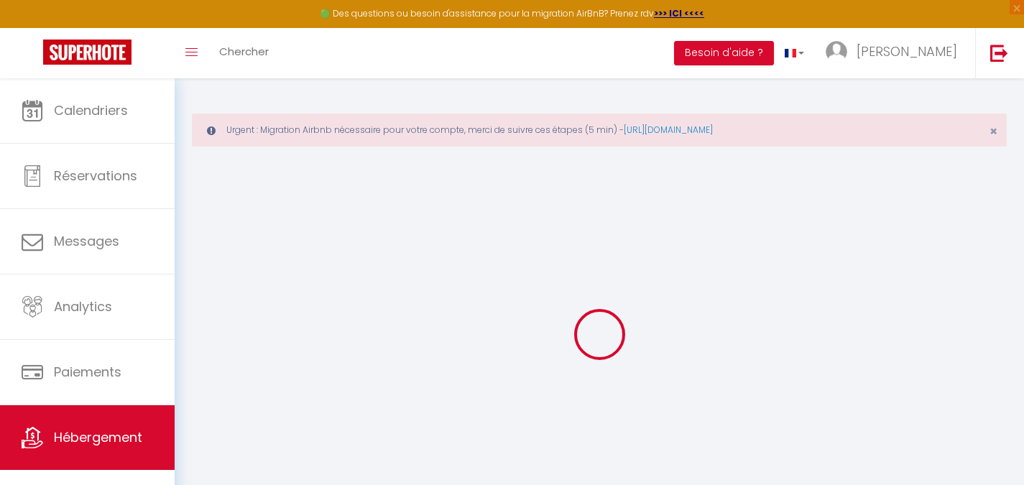
select select
checkbox input "false"
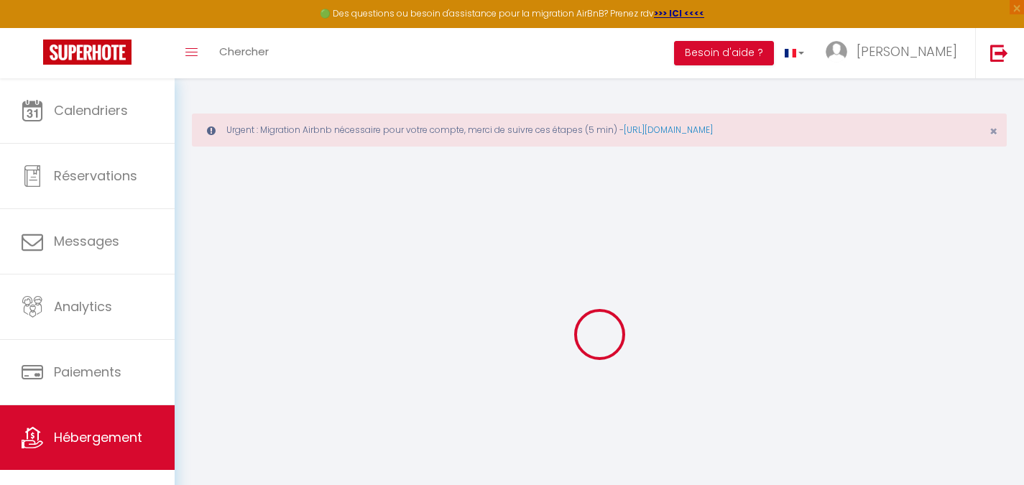
checkbox input "false"
select select
checkbox input "false"
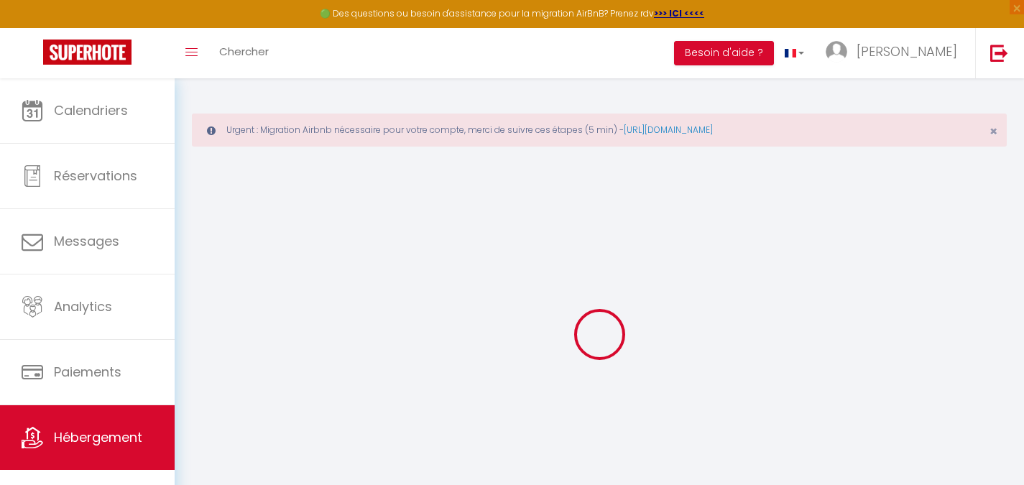
checkbox input "false"
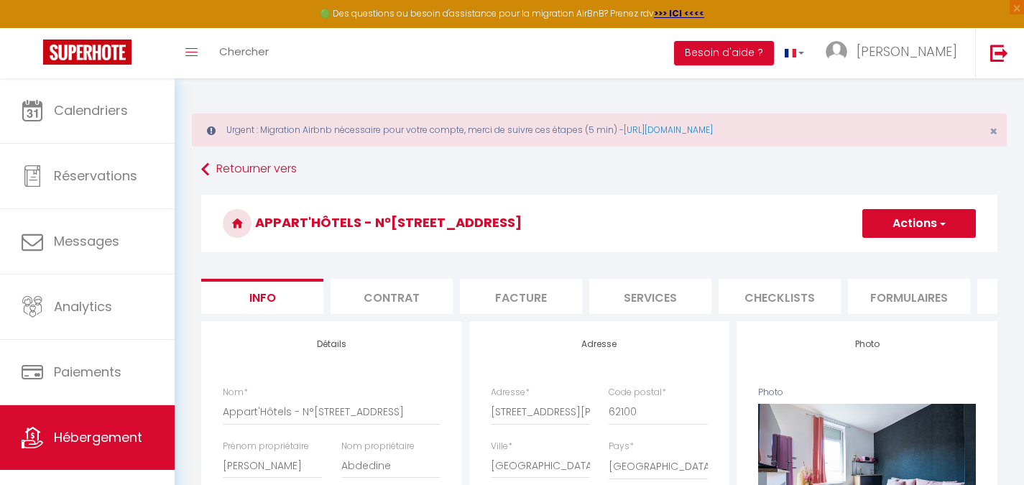
select select
checkbox input "false"
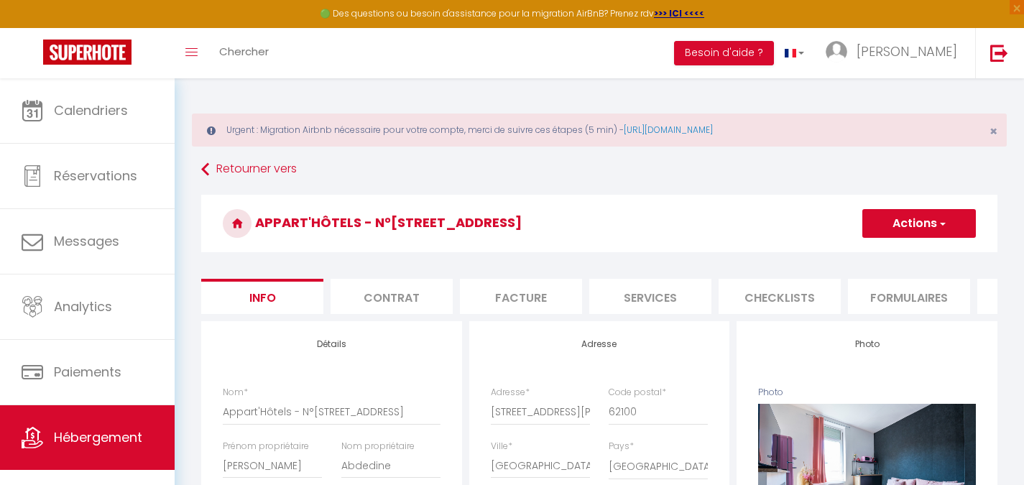
checkbox input "false"
click at [605, 297] on li "Services" at bounding box center [650, 296] width 122 height 35
select select
checkbox input "false"
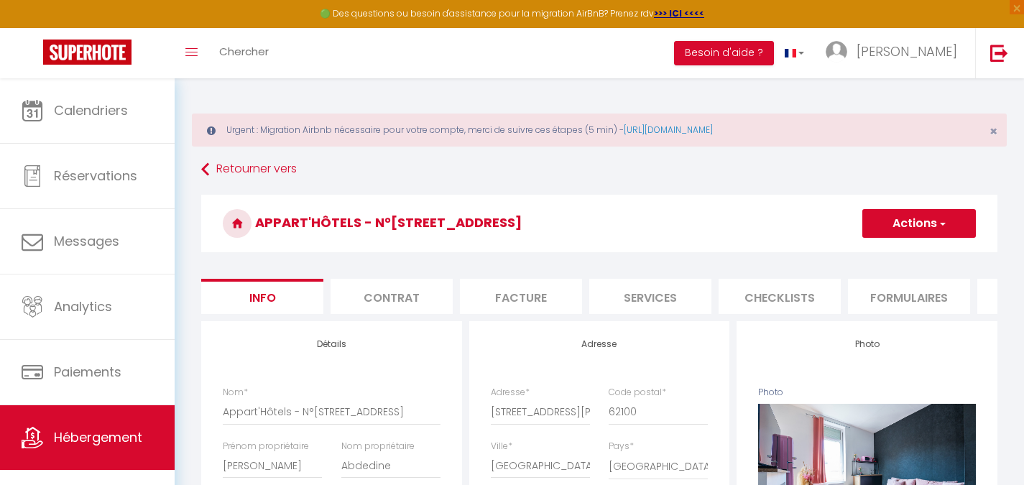
checkbox input "false"
select select
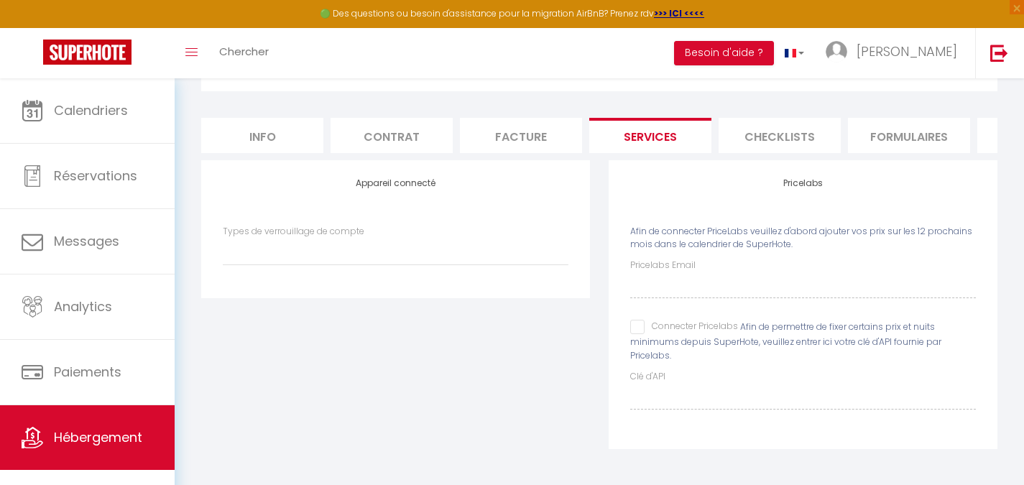
scroll to position [172, 0]
click at [634, 316] on div "Pricelabs Email Connecter Pricelabs Afin de permettre de fixer certains prix et…" at bounding box center [803, 334] width 346 height 150
click at [636, 322] on input "Connecter Pricelabs" at bounding box center [684, 327] width 108 height 14
checkbox input "true"
select select
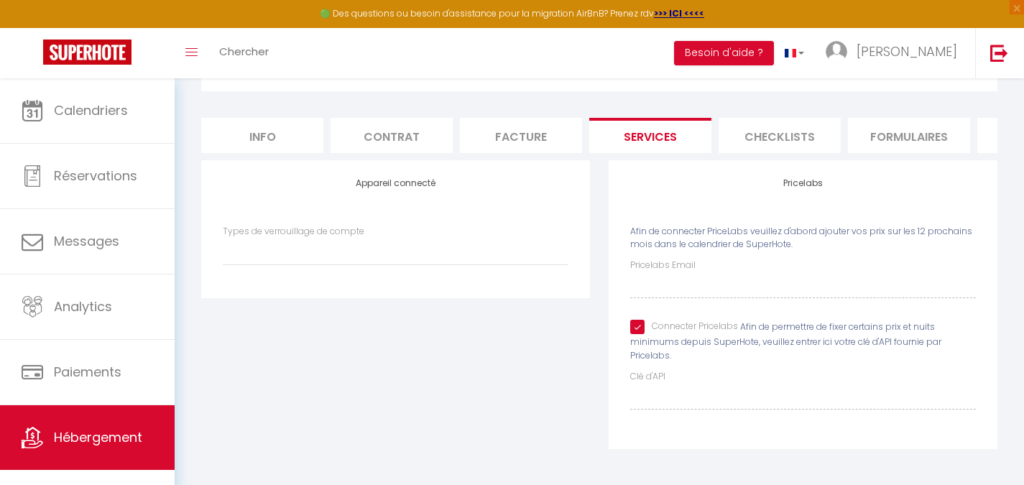
select select
checkbox input "false"
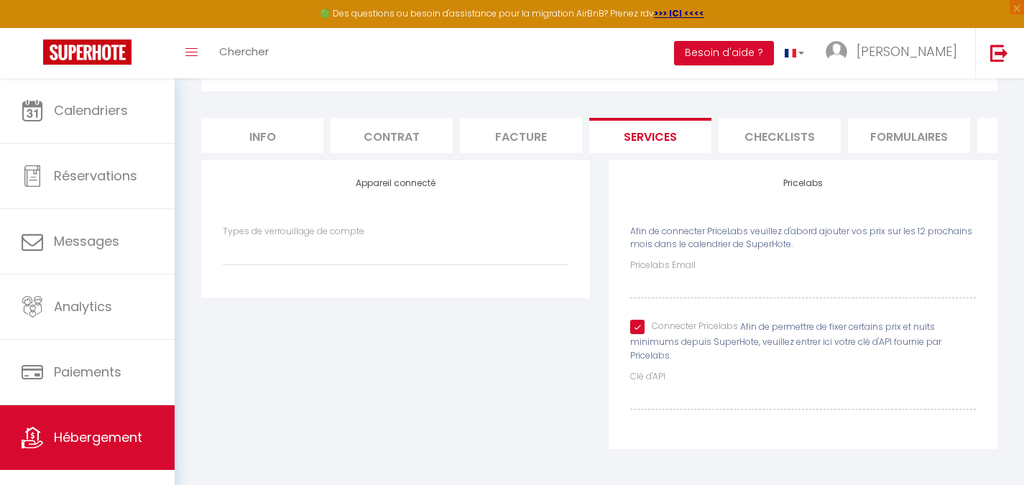
select select
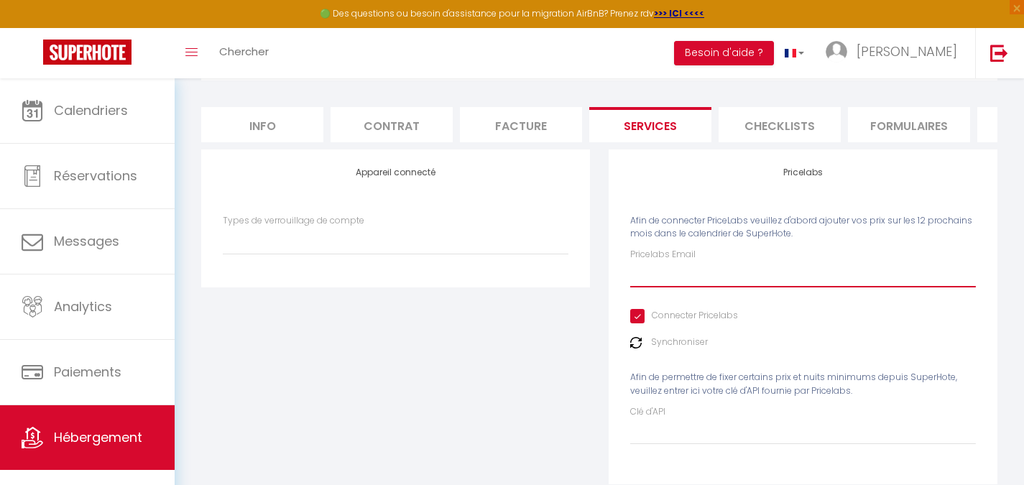
click at [651, 287] on input "Pricelabs Email" at bounding box center [803, 274] width 346 height 26
paste input "[EMAIL_ADDRESS][DOMAIN_NAME]"
type input "[EMAIL_ADDRESS][DOMAIN_NAME]"
select select
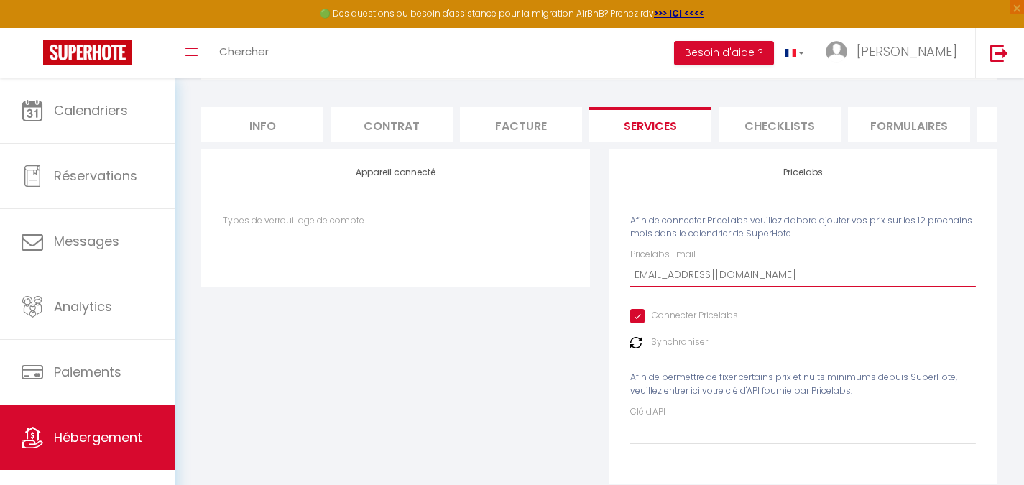
checkbox input "false"
select select
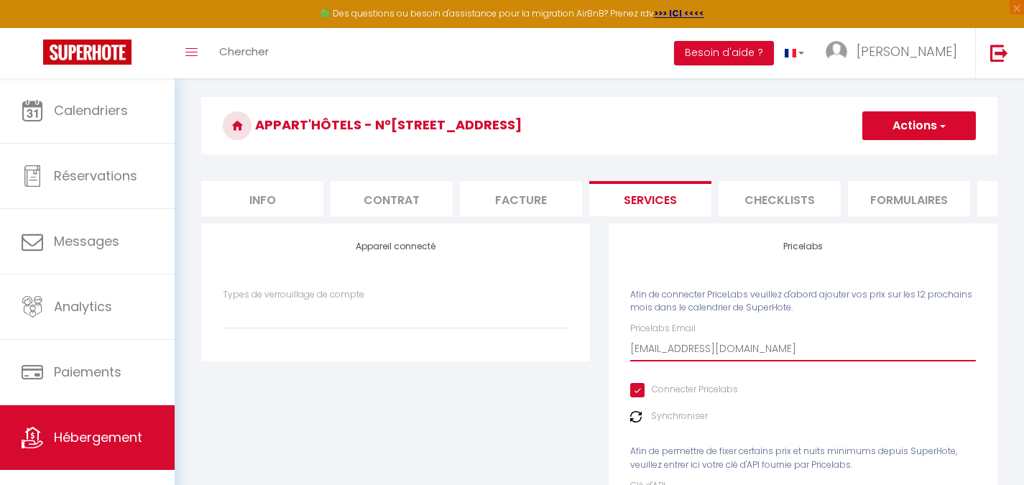
scroll to position [0, 0]
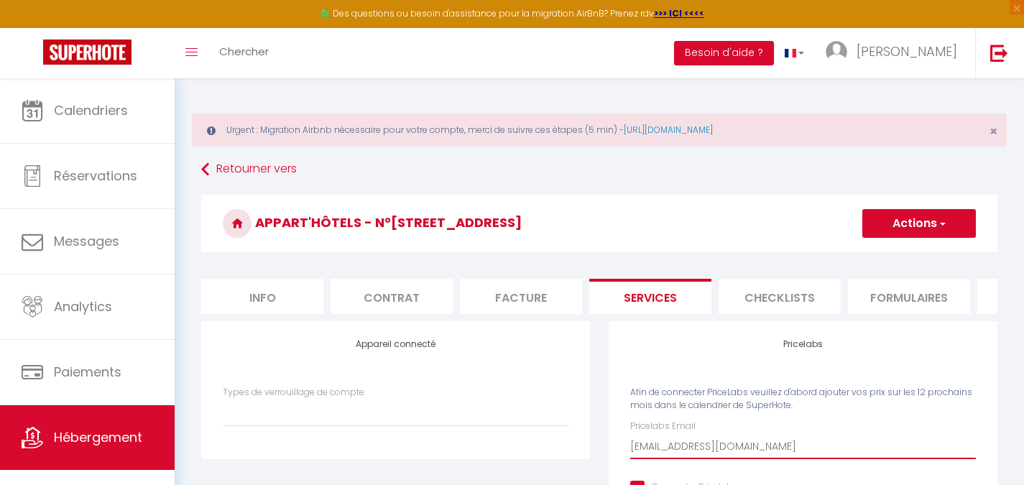
type input "[EMAIL_ADDRESS][DOMAIN_NAME]"
click at [889, 232] on button "Actions" at bounding box center [919, 223] width 114 height 29
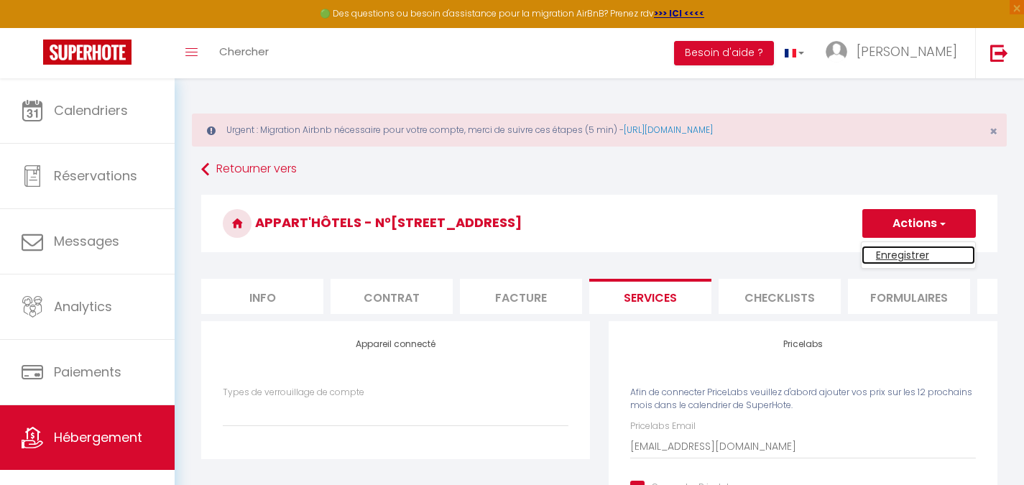
click at [890, 252] on link "Enregistrer" at bounding box center [918, 255] width 114 height 19
select select
checkbox input "false"
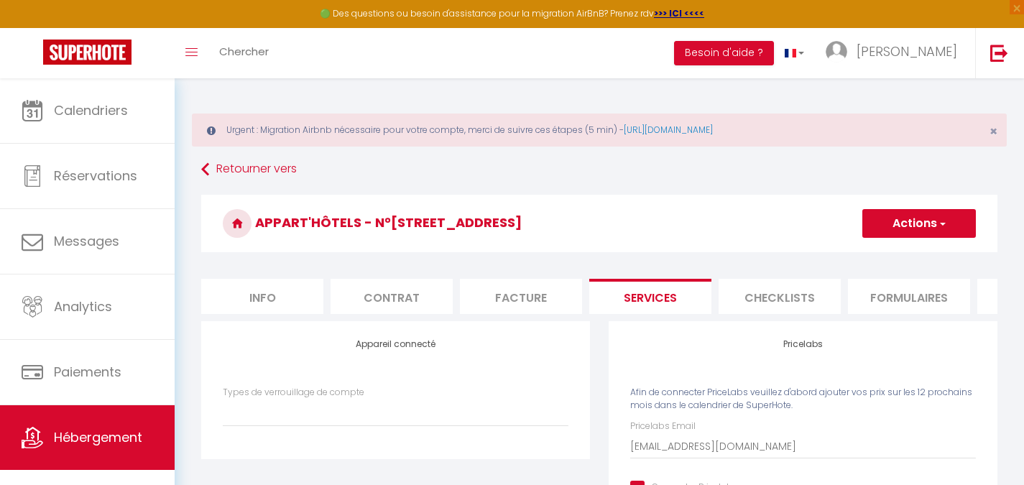
checkbox input "false"
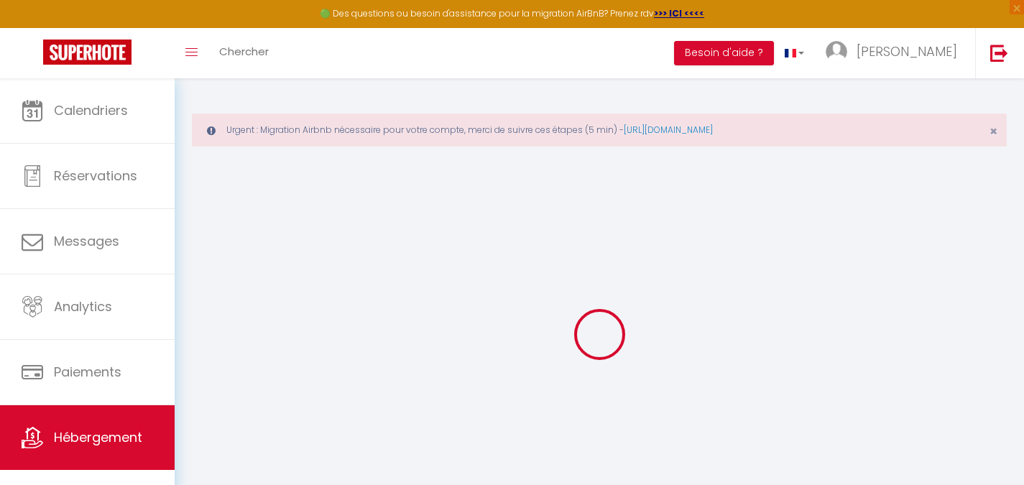
select select
checkbox input "false"
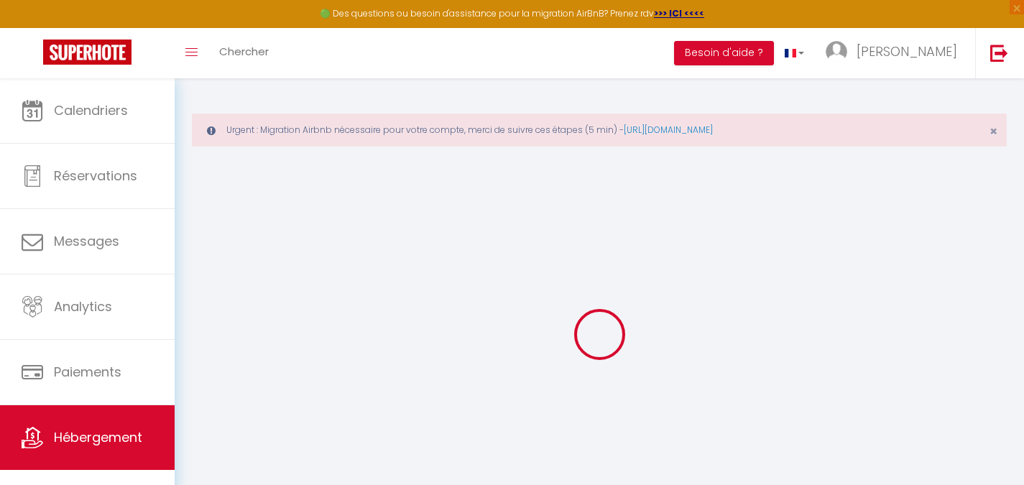
checkbox input "false"
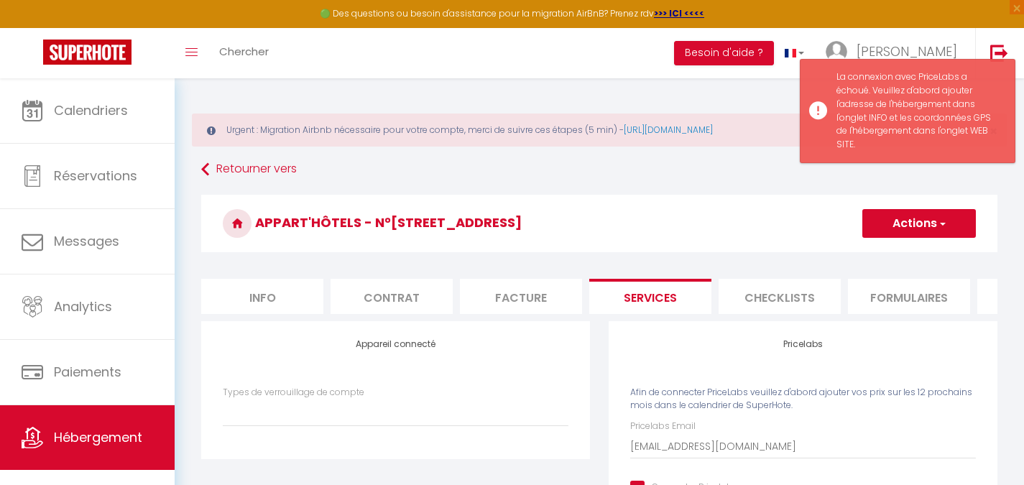
click at [309, 305] on li "Info" at bounding box center [262, 296] width 122 height 35
select select
checkbox input "false"
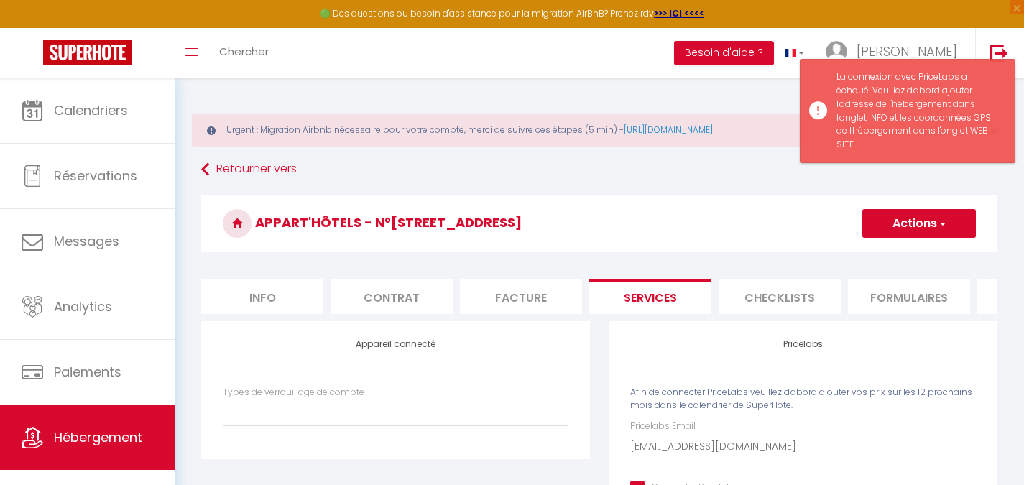
checkbox input "false"
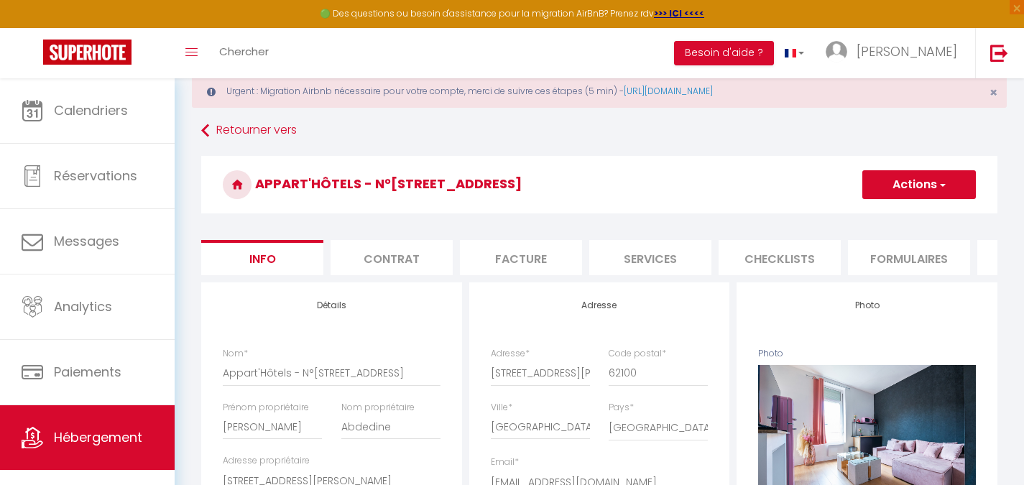
scroll to position [72, 0]
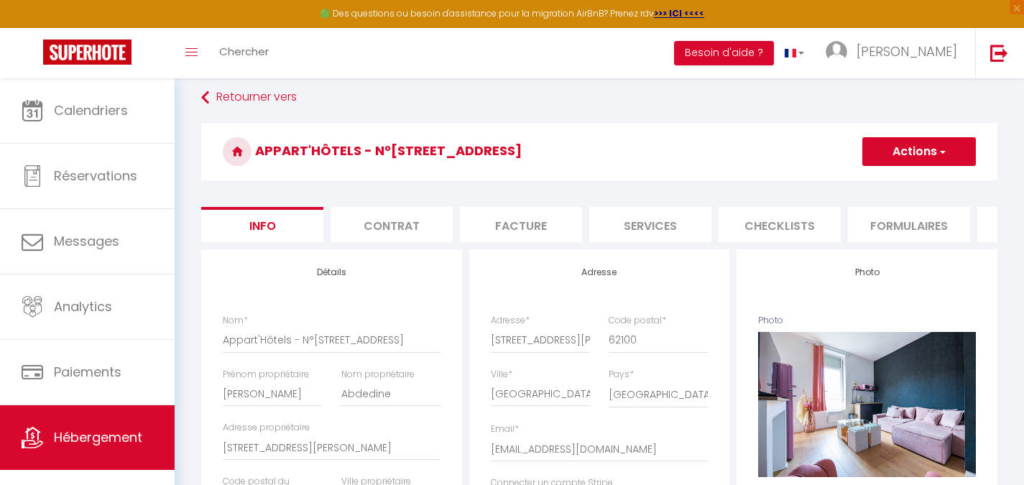
drag, startPoint x: 688, startPoint y: 116, endPoint x: 674, endPoint y: 113, distance: 14.8
drag, startPoint x: 674, startPoint y: 113, endPoint x: 664, endPoint y: 111, distance: 10.2
click at [554, 222] on li "Facture" at bounding box center [521, 224] width 122 height 35
select select
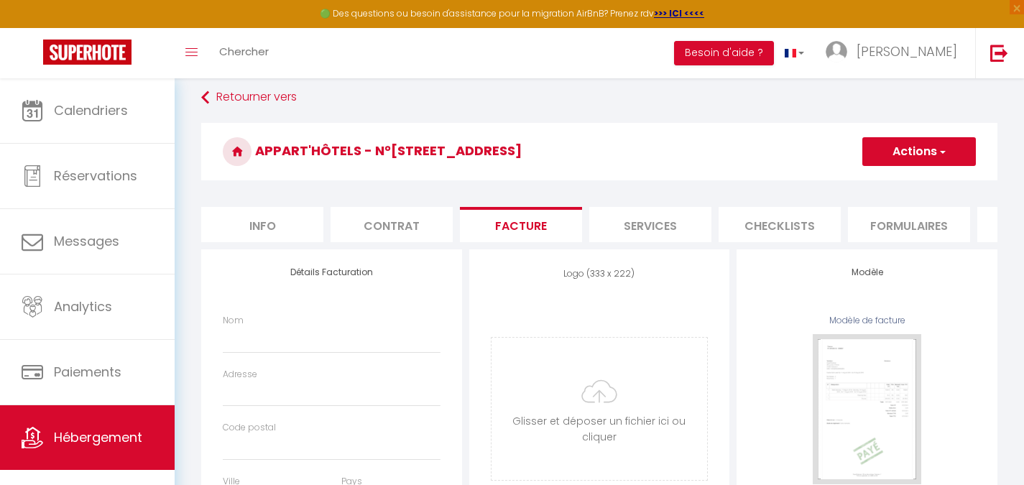
click at [644, 224] on li "Services" at bounding box center [650, 224] width 122 height 35
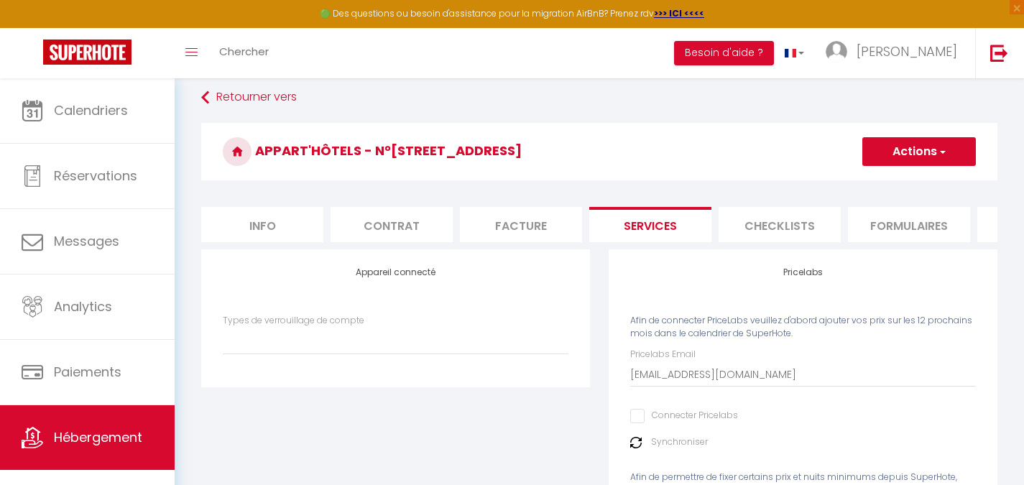
select select
checkbox input "false"
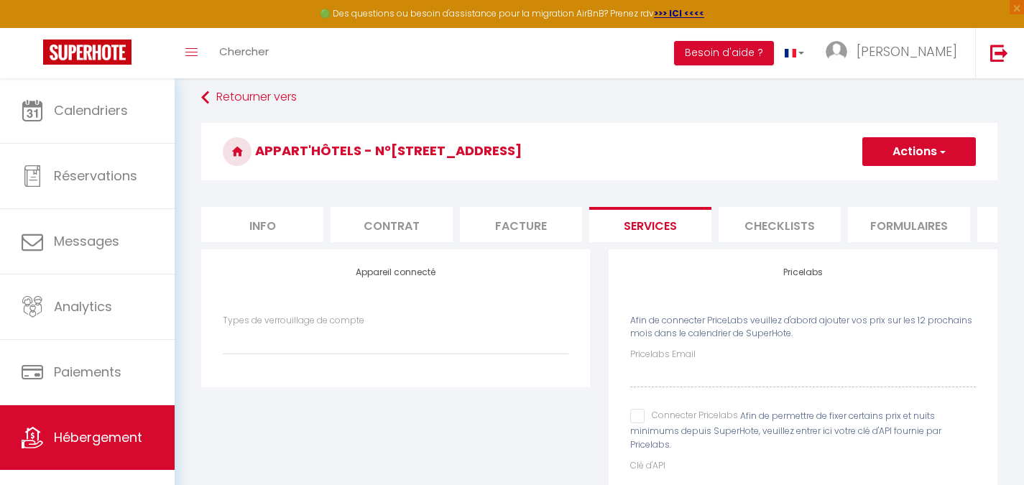
select select
checkbox input "false"
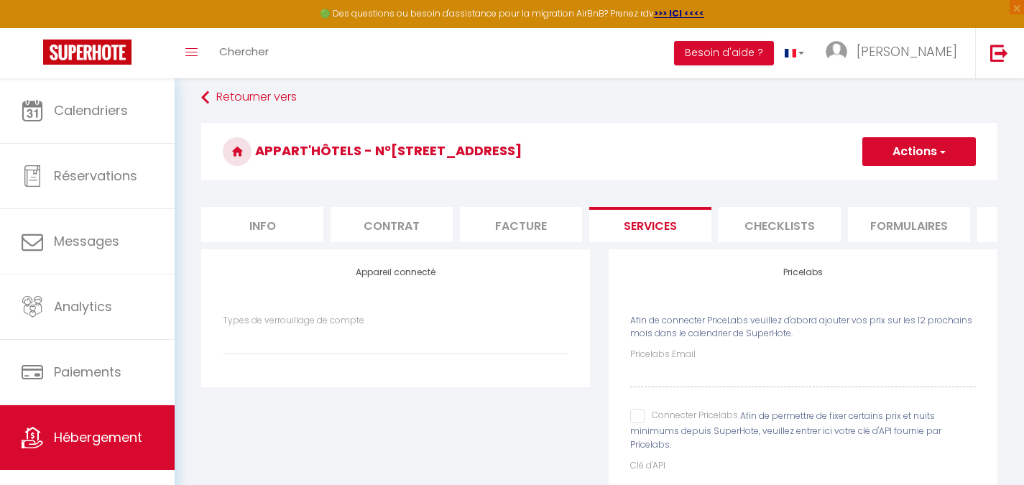
checkbox input "false"
select select
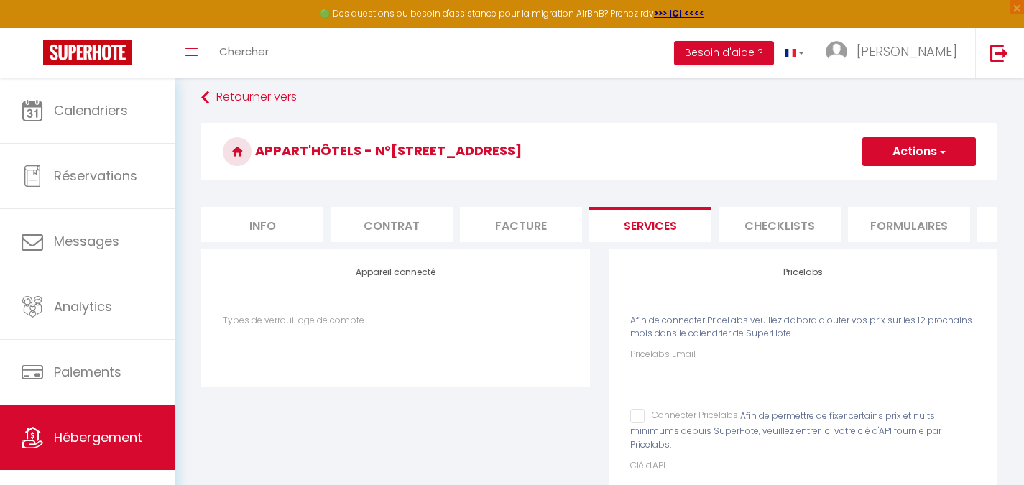
checkbox input "false"
select select
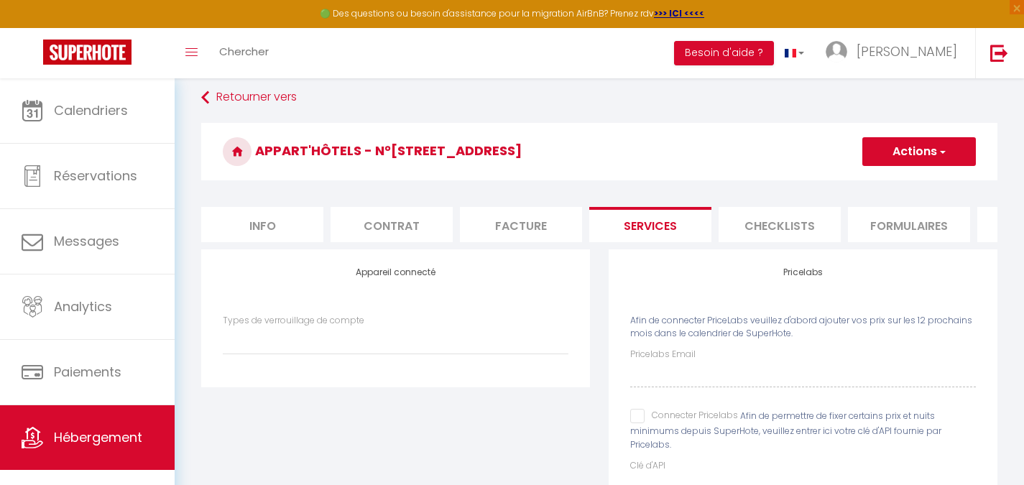
click at [312, 224] on li "Info" at bounding box center [262, 224] width 122 height 35
select select
checkbox input "false"
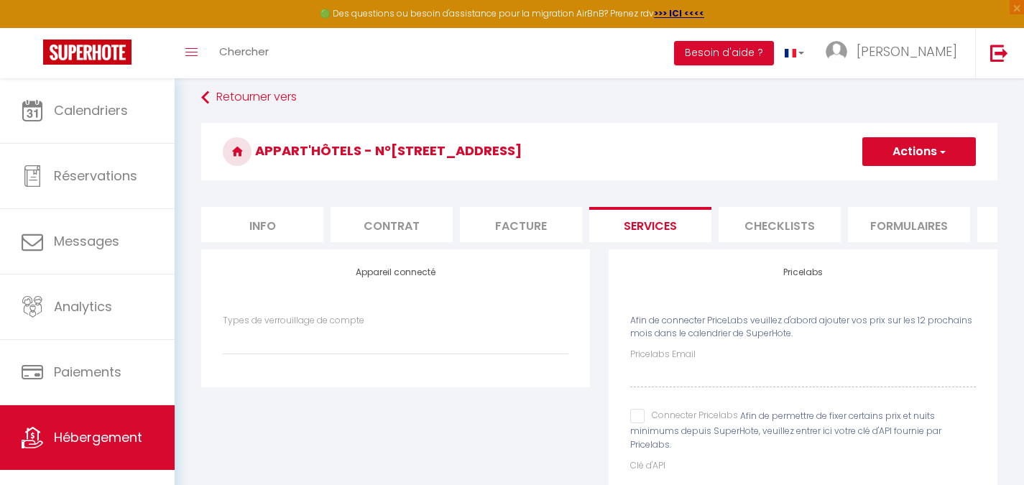
checkbox input "false"
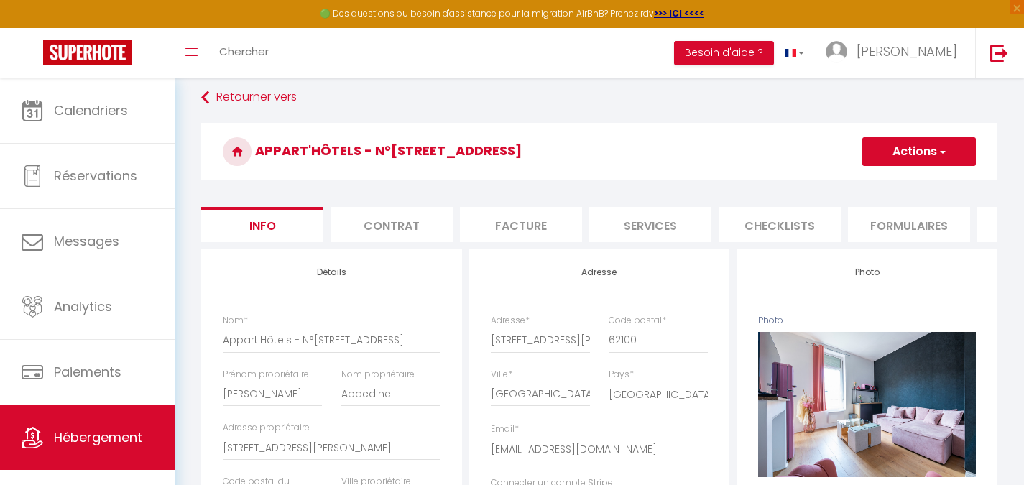
scroll to position [0, 497]
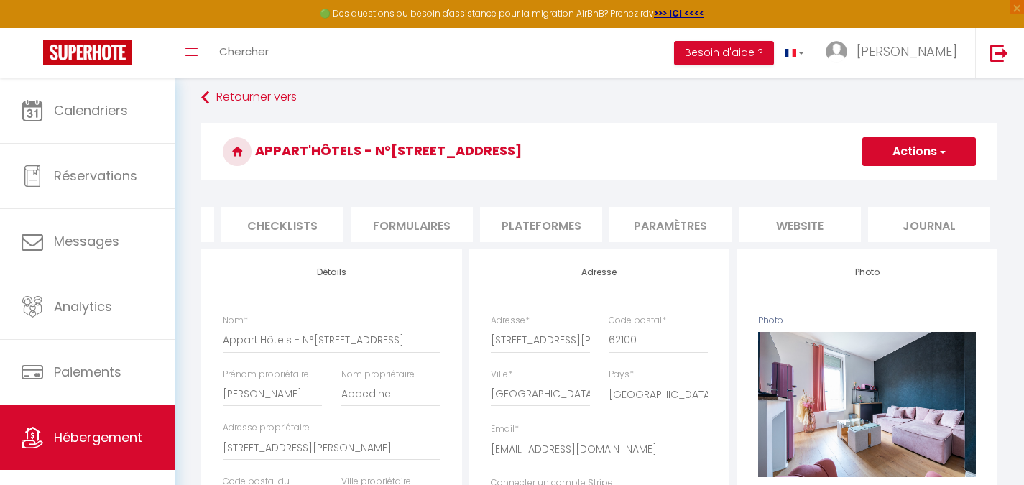
click at [692, 234] on li "Paramètres" at bounding box center [670, 224] width 122 height 35
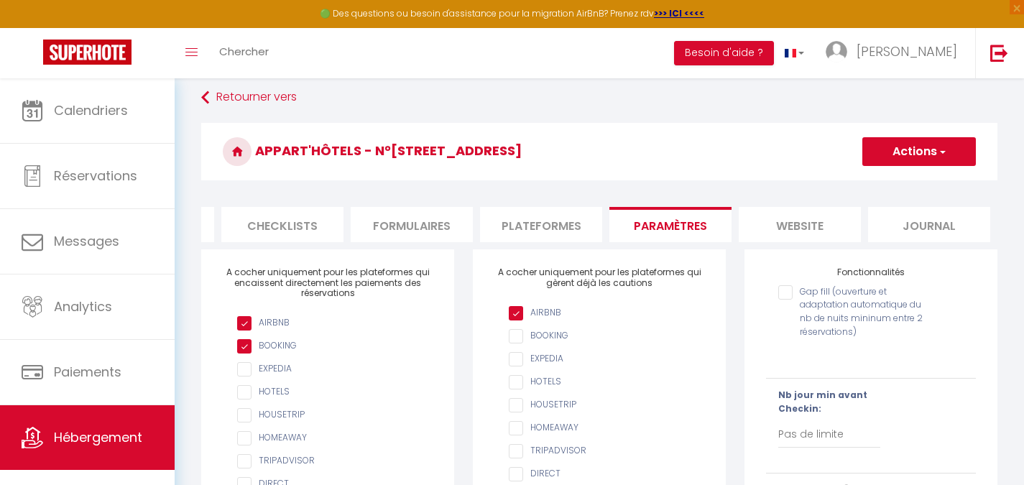
click at [568, 233] on li "Plateformes" at bounding box center [541, 224] width 122 height 35
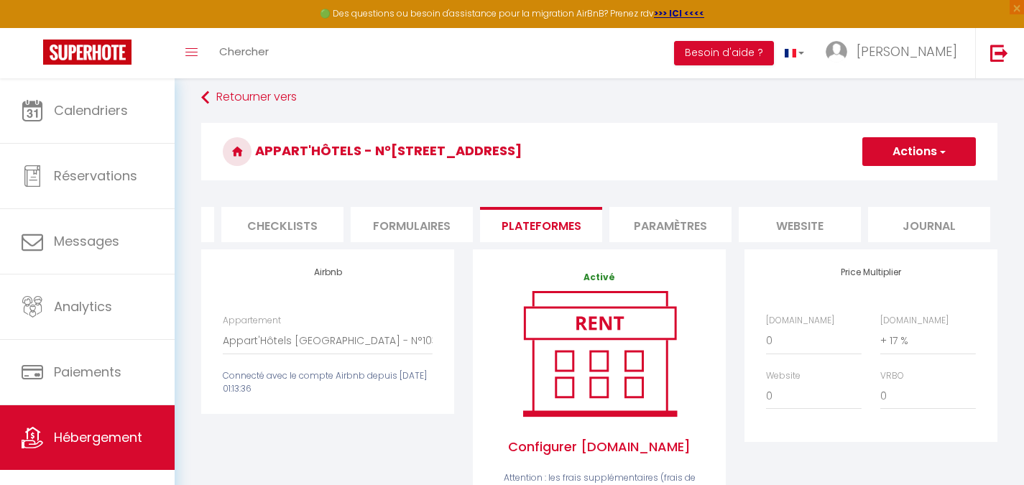
click at [691, 226] on li "Paramètres" at bounding box center [670, 224] width 122 height 35
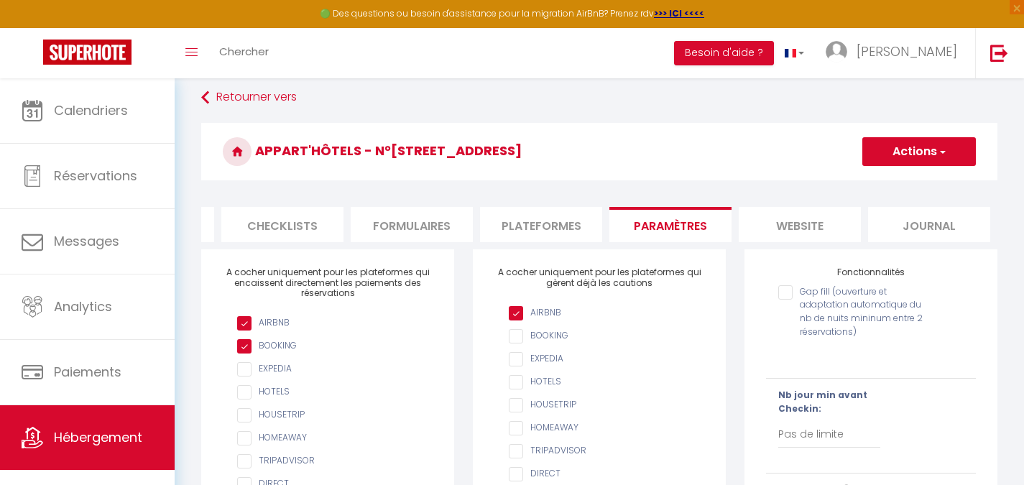
click at [759, 233] on li "website" at bounding box center [799, 224] width 122 height 35
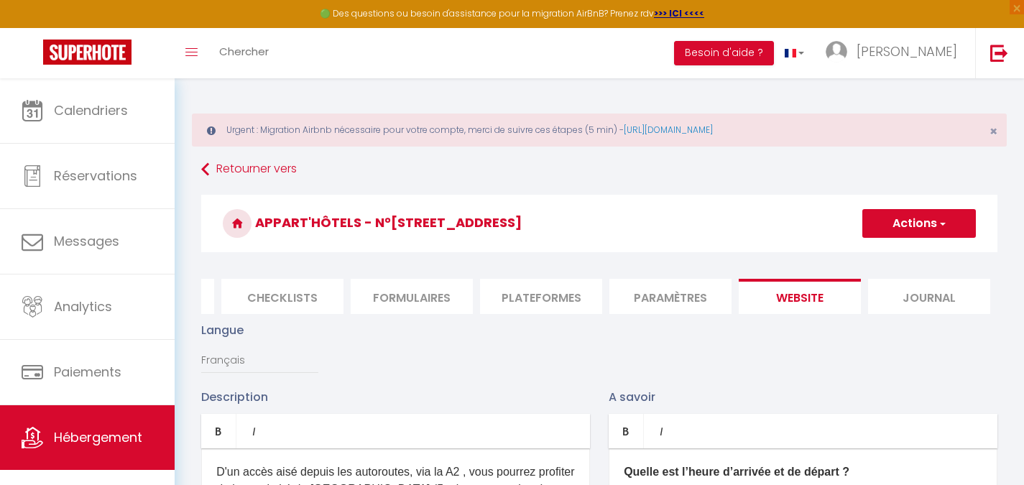
click at [601, 304] on li "Plateformes" at bounding box center [541, 296] width 122 height 35
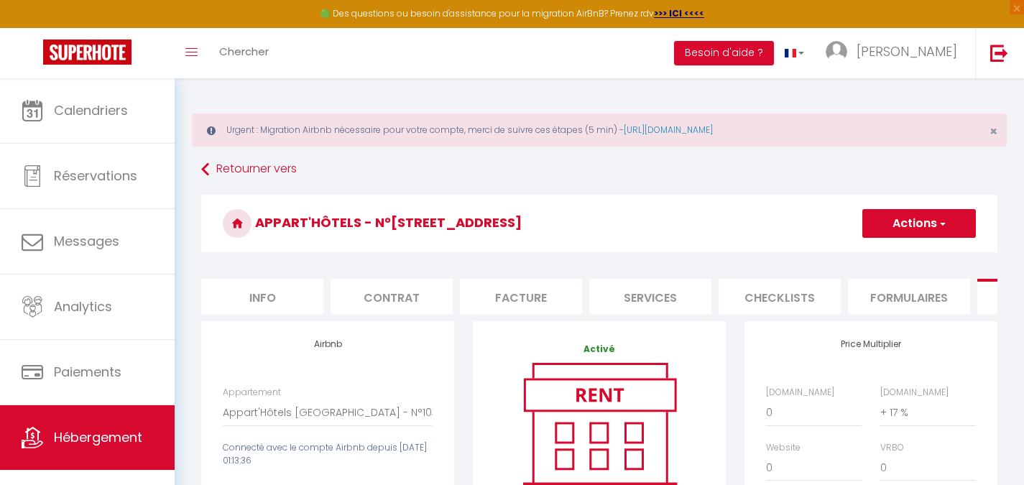
click at [622, 313] on li "Services" at bounding box center [650, 296] width 122 height 35
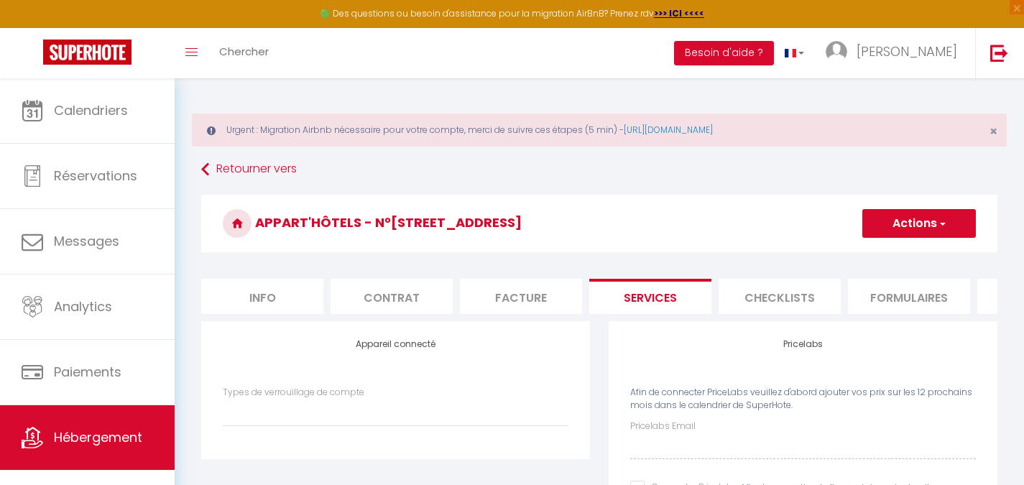
select select
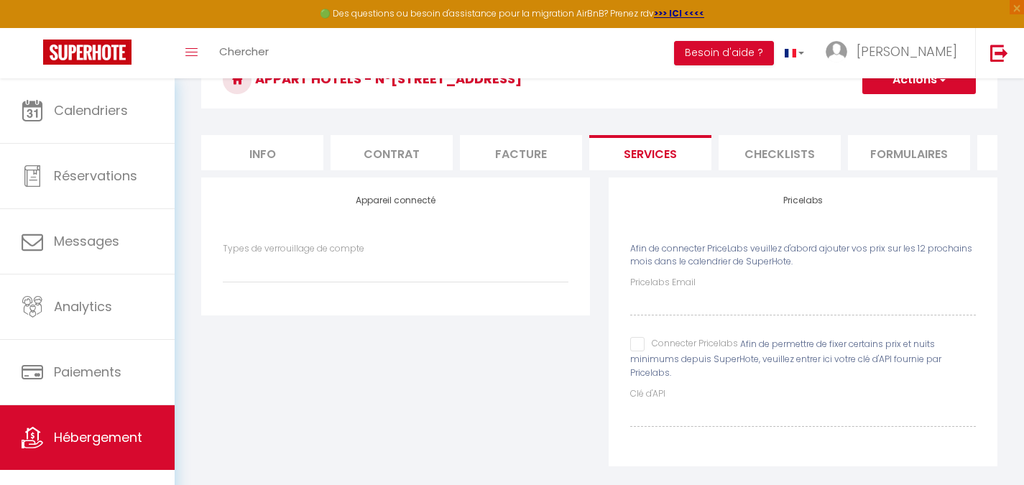
click at [636, 351] on input "Connecter Pricelabs" at bounding box center [684, 344] width 108 height 14
checkbox input "true"
select select
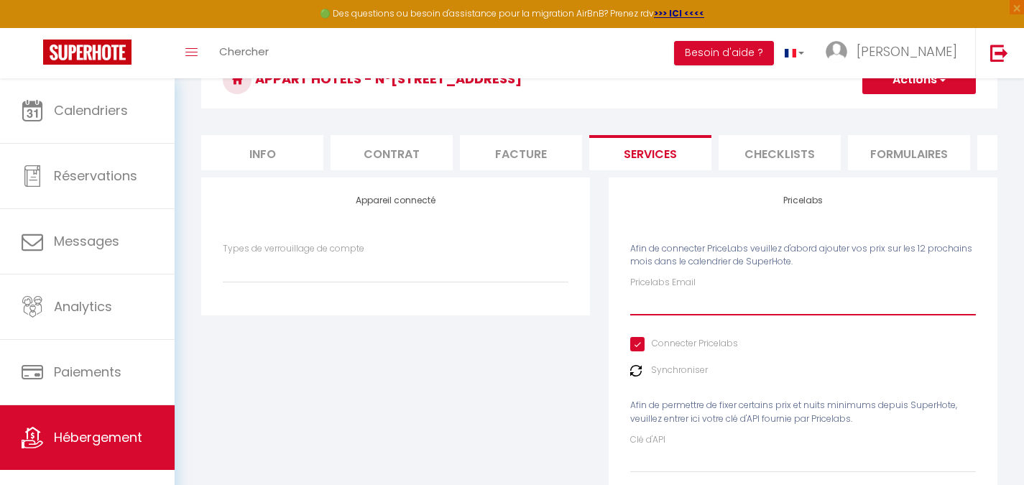
click at [698, 310] on input "Pricelabs Email" at bounding box center [803, 302] width 346 height 26
paste input "[EMAIL_ADDRESS][DOMAIN_NAME]"
type input "[EMAIL_ADDRESS][DOMAIN_NAME]"
select select
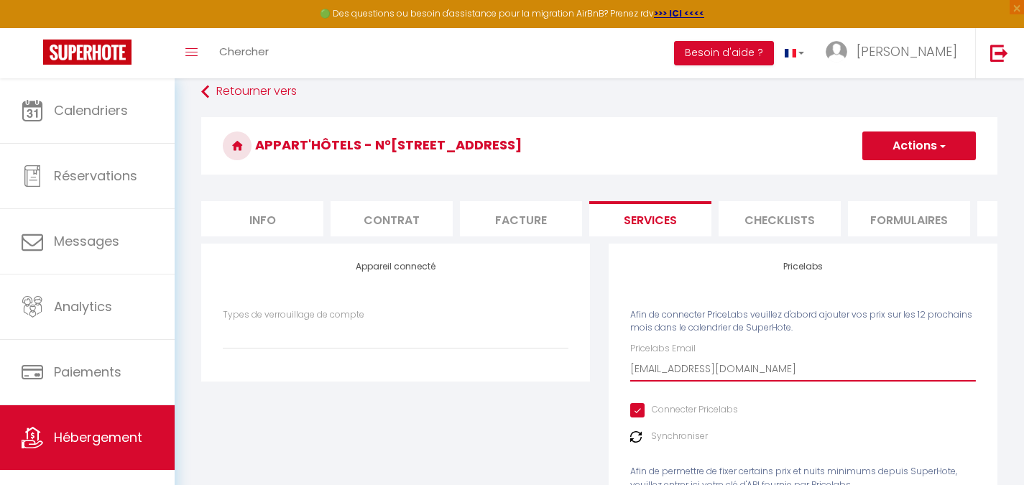
scroll to position [0, 0]
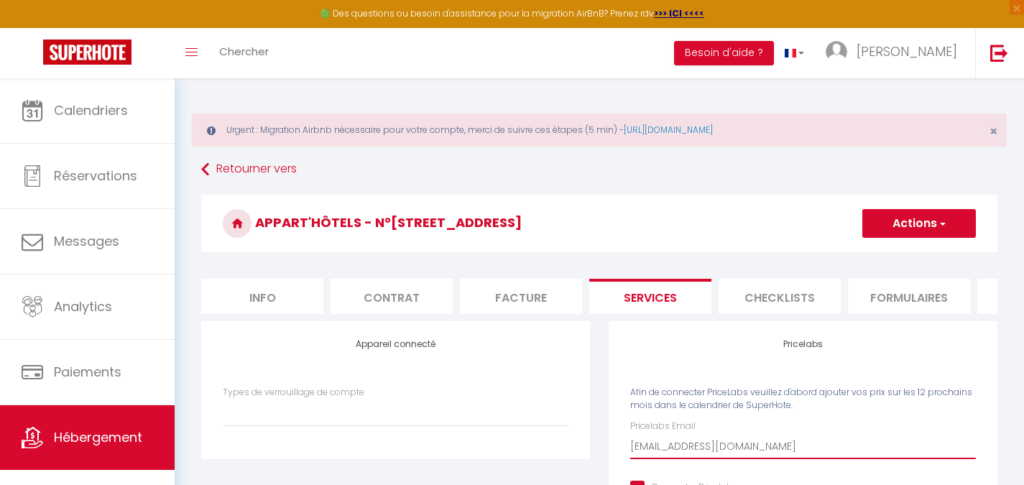
type input "[EMAIL_ADDRESS][DOMAIN_NAME]"
click at [895, 226] on button "Actions" at bounding box center [919, 223] width 114 height 29
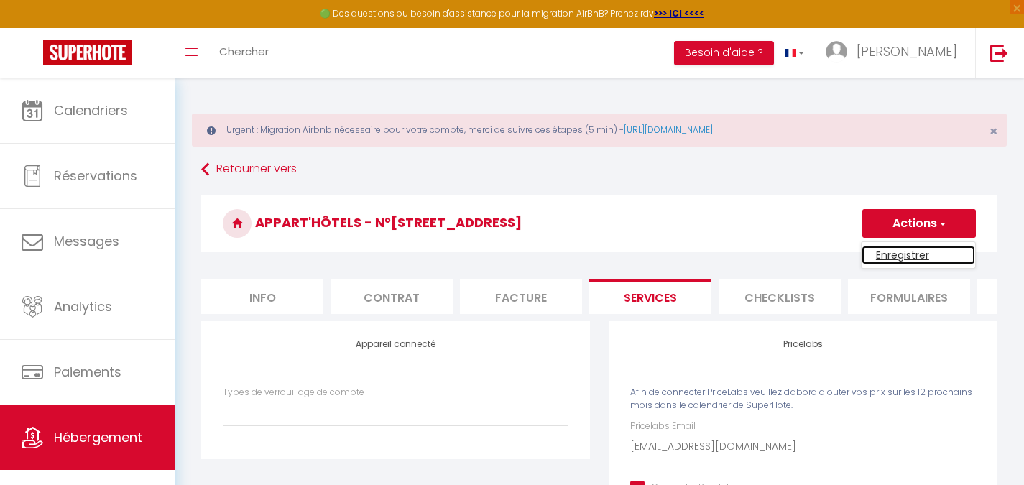
click at [905, 253] on link "Enregistrer" at bounding box center [918, 255] width 114 height 19
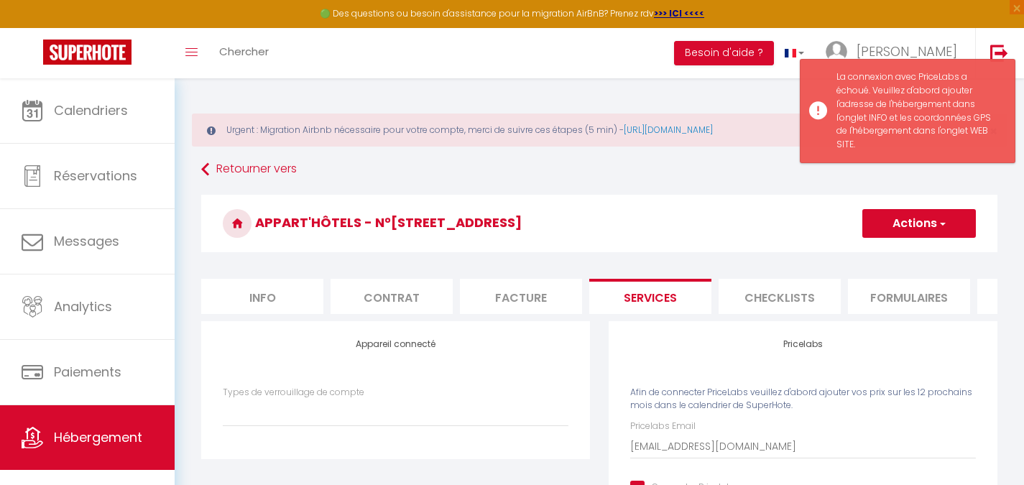
drag, startPoint x: 645, startPoint y: 105, endPoint x: 608, endPoint y: 101, distance: 37.5
click at [602, 103] on div "Urgent : Migration Airbnb nécessaire pour votre compte, merci de suivre ces éta…" at bounding box center [599, 384] width 849 height 613
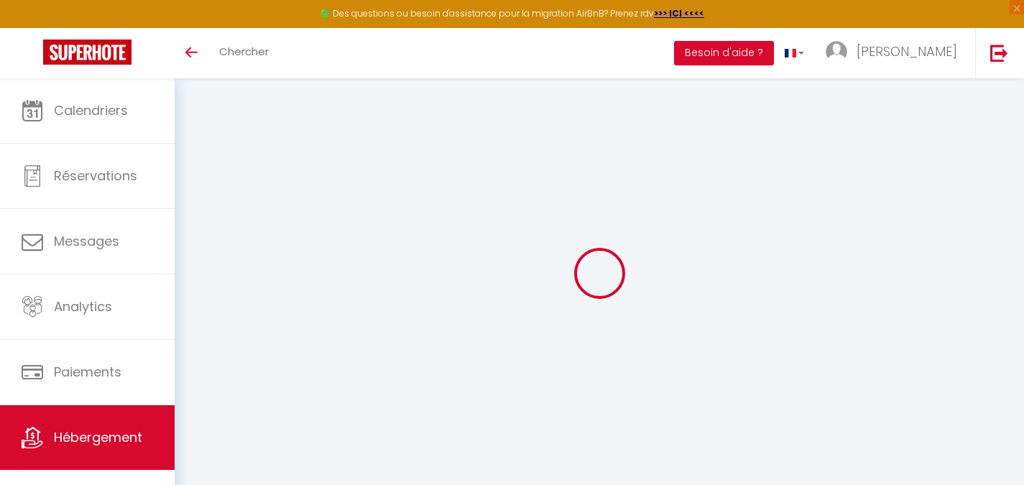
select select
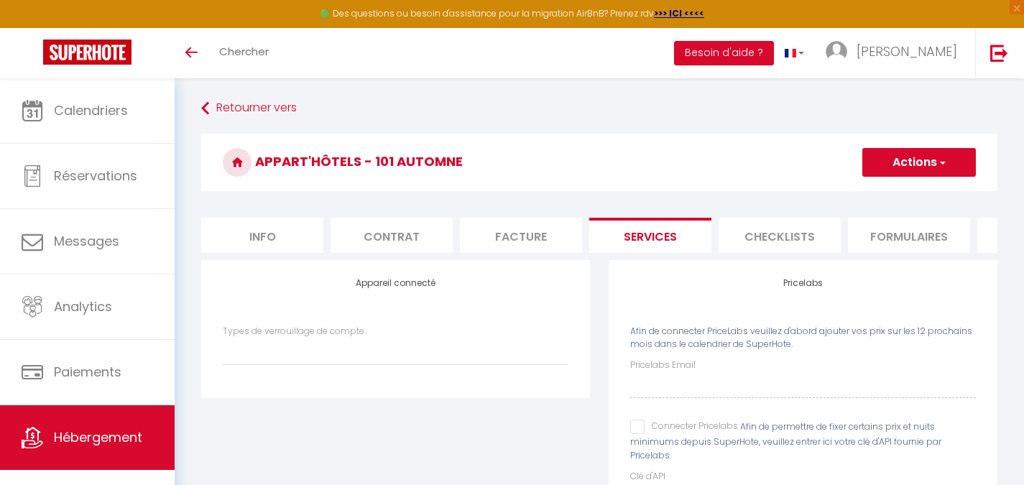
click at [671, 412] on div "Pricelabs Email Connecter Pricelabs Afin de permettre de fixer certains prix et…" at bounding box center [803, 433] width 346 height 150
click at [649, 434] on input "Connecter Pricelabs" at bounding box center [684, 427] width 108 height 14
checkbox input "true"
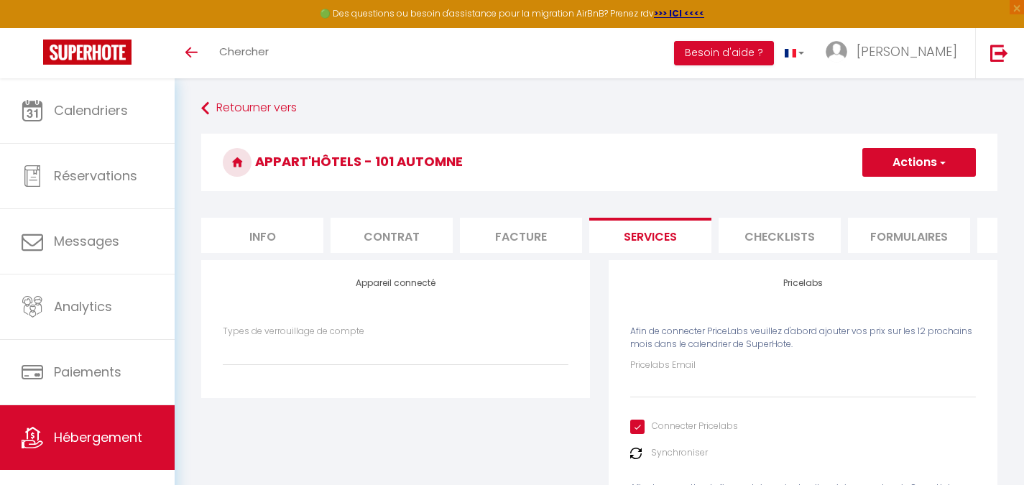
select select
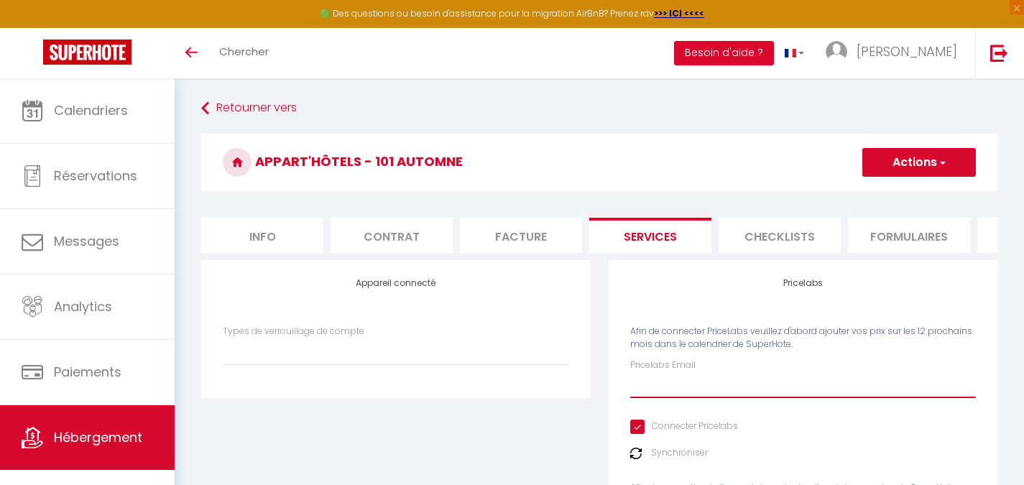
click at [660, 392] on input "Pricelabs Email" at bounding box center [803, 385] width 346 height 26
paste input "[EMAIL_ADDRESS][DOMAIN_NAME]"
type input "[EMAIL_ADDRESS][DOMAIN_NAME]"
select select
type input "[EMAIL_ADDRESS][DOMAIN_NAME]"
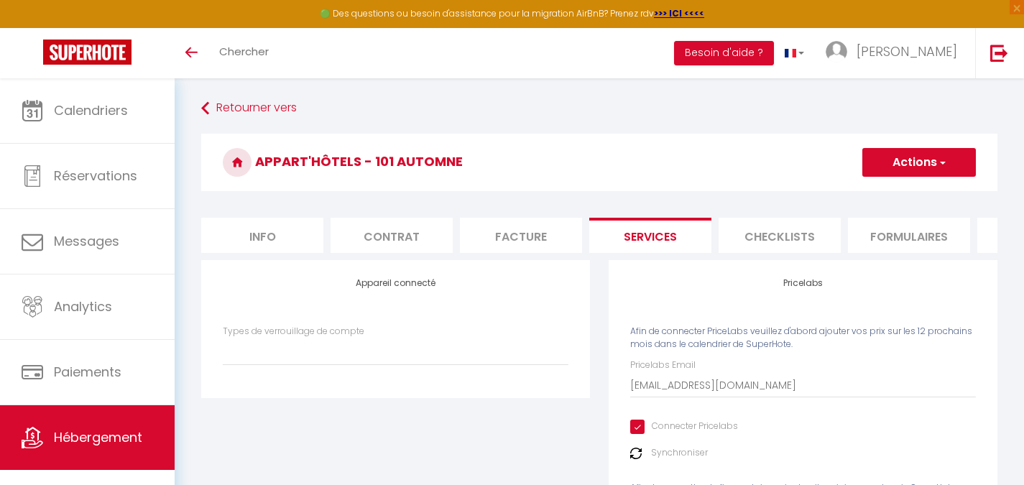
click at [863, 167] on button "Actions" at bounding box center [919, 162] width 114 height 29
click at [877, 187] on link "Enregistrer" at bounding box center [918, 194] width 114 height 19
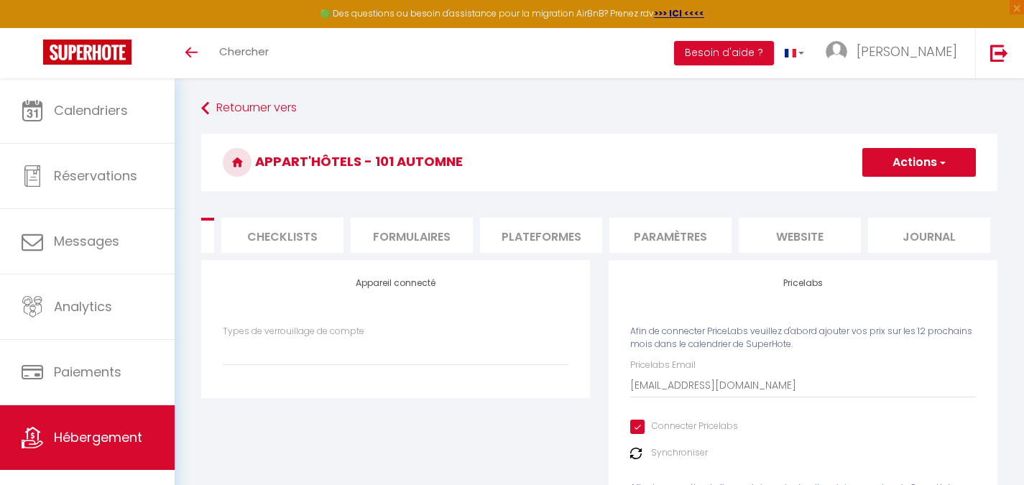
click at [798, 236] on li "website" at bounding box center [799, 235] width 122 height 35
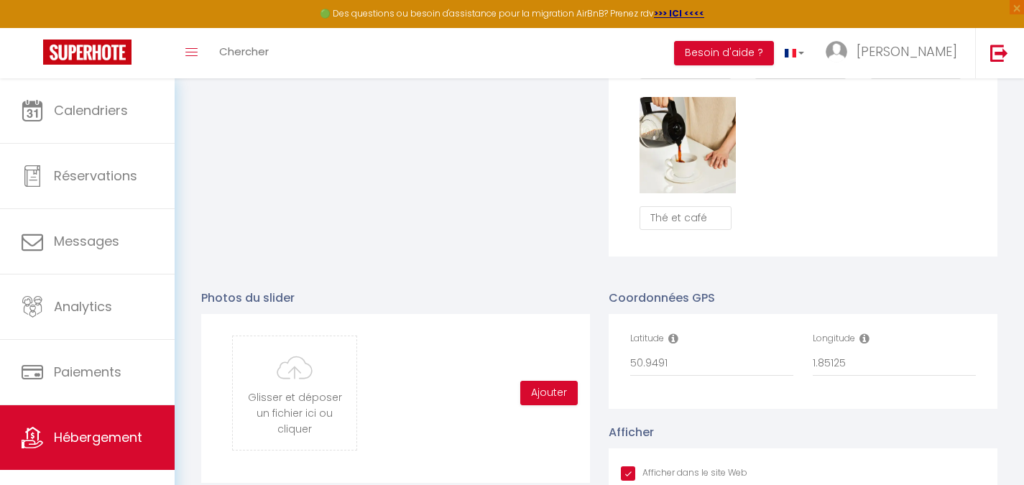
scroll to position [1365, 0]
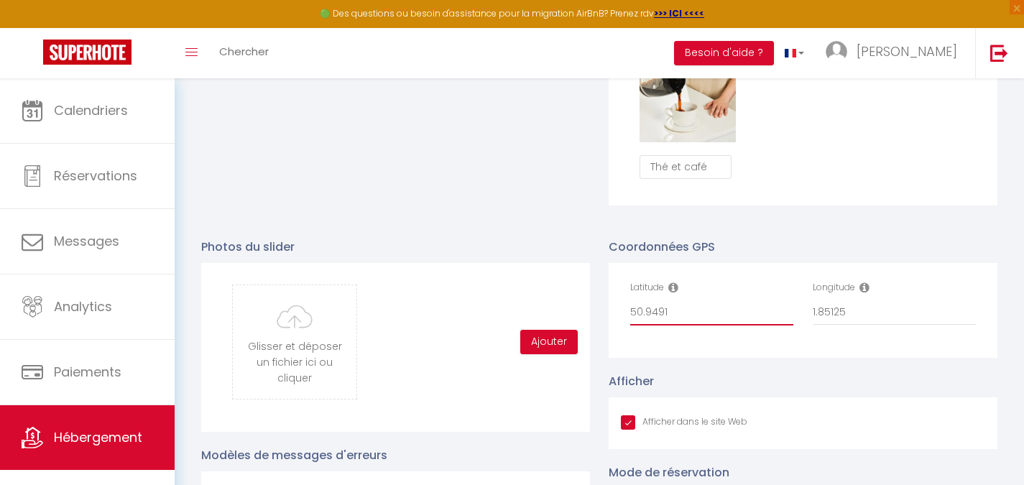
click at [705, 325] on input "50.9491" at bounding box center [711, 313] width 163 height 26
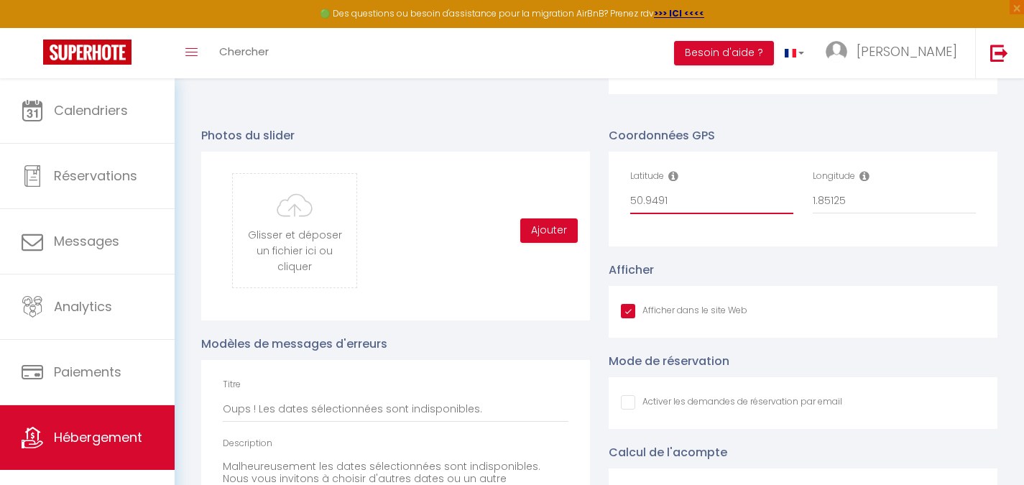
scroll to position [1437, 0]
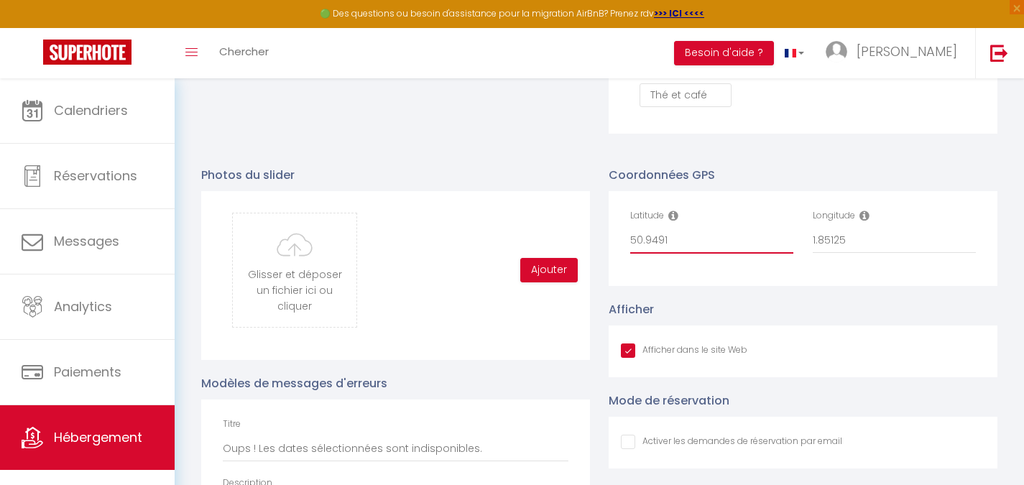
paste input "7663890536, 1.8511157045399864"
type input "50.94917663890536, 1.8511157045399864"
checkbox input "true"
checkbox input "false"
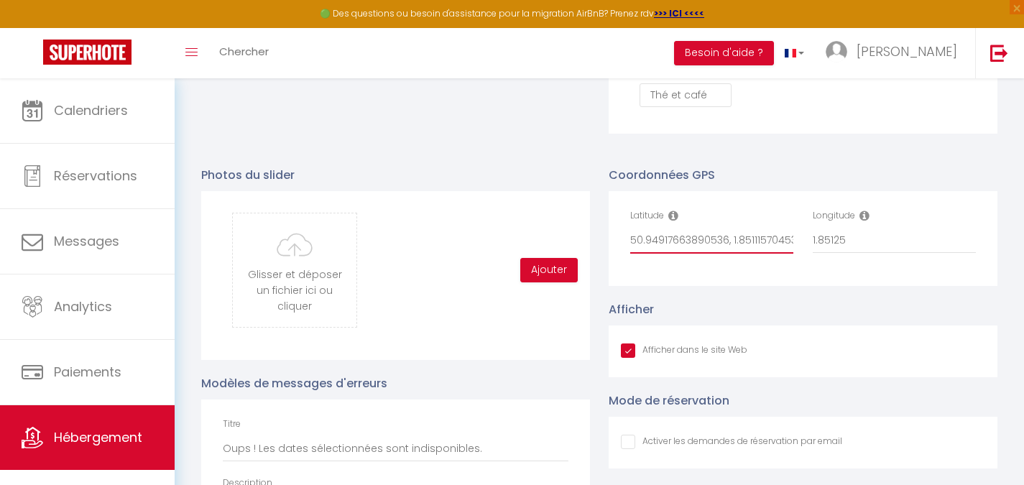
scroll to position [0, 32]
click at [715, 247] on input "50.94917663890536, 1.8511157045399864" at bounding box center [711, 241] width 163 height 26
type input "50.94917663890536, 1.8511157045399864"
click at [841, 252] on input "1.85125" at bounding box center [893, 241] width 163 height 26
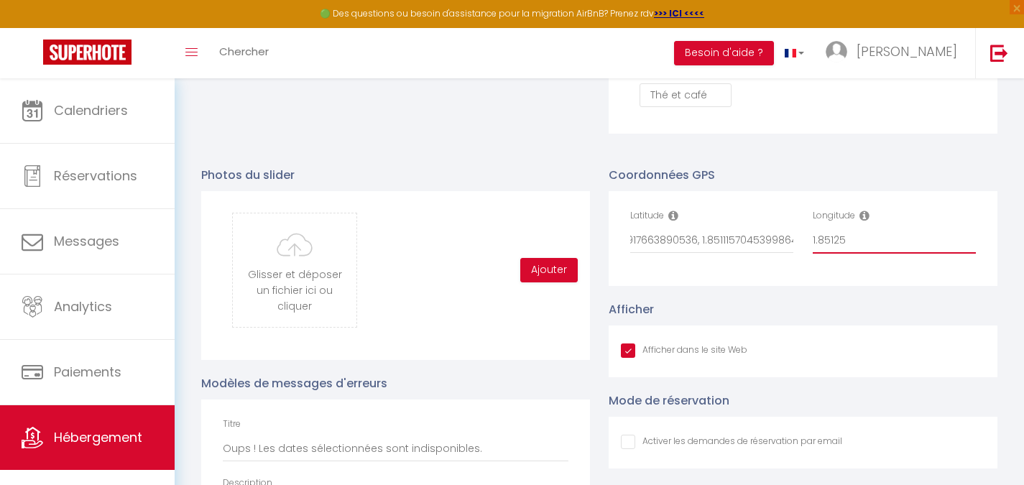
scroll to position [0, 0]
click at [841, 252] on input "1.85125" at bounding box center [893, 241] width 163 height 26
paste input "1157045399864"
type input "1.8511157045399864"
checkbox input "true"
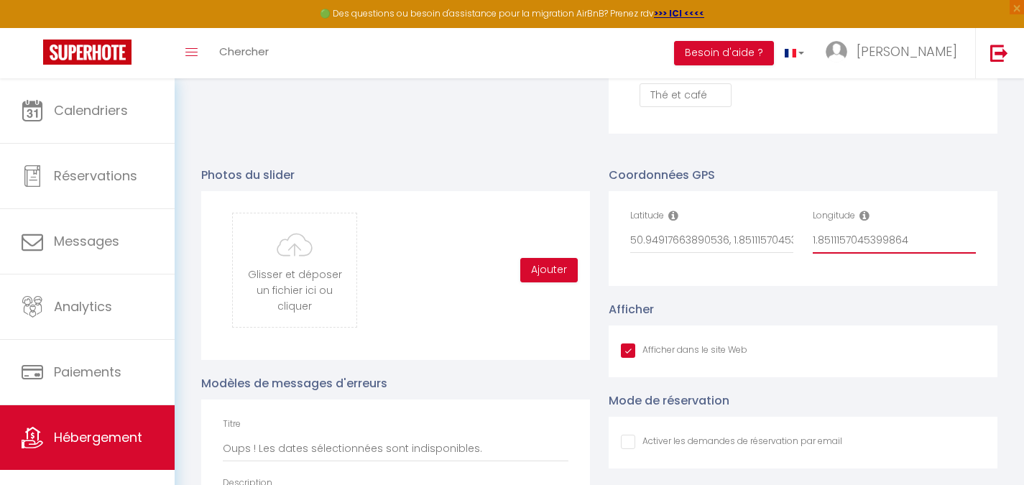
checkbox input "false"
drag, startPoint x: 913, startPoint y: 254, endPoint x: 878, endPoint y: 251, distance: 35.3
click at [878, 251] on input "1.8511157045399864" at bounding box center [893, 241] width 163 height 26
type input "1.851115704539"
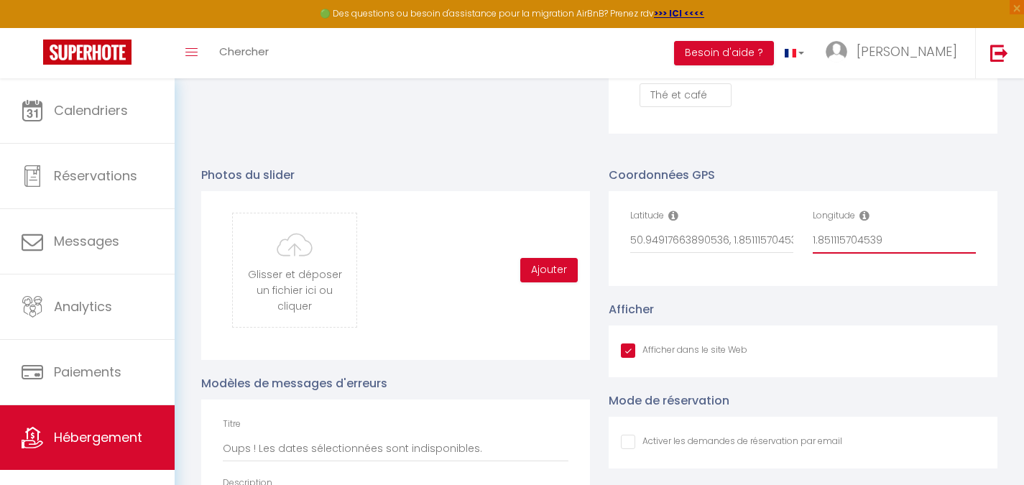
checkbox input "true"
checkbox input "false"
type input "1.85111570453"
checkbox input "true"
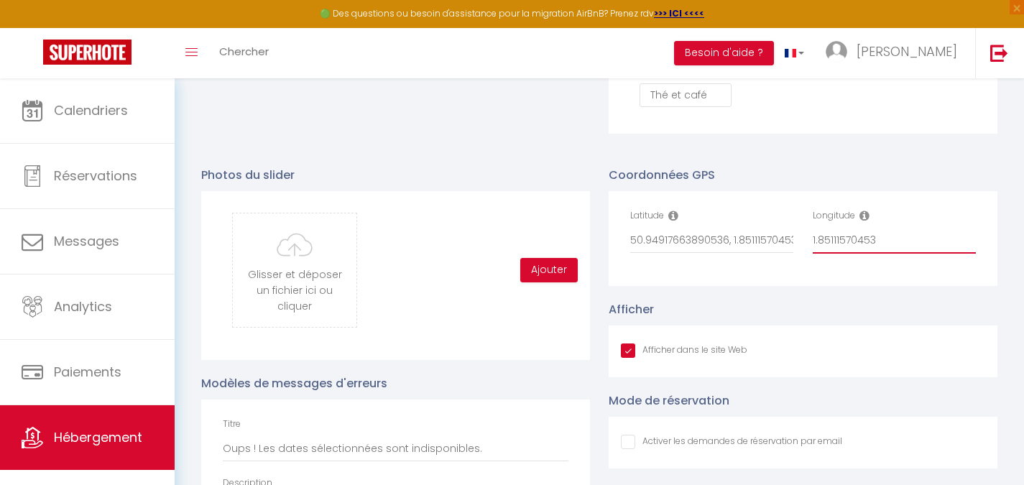
checkbox input "false"
type input "1.85111570453"
click at [771, 252] on input "50.94917663890536, 1.8511157045399864" at bounding box center [711, 241] width 163 height 26
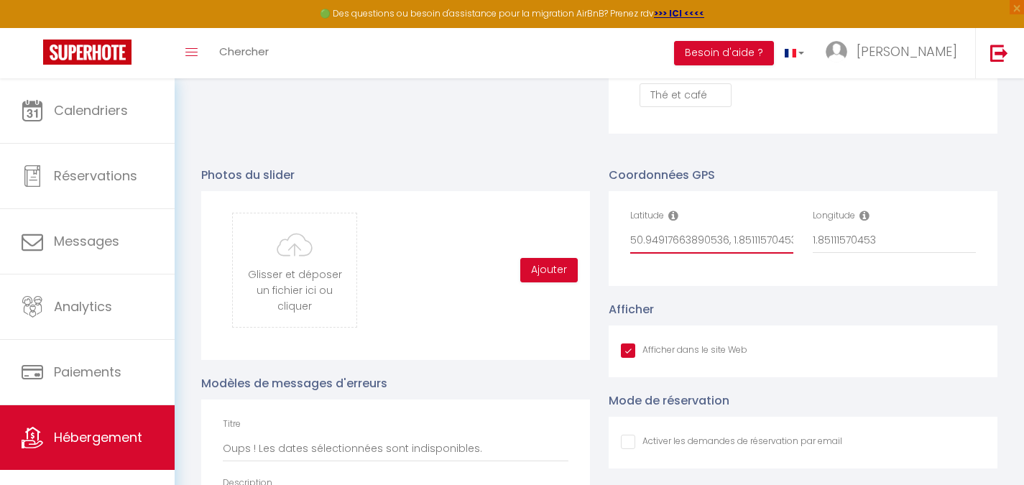
type input "50.94917663890536,"
checkbox input "true"
checkbox input "false"
type input "50.94917663890536,"
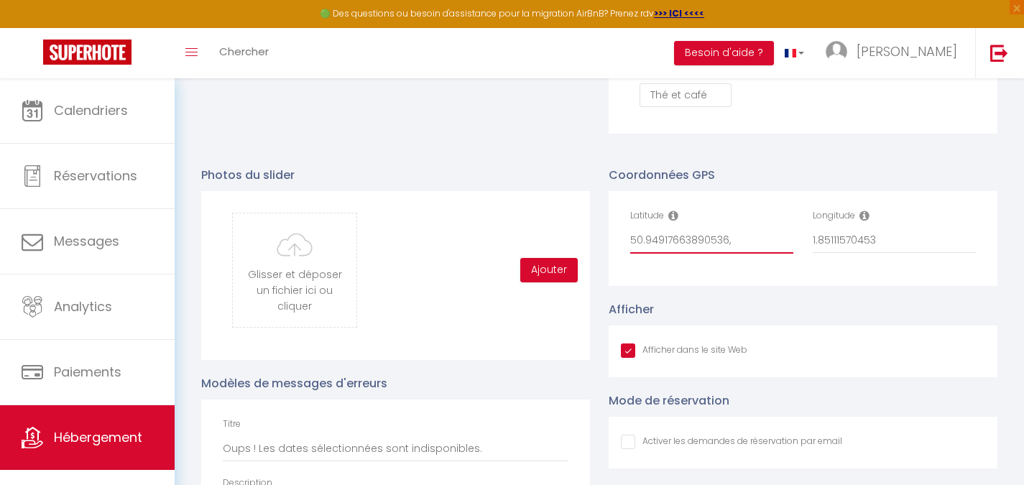
checkbox input "true"
checkbox input "false"
type input "50.94917663890536"
checkbox input "true"
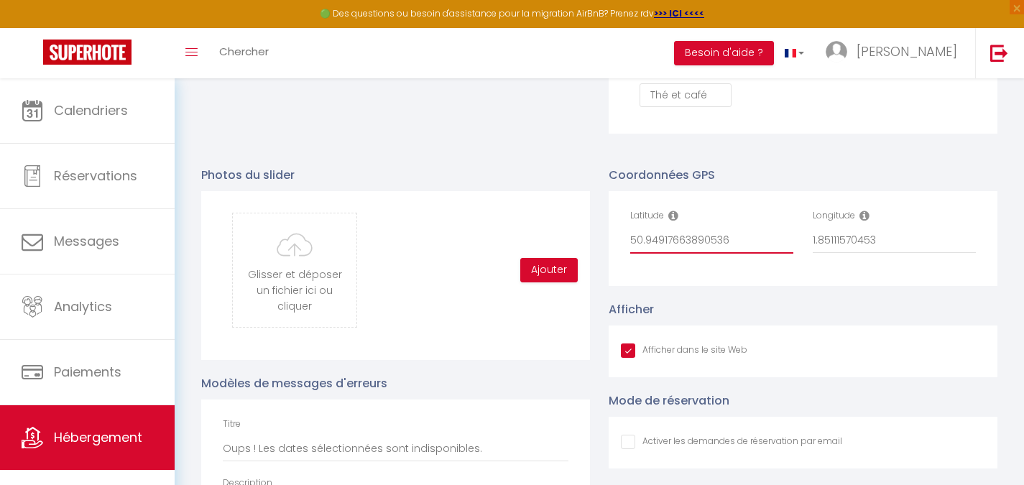
checkbox input "false"
type input "50.9491766389053"
checkbox input "true"
checkbox input "false"
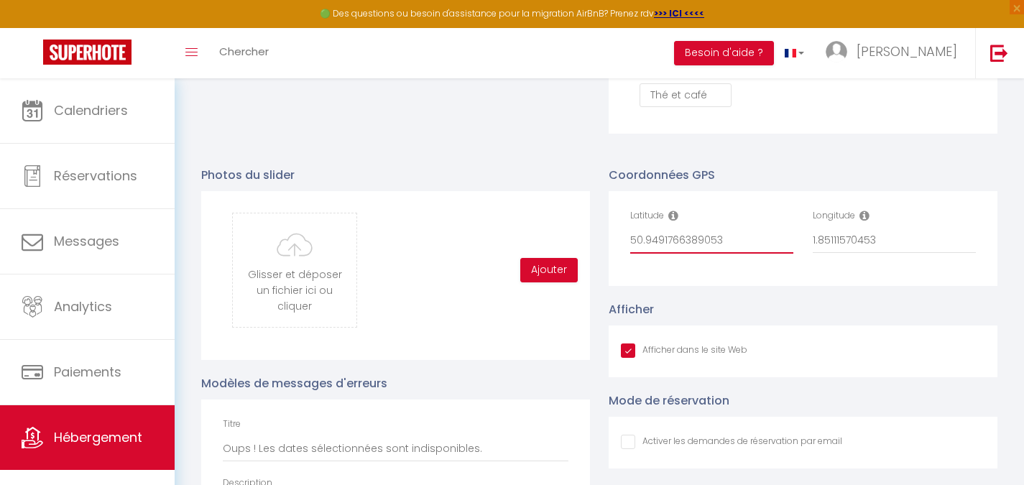
checkbox input "false"
type input "50.949176638905"
checkbox input "true"
checkbox input "false"
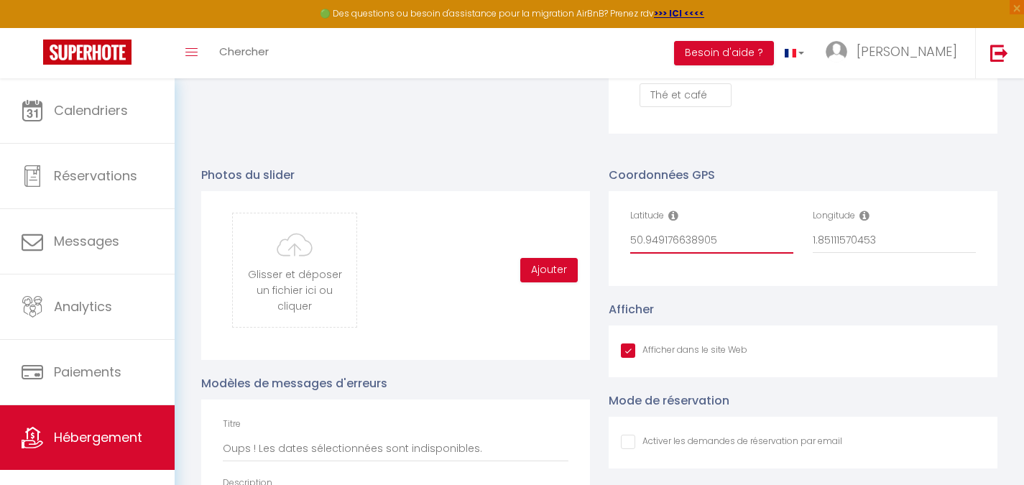
type input "50.94917663890"
checkbox input "true"
checkbox input "false"
type input "50.9491766389"
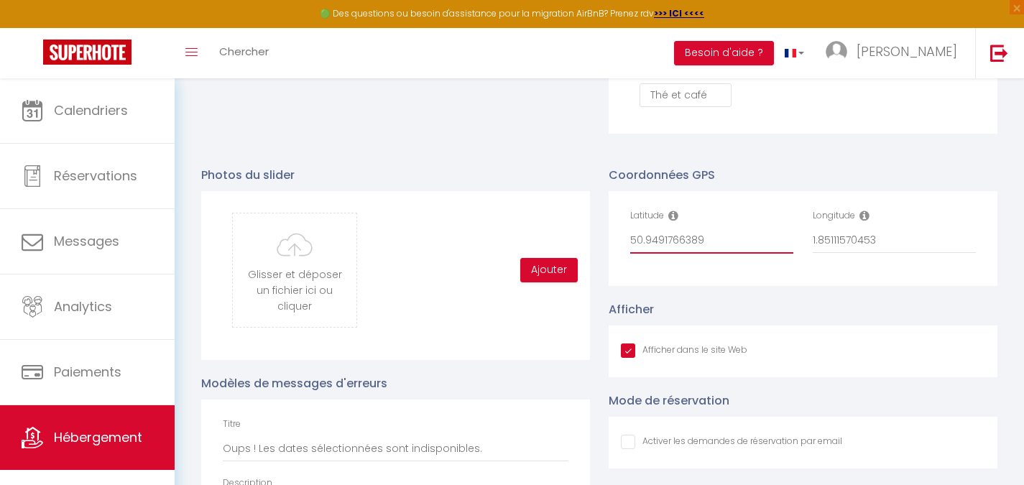
checkbox input "true"
checkbox input "false"
type input "50.949176638"
checkbox input "true"
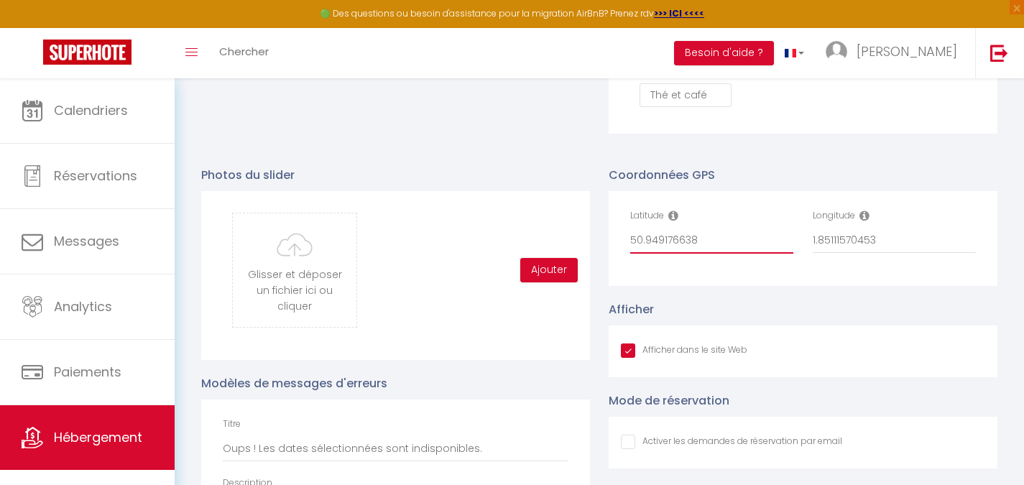
checkbox input "false"
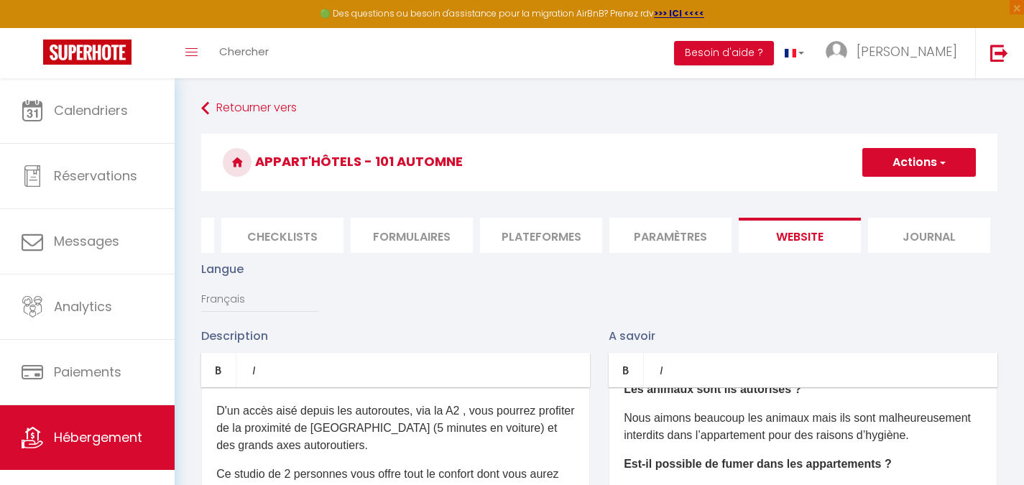
type input "50.949176638"
click at [882, 167] on button "Actions" at bounding box center [919, 162] width 114 height 29
click at [885, 189] on input "Enregistrer" at bounding box center [902, 194] width 53 height 14
checkbox input "true"
checkbox input "false"
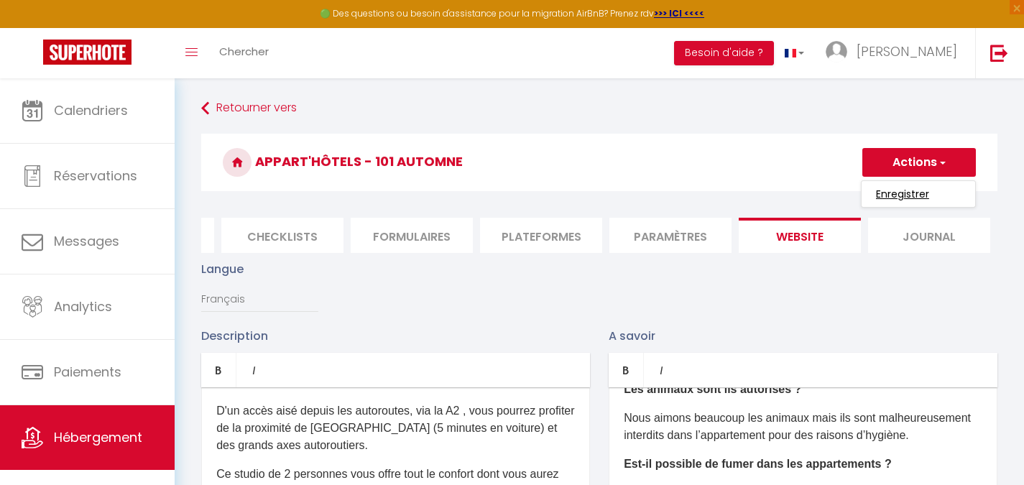
checkbox input "false"
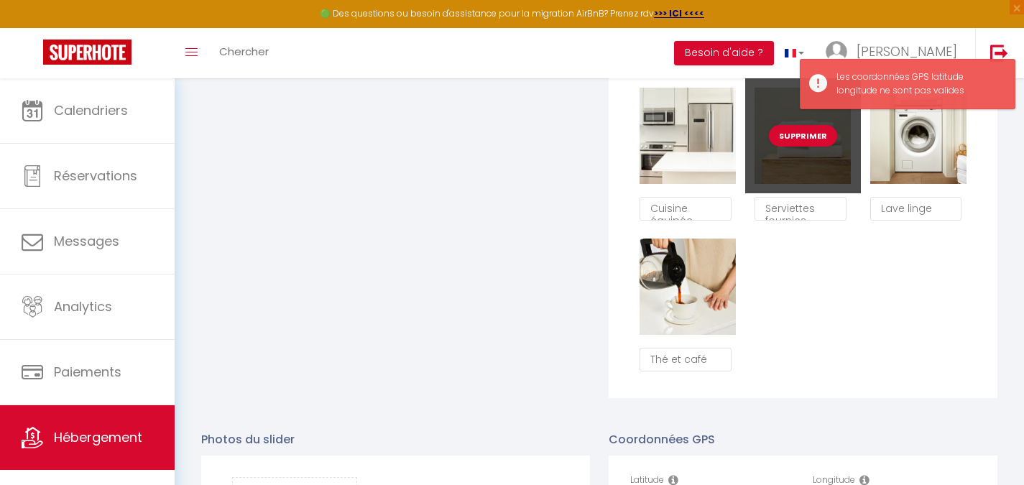
scroll to position [1365, 0]
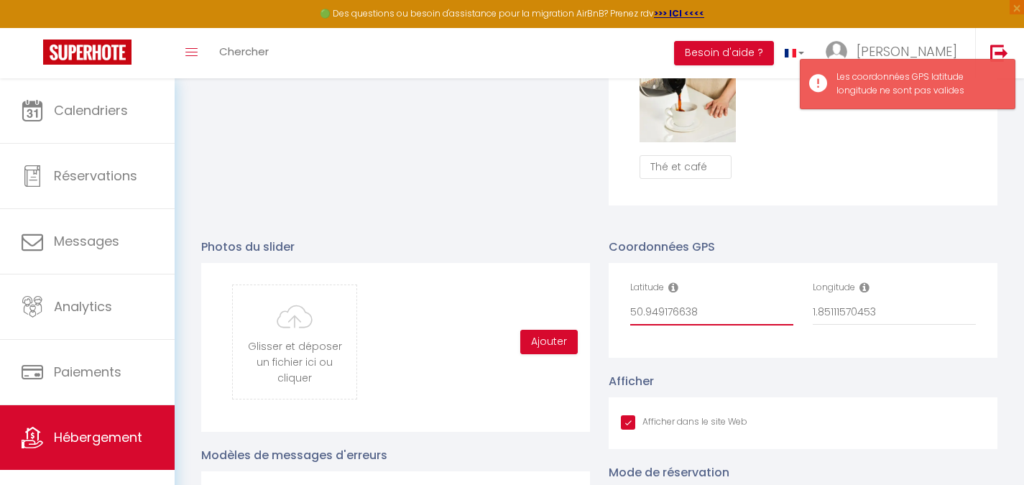
click at [754, 318] on input "50.949176638" at bounding box center [711, 313] width 163 height 26
type input "50.94917663"
checkbox input "true"
checkbox input "false"
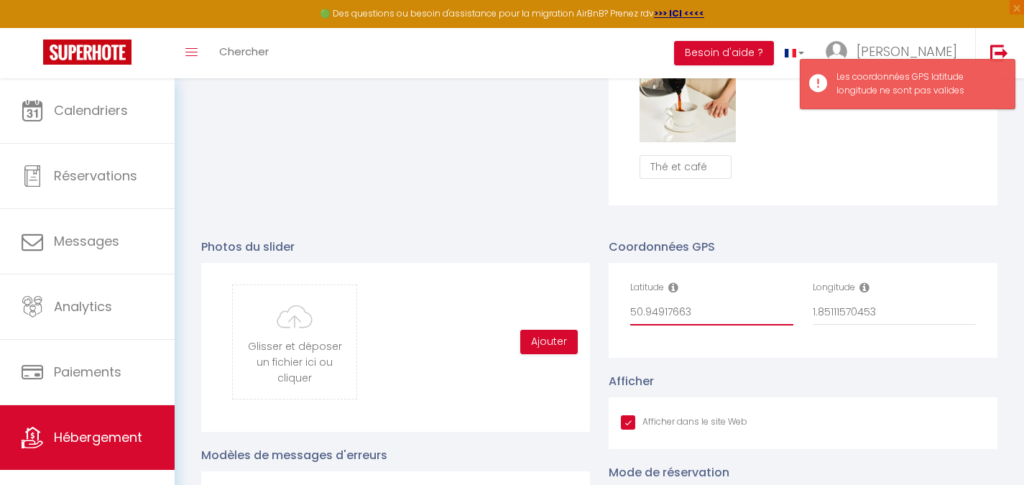
type input "50.94917663"
click at [906, 325] on input "1.85111570453" at bounding box center [893, 313] width 163 height 26
type input "1.8511157045"
checkbox input "true"
checkbox input "false"
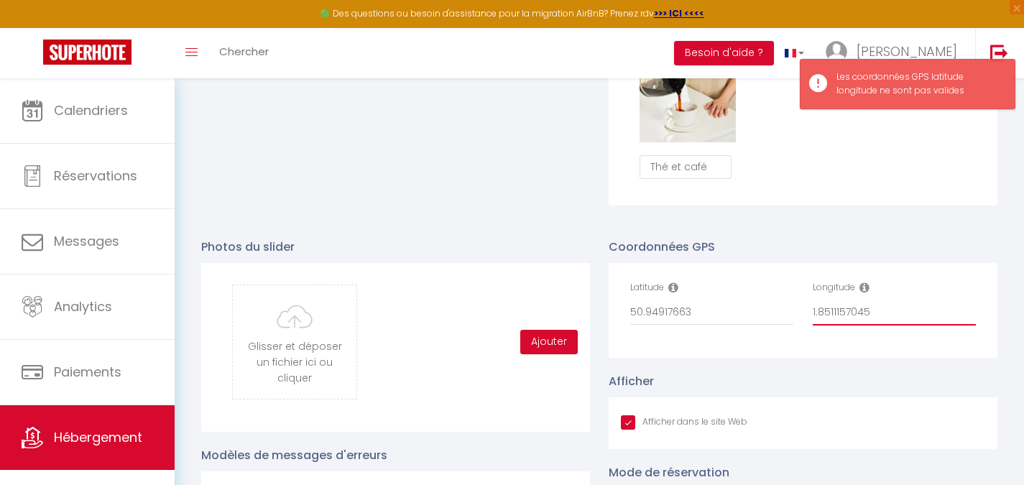
checkbox input "false"
type input "1.851115704"
checkbox input "true"
checkbox input "false"
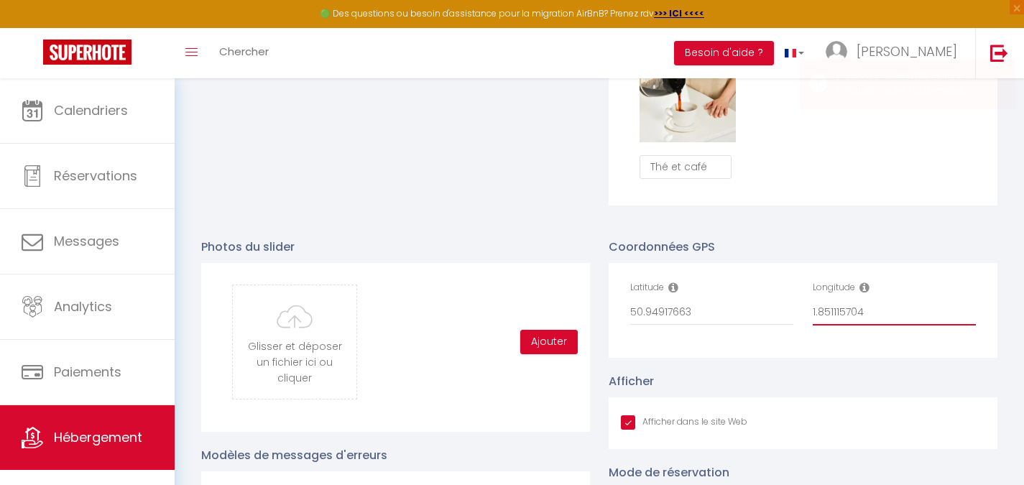
type input "1.85111570"
checkbox input "true"
checkbox input "false"
click at [892, 315] on input "1.85111570" at bounding box center [893, 313] width 163 height 26
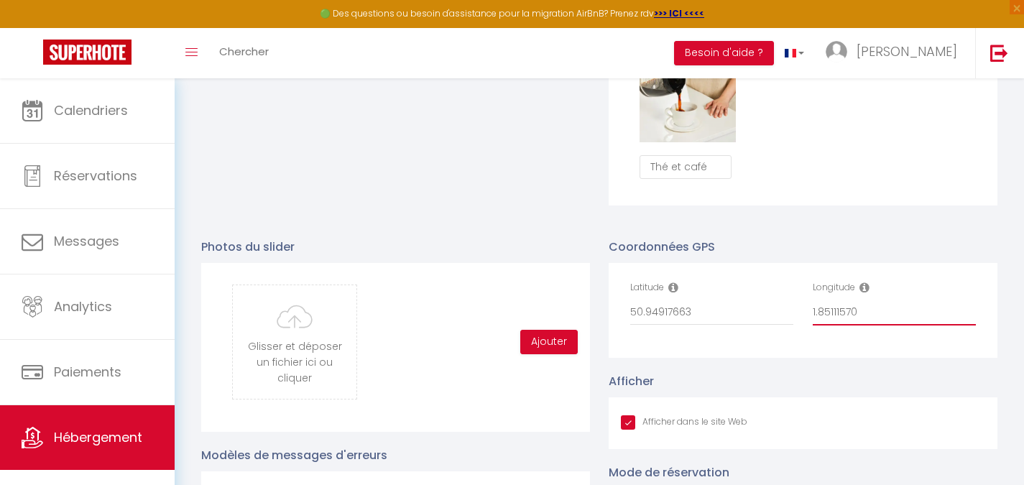
click at [892, 315] on input "1.85111570" at bounding box center [893, 313] width 163 height 26
click at [899, 320] on input "1.85111570" at bounding box center [893, 313] width 163 height 26
type input "1.85111570453"
checkbox input "true"
checkbox input "false"
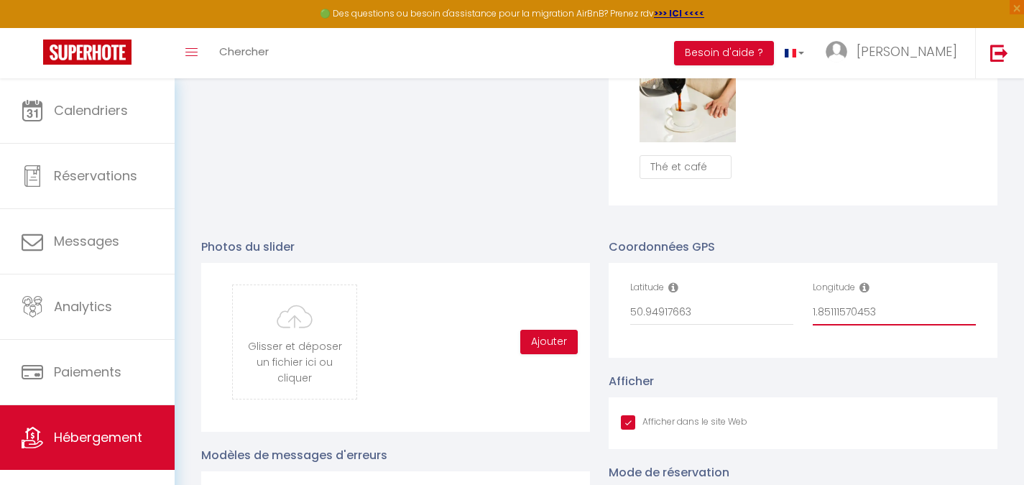
checkbox input "false"
click at [755, 316] on input "50.94917663" at bounding box center [711, 313] width 163 height 26
click at [870, 323] on input "1.85111570453" at bounding box center [893, 313] width 163 height 26
click at [883, 323] on input "1.85111570453" at bounding box center [893, 313] width 163 height 26
type input "1.8511157045"
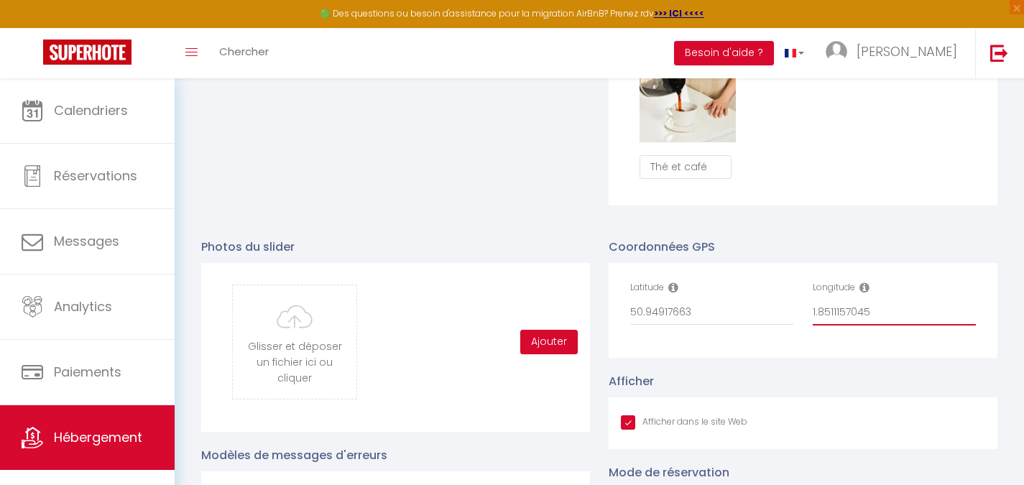
checkbox input "true"
checkbox input "false"
type input "1.851115704"
checkbox input "true"
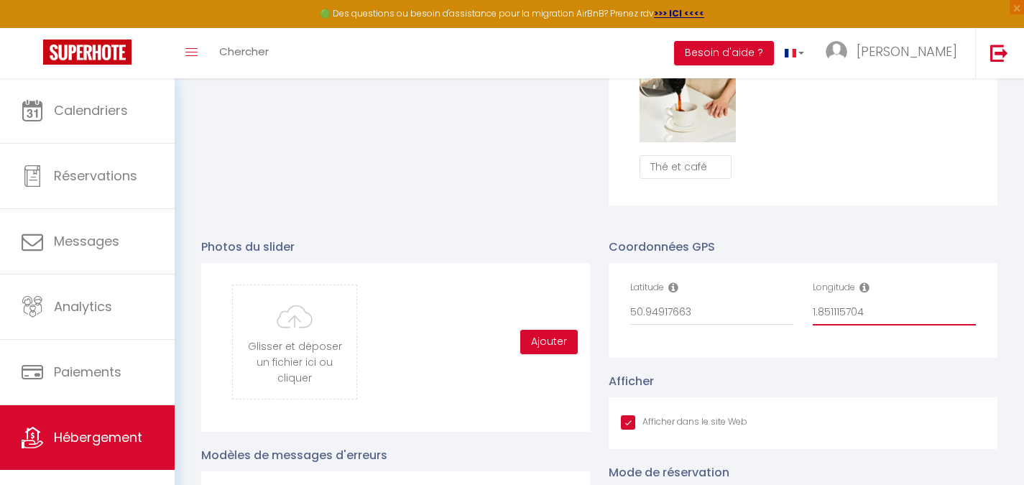
checkbox input "false"
type input "1.851115704"
click at [769, 323] on input "50.94917663" at bounding box center [711, 313] width 163 height 26
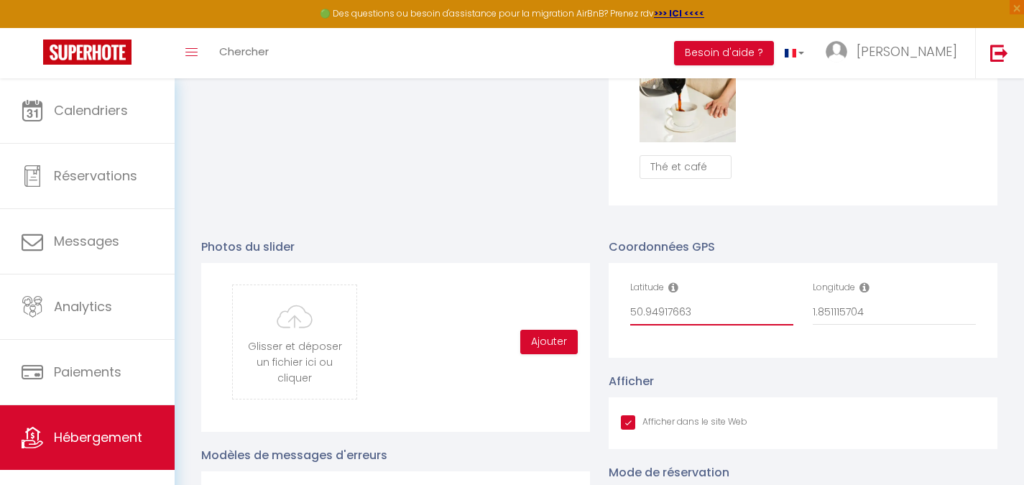
click at [769, 323] on input "50.94917663" at bounding box center [711, 313] width 163 height 26
click at [869, 315] on input "1.851115704" at bounding box center [893, 313] width 163 height 26
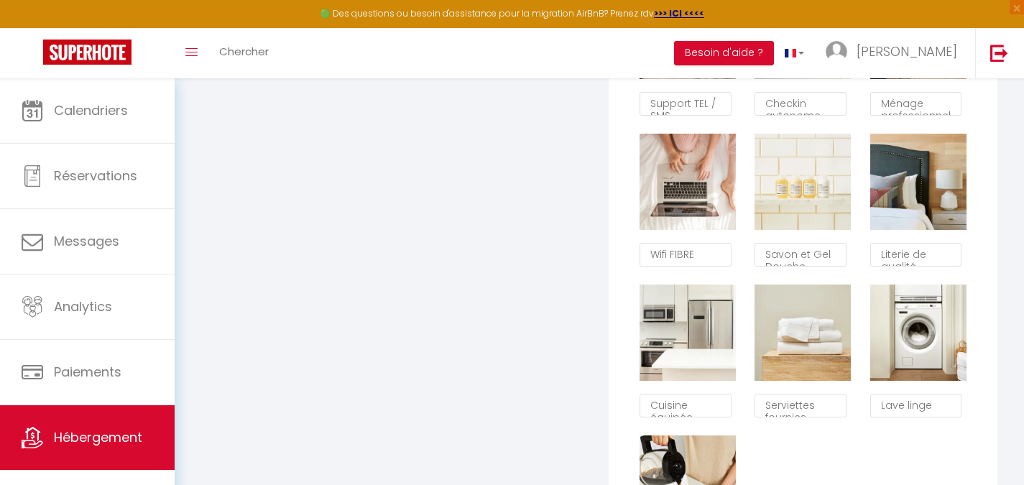
scroll to position [0, 0]
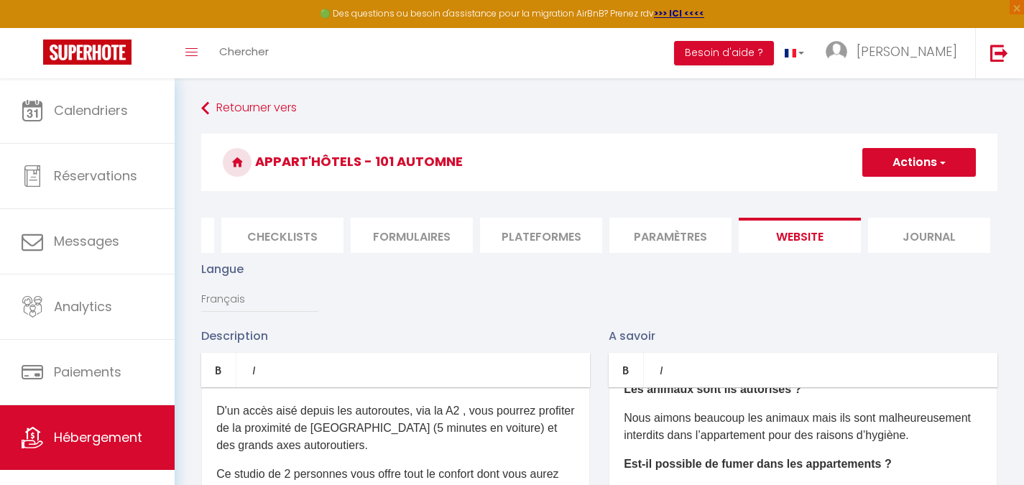
click at [904, 155] on button "Actions" at bounding box center [919, 162] width 114 height 29
click at [879, 198] on input "Enregistrer" at bounding box center [902, 194] width 53 height 14
checkbox input "true"
checkbox input "false"
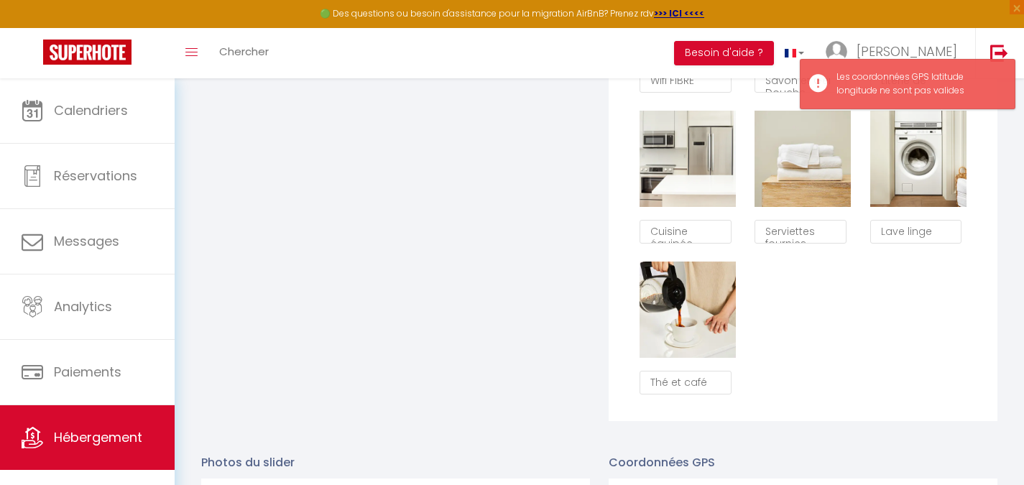
scroll to position [1221, 0]
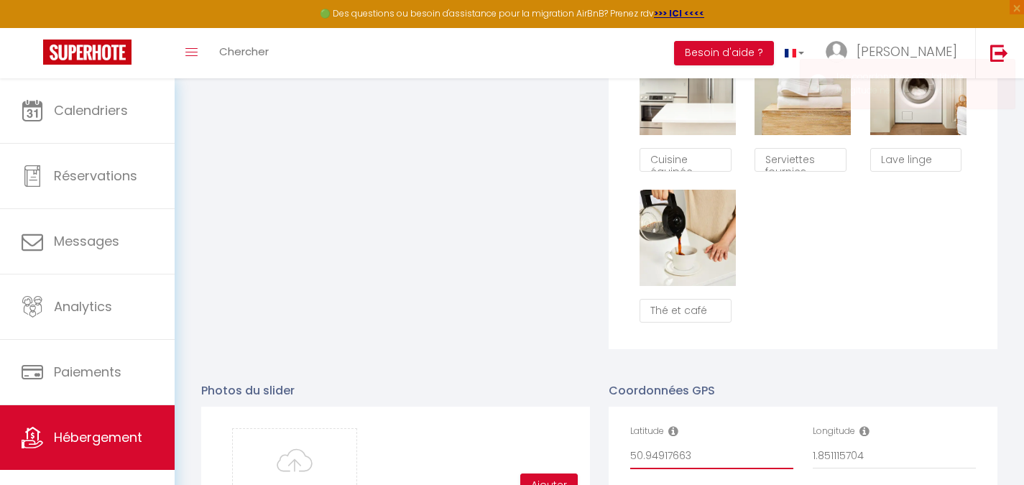
click at [736, 465] on input "50.94917663" at bounding box center [711, 456] width 163 height 26
click at [881, 466] on input "1.851115704" at bounding box center [893, 456] width 163 height 26
type input "1.85111570"
checkbox input "true"
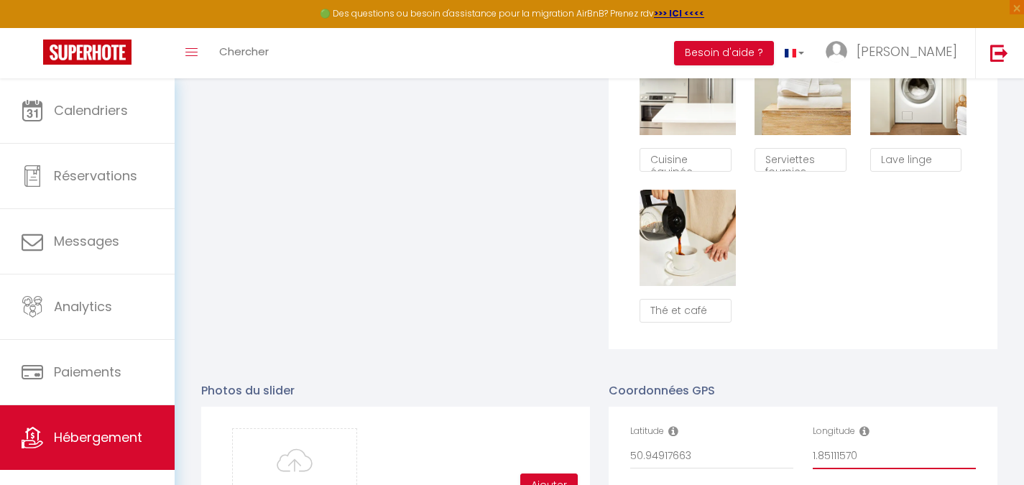
checkbox input "false"
click at [881, 466] on input "1.85111570" at bounding box center [893, 456] width 163 height 26
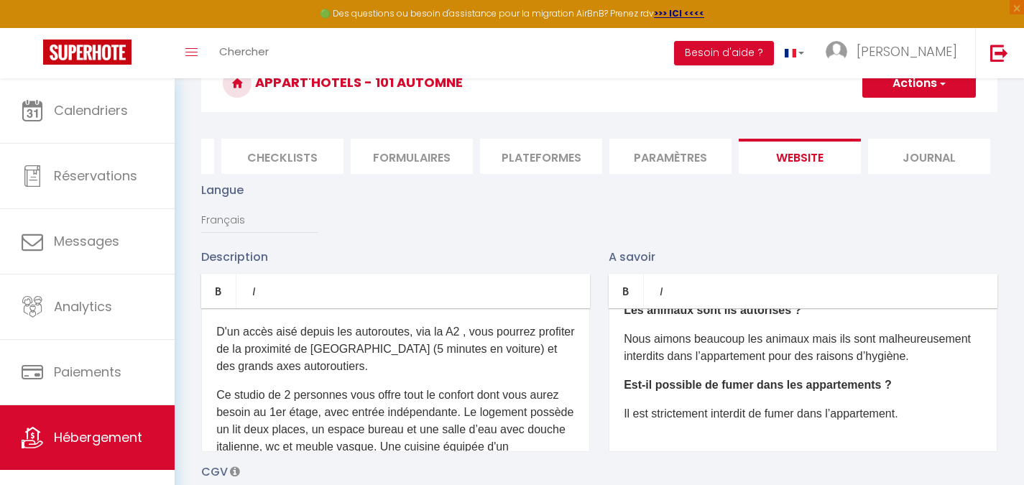
scroll to position [0, 0]
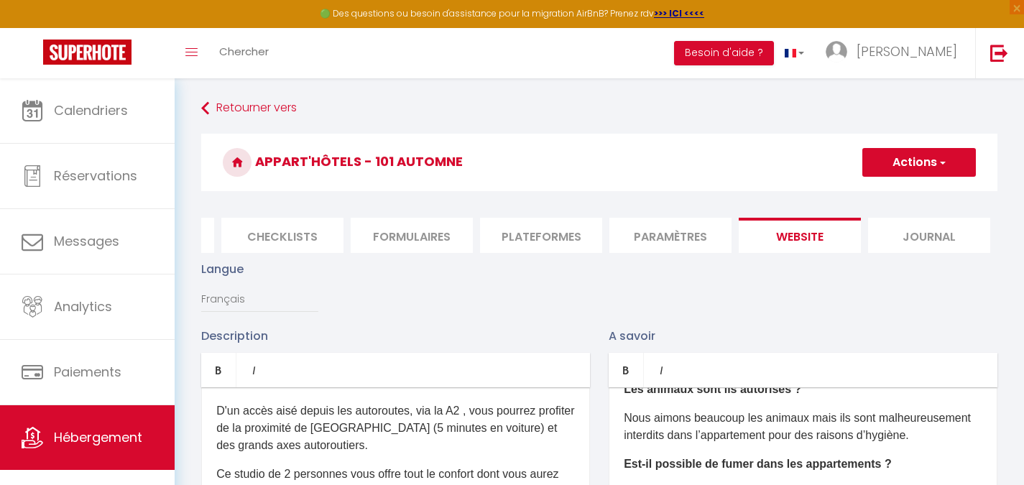
type input "1.85111570"
click at [872, 173] on button "Actions" at bounding box center [919, 162] width 114 height 29
click at [884, 197] on div "Appart'Hôtels - 101 Automne Actions Enregistrer" at bounding box center [599, 166] width 796 height 65
click at [889, 164] on button "Actions" at bounding box center [919, 162] width 114 height 29
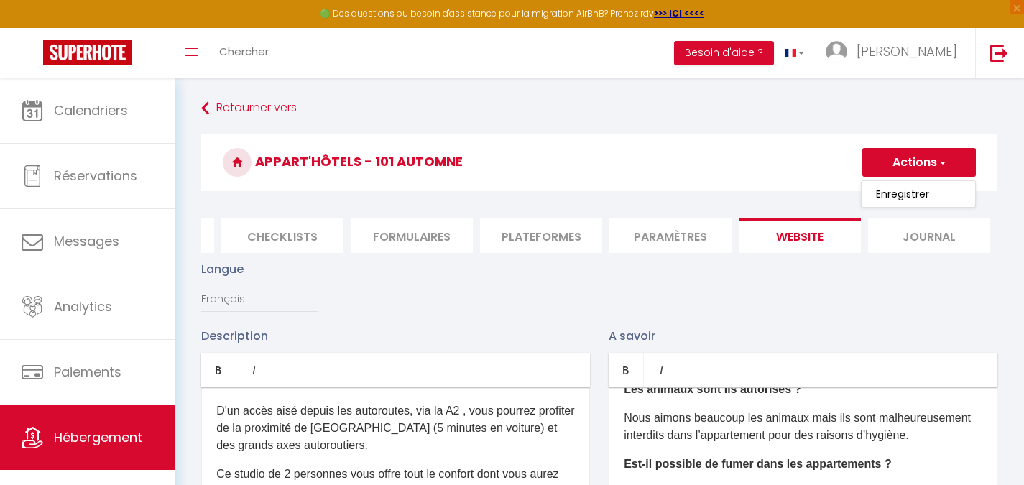
click at [887, 203] on link "Enregistrer" at bounding box center [918, 194] width 114 height 19
click at [892, 171] on button "Actions" at bounding box center [919, 162] width 114 height 29
click at [891, 190] on input "Enregistrer" at bounding box center [902, 194] width 53 height 14
checkbox input "true"
checkbox input "false"
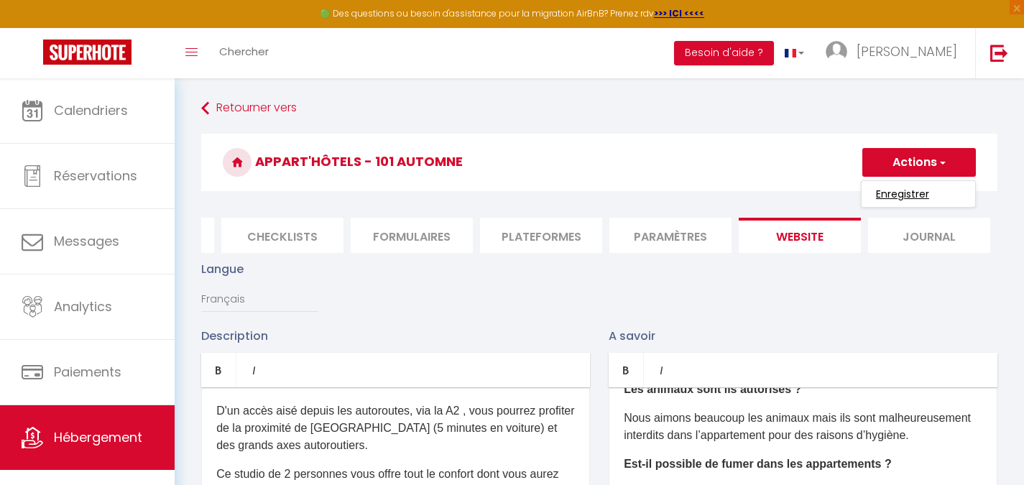
checkbox input "false"
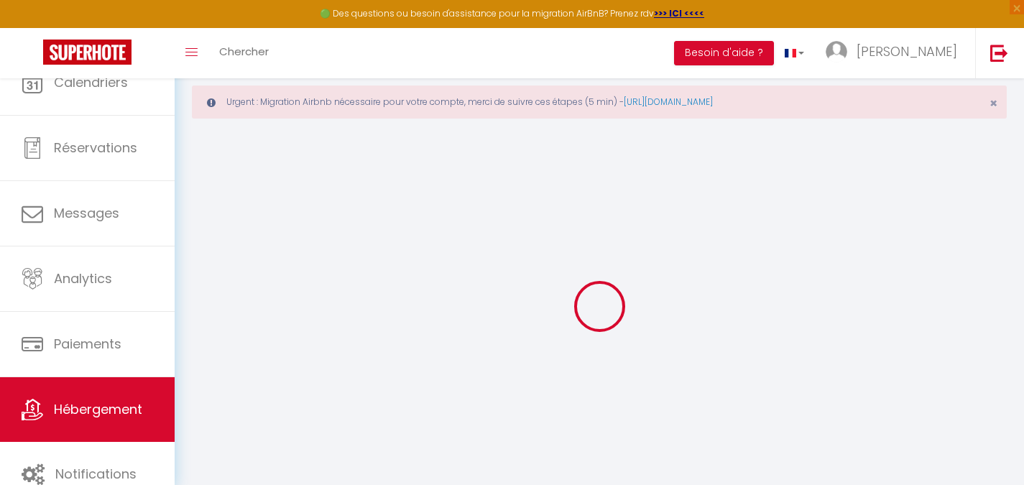
type input "Oups ! Les dates sélectionnées sont indisponibles."
type textarea "Malheureusement les dates sélectionnées sont indisponibles. Nous vous invitons …"
type input "50.94917663"
type input "1.85111570"
checkbox input "true"
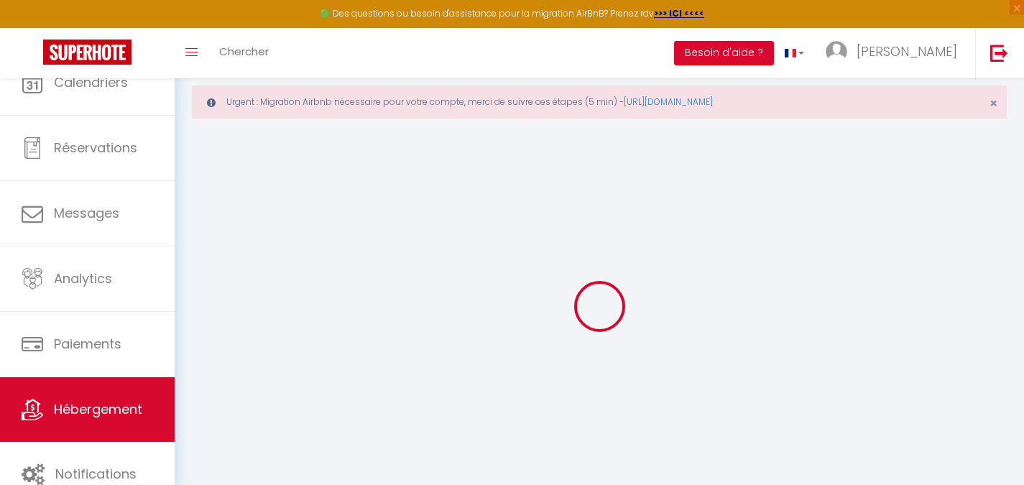
checkbox input "false"
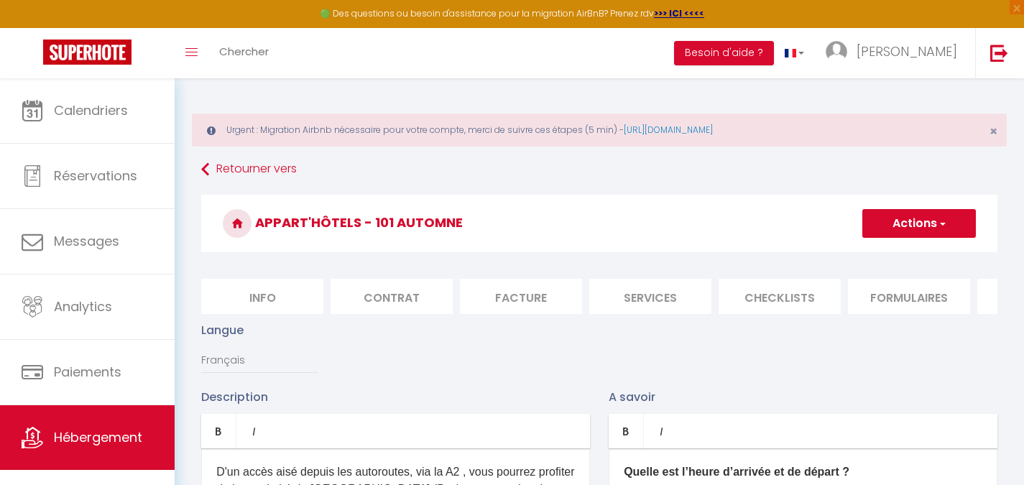
click at [652, 301] on li "Services" at bounding box center [650, 296] width 122 height 35
select select
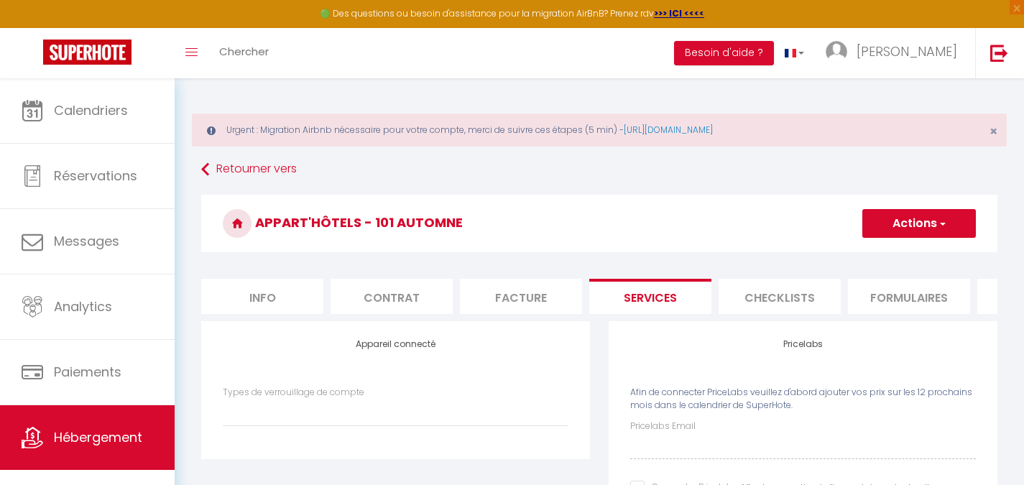
scroll to position [172, 0]
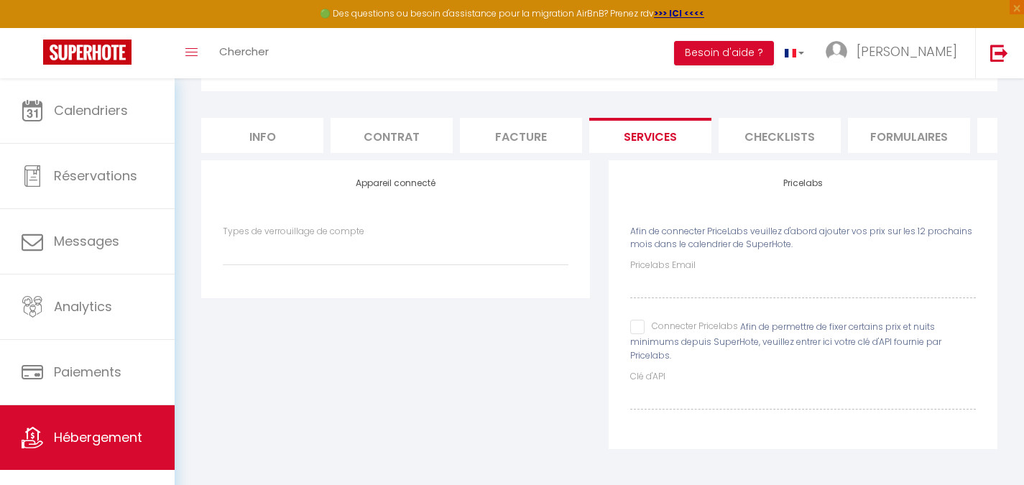
click at [640, 326] on input "Connecter Pricelabs" at bounding box center [684, 327] width 108 height 14
checkbox input "true"
select select
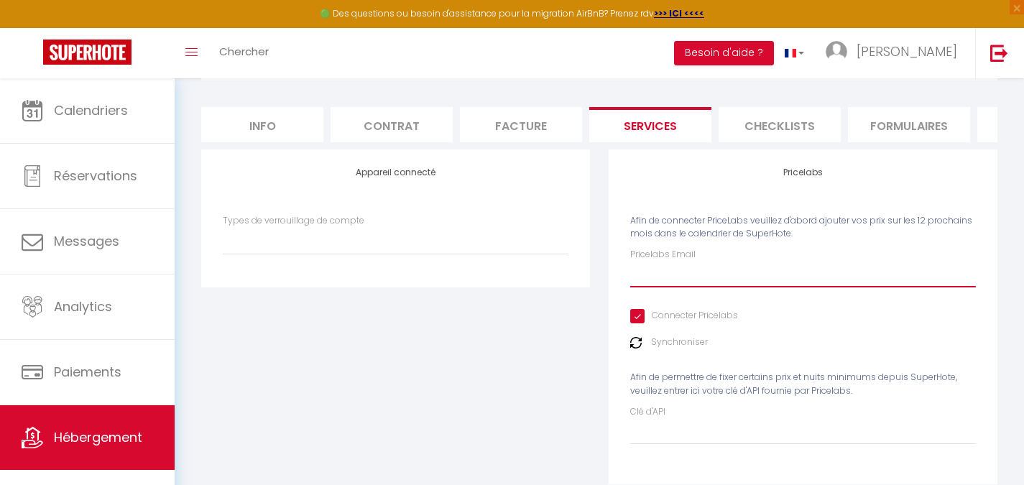
click at [687, 280] on input "Pricelabs Email" at bounding box center [803, 274] width 346 height 26
paste input "[EMAIL_ADDRESS][DOMAIN_NAME]"
type input "[EMAIL_ADDRESS][DOMAIN_NAME]"
select select
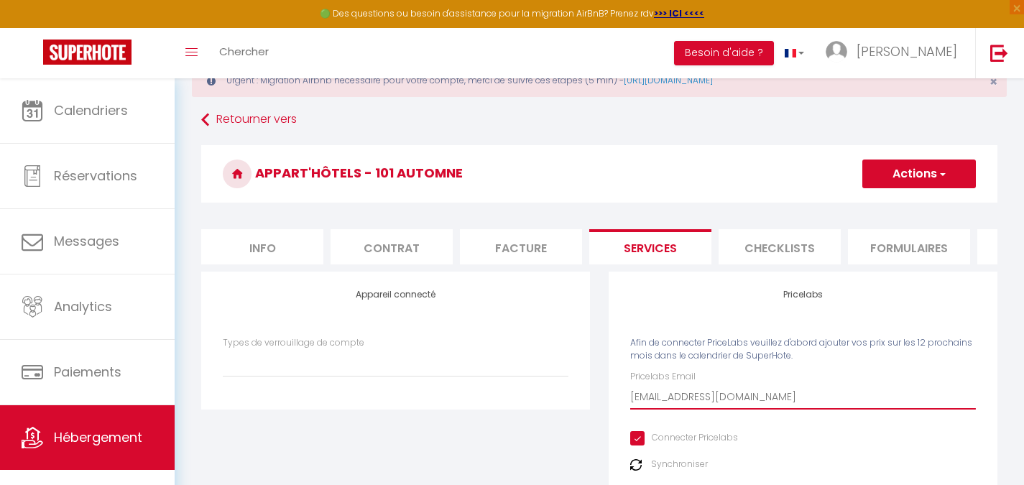
scroll to position [0, 0]
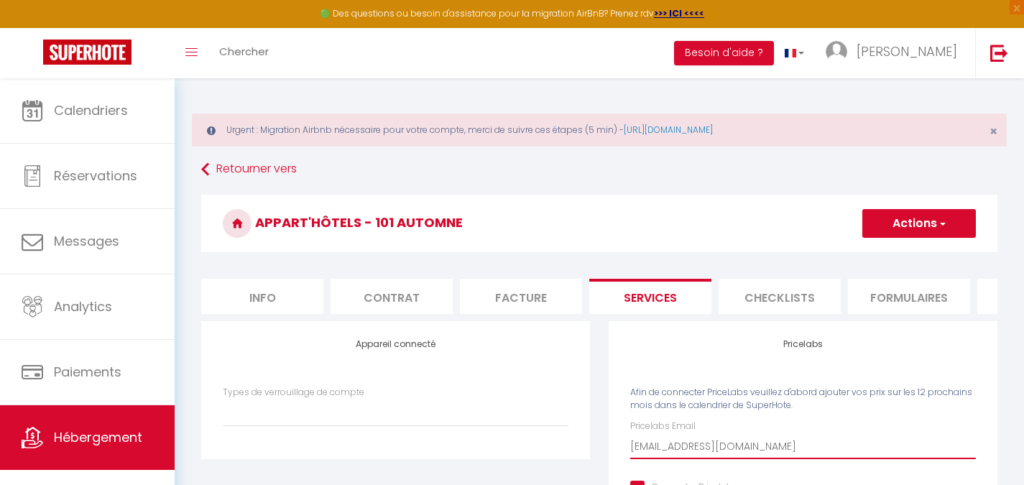
type input "[EMAIL_ADDRESS][DOMAIN_NAME]"
drag, startPoint x: 904, startPoint y: 200, endPoint x: 902, endPoint y: 216, distance: 16.7
click at [904, 201] on h3 "Appart'Hôtels - 101 Automne" at bounding box center [599, 223] width 796 height 57
click at [902, 216] on button "Actions" at bounding box center [919, 223] width 114 height 29
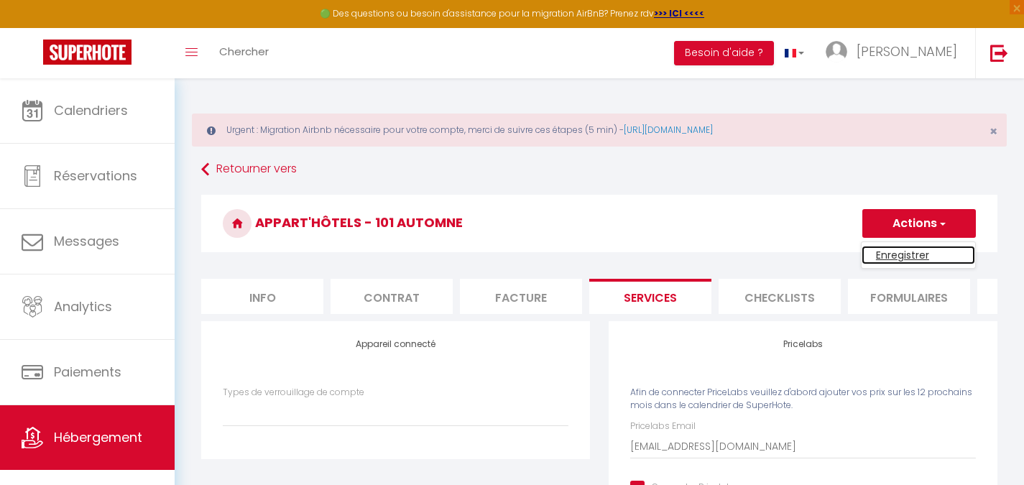
click at [899, 251] on link "Enregistrer" at bounding box center [918, 255] width 114 height 19
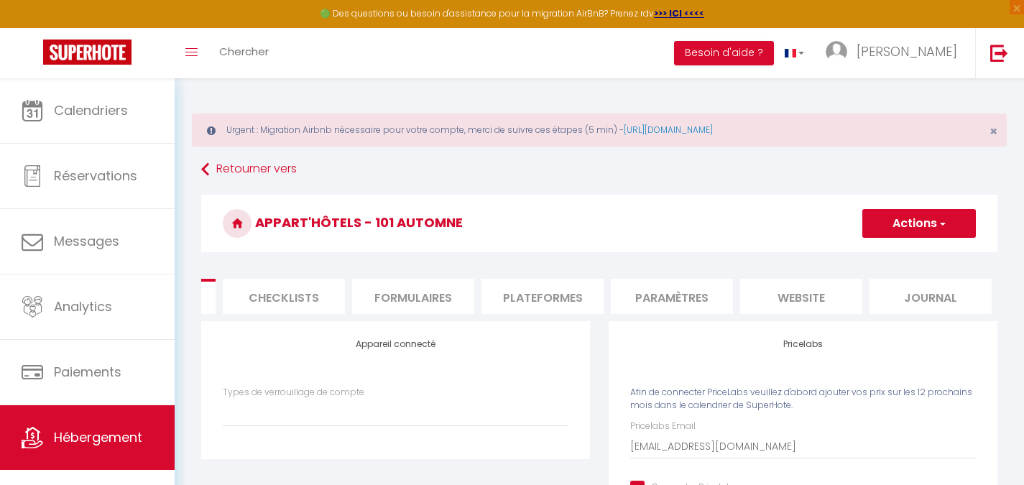
scroll to position [0, 497]
click at [788, 311] on li "website" at bounding box center [799, 296] width 122 height 35
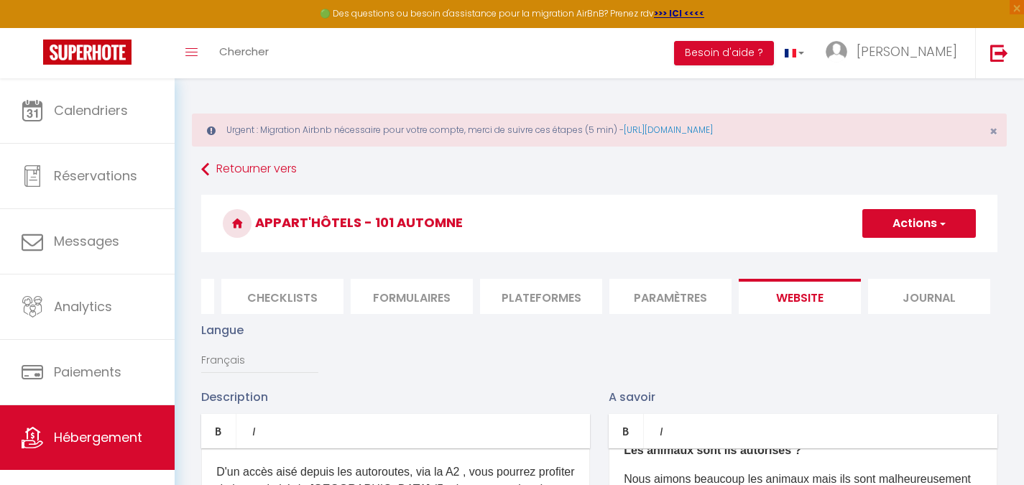
click at [309, 308] on li "Checklists" at bounding box center [282, 296] width 122 height 35
select select
checkbox input "false"
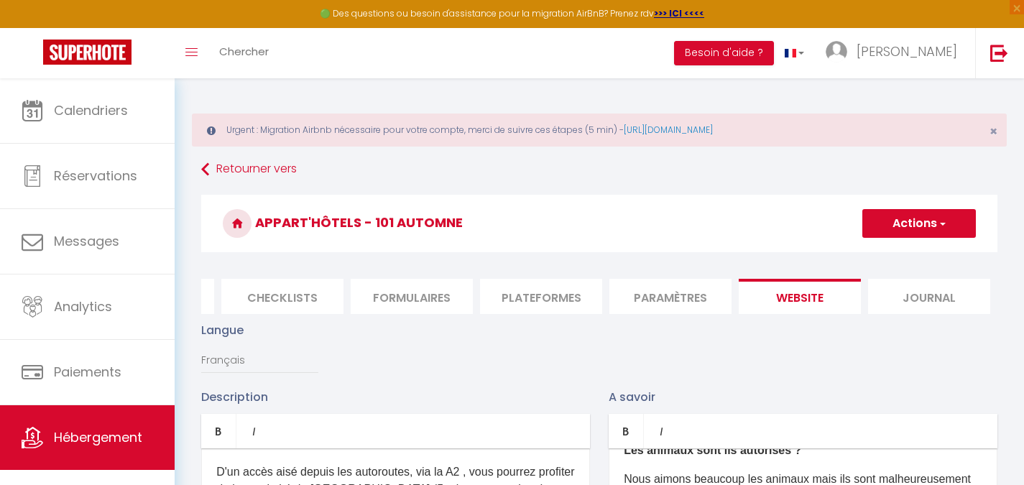
checkbox input "false"
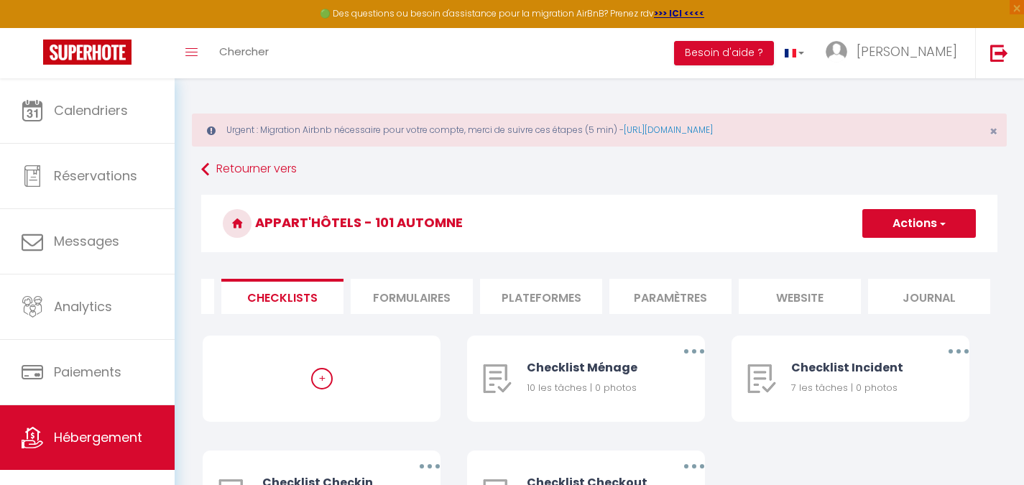
click at [297, 307] on li "Checklists" at bounding box center [282, 296] width 122 height 35
click at [246, 300] on li "Checklists" at bounding box center [282, 296] width 122 height 35
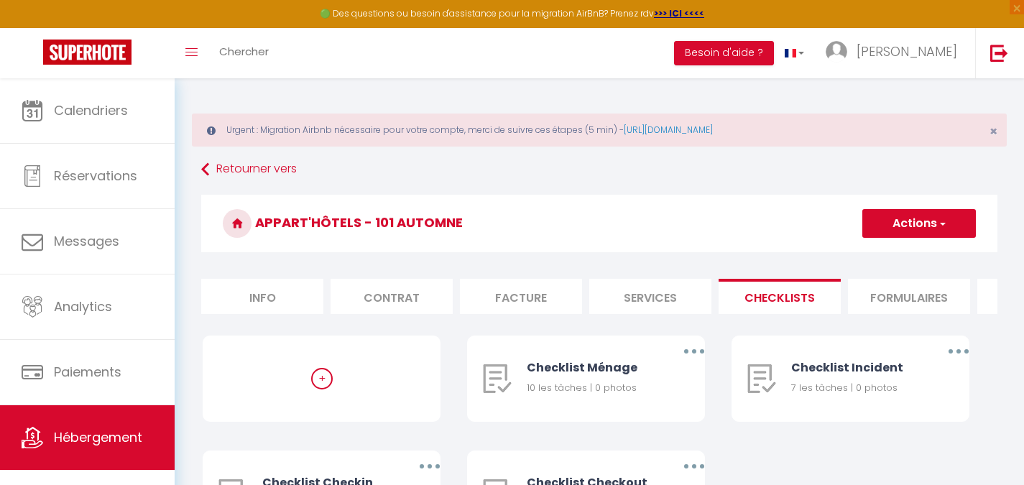
click at [256, 302] on li "Info" at bounding box center [262, 296] width 122 height 35
select select
checkbox input "false"
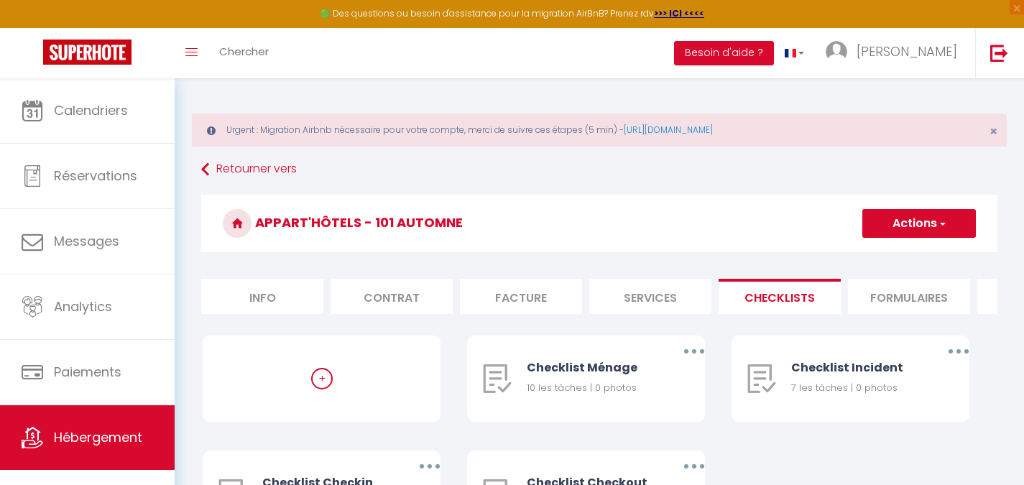
checkbox input "false"
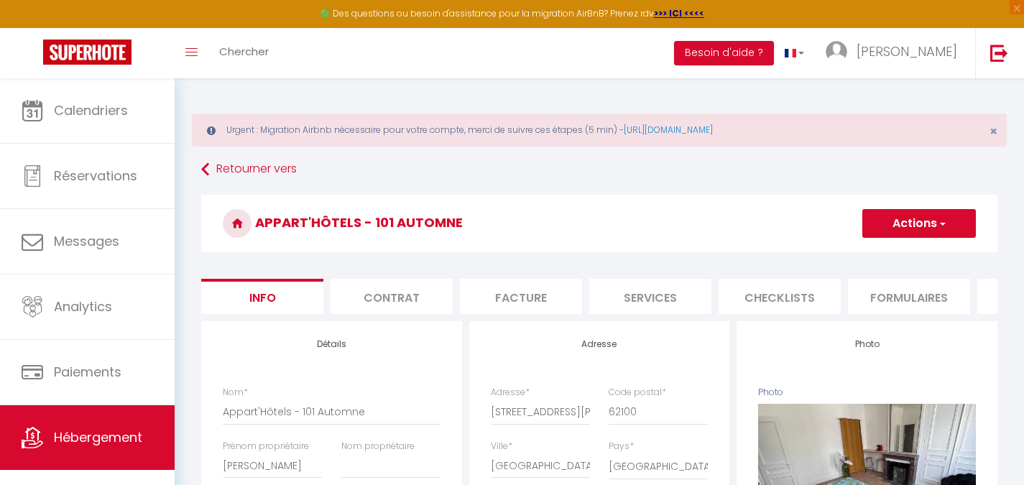
click at [609, 286] on li "Services" at bounding box center [650, 296] width 122 height 35
select select
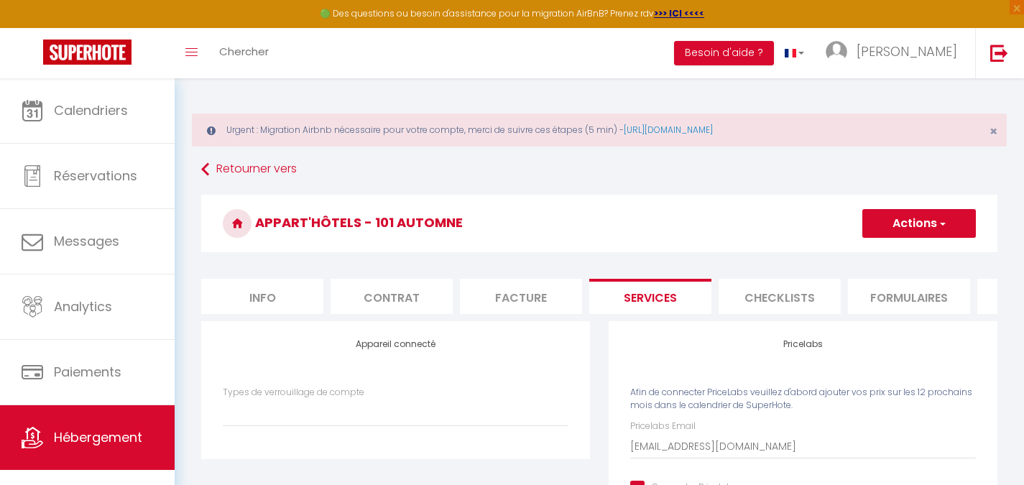
scroll to position [72, 0]
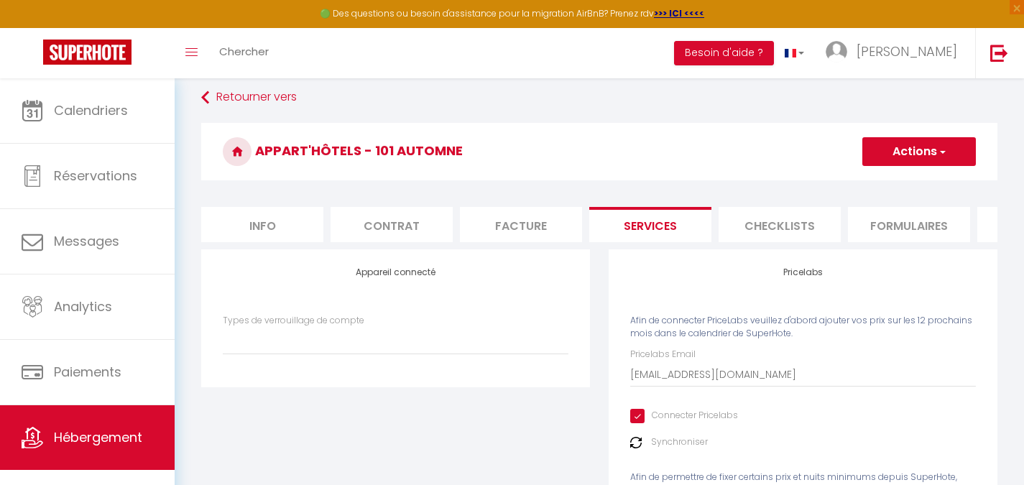
click at [897, 168] on h3 "Appart'Hôtels - 101 Automne" at bounding box center [599, 151] width 796 height 57
click at [899, 162] on button "Actions" at bounding box center [919, 151] width 114 height 29
click at [903, 180] on link "Enregistrer" at bounding box center [918, 183] width 114 height 19
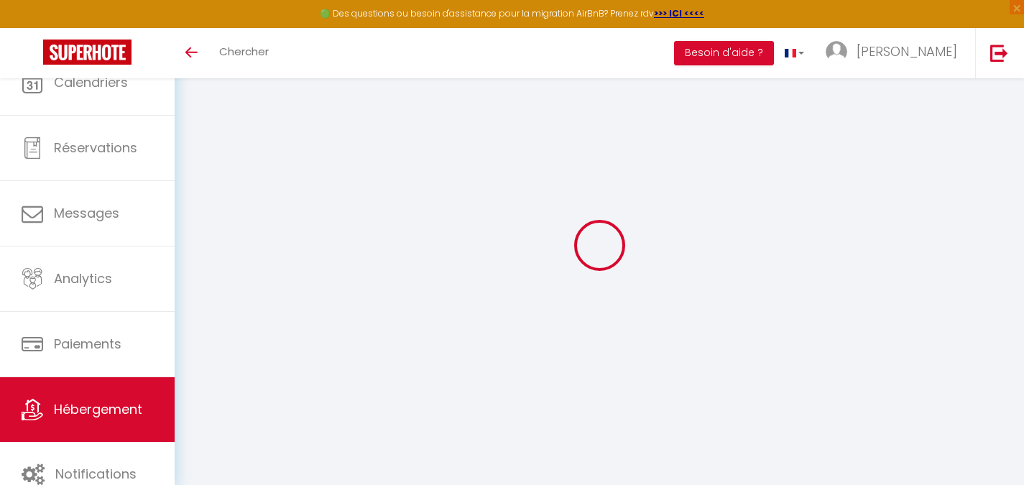
select select
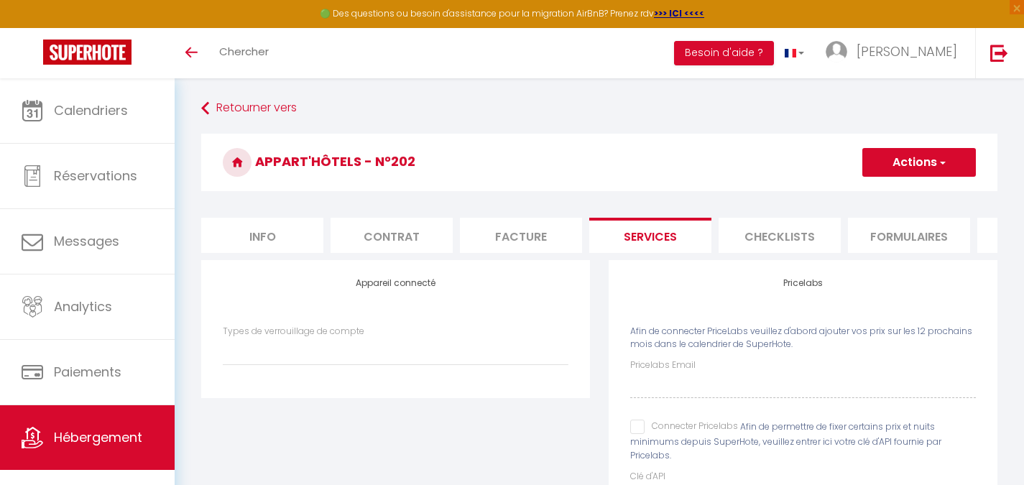
click at [634, 434] on input "Connecter Pricelabs" at bounding box center [684, 427] width 108 height 14
checkbox input "true"
select select
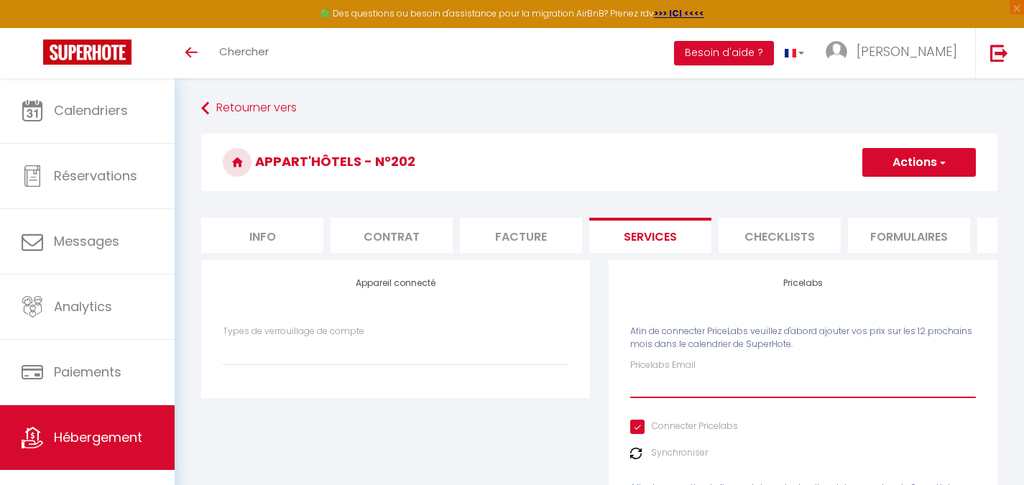
drag, startPoint x: 658, startPoint y: 396, endPoint x: 695, endPoint y: 365, distance: 47.9
click at [658, 396] on input "Pricelabs Email" at bounding box center [803, 385] width 346 height 26
paste input "[EMAIL_ADDRESS][DOMAIN_NAME]"
type input "[EMAIL_ADDRESS][DOMAIN_NAME]"
select select
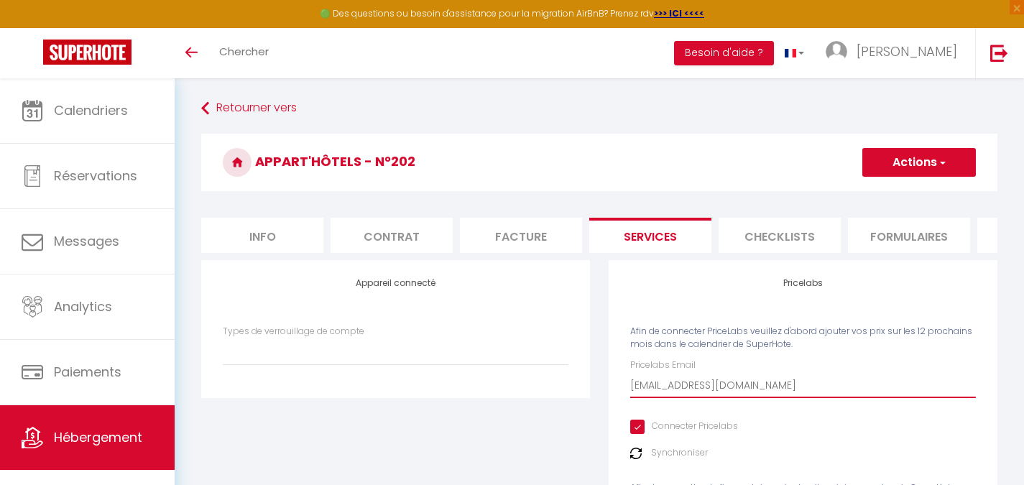
type input "[EMAIL_ADDRESS][DOMAIN_NAME]"
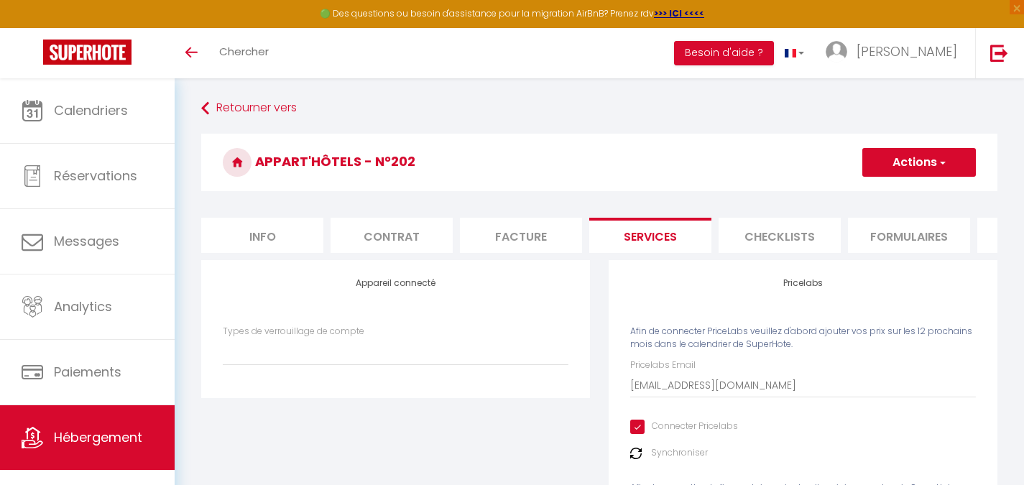
click at [904, 167] on button "Actions" at bounding box center [919, 162] width 114 height 29
click at [900, 182] on ul "Enregistrer" at bounding box center [918, 193] width 115 height 27
click at [904, 167] on button "Actions" at bounding box center [919, 162] width 114 height 29
click at [904, 187] on link "Enregistrer" at bounding box center [918, 194] width 114 height 19
click at [886, 247] on li "Formulaires" at bounding box center [909, 235] width 122 height 35
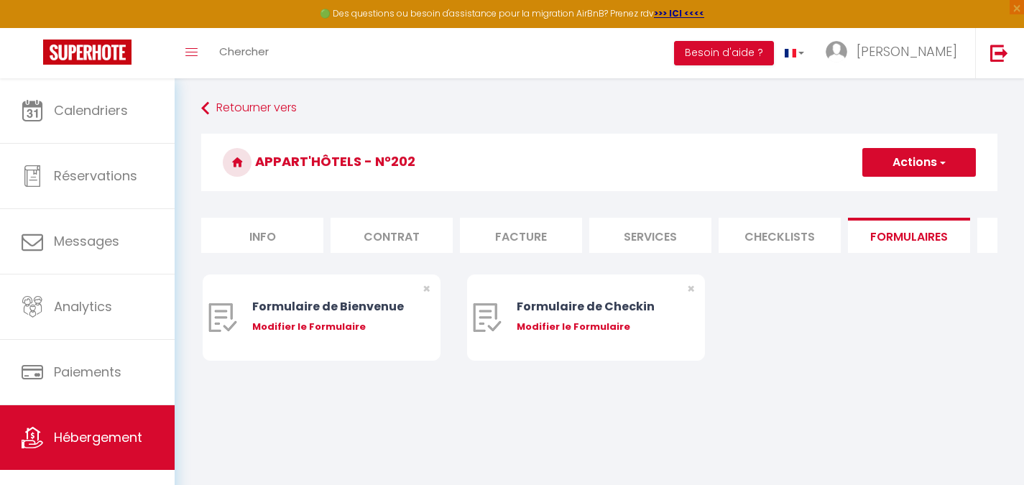
click at [886, 266] on form "Appart'Hôtels - N°202 Actions Créer un nouveau formulaire Info Contrat Facture …" at bounding box center [599, 262] width 796 height 256
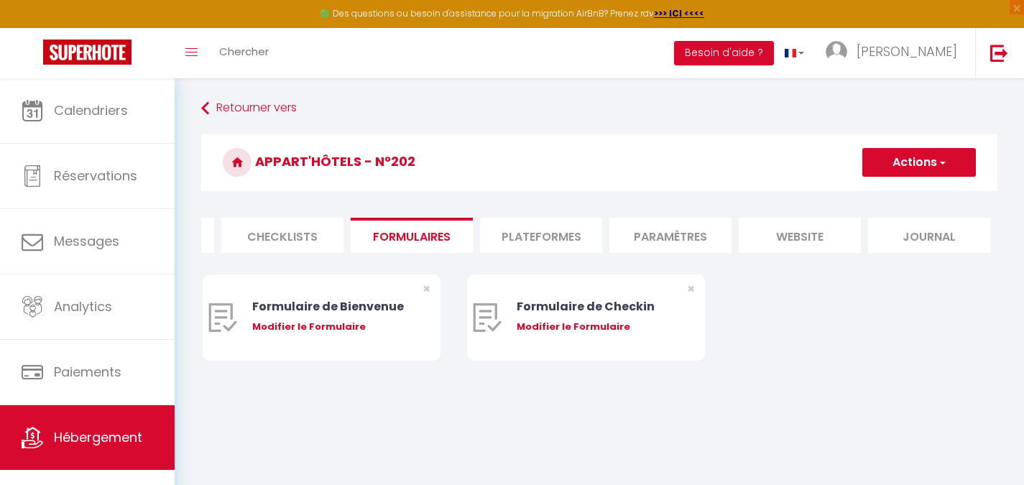
click at [793, 238] on li "website" at bounding box center [799, 235] width 122 height 35
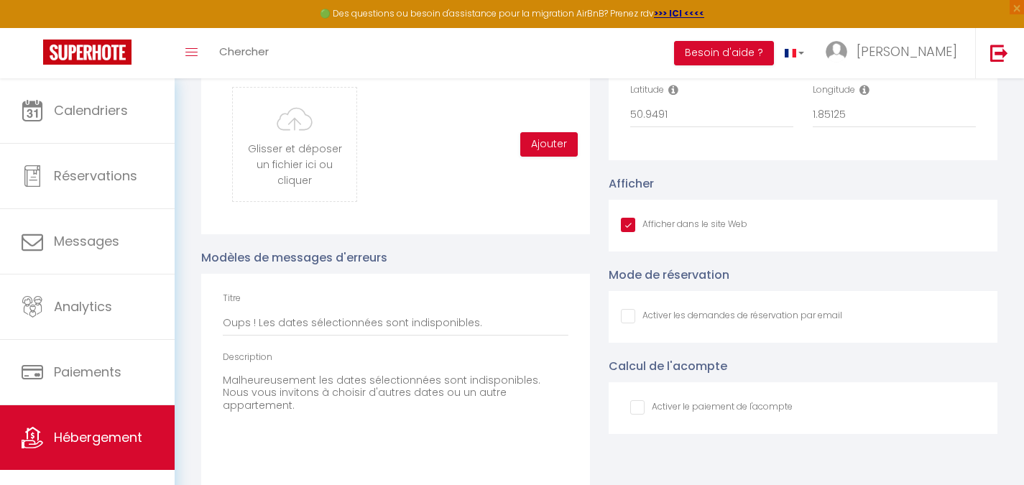
scroll to position [1498, 0]
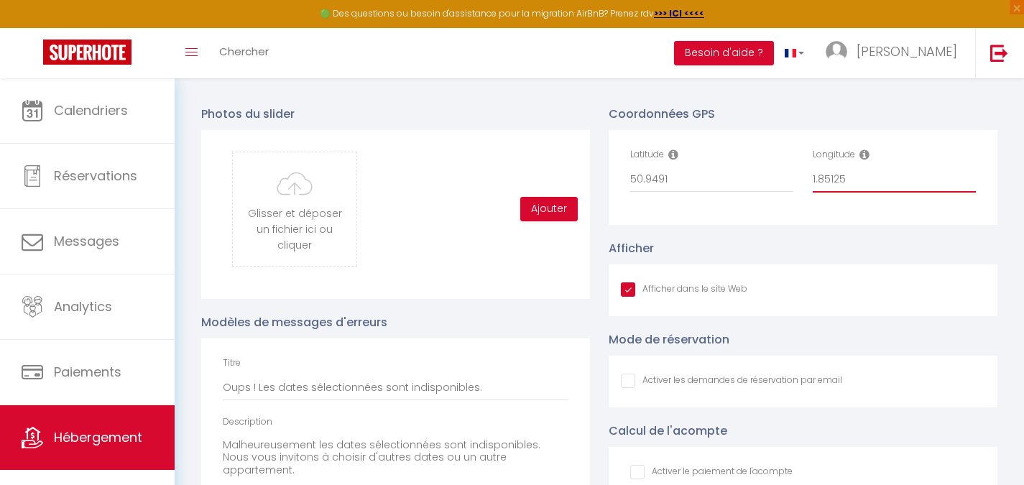
click at [859, 187] on input "1.85125" at bounding box center [893, 180] width 163 height 26
click at [726, 193] on input "50.9491" at bounding box center [711, 180] width 163 height 26
paste input "7663"
type input "50.94917663"
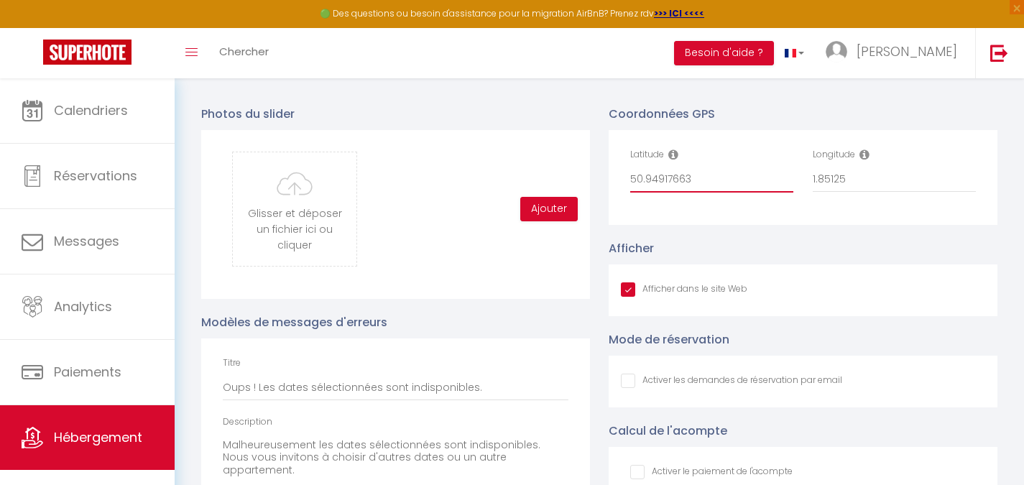
checkbox input "true"
checkbox input "false"
type input "50.94917663"
click at [836, 193] on input "1.85125" at bounding box center [893, 180] width 163 height 26
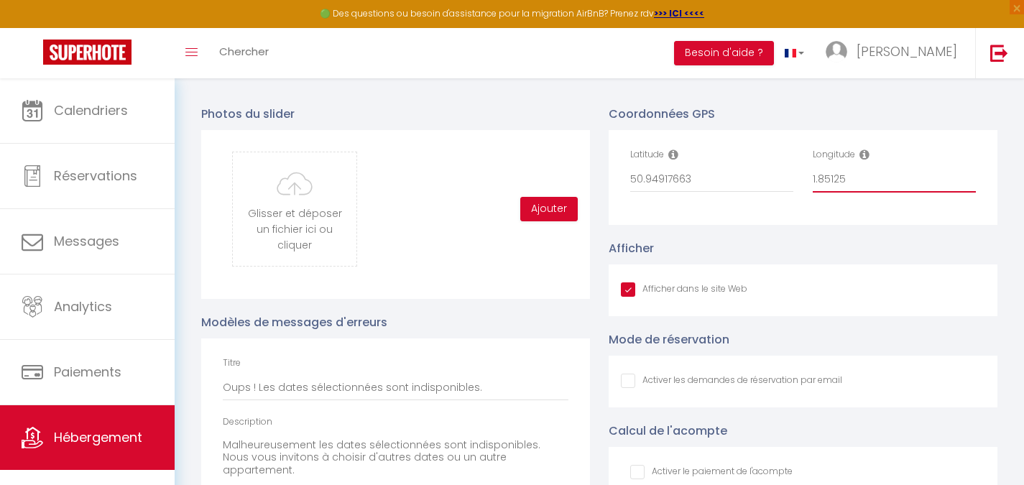
click at [836, 193] on input "1.85125" at bounding box center [893, 180] width 163 height 26
paste input "11570"
type input "1.85111570"
checkbox input "true"
checkbox input "false"
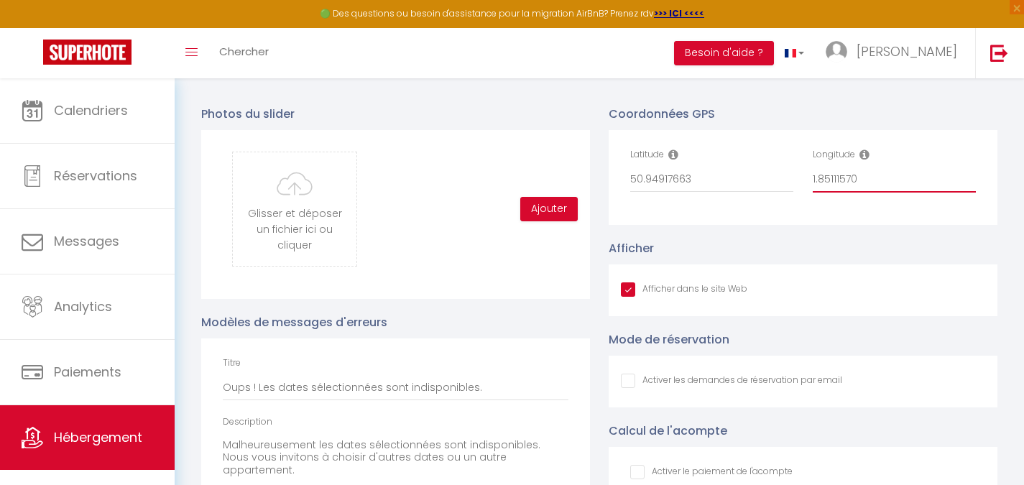
checkbox input "false"
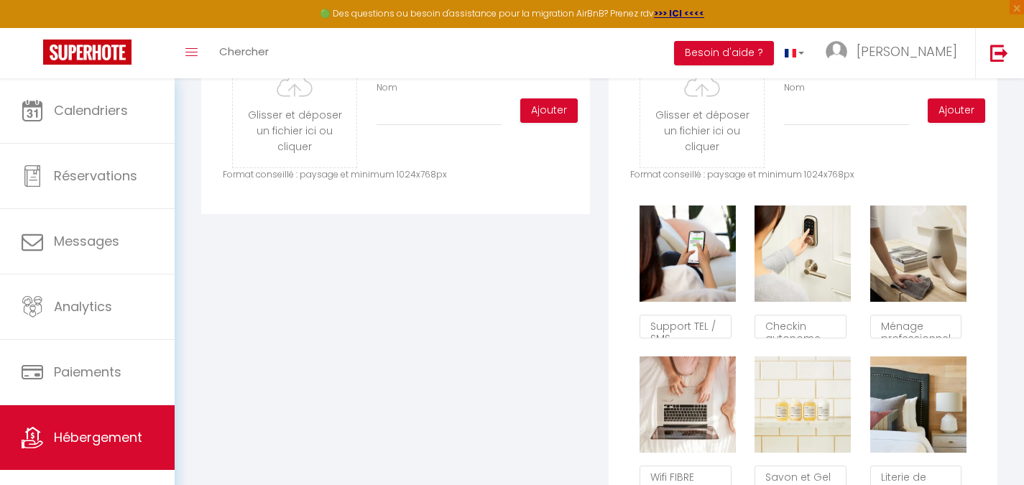
scroll to position [0, 0]
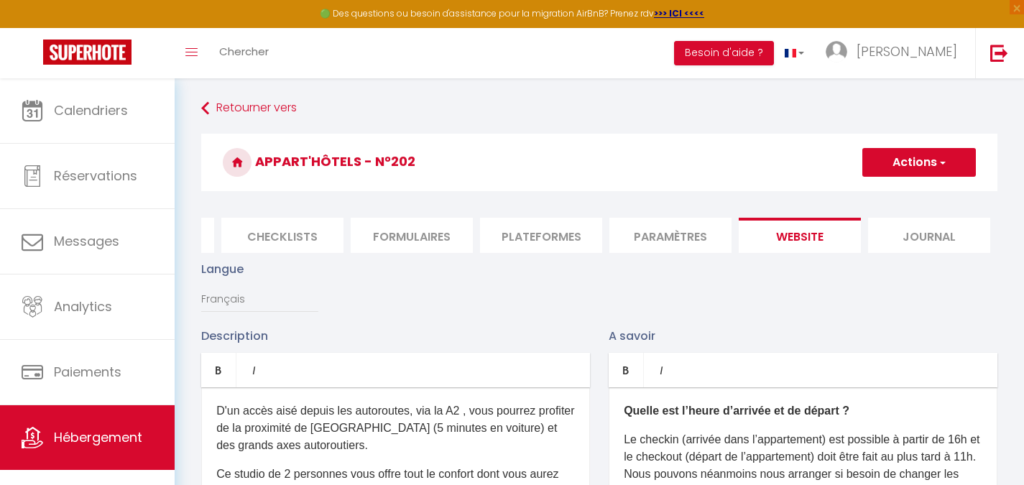
type input "1.85111570"
click at [878, 151] on button "Actions" at bounding box center [919, 162] width 114 height 29
click at [881, 189] on input "Enregistrer" at bounding box center [902, 194] width 53 height 14
checkbox input "true"
checkbox input "false"
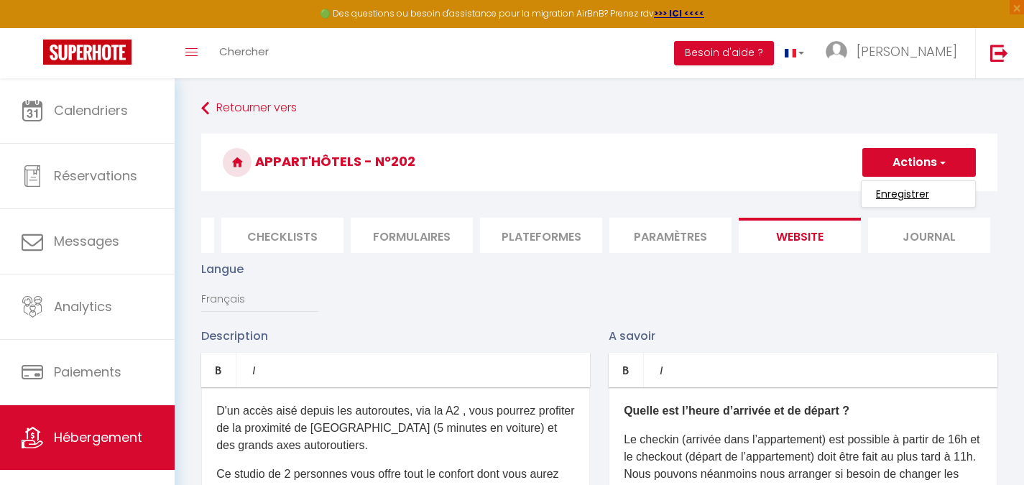
checkbox input "false"
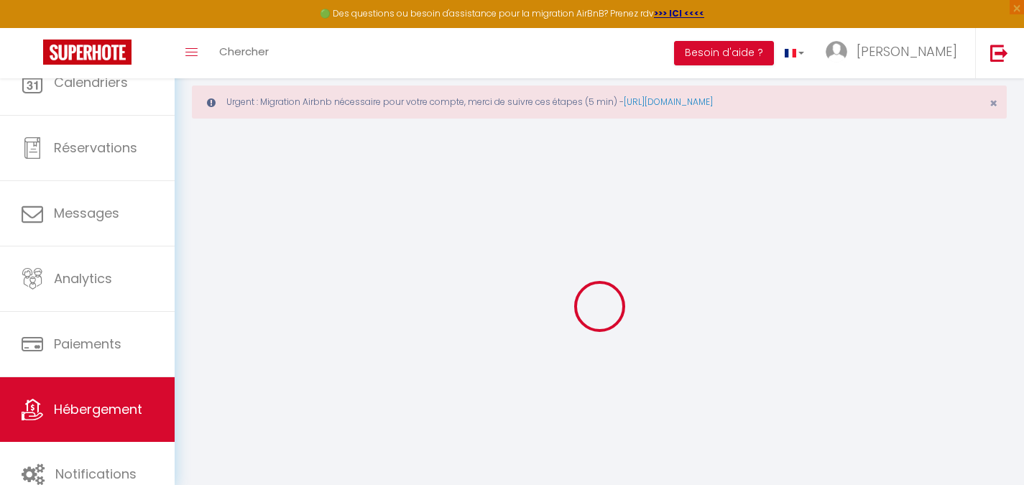
type input "Oups ! Les dates sélectionnées sont indisponibles."
type textarea "Malheureusement les dates sélectionnées sont indisponibles. Nous vous invitons …"
type input "50.94917663"
type input "1.85111570"
checkbox input "true"
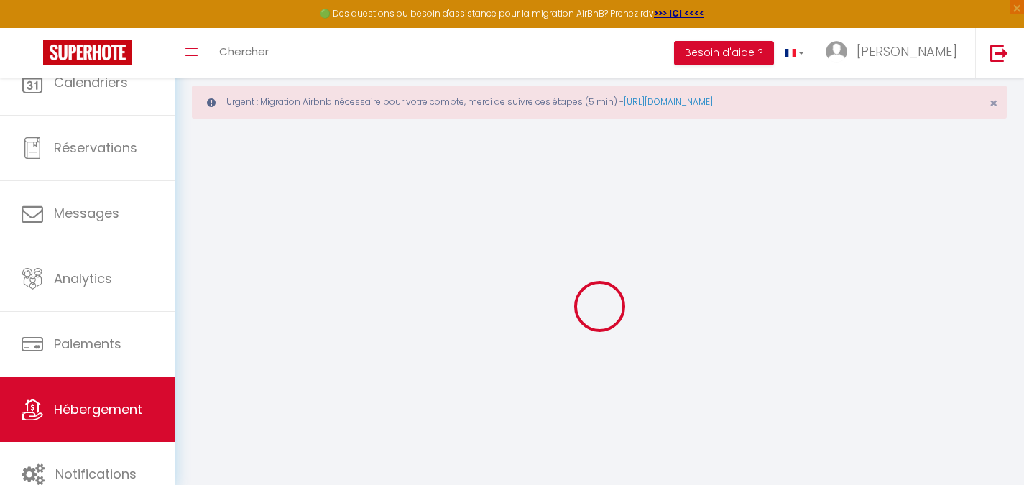
checkbox input "false"
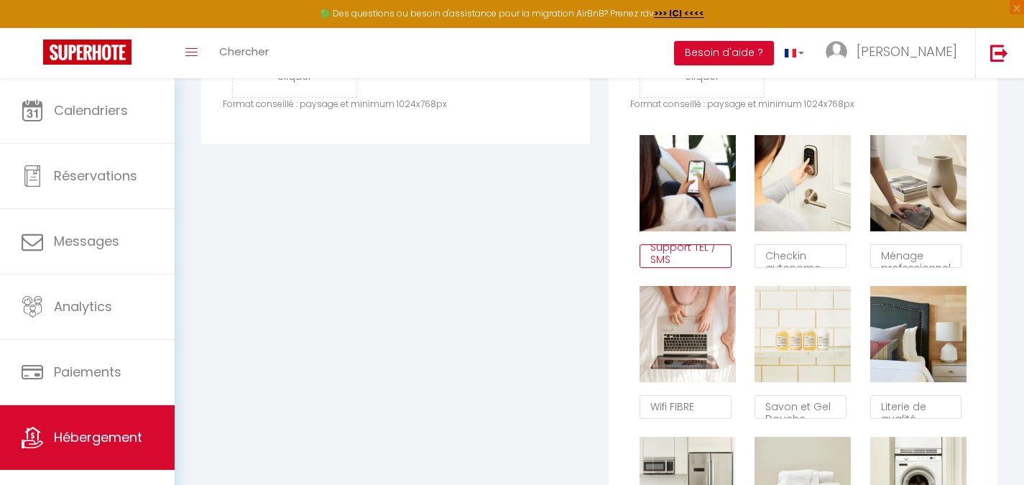
scroll to position [669, 0]
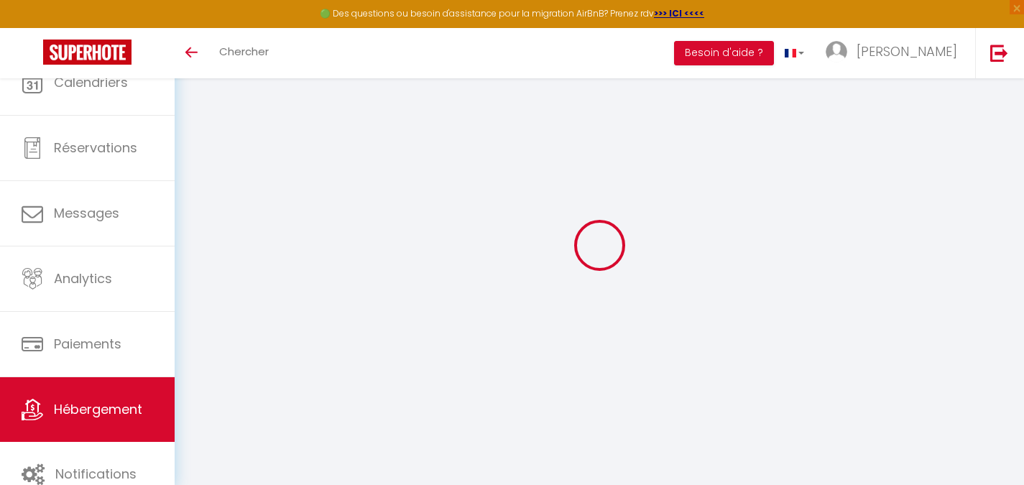
select select
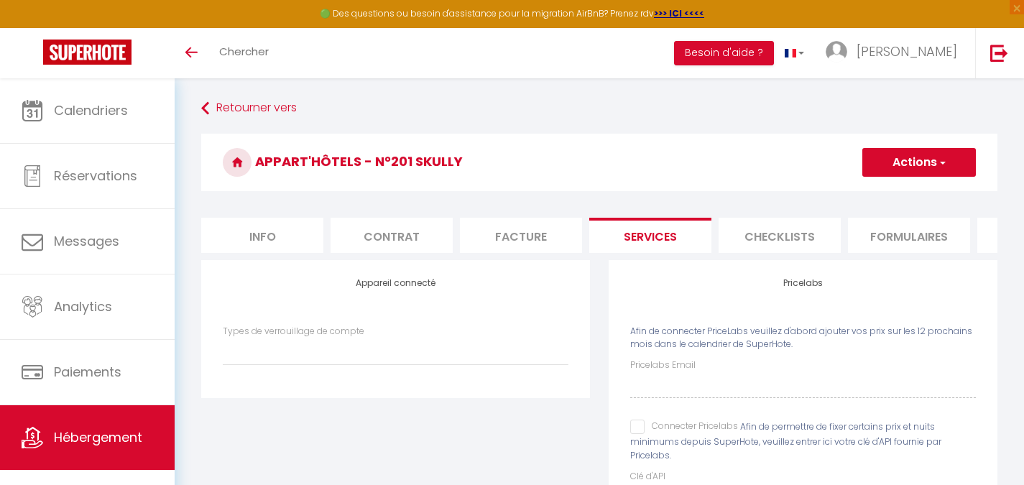
click at [638, 434] on input "Connecter Pricelabs" at bounding box center [684, 427] width 108 height 14
checkbox input "true"
select select
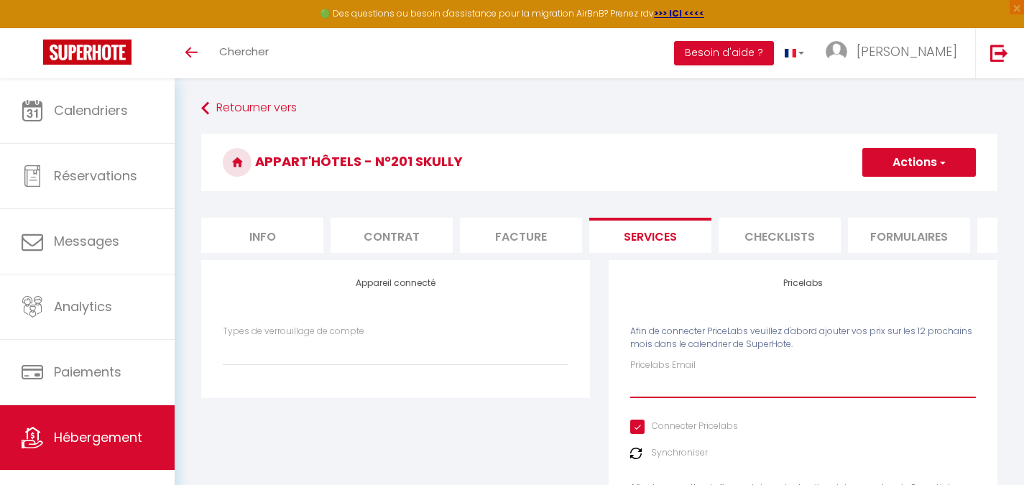
click at [652, 398] on input "Pricelabs Email" at bounding box center [803, 385] width 346 height 26
paste input "[EMAIL_ADDRESS][DOMAIN_NAME]"
type input "[EMAIL_ADDRESS][DOMAIN_NAME]"
select select
type input "[EMAIL_ADDRESS][DOMAIN_NAME]"
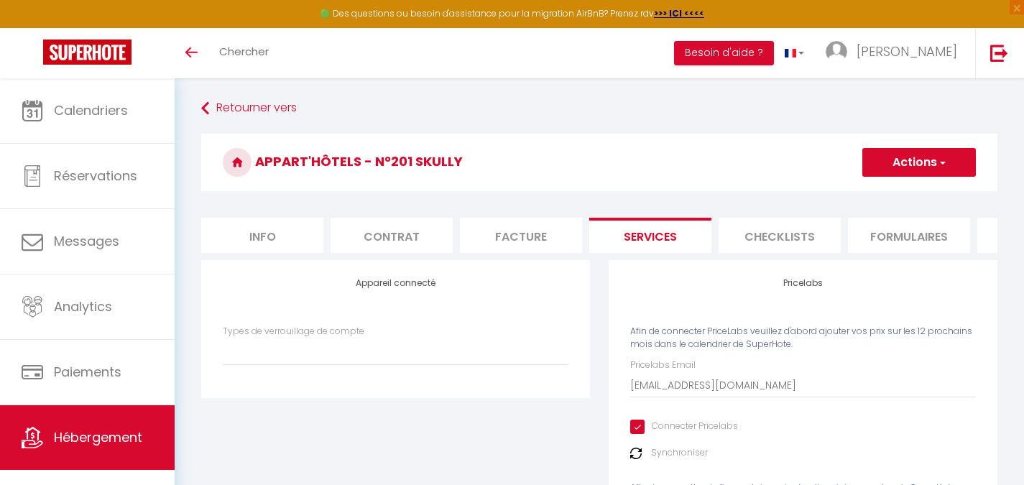
click at [891, 154] on button "Actions" at bounding box center [919, 162] width 114 height 29
click at [894, 183] on ul "Enregistrer" at bounding box center [918, 193] width 115 height 27
click at [894, 187] on h3 "Appart'Hôtels - N°201 Skully" at bounding box center [599, 162] width 796 height 57
click at [899, 157] on button "Actions" at bounding box center [919, 162] width 114 height 29
click at [894, 190] on link "Enregistrer" at bounding box center [918, 194] width 114 height 19
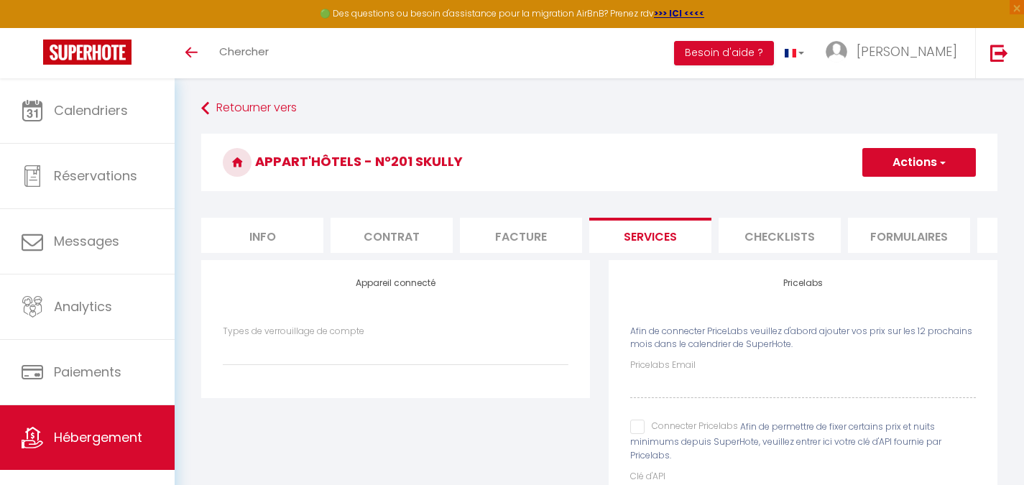
scroll to position [0, 497]
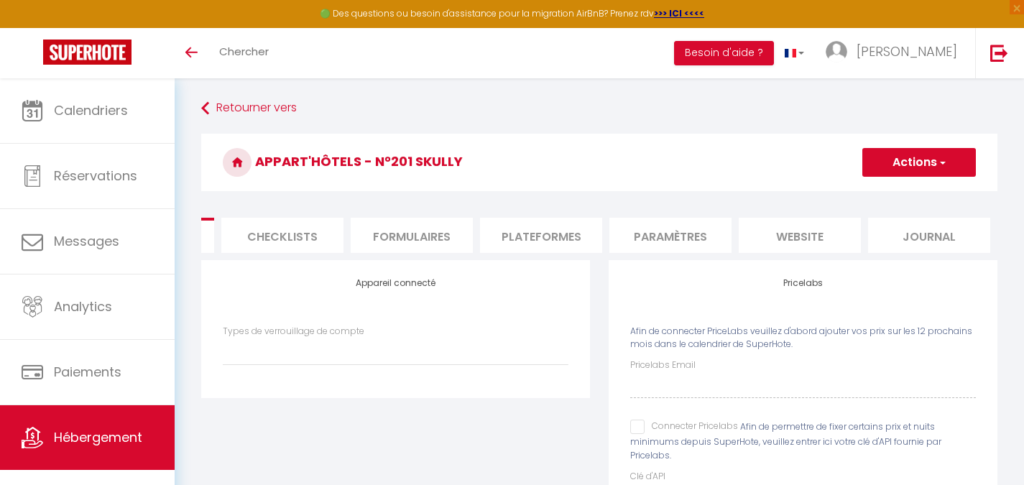
click at [800, 248] on li "website" at bounding box center [799, 235] width 122 height 35
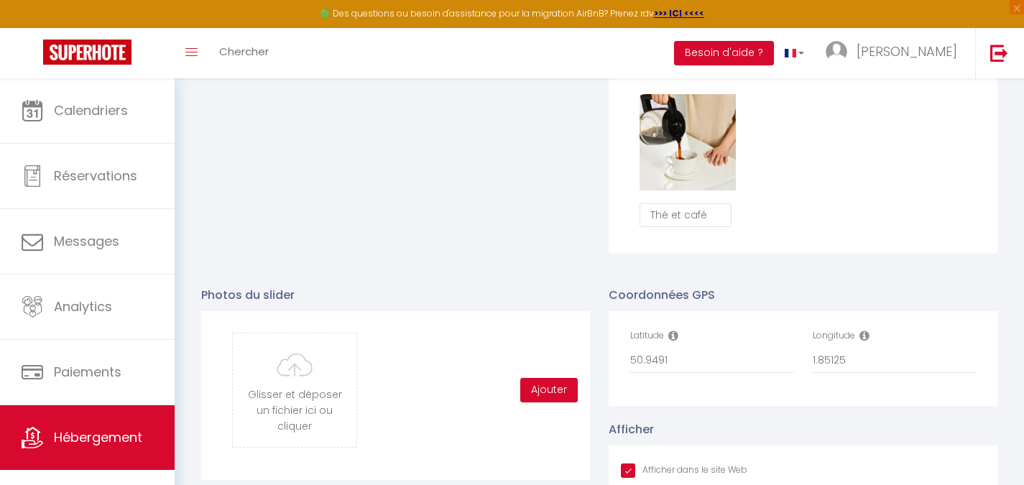
scroll to position [1437, 0]
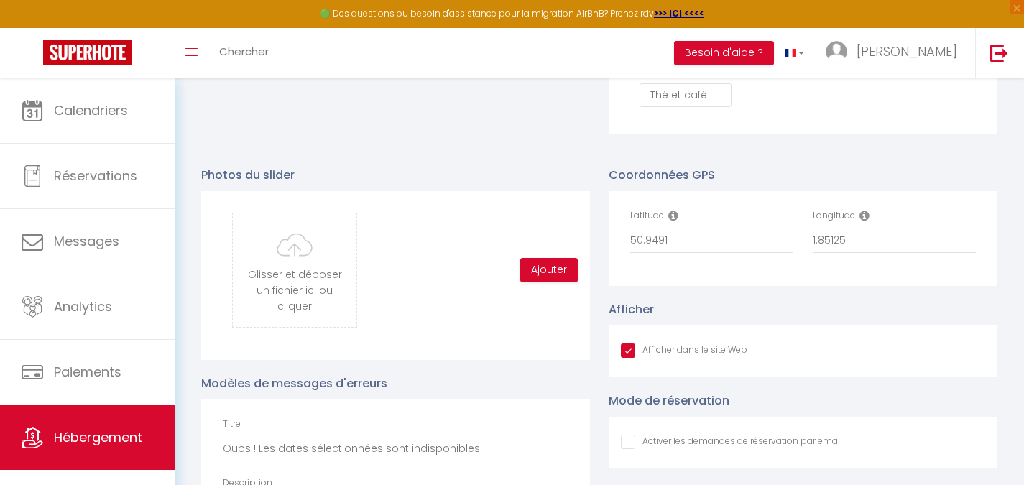
click at [708, 268] on div "Latitude 50.9491" at bounding box center [712, 238] width 182 height 59
click at [709, 254] on input "50.9491" at bounding box center [711, 241] width 163 height 26
paste input "1.85111570"
type input "1.85111570"
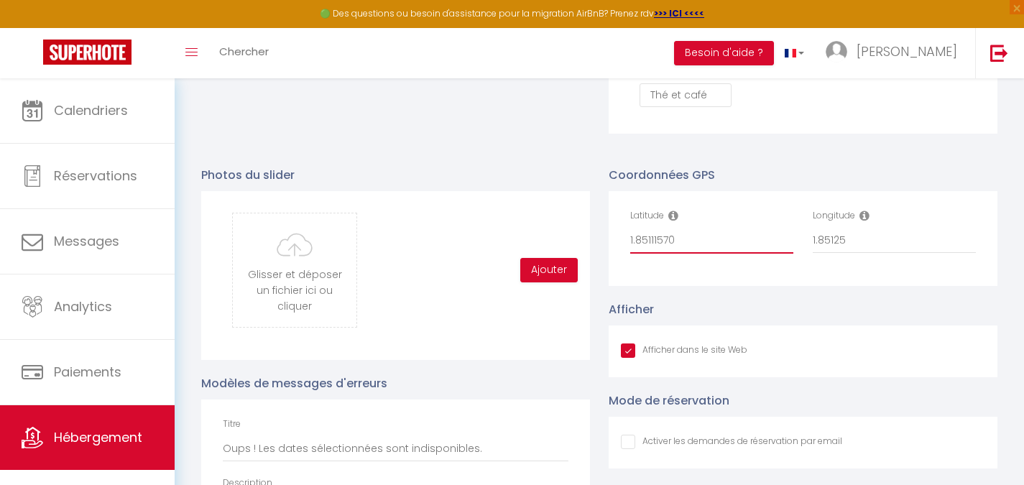
checkbox input "true"
checkbox input "false"
type input "50.9491"
checkbox input "true"
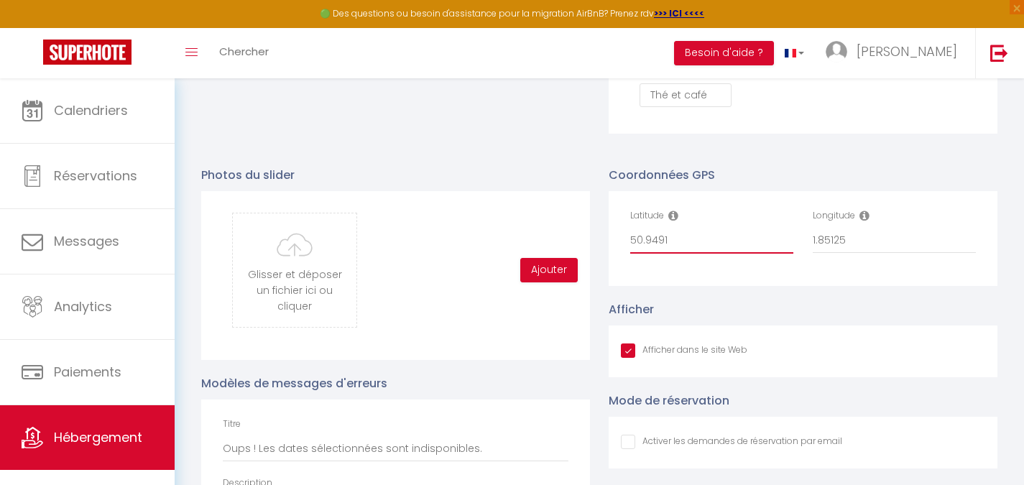
checkbox input "false"
click at [826, 254] on input "1.85125" at bounding box center [893, 241] width 163 height 26
paste input "11570"
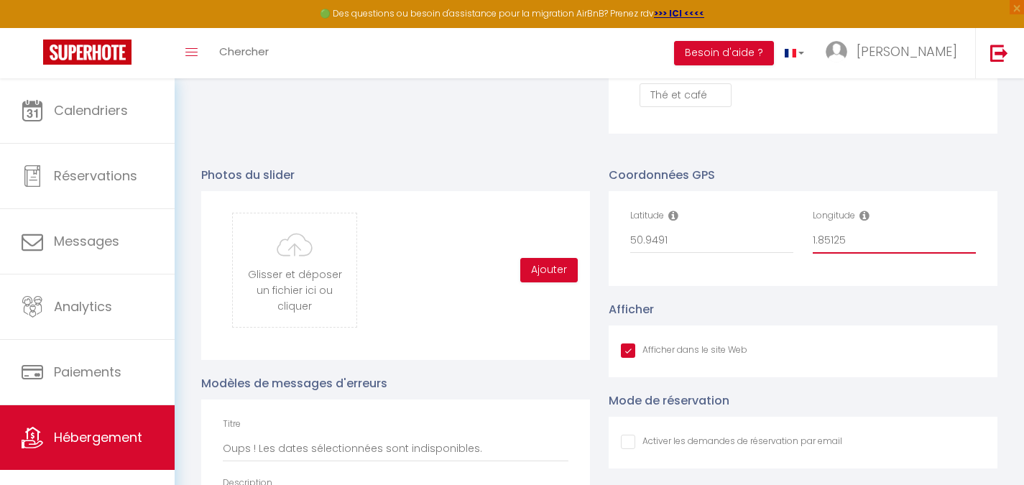
type input "1.85111570"
checkbox input "true"
checkbox input "false"
type input "1.85111570"
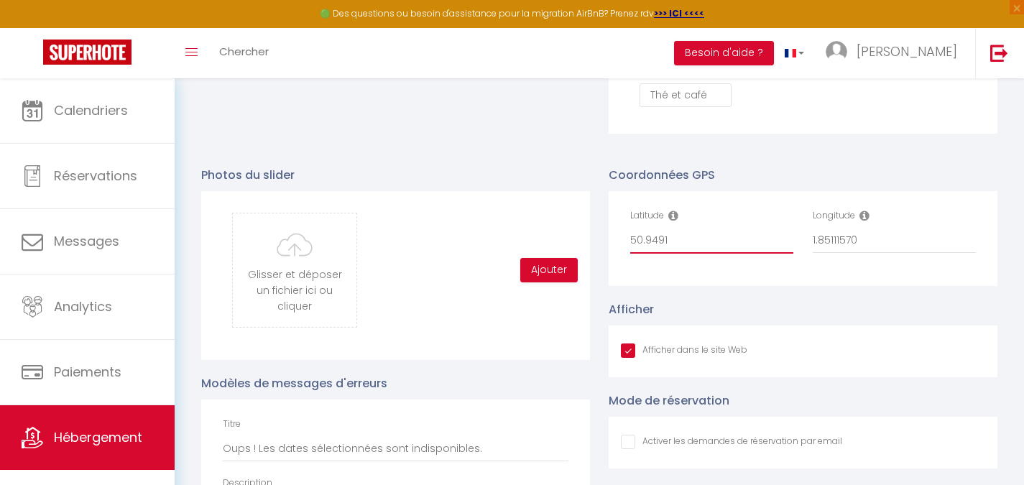
click at [736, 249] on input "50.9491" at bounding box center [711, 241] width 163 height 26
paste input "1.85111570"
type input "1.85111570"
checkbox input "true"
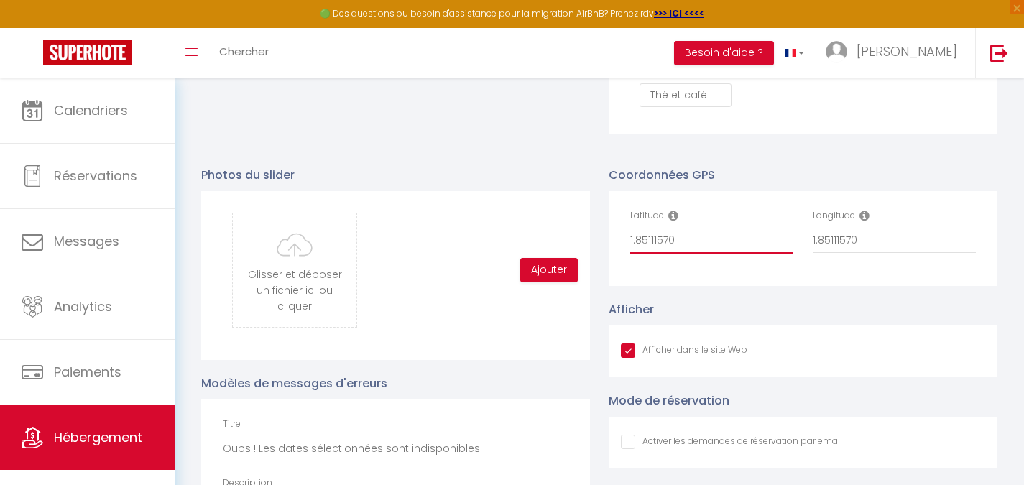
checkbox input "false"
click at [690, 244] on input "1.85111570" at bounding box center [711, 241] width 163 height 26
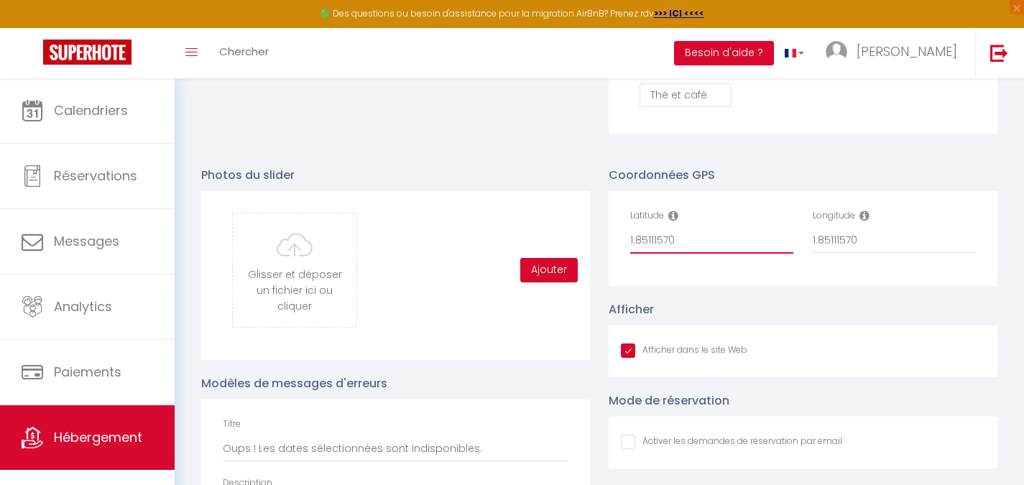
paste input "50.94917663"
type input "50.94917663"
checkbox input "true"
checkbox input "false"
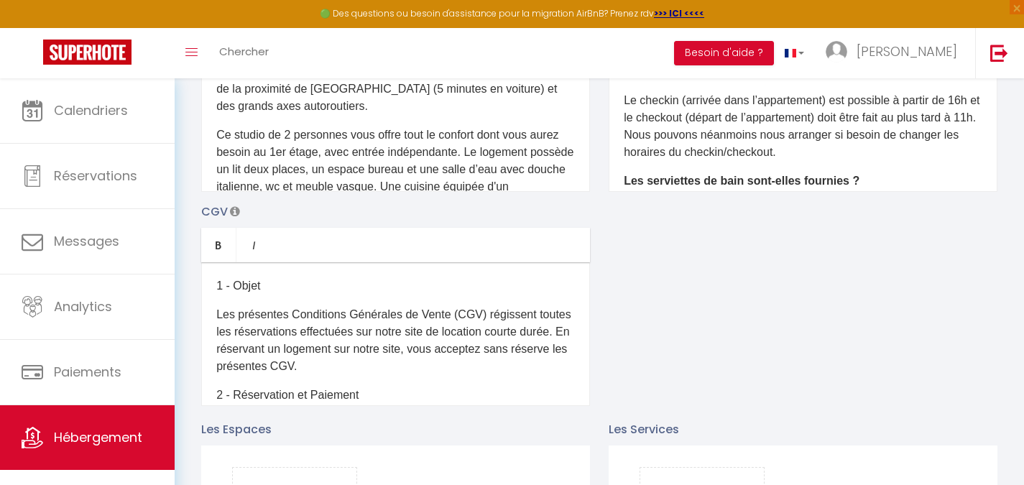
scroll to position [0, 0]
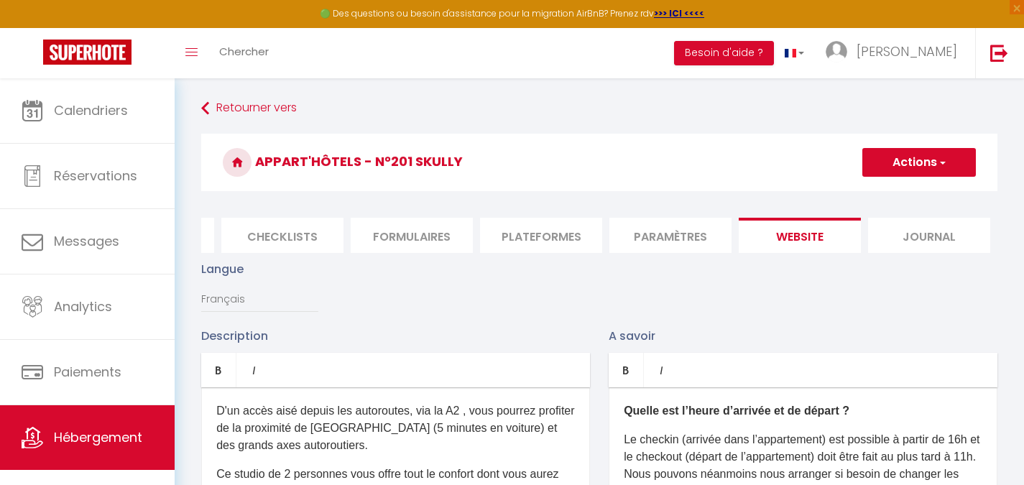
type input "50.94917663"
click at [981, 183] on h3 "Appart'Hôtels - N°201 Skully" at bounding box center [599, 162] width 796 height 57
click at [914, 162] on button "Actions" at bounding box center [919, 162] width 114 height 29
click at [908, 194] on input "Enregistrer" at bounding box center [902, 194] width 53 height 14
checkbox input "true"
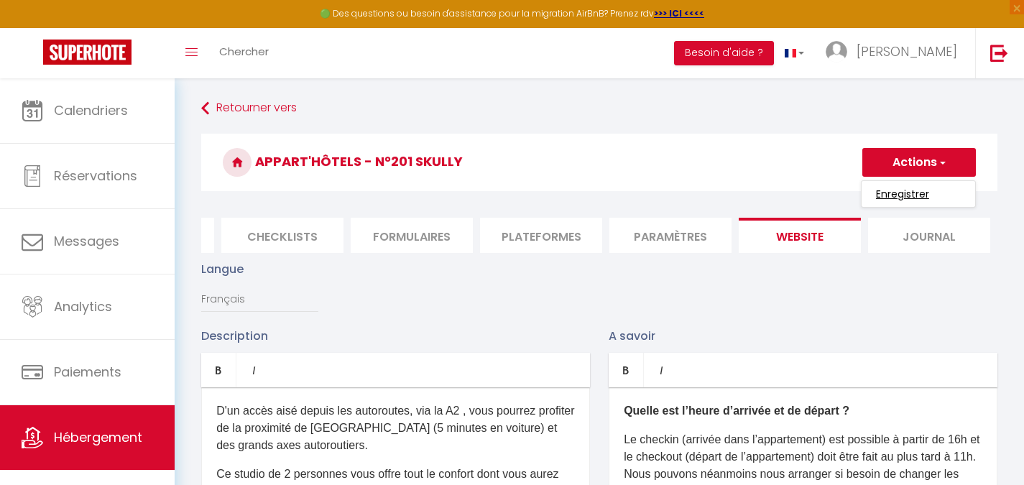
checkbox input "false"
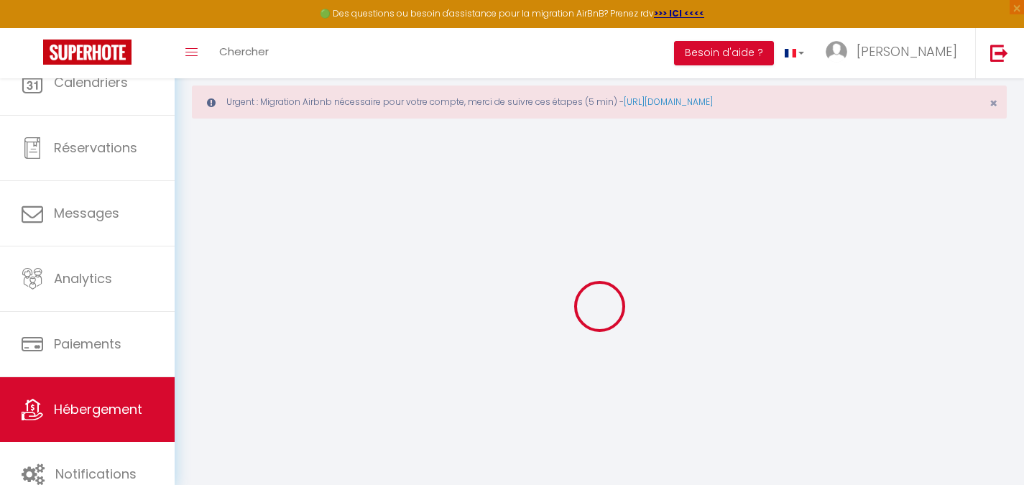
type input "Oups ! Les dates sélectionnées sont indisponibles."
type textarea "Malheureusement les dates sélectionnées sont indisponibles. Nous vous invitons …"
type input "50.94917663"
type input "1.85111570"
checkbox input "true"
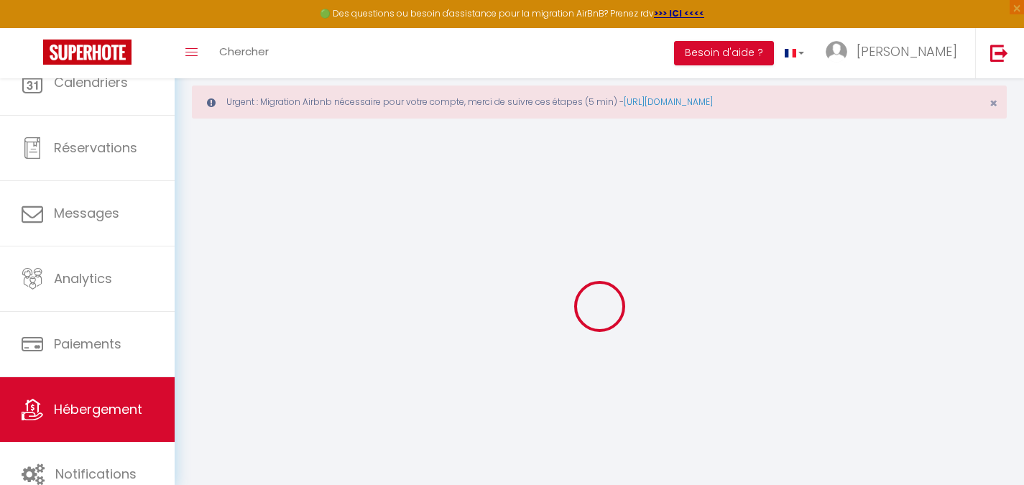
checkbox input "false"
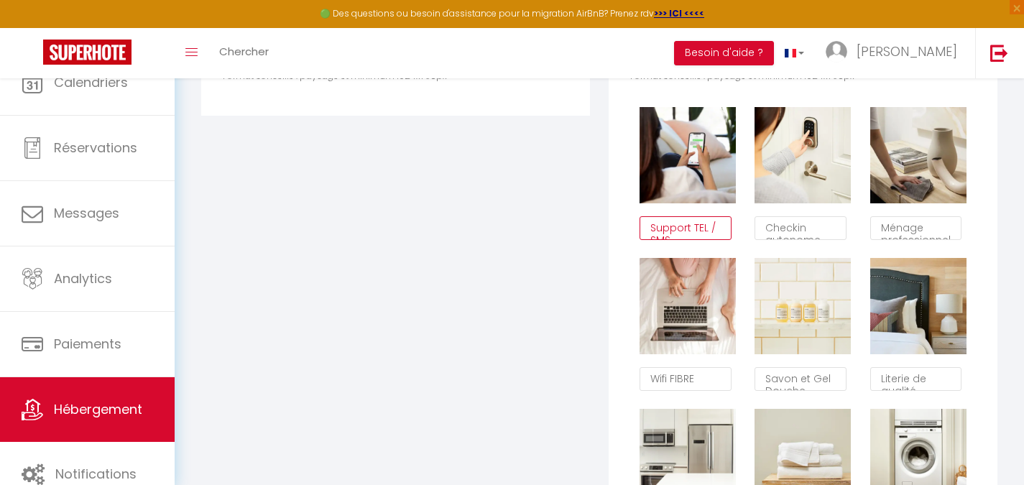
scroll to position [9, 0]
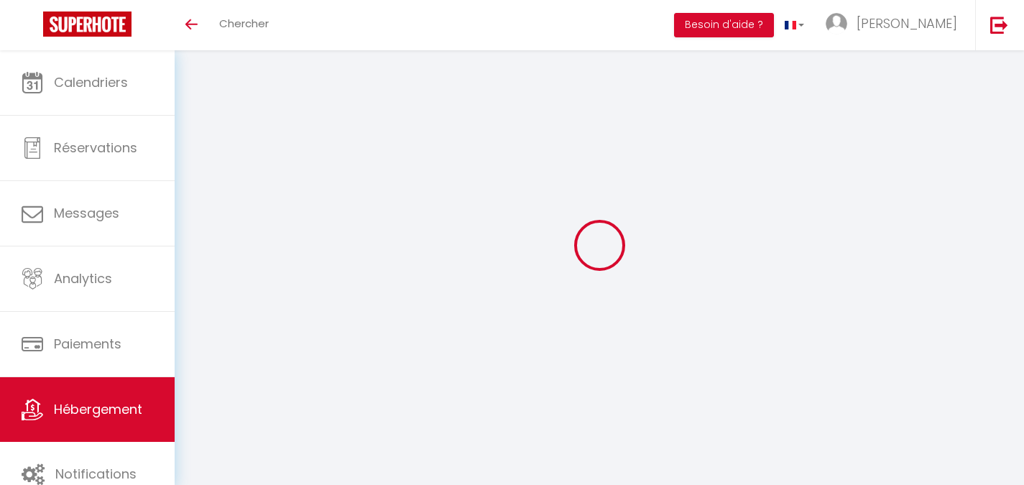
scroll to position [78, 0]
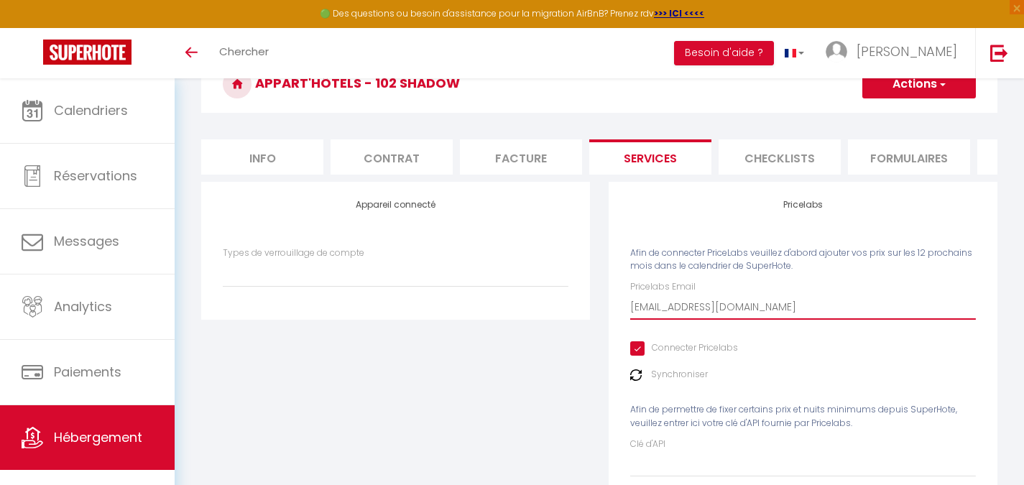
click at [724, 310] on input "[EMAIL_ADDRESS][DOMAIN_NAME]" at bounding box center [803, 307] width 346 height 26
paste input "coachingairbnb"
type input "[EMAIL_ADDRESS][DOMAIN_NAME]"
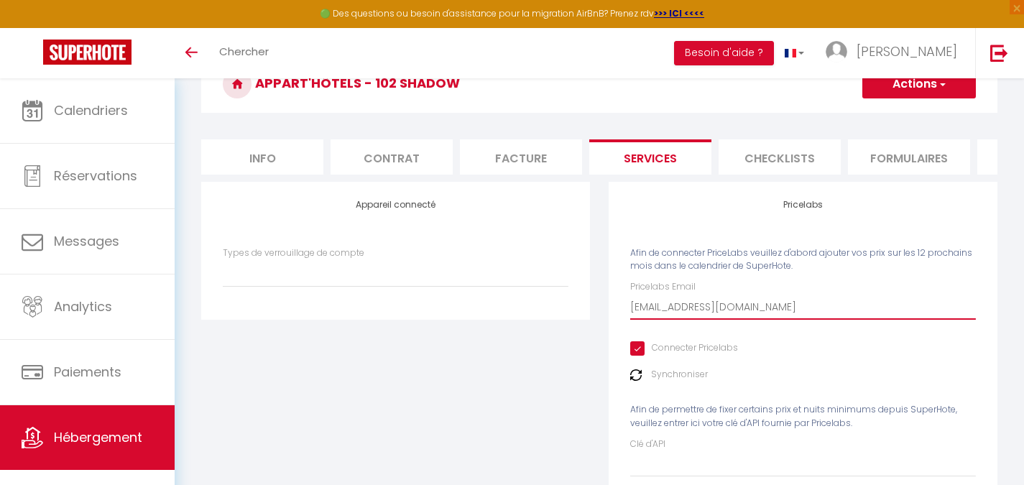
select select
type input "[EMAIL_ADDRESS][DOMAIN_NAME]"
click at [672, 381] on label "Synchroniser" at bounding box center [679, 375] width 57 height 14
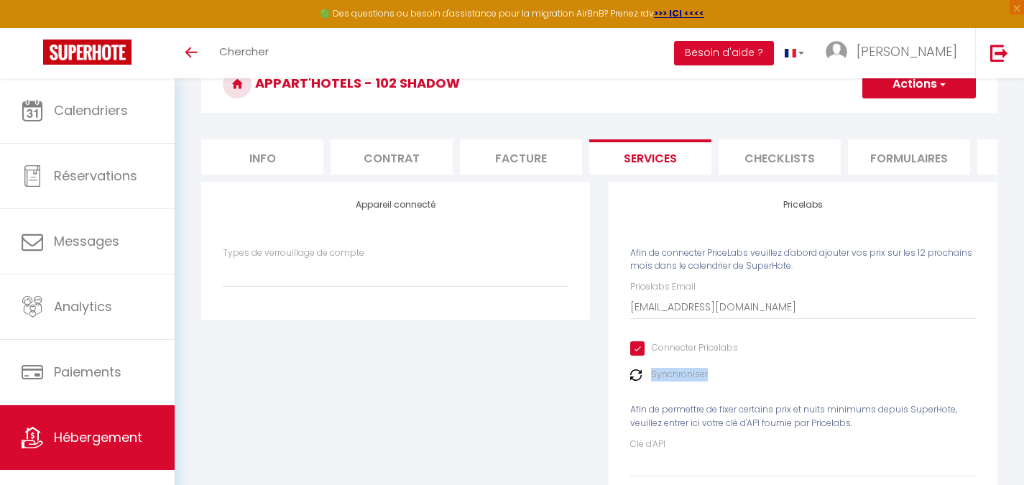
click at [897, 88] on button "Actions" at bounding box center [919, 84] width 114 height 29
click at [904, 111] on link "Enregistrer" at bounding box center [918, 115] width 114 height 19
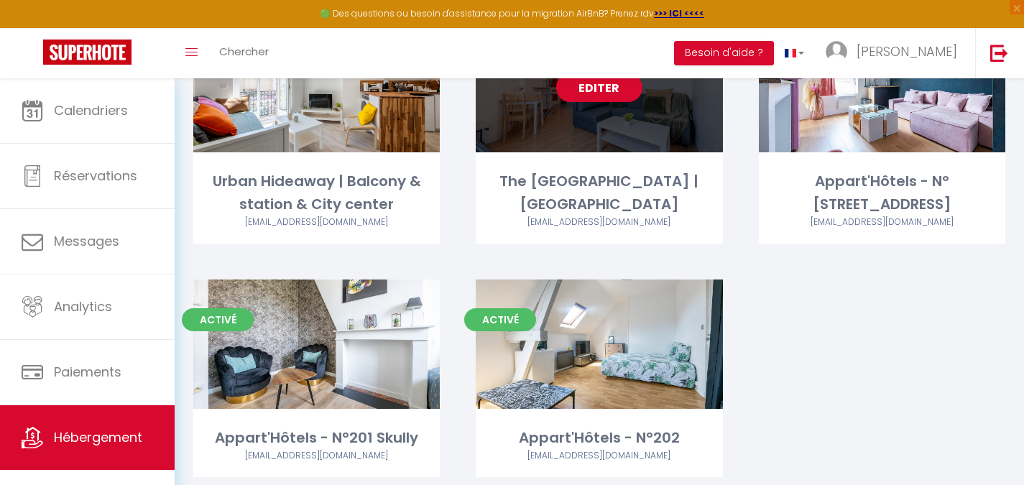
drag, startPoint x: 542, startPoint y: 109, endPoint x: 543, endPoint y: 91, distance: 18.0
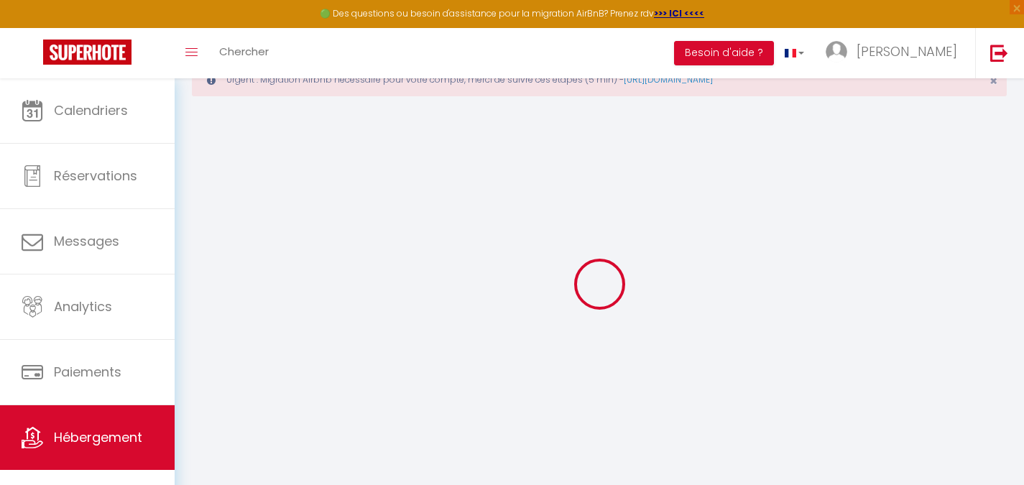
scroll to position [78, 0]
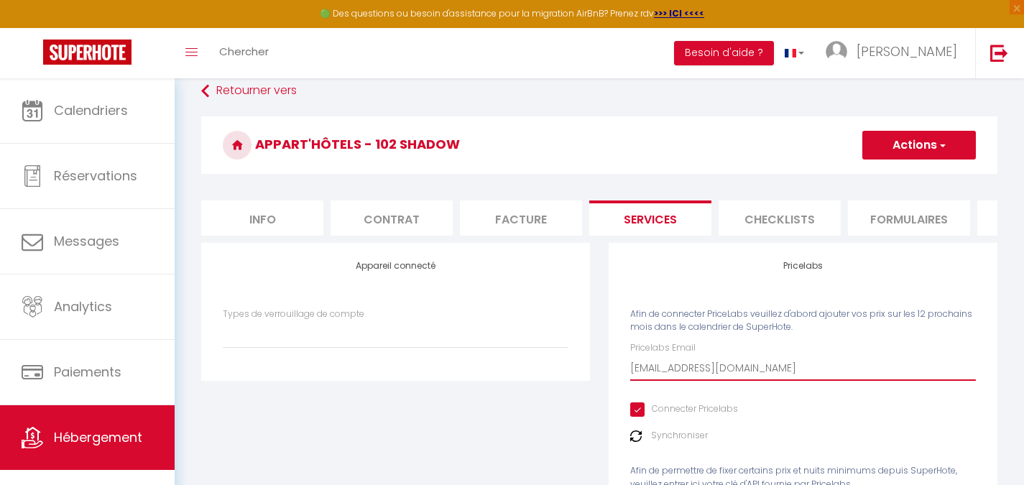
click at [687, 381] on input "[EMAIL_ADDRESS][DOMAIN_NAME]" at bounding box center [803, 368] width 346 height 26
click at [686, 381] on input "[EMAIL_ADDRESS][DOMAIN_NAME]" at bounding box center [803, 368] width 346 height 26
click at [729, 376] on input "[EMAIL_ADDRESS][DOMAIN_NAME]" at bounding box center [803, 368] width 346 height 26
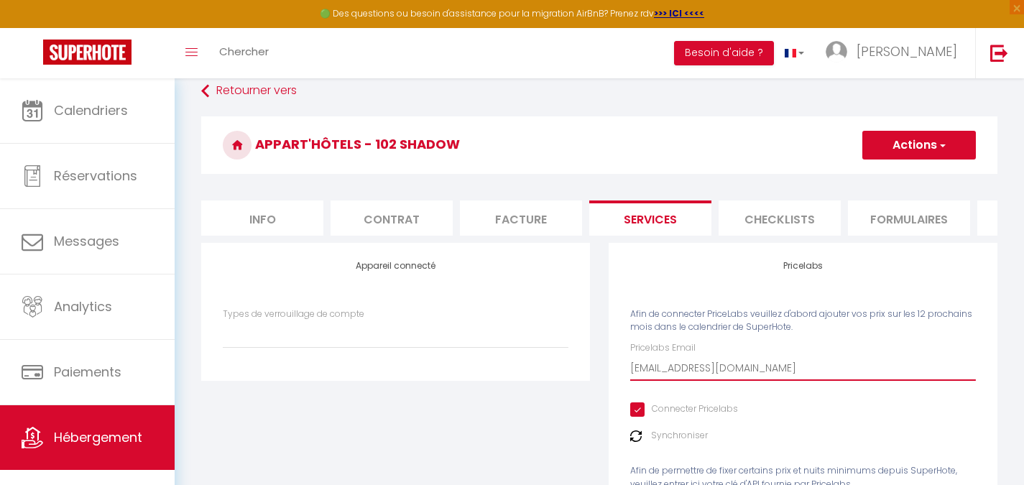
click at [729, 376] on input "[EMAIL_ADDRESS][DOMAIN_NAME]" at bounding box center [803, 368] width 346 height 26
paste input "coachingairbnb"
type input "[EMAIL_ADDRESS][DOMAIN_NAME]"
select select
type input "[EMAIL_ADDRESS][DOMAIN_NAME]"
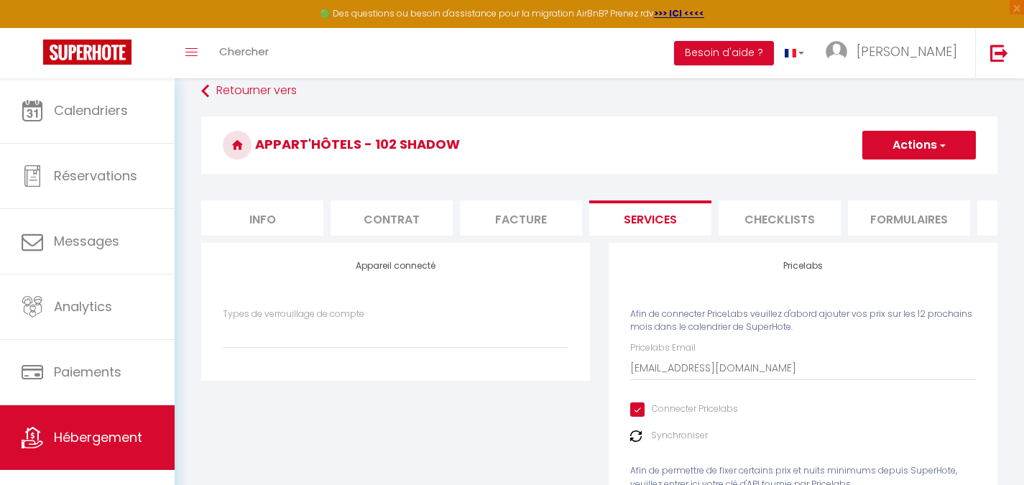
click at [914, 155] on button "Actions" at bounding box center [919, 145] width 114 height 29
click at [914, 165] on ul "Enregistrer" at bounding box center [918, 176] width 115 height 27
click at [913, 153] on button "Actions" at bounding box center [919, 145] width 114 height 29
click at [913, 167] on link "Enregistrer" at bounding box center [918, 176] width 114 height 19
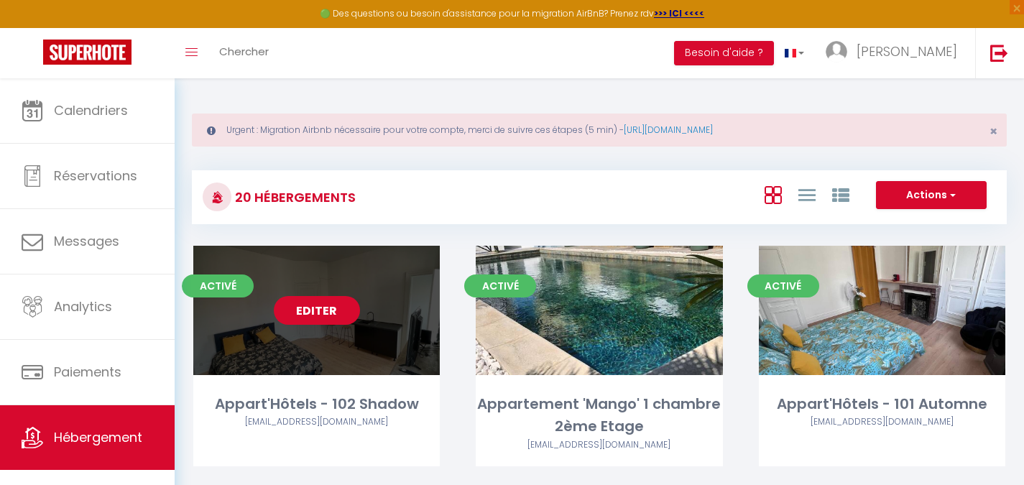
click at [337, 302] on link "Editer" at bounding box center [317, 310] width 86 height 29
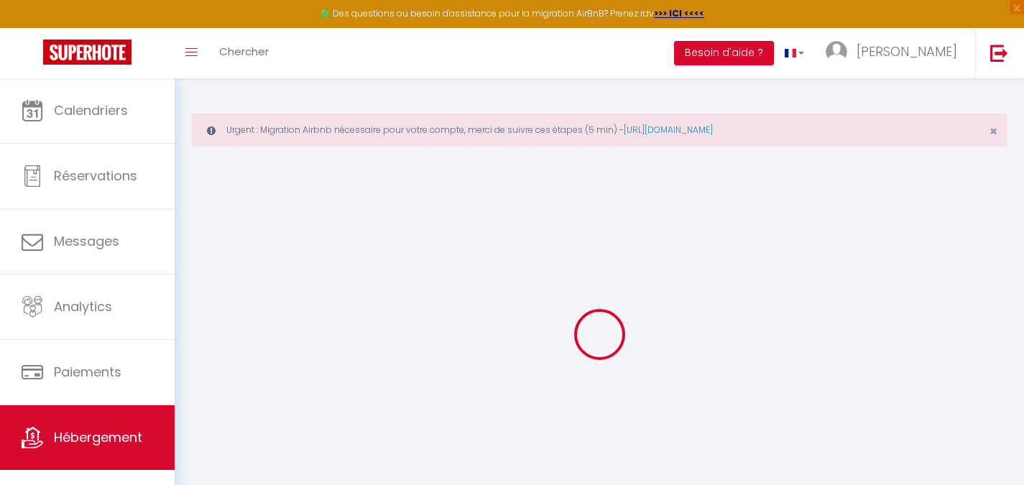
select select
type input "[EMAIL_ADDRESS][DOMAIN_NAME]"
checkbox input "true"
select select
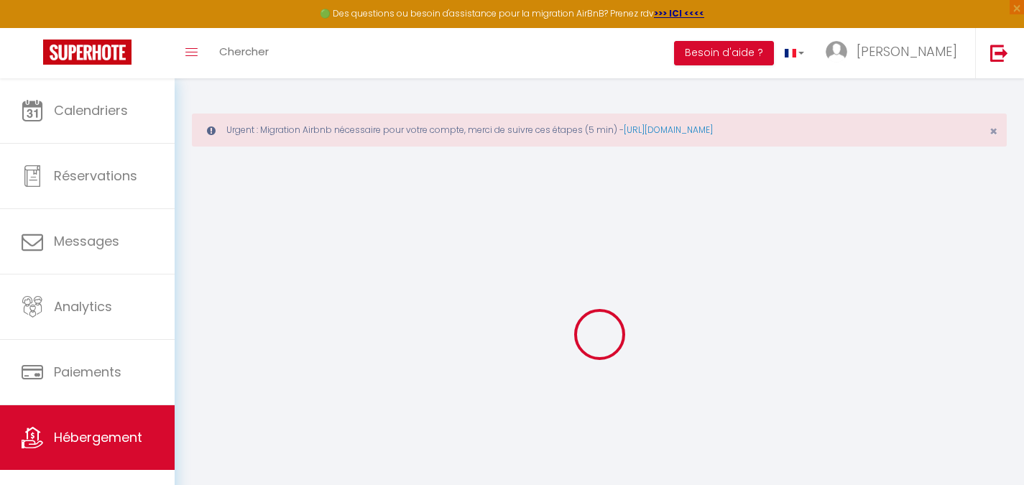
select select
checkbox input "false"
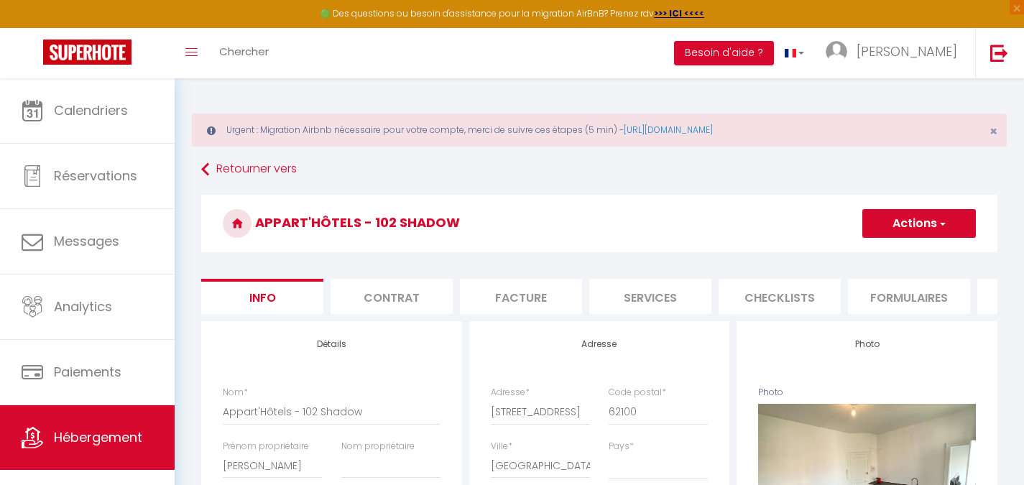
click at [619, 290] on li "Services" at bounding box center [650, 296] width 122 height 35
select select
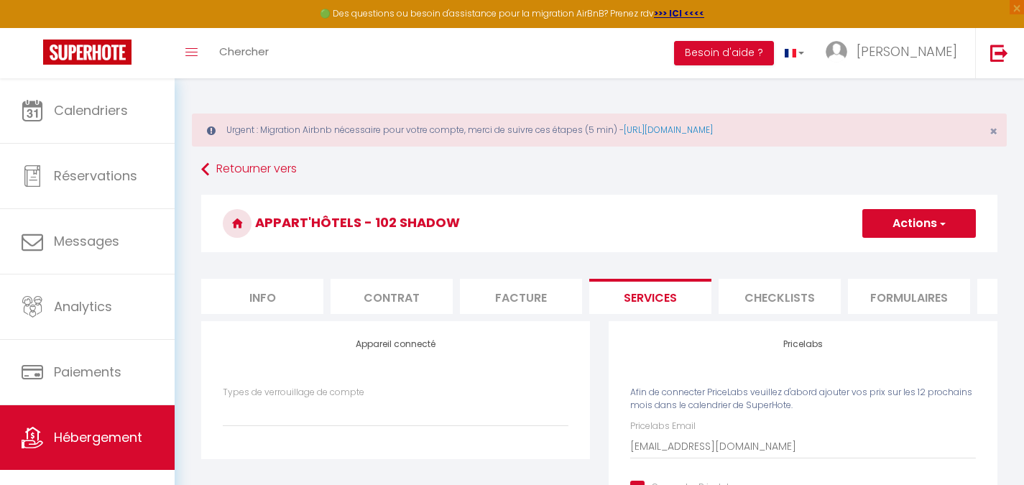
drag, startPoint x: 550, startPoint y: 241, endPoint x: 542, endPoint y: 237, distance: 8.4
drag, startPoint x: 542, startPoint y: 237, endPoint x: 505, endPoint y: 224, distance: 39.5
drag, startPoint x: 505, startPoint y: 224, endPoint x: 480, endPoint y: 203, distance: 33.1
click at [477, 208] on h3 "Appart'Hôtels - 102 Shadow" at bounding box center [599, 223] width 796 height 57
click at [475, 54] on div "Toggle menubar Chercher BUTTON Besoin d'aide ? Yannis Paramètres Équipe" at bounding box center [558, 53] width 909 height 50
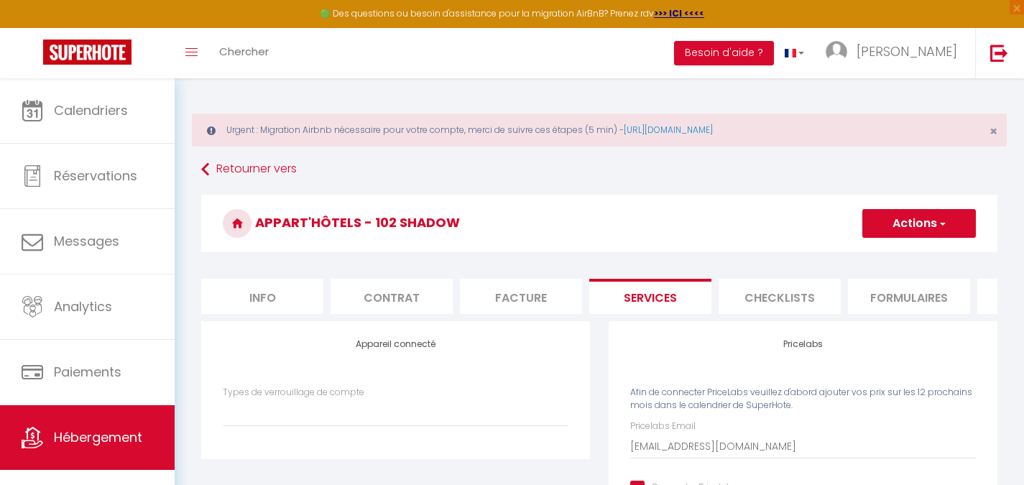
drag, startPoint x: 662, startPoint y: 103, endPoint x: 609, endPoint y: 100, distance: 53.2
drag, startPoint x: 609, startPoint y: 100, endPoint x: 544, endPoint y: 73, distance: 70.6
click at [544, 73] on div "Toggle menubar Chercher BUTTON Besoin d'aide ? Yannis Paramètres Équipe" at bounding box center [558, 53] width 909 height 50
click at [579, 55] on div "Toggle menubar Chercher BUTTON Besoin d'aide ? Yannis Paramètres Équipe" at bounding box center [558, 53] width 909 height 50
drag, startPoint x: 483, startPoint y: 14, endPoint x: 427, endPoint y: 49, distance: 66.4
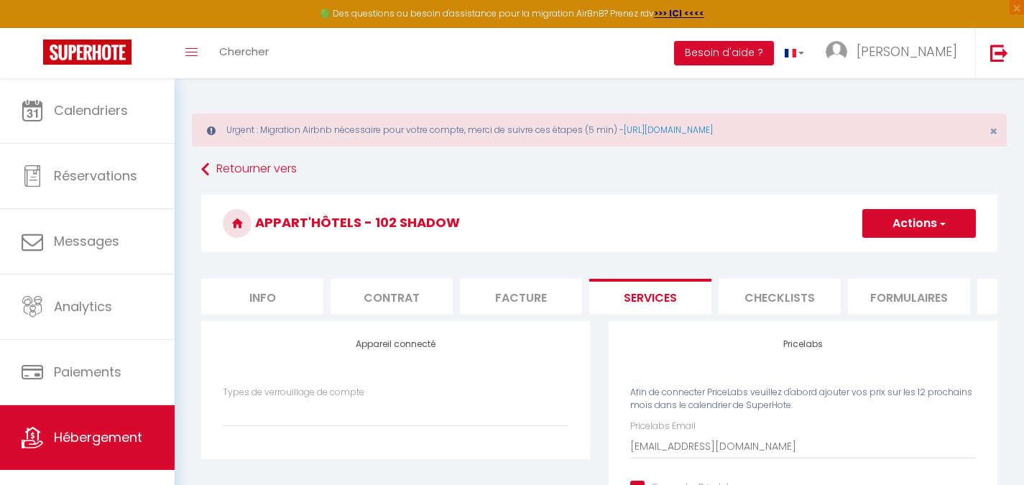
drag, startPoint x: 427, startPoint y: 49, endPoint x: 419, endPoint y: 50, distance: 7.9
click at [422, 50] on div "Toggle menubar Chercher BUTTON Besoin d'aide ? Yannis Paramètres Équipe" at bounding box center [558, 53] width 909 height 50
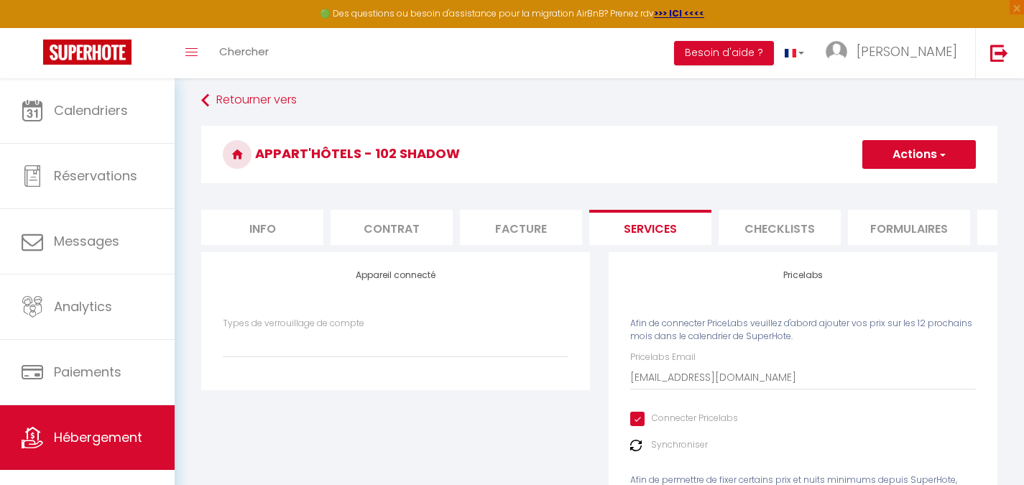
scroll to position [216, 0]
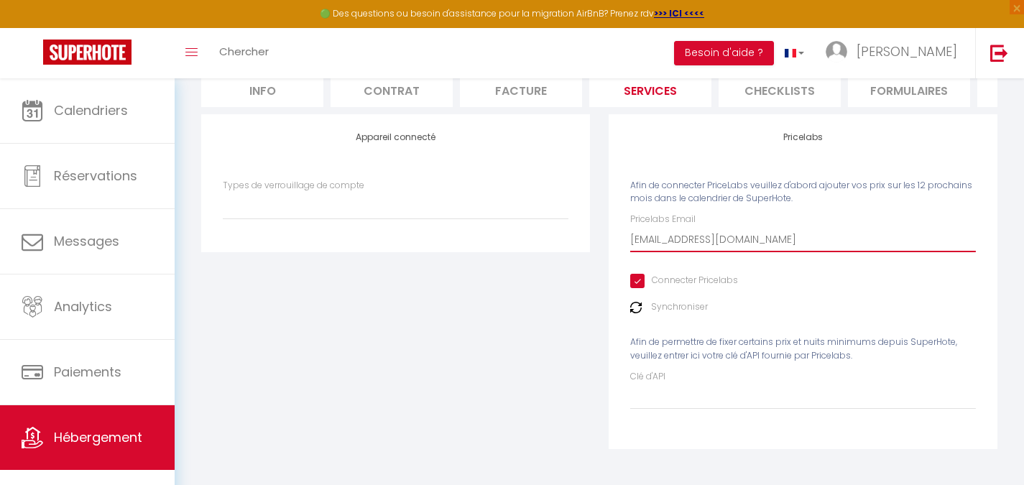
click at [656, 252] on input "[EMAIL_ADDRESS][DOMAIN_NAME]" at bounding box center [803, 239] width 346 height 26
paste input "coachingairbnb"
type input "[EMAIL_ADDRESS][DOMAIN_NAME]"
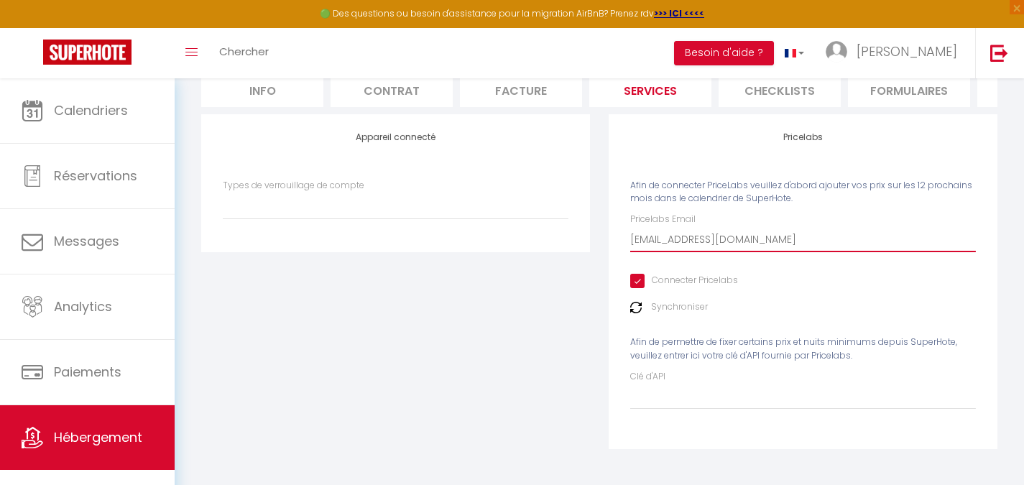
select select
type input "[EMAIL_ADDRESS][DOMAIN_NAME]"
click at [691, 307] on label "Synchroniser" at bounding box center [679, 307] width 57 height 14
click at [682, 288] on input "Connecter Pricelabs" at bounding box center [684, 281] width 108 height 14
checkbox input "false"
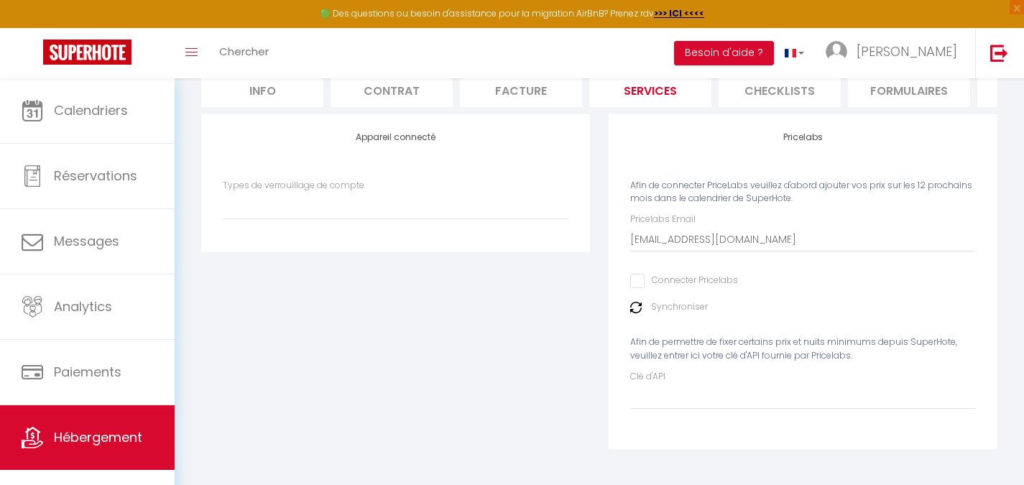
select select
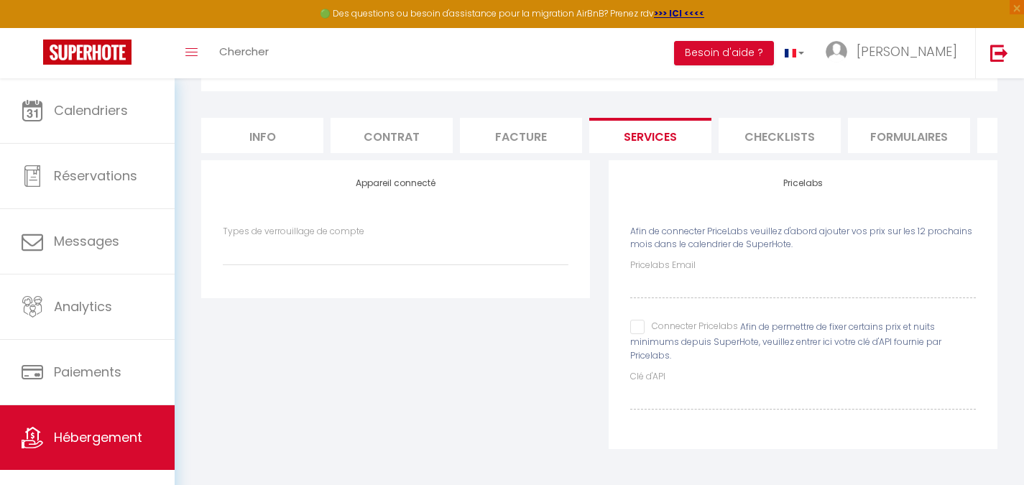
scroll to position [172, 0]
click at [678, 318] on div "Pricelabs Email Connecter Pricelabs Afin de permettre de fixer certains prix et…" at bounding box center [803, 334] width 346 height 150
click at [675, 322] on input "Connecter Pricelabs" at bounding box center [684, 327] width 108 height 14
checkbox input "true"
select select
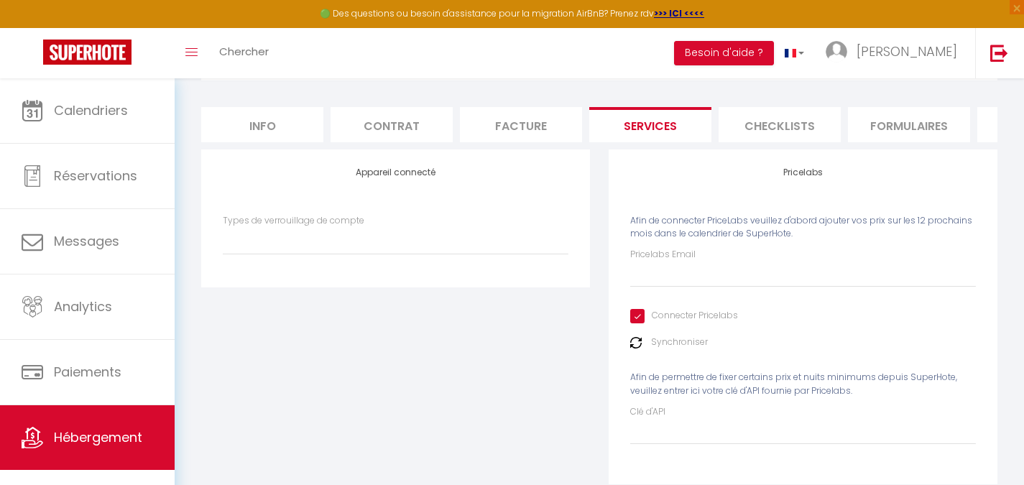
click at [684, 299] on div "Pricelabs Email Connecter Pricelabs Synchroniser Afin de permettre de fixer cer…" at bounding box center [803, 346] width 346 height 196
click at [687, 287] on input "Pricelabs Email" at bounding box center [803, 274] width 346 height 26
paste input "[EMAIL_ADDRESS][DOMAIN_NAME]"
type input "[EMAIL_ADDRESS][DOMAIN_NAME]"
select select
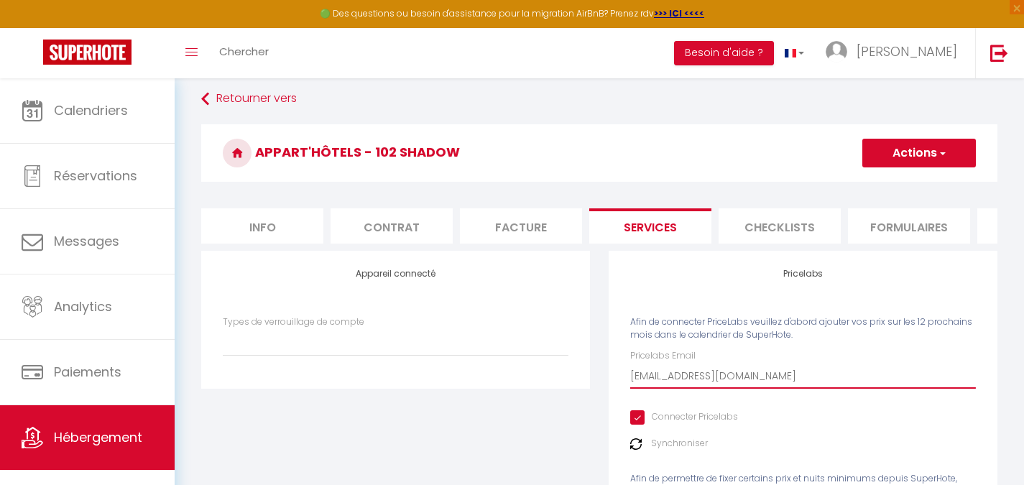
scroll to position [28, 0]
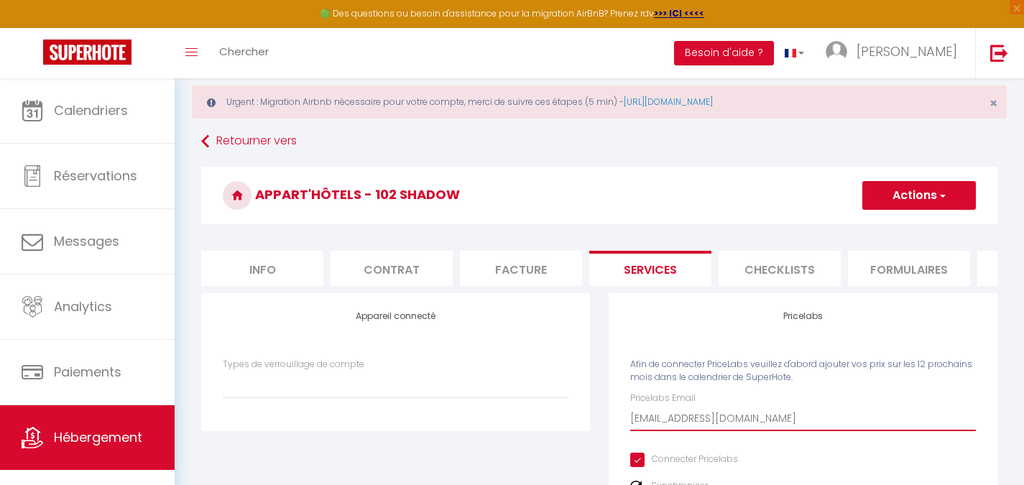
type input "[EMAIL_ADDRESS][DOMAIN_NAME]"
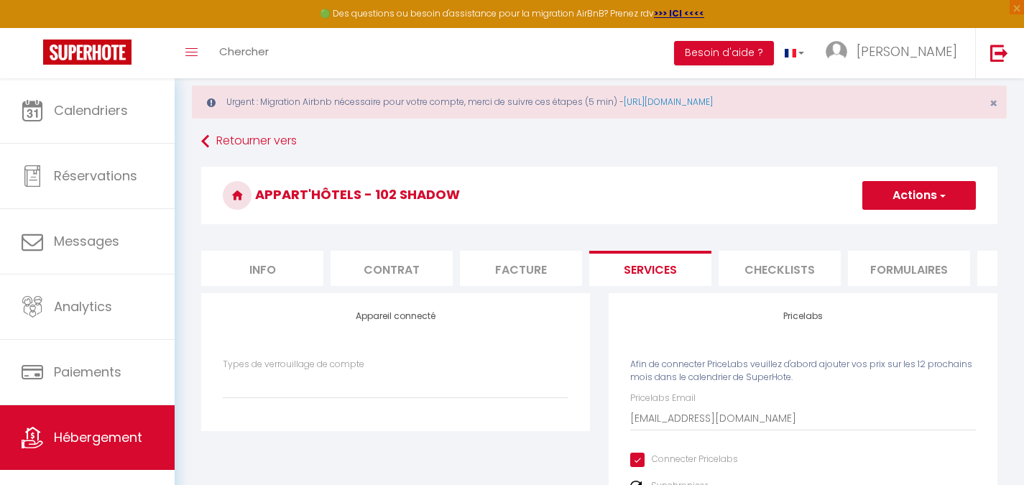
click at [877, 188] on button "Actions" at bounding box center [919, 195] width 114 height 29
click at [886, 231] on link "Enregistrer" at bounding box center [918, 227] width 114 height 19
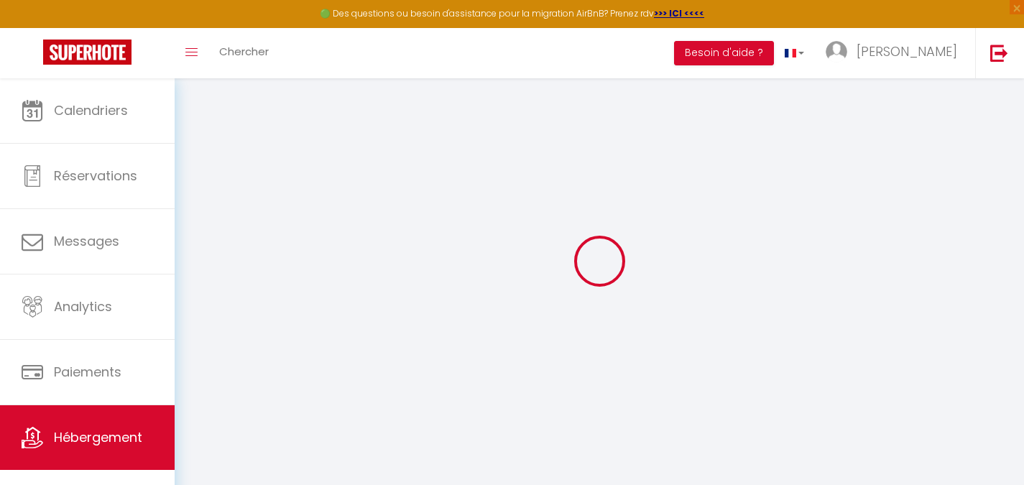
scroll to position [78, 0]
select select
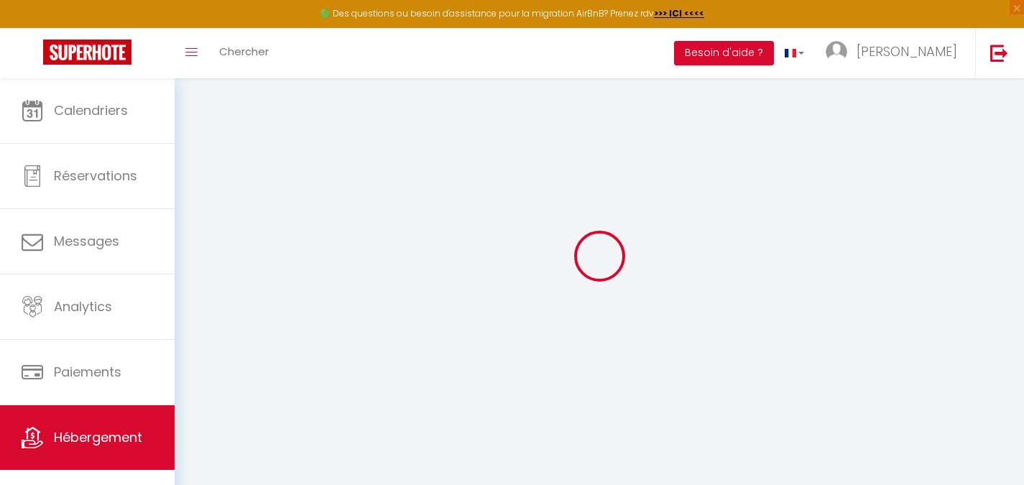
select select
checkbox input "false"
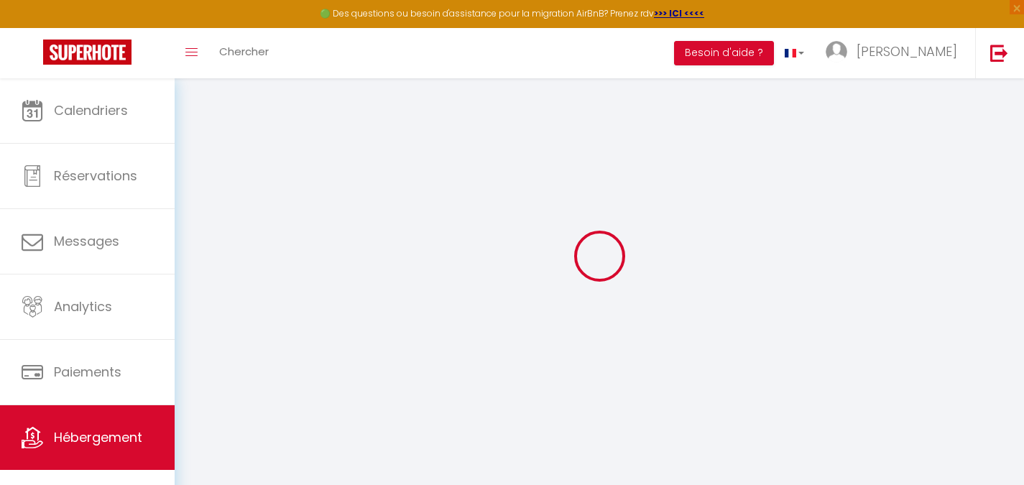
checkbox input "false"
select select
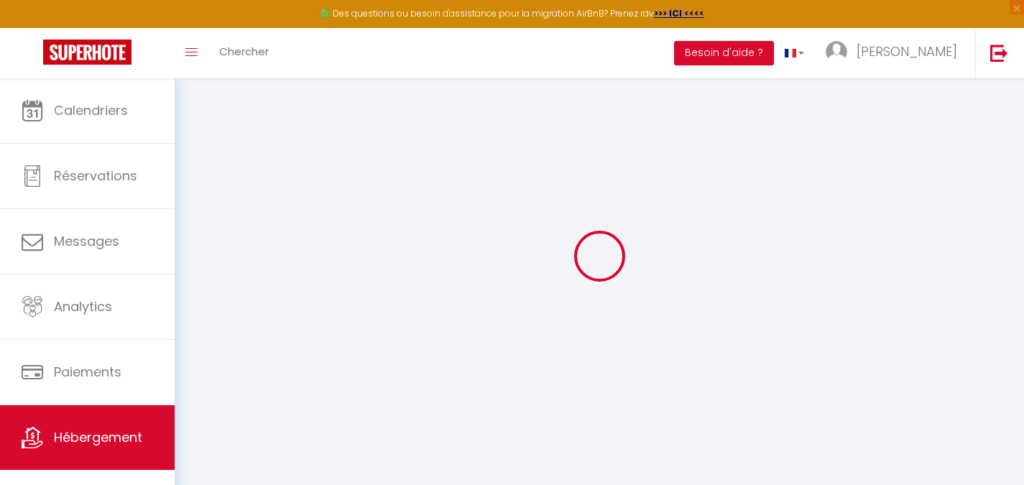
select select
checkbox input "false"
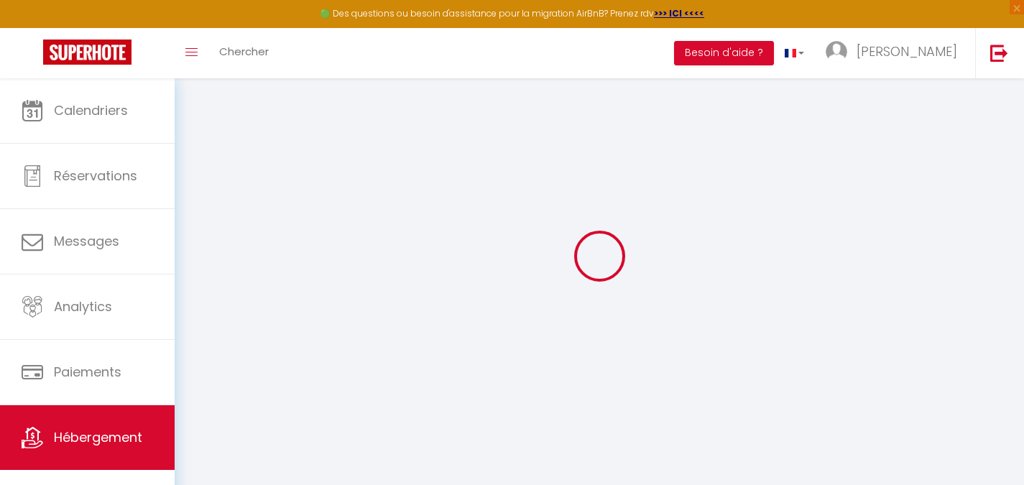
checkbox input "false"
select select
checkbox input "false"
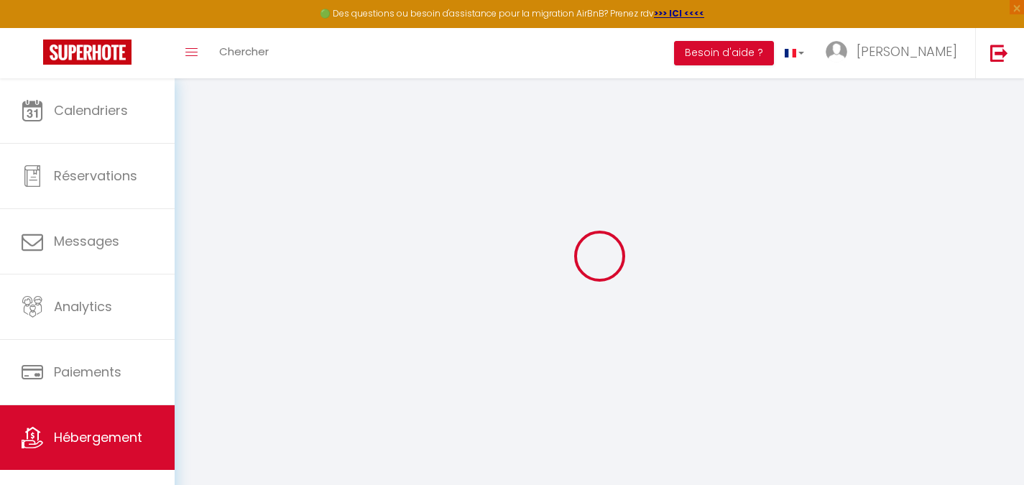
checkbox input "false"
select select "17:00"
select select
select select "11:00"
select select "30"
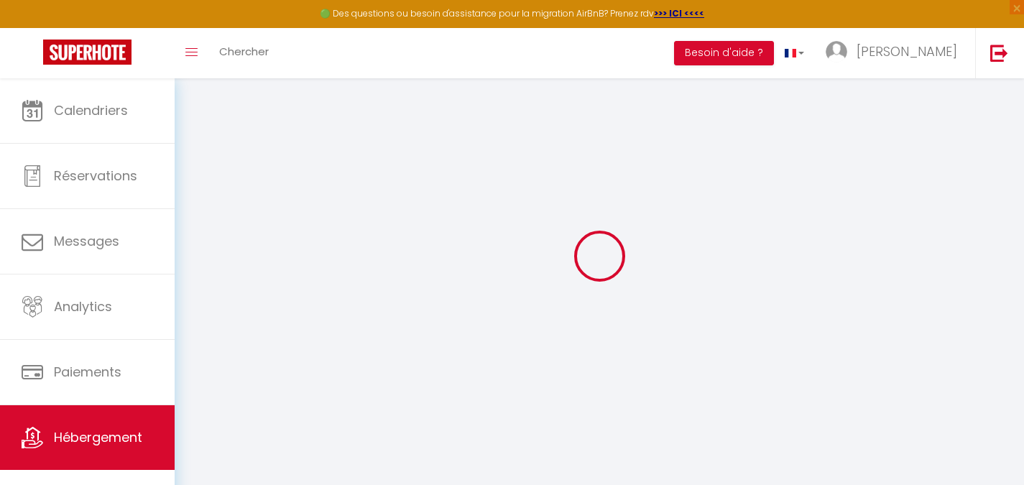
select select "120"
select select
checkbox input "false"
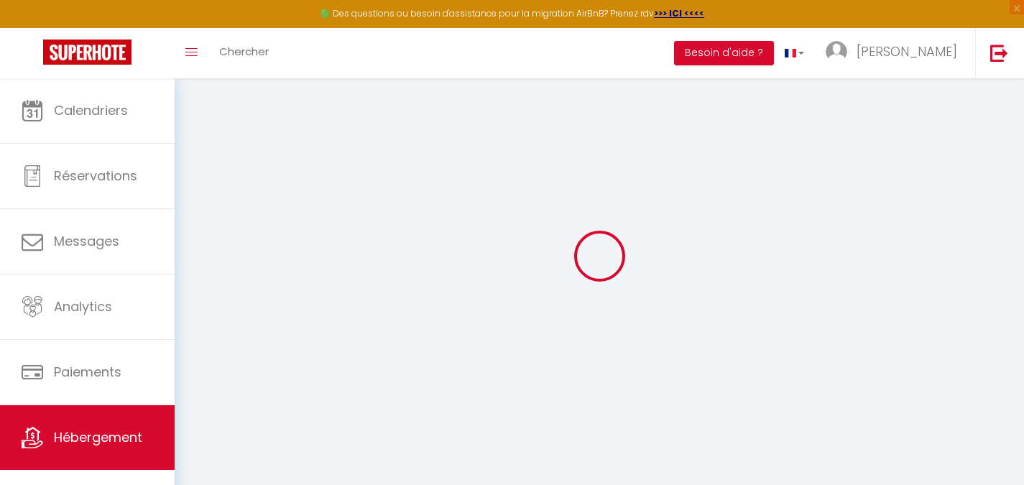
checkbox input "false"
select select
checkbox input "false"
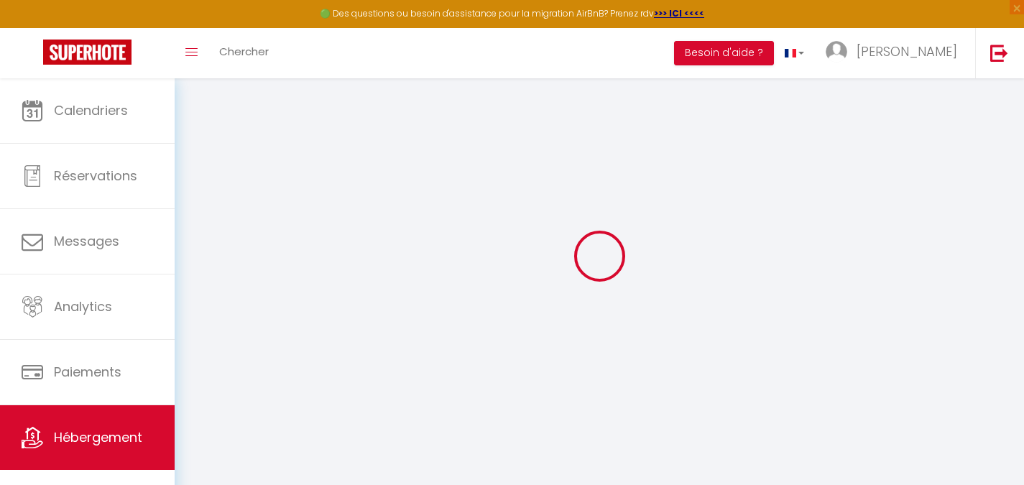
checkbox input "false"
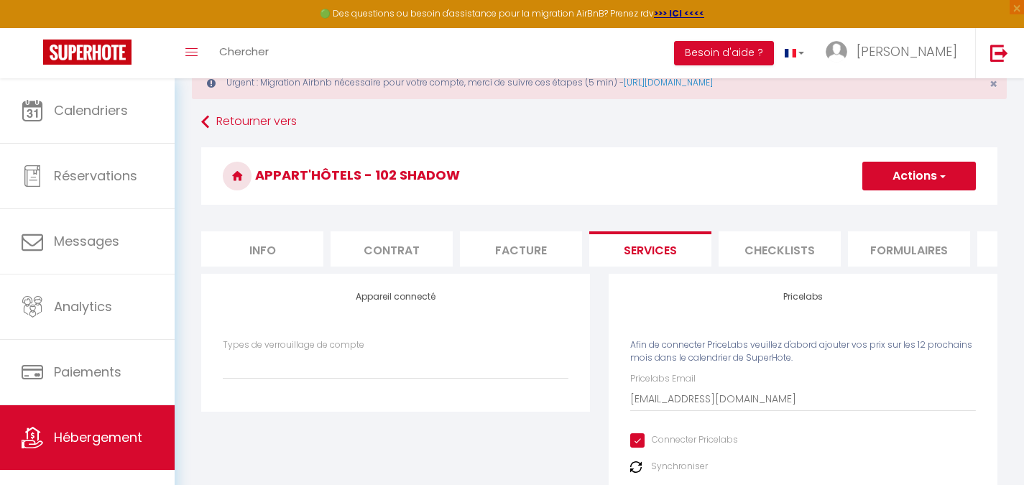
scroll to position [0, 0]
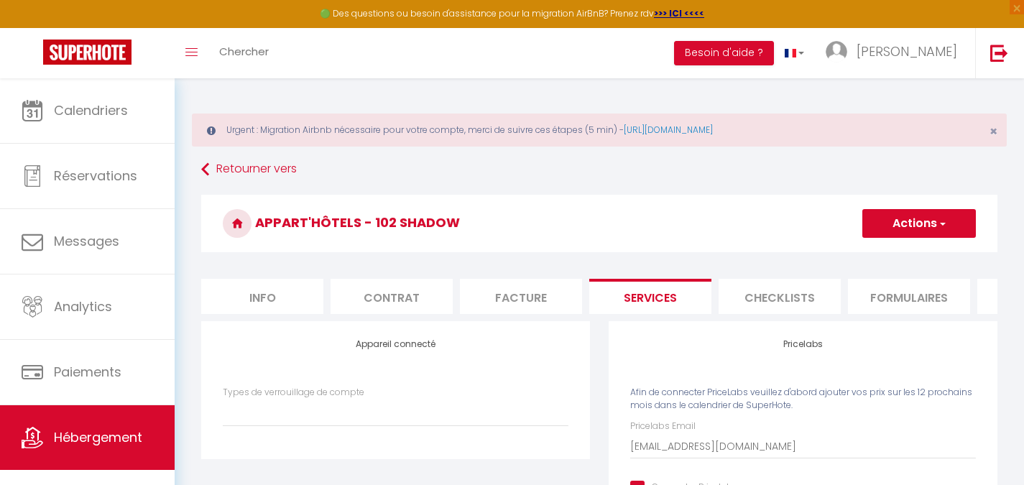
click at [307, 310] on li "Info" at bounding box center [262, 296] width 122 height 35
select select
checkbox input "false"
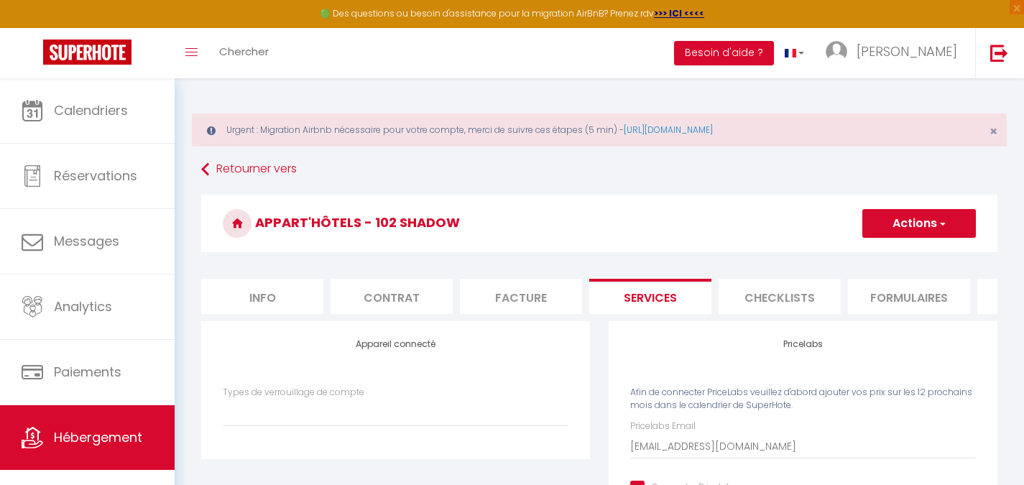
checkbox input "false"
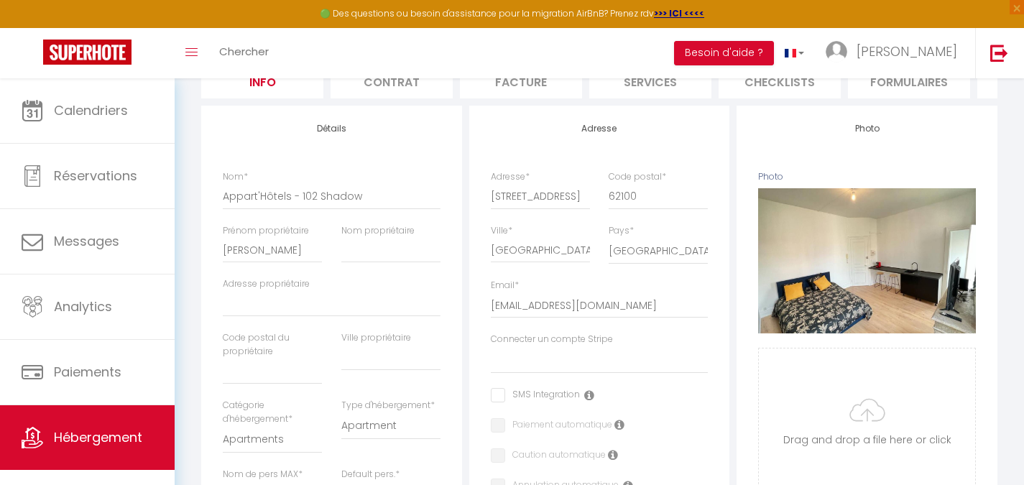
scroll to position [72, 0]
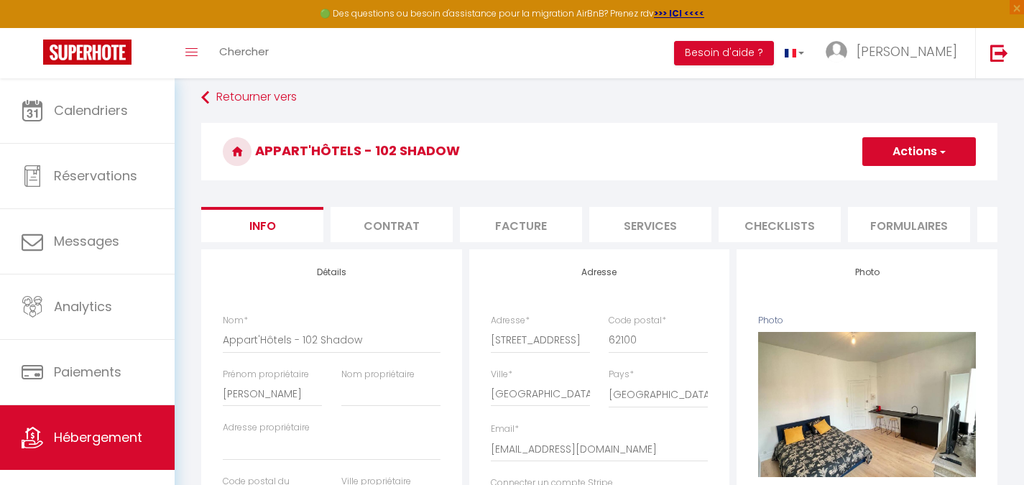
drag, startPoint x: 504, startPoint y: 144, endPoint x: 497, endPoint y: 124, distance: 20.7
click at [489, 134] on h3 "Appart'Hôtels - 102 Shadow" at bounding box center [599, 151] width 796 height 57
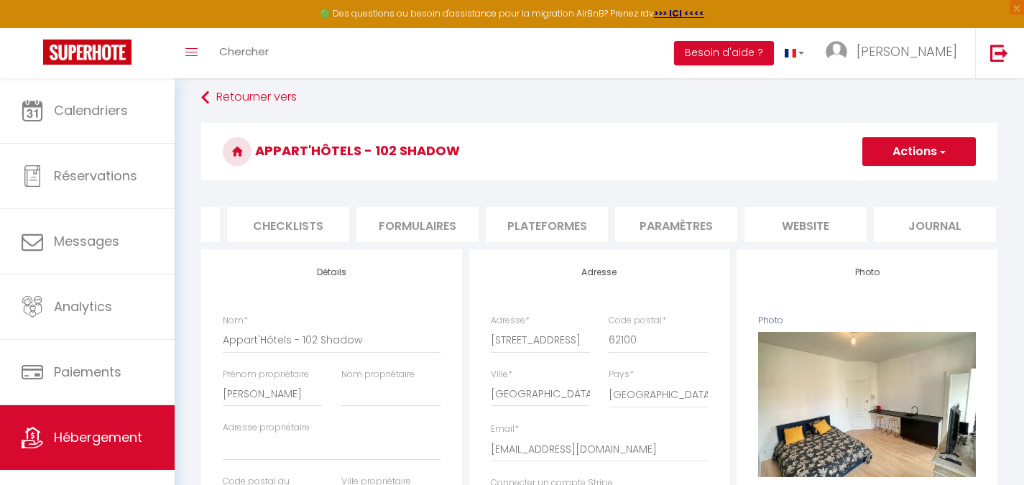
scroll to position [0, 497]
click at [896, 156] on button "Actions" at bounding box center [919, 151] width 114 height 29
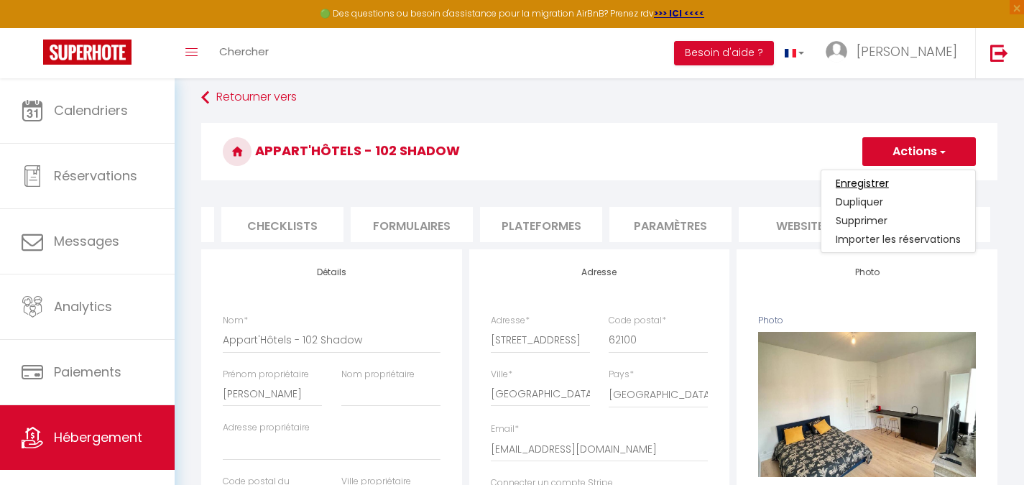
click at [866, 180] on input "Enregistrer" at bounding box center [861, 183] width 53 height 14
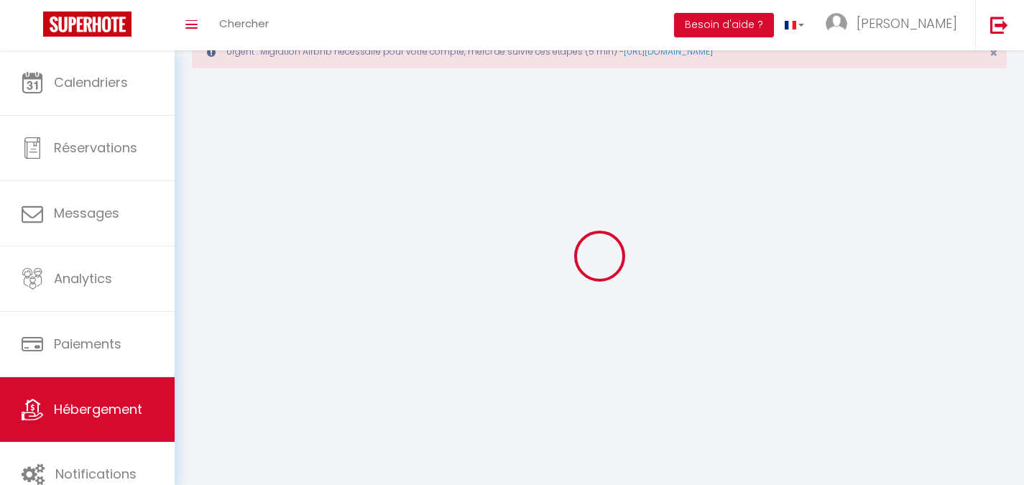
scroll to position [78, 0]
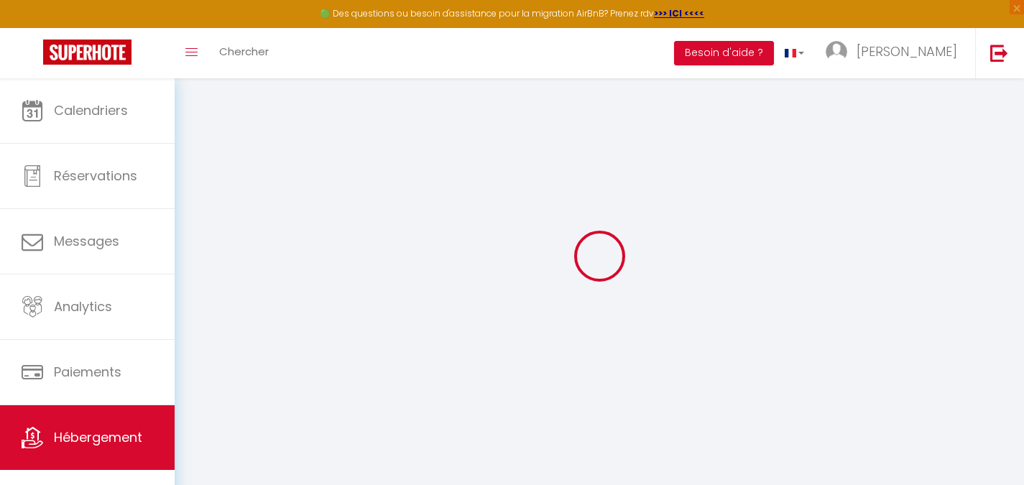
select select
type input "[EMAIL_ADDRESS][DOMAIN_NAME]"
checkbox input "true"
select select
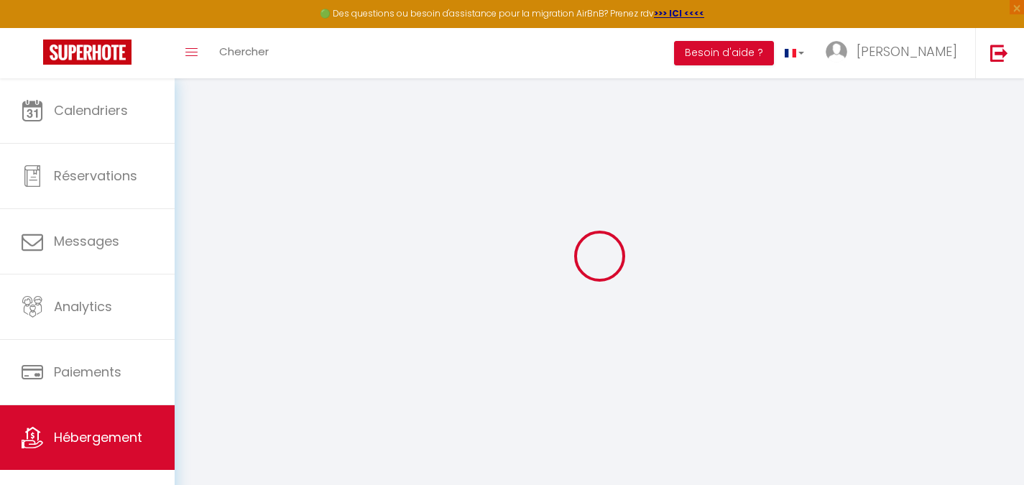
select select
checkbox input "false"
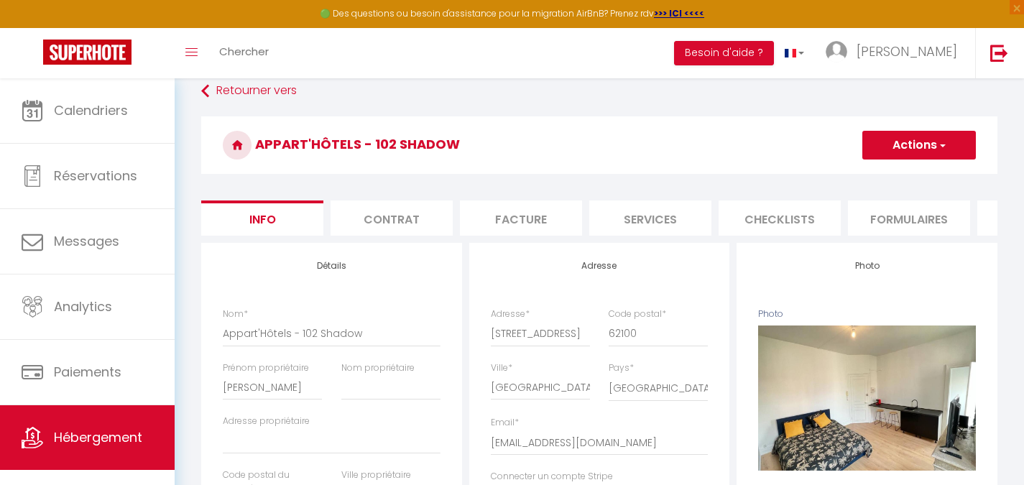
select select
checkbox input "false"
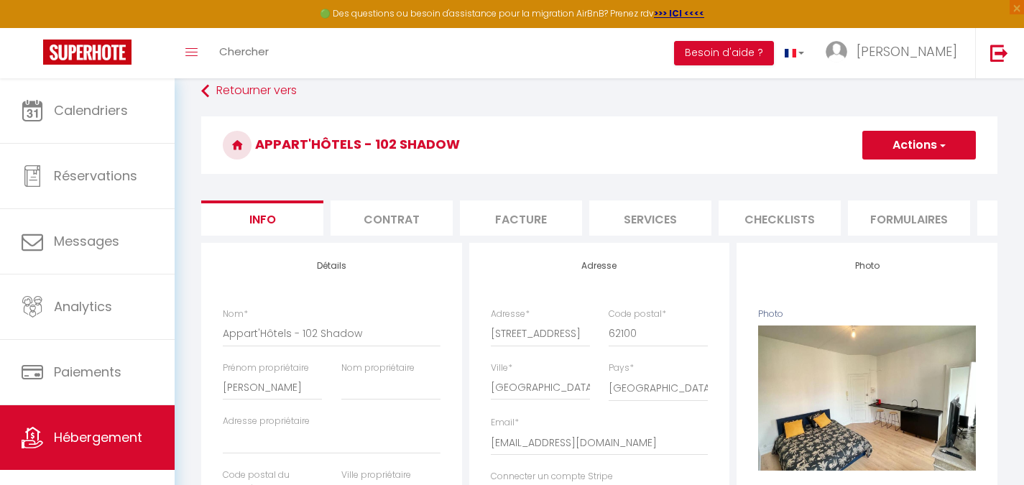
checkbox input "false"
click at [608, 226] on li "Services" at bounding box center [650, 217] width 122 height 35
select select
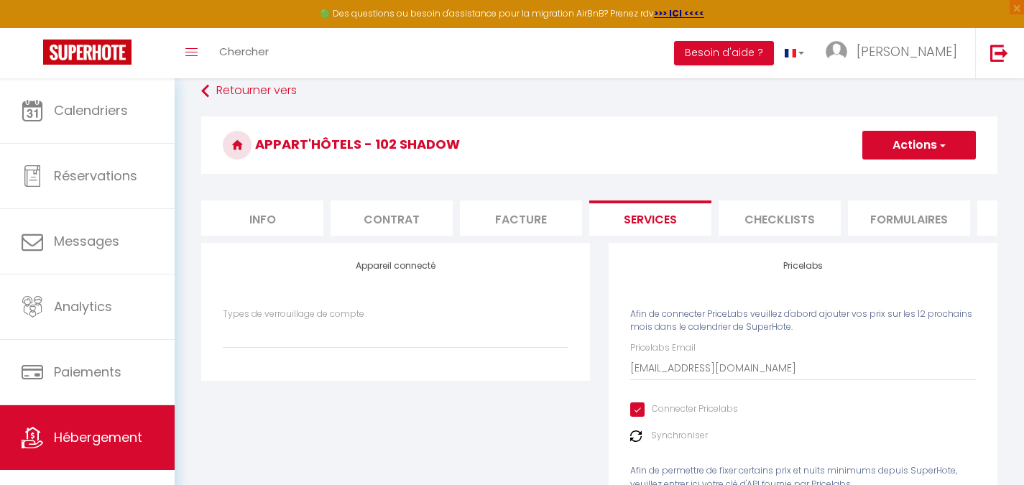
click at [642, 410] on div "Pricelabs Email [EMAIL_ADDRESS][DOMAIN_NAME] Connecter Pricelabs Synchroniser A…" at bounding box center [803, 439] width 346 height 196
click at [639, 417] on input "Connecter Pricelabs" at bounding box center [684, 409] width 108 height 14
checkbox input "false"
select select
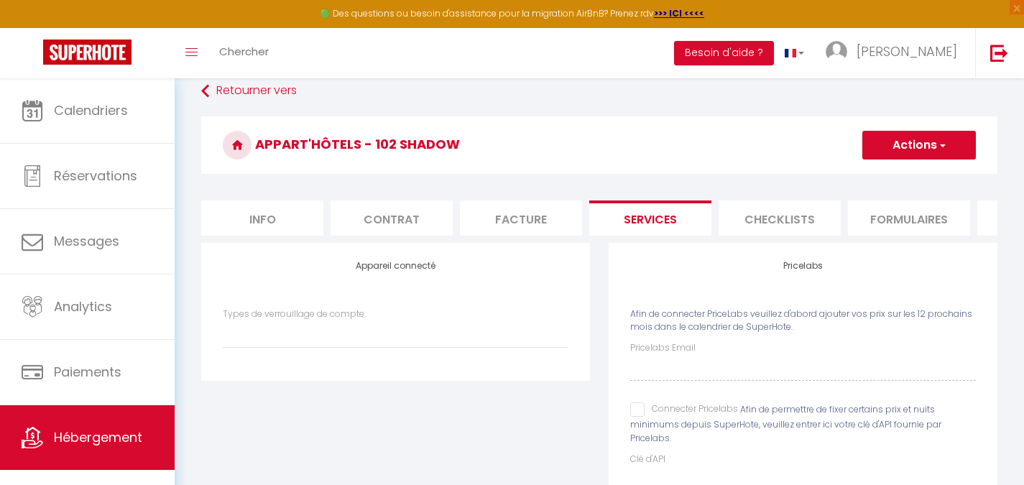
click at [905, 155] on button "Actions" at bounding box center [919, 145] width 114 height 29
click at [904, 166] on ul "Enregistrer" at bounding box center [918, 176] width 115 height 27
click at [904, 154] on button "Actions" at bounding box center [919, 145] width 114 height 29
click at [900, 169] on link "Enregistrer" at bounding box center [918, 176] width 114 height 19
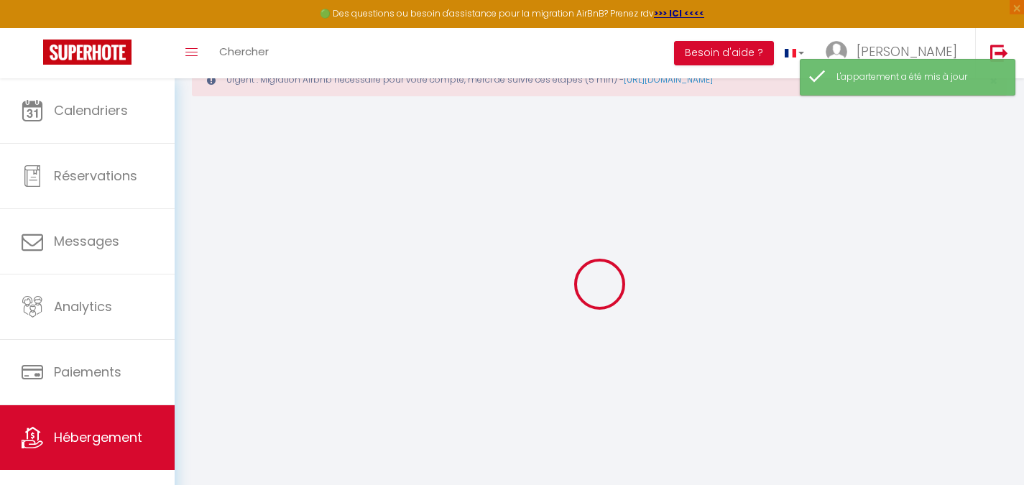
scroll to position [78, 0]
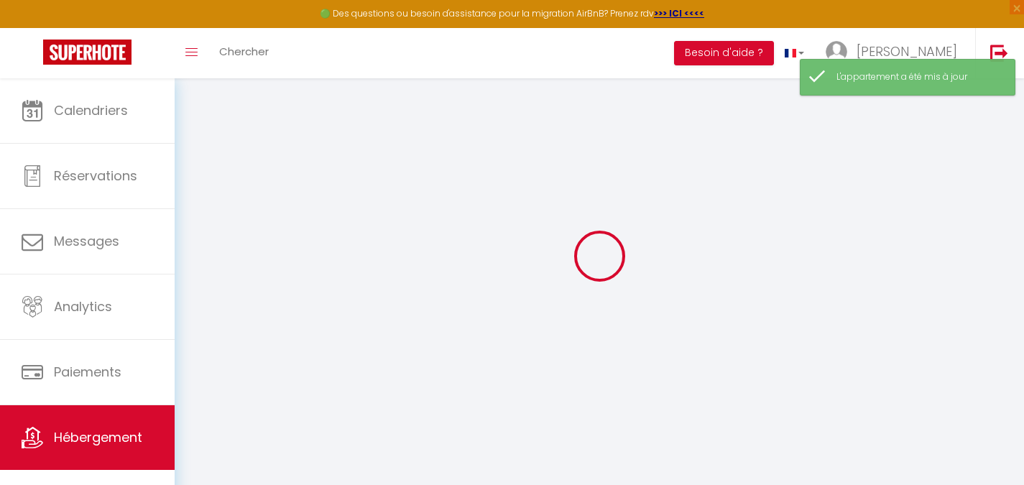
select select
